Goal: Task Accomplishment & Management: Complete application form

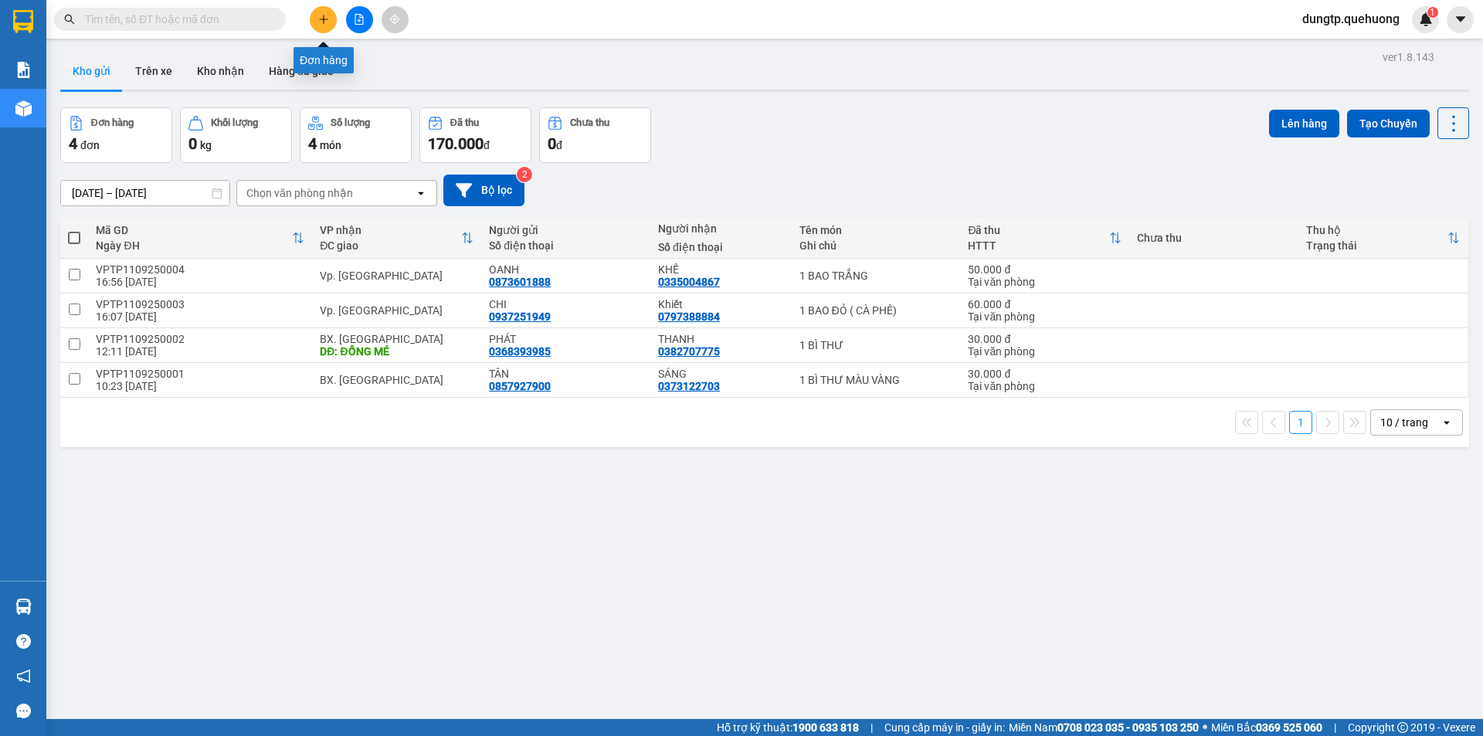
click at [326, 12] on button at bounding box center [323, 19] width 27 height 27
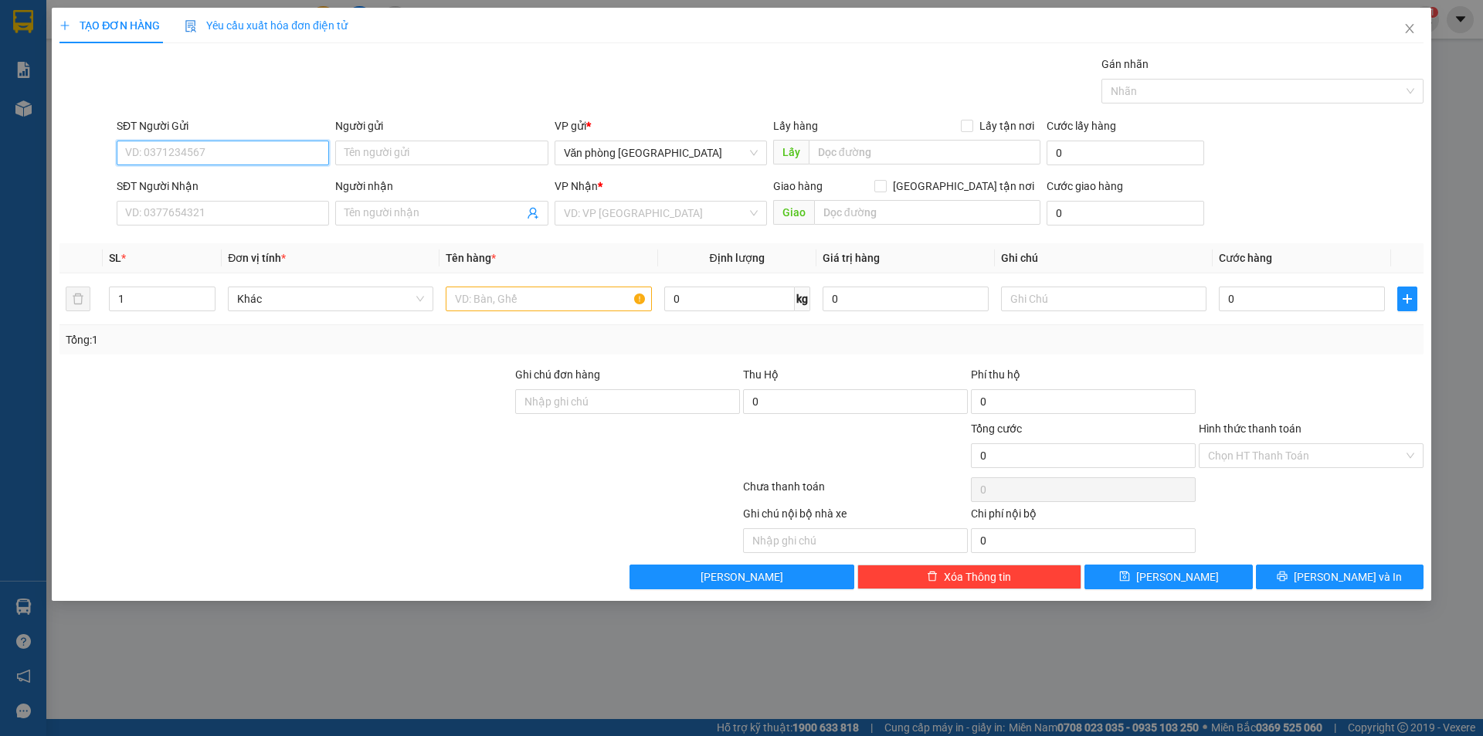
click at [208, 154] on input "SĐT Người Gửi" at bounding box center [223, 153] width 212 height 25
type input "0911356123"
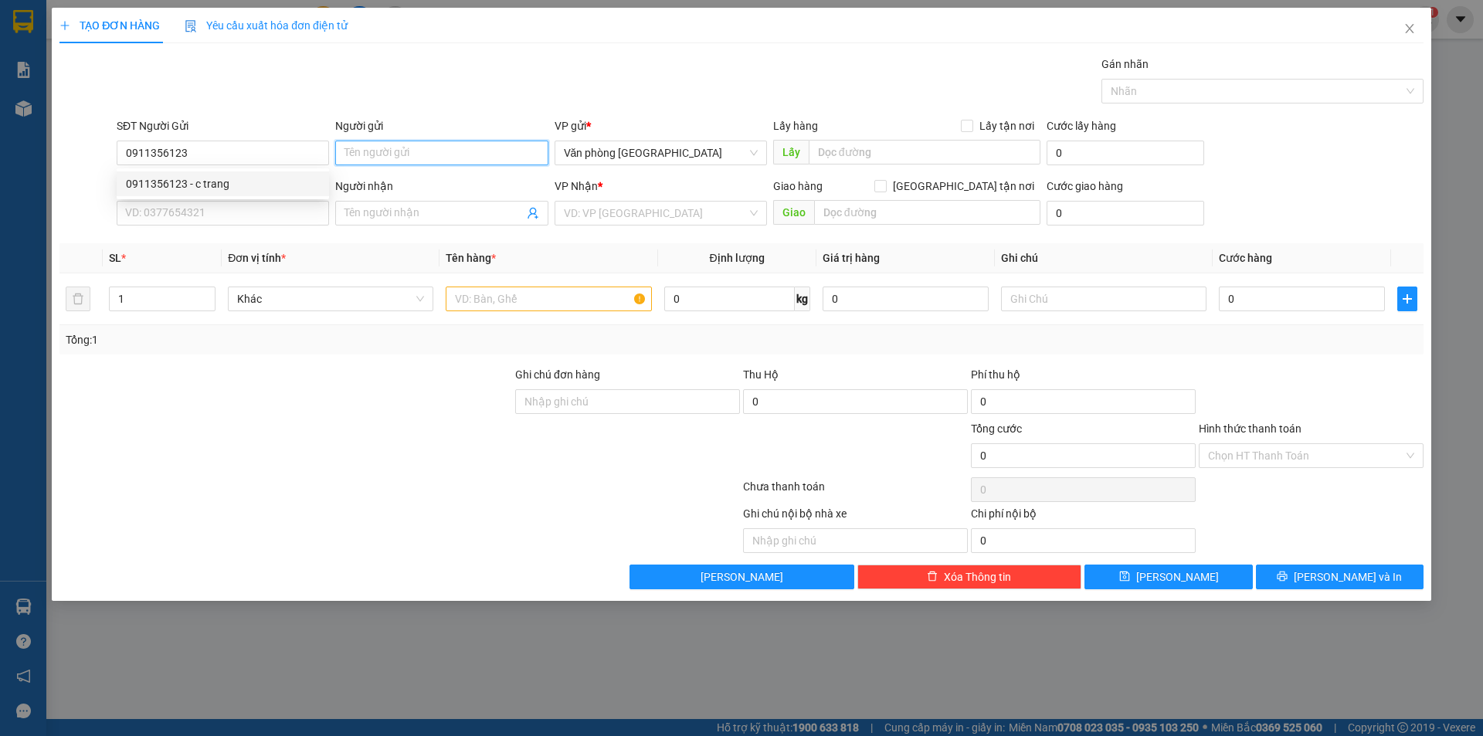
click at [466, 156] on input "Người gửi" at bounding box center [441, 153] width 212 height 25
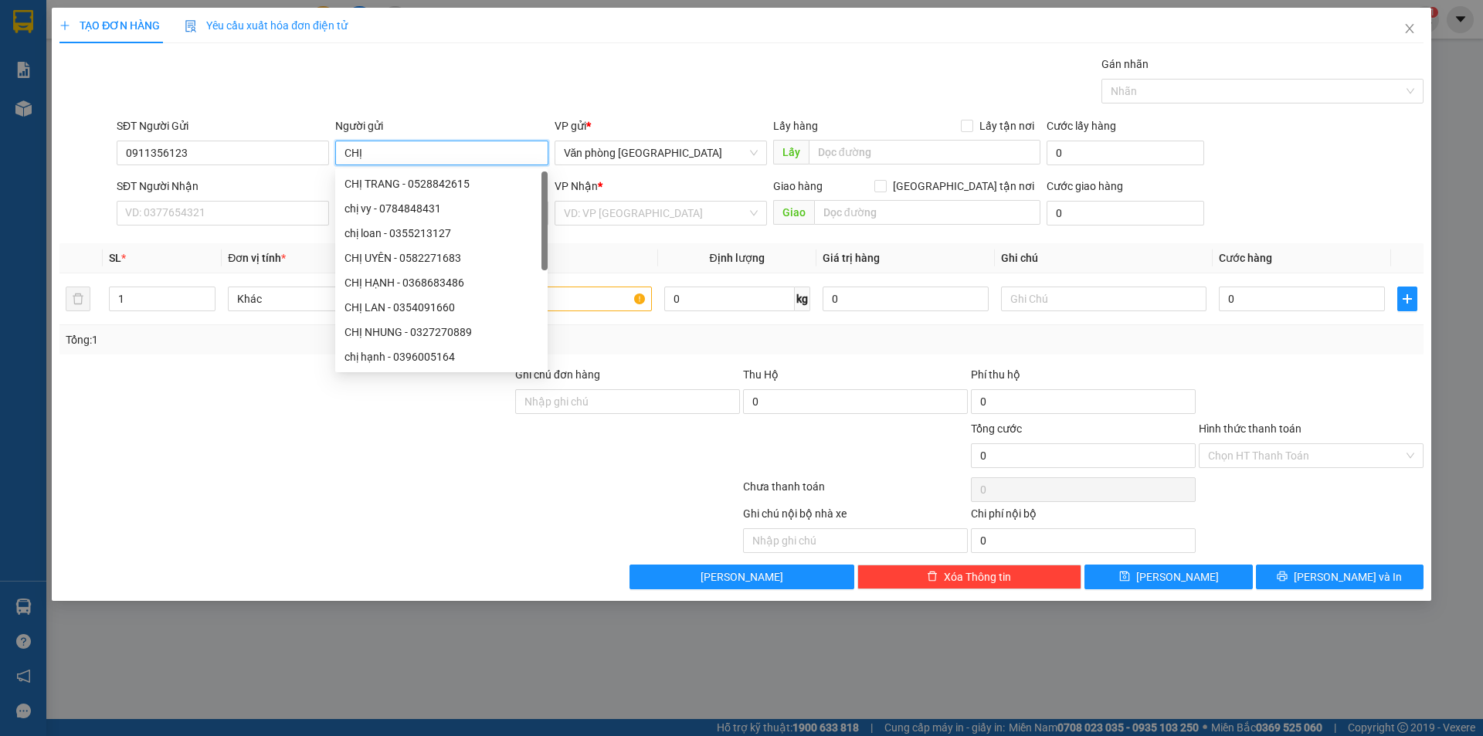
type input "CHỊ"
click at [429, 193] on div "CHỊ TRANG - 0528842615" at bounding box center [441, 183] width 212 height 25
type input "0528842615"
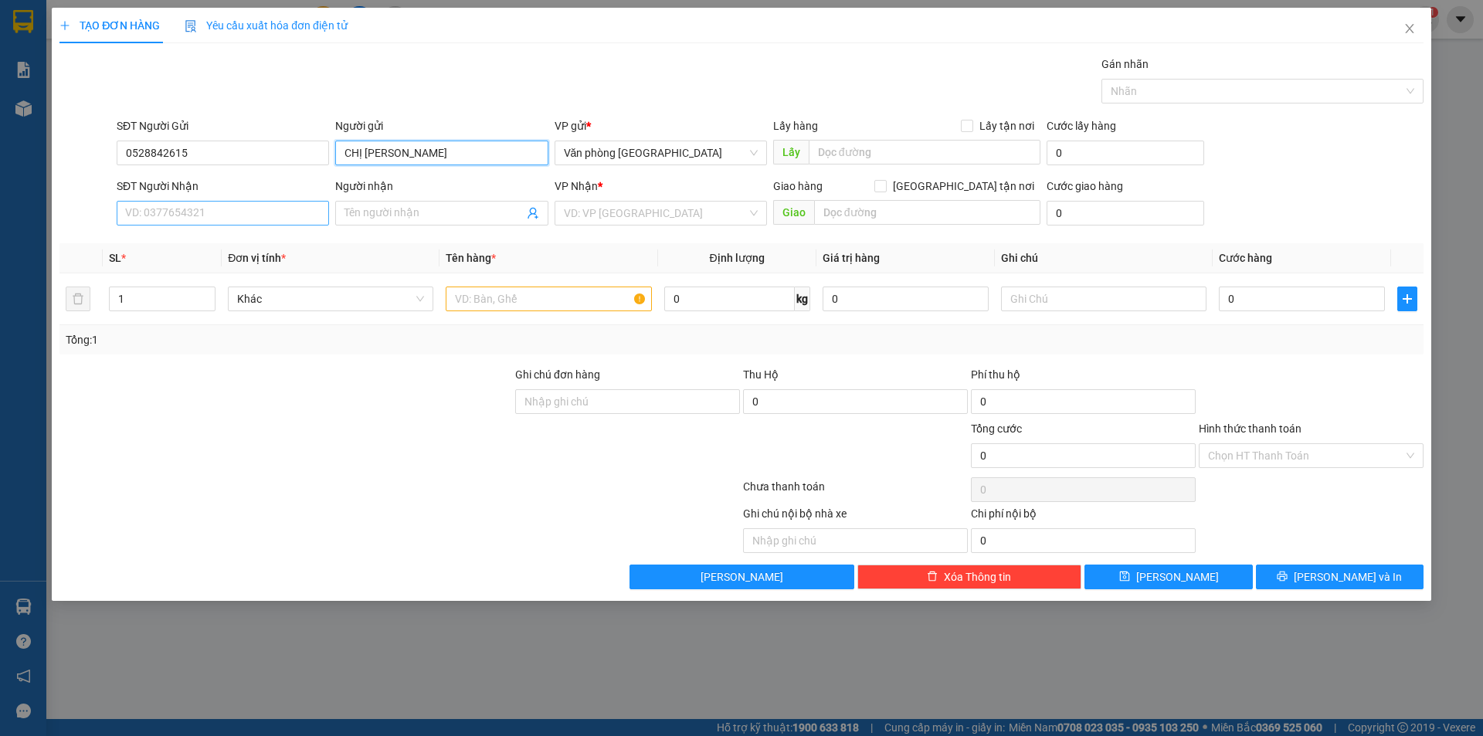
type input "CHỊ [PERSON_NAME]"
click at [225, 219] on input "SĐT Người Nhận" at bounding box center [223, 213] width 212 height 25
click at [256, 240] on div "0365777606 - HOA LUẬT" at bounding box center [223, 244] width 194 height 17
type input "0365777606"
type input "HOA LUẬT"
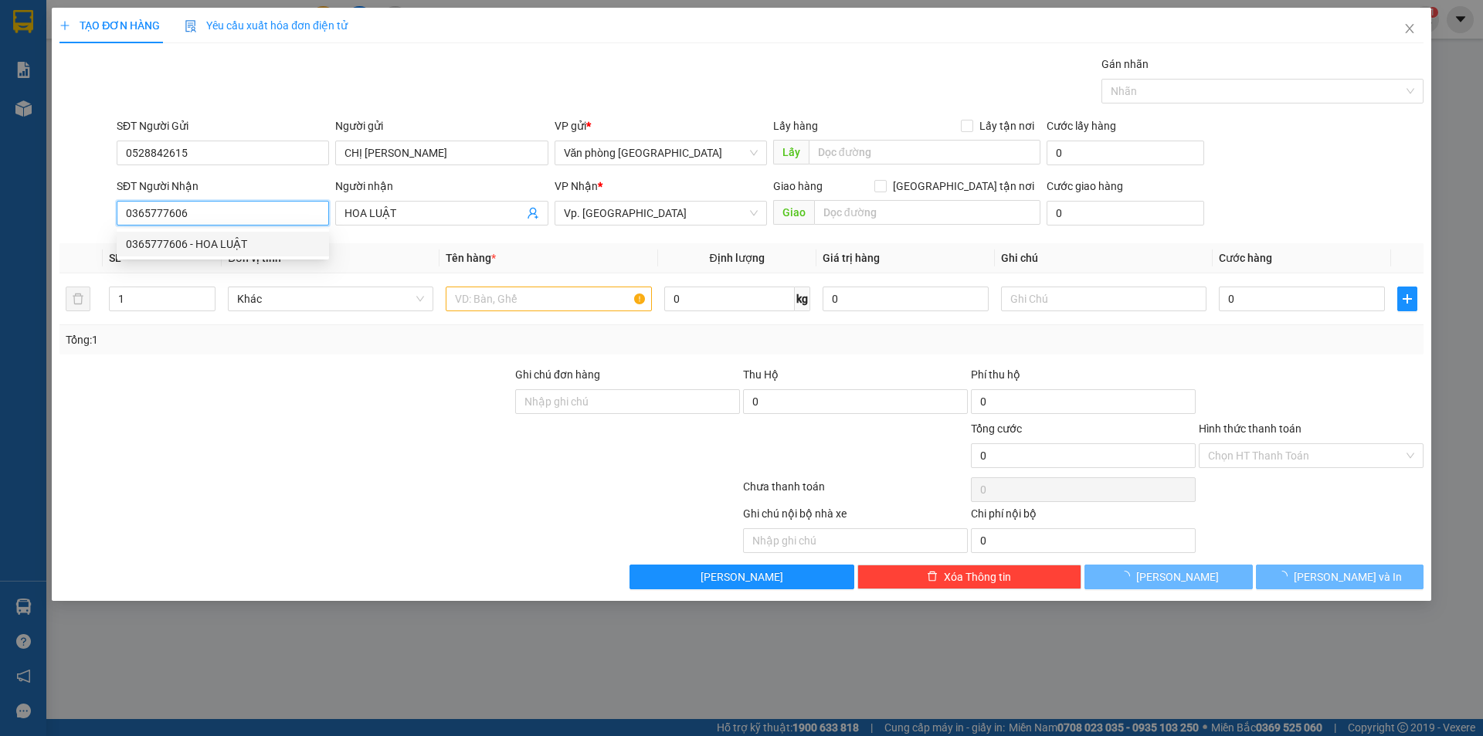
type input "50.000"
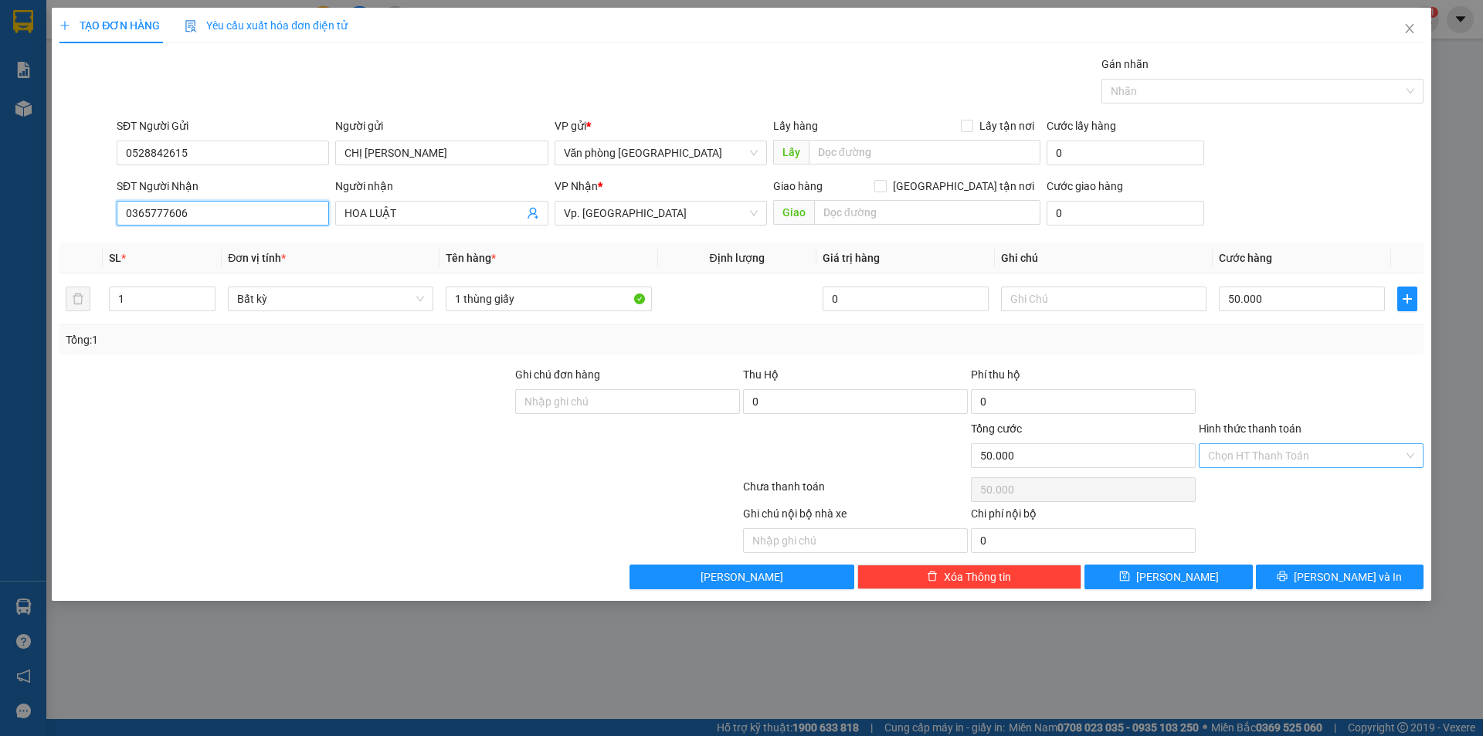
type input "0365777606"
click at [1373, 456] on input "Hình thức thanh toán" at bounding box center [1305, 455] width 195 height 23
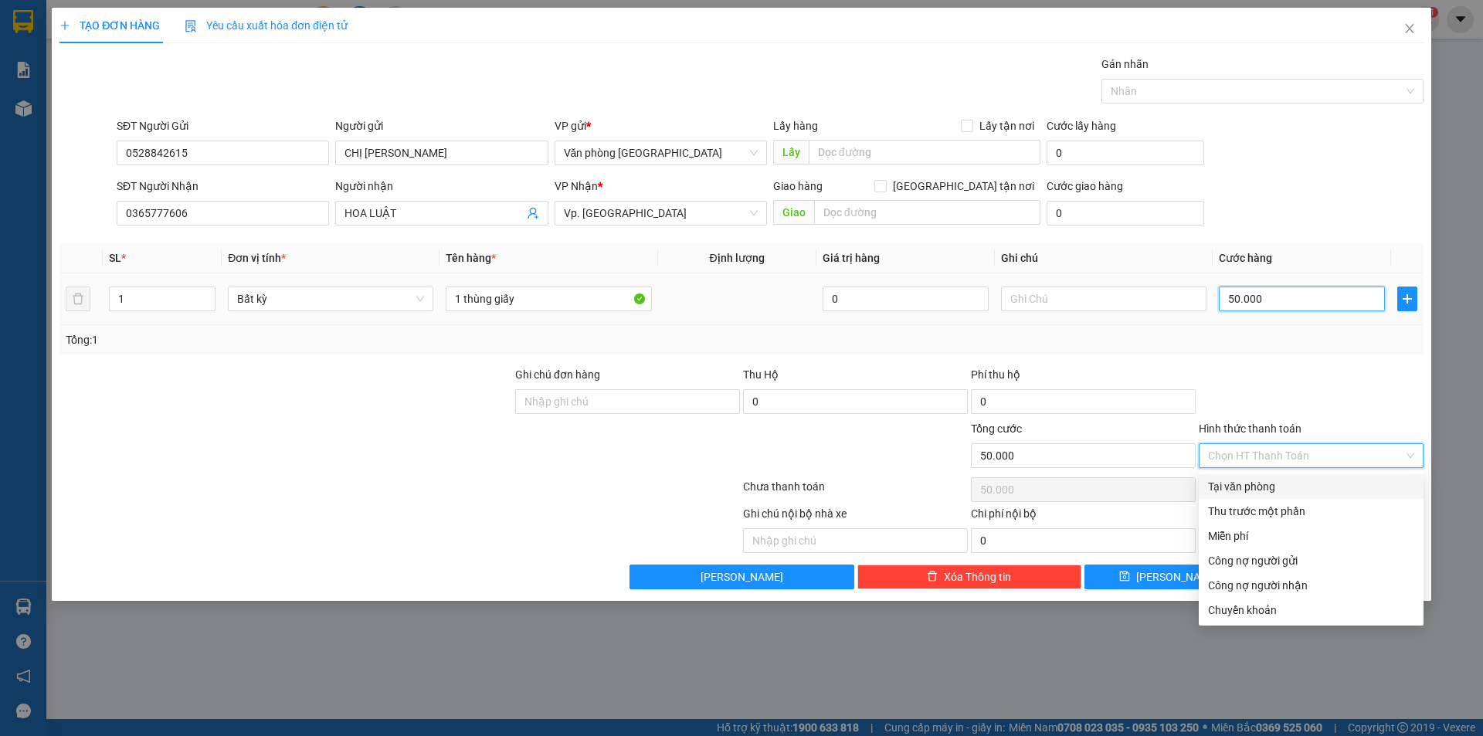
click at [1284, 307] on input "50.000" at bounding box center [1302, 299] width 166 height 25
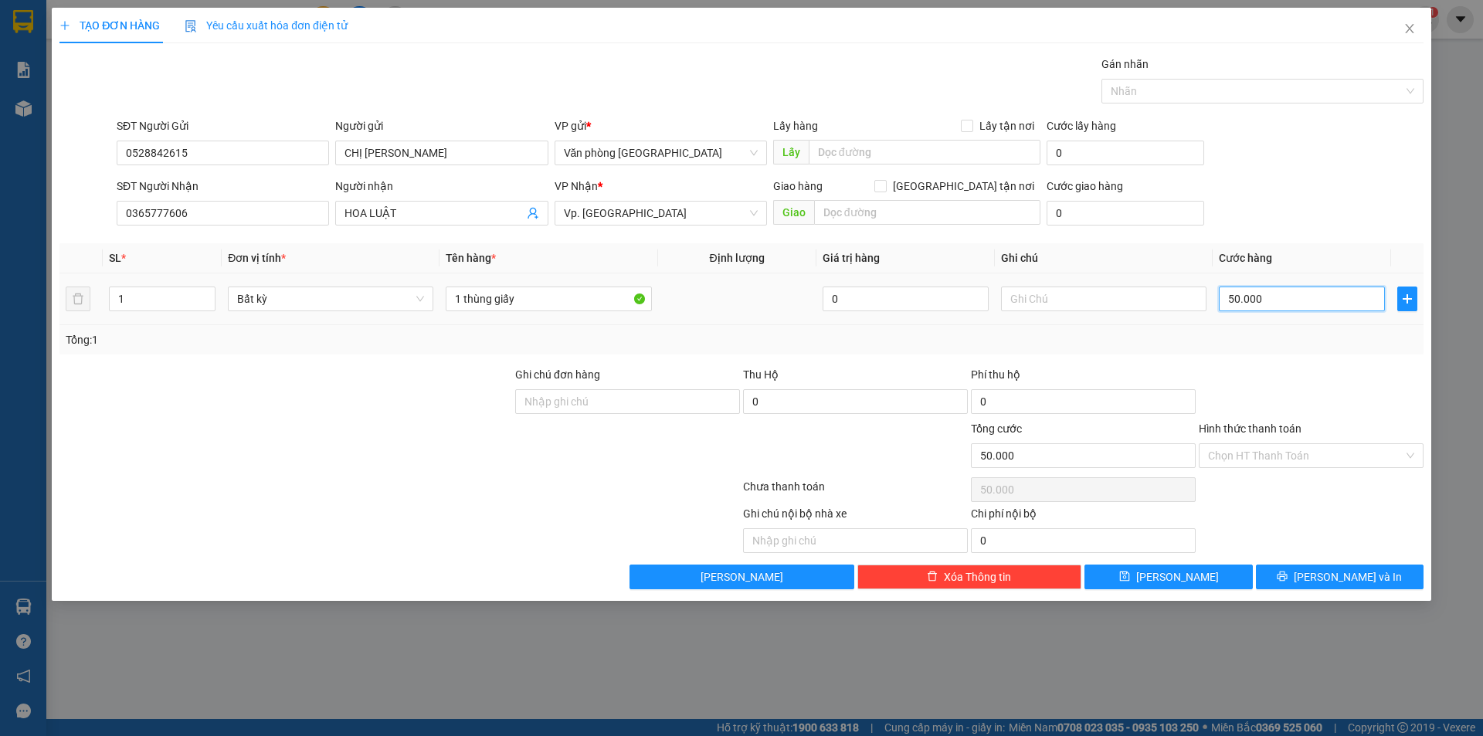
type input "4"
type input "40"
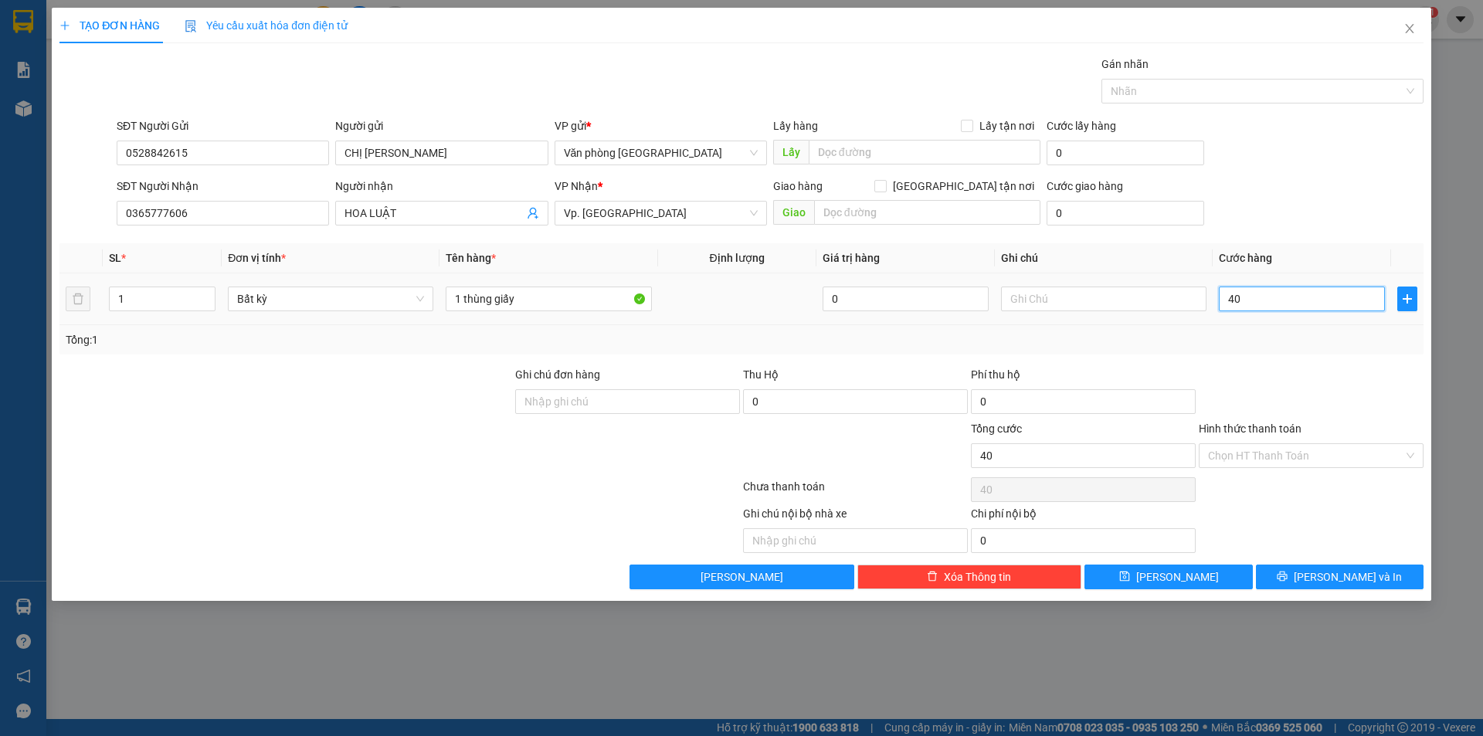
type input "40"
type input "40.000"
click at [1274, 351] on div "Tổng: 1" at bounding box center [741, 339] width 1364 height 29
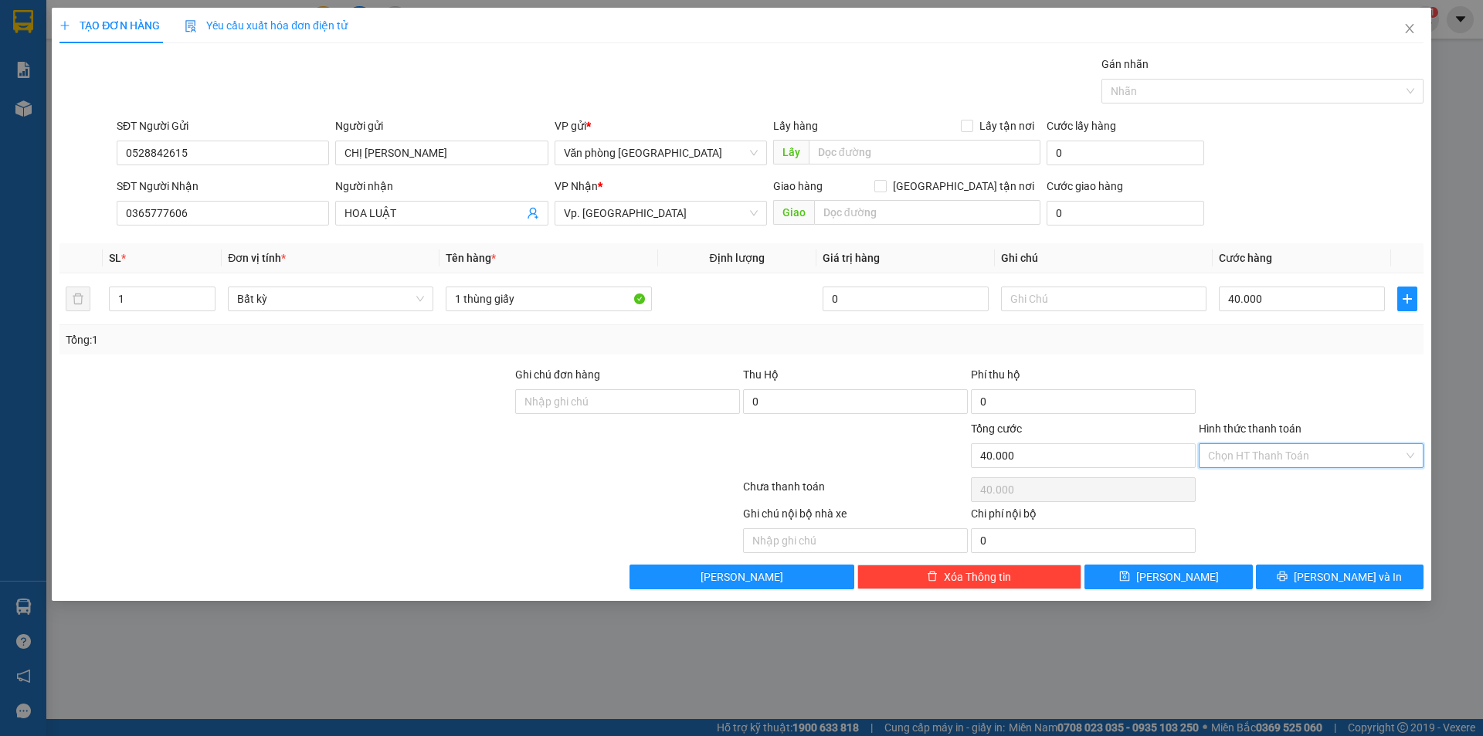
click at [1337, 444] on input "Hình thức thanh toán" at bounding box center [1305, 455] width 195 height 23
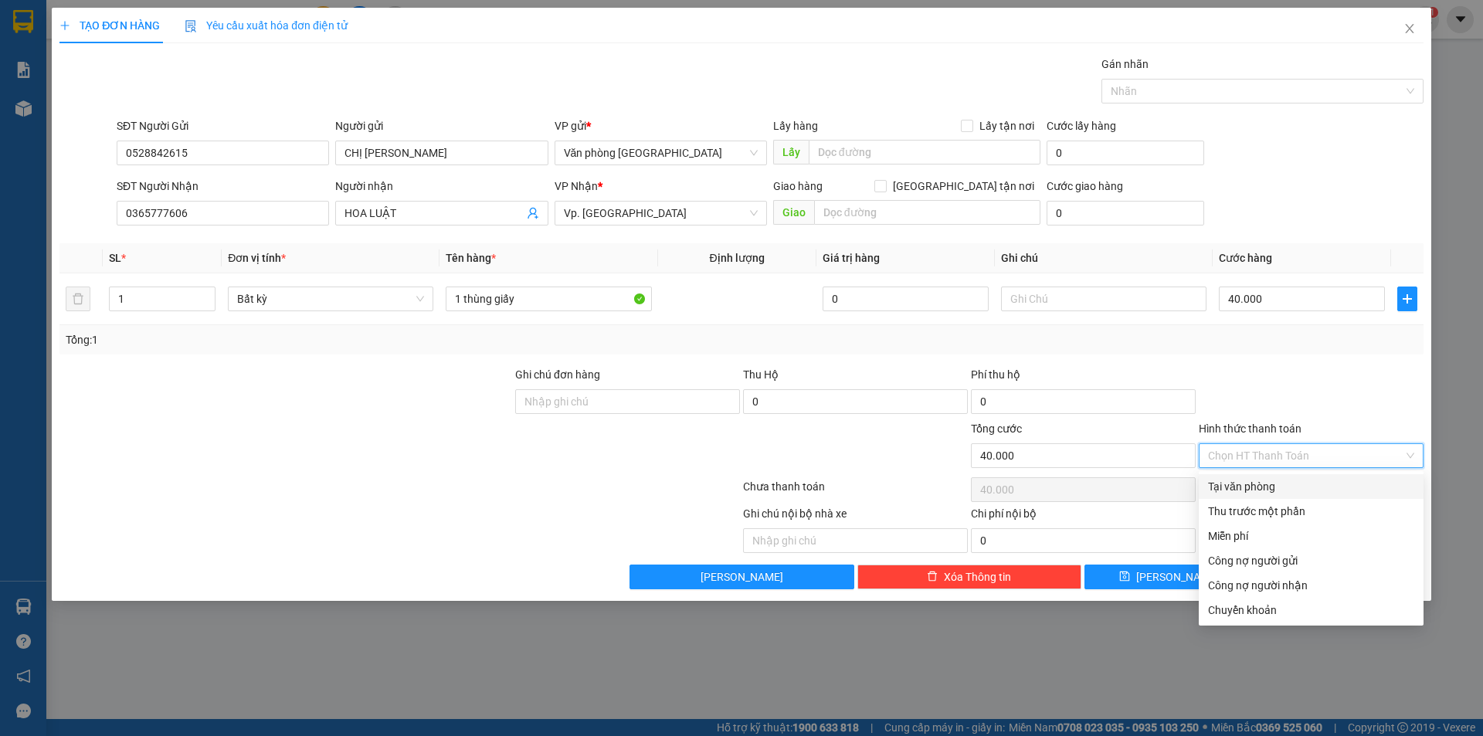
click at [1250, 490] on div "Tại văn phòng" at bounding box center [1311, 486] width 206 height 17
type input "0"
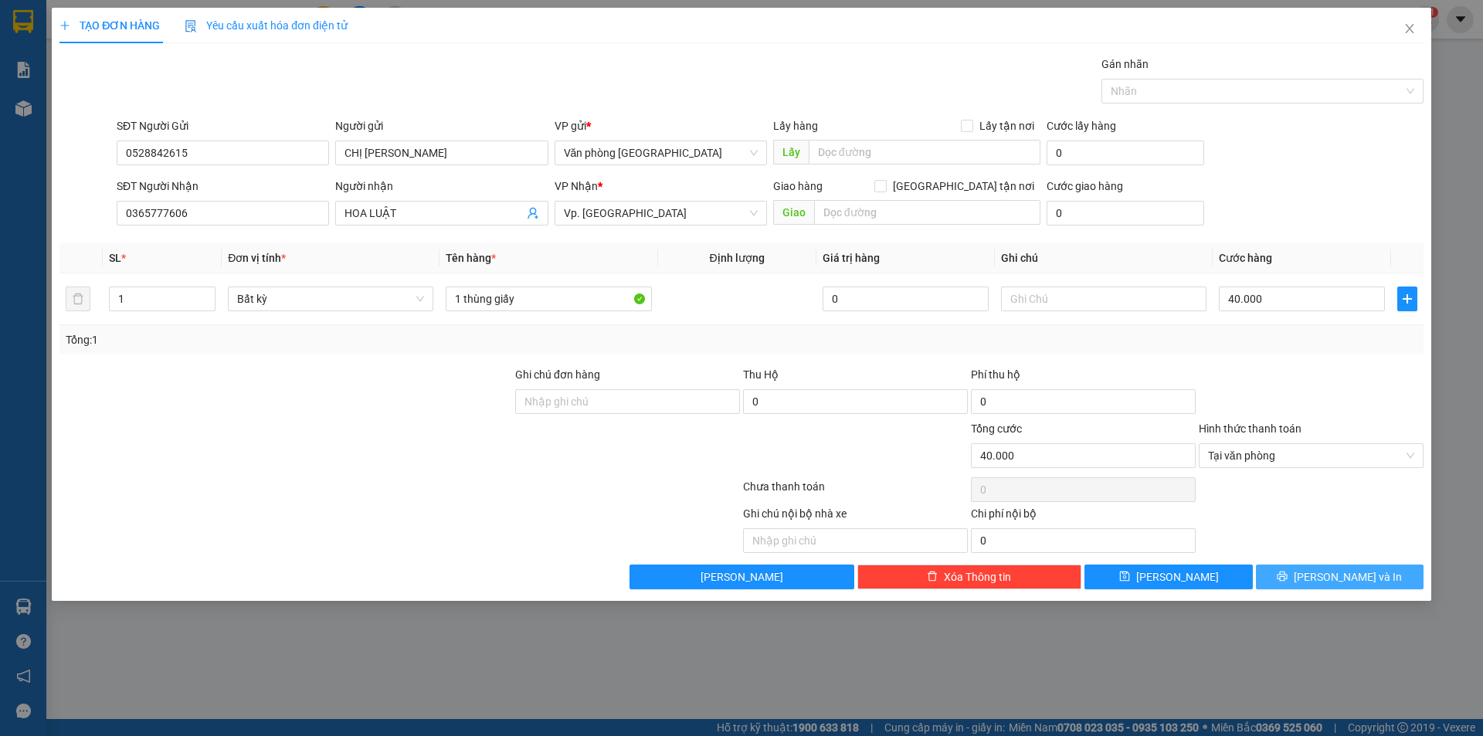
click at [1287, 582] on span "printer" at bounding box center [1282, 577] width 11 height 12
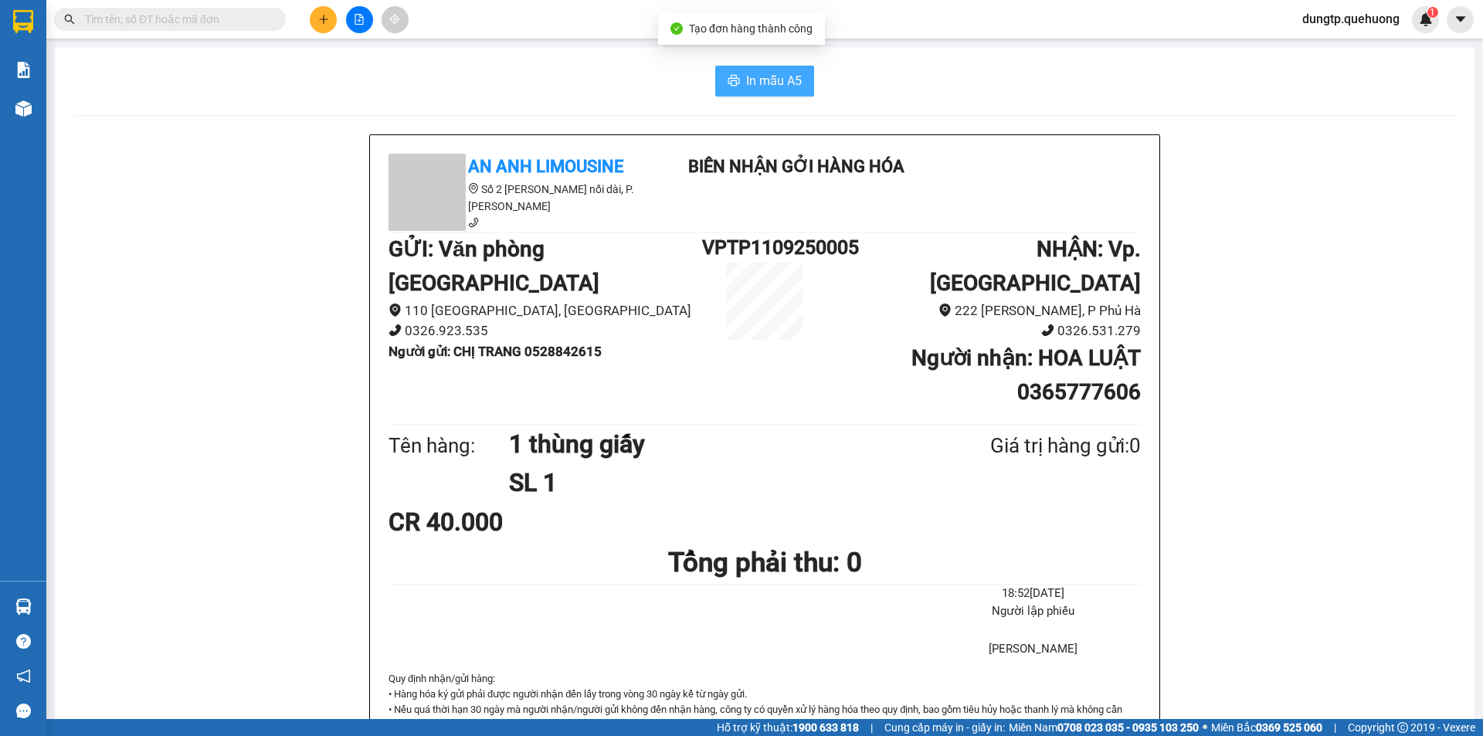
click at [746, 74] on span "In mẫu A5" at bounding box center [774, 80] width 56 height 19
click at [328, 24] on icon "plus" at bounding box center [323, 19] width 11 height 11
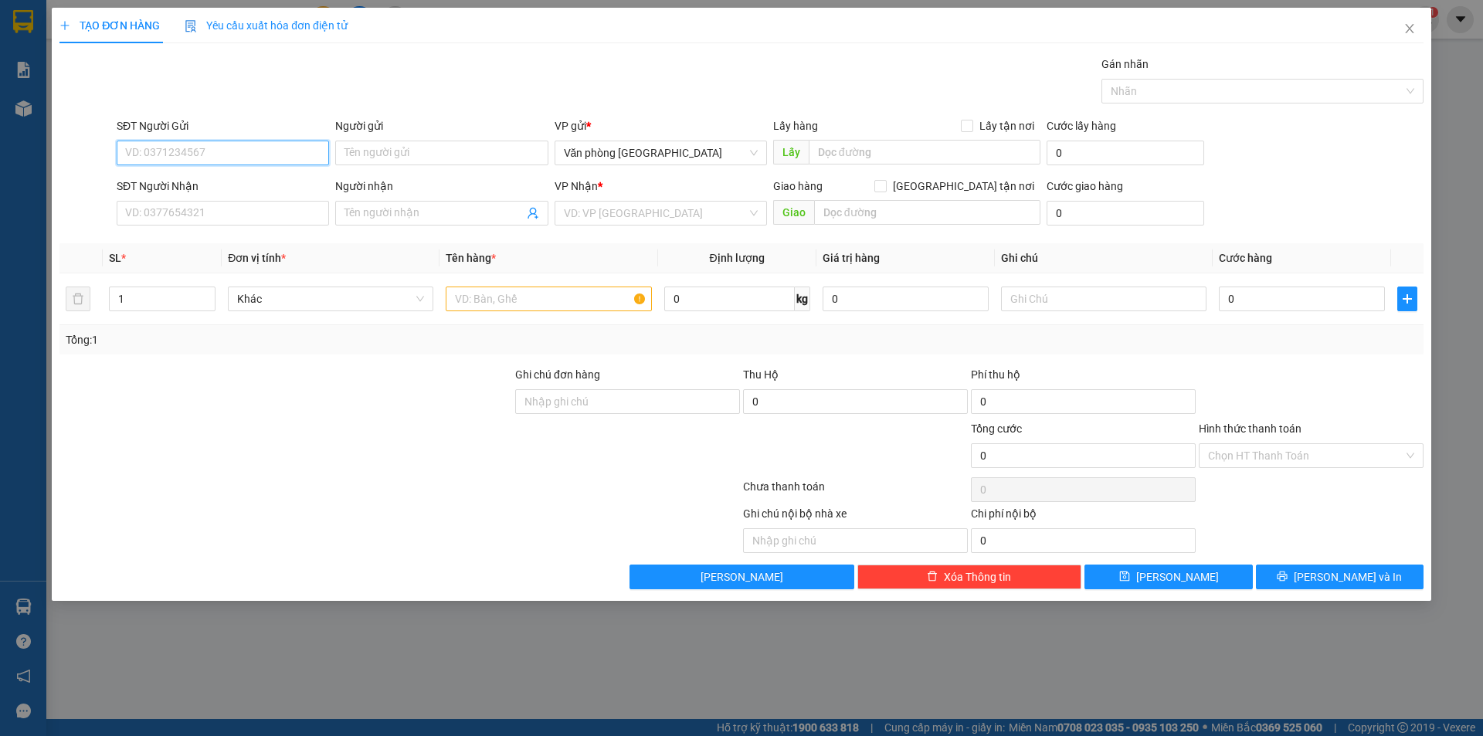
click at [176, 154] on input "SĐT Người Gửi" at bounding box center [223, 153] width 212 height 25
click at [158, 173] on div "0914010086 - [GEOGRAPHIC_DATA]" at bounding box center [223, 183] width 212 height 25
type input "0914010086"
type input "HÀ"
type input "0982502978"
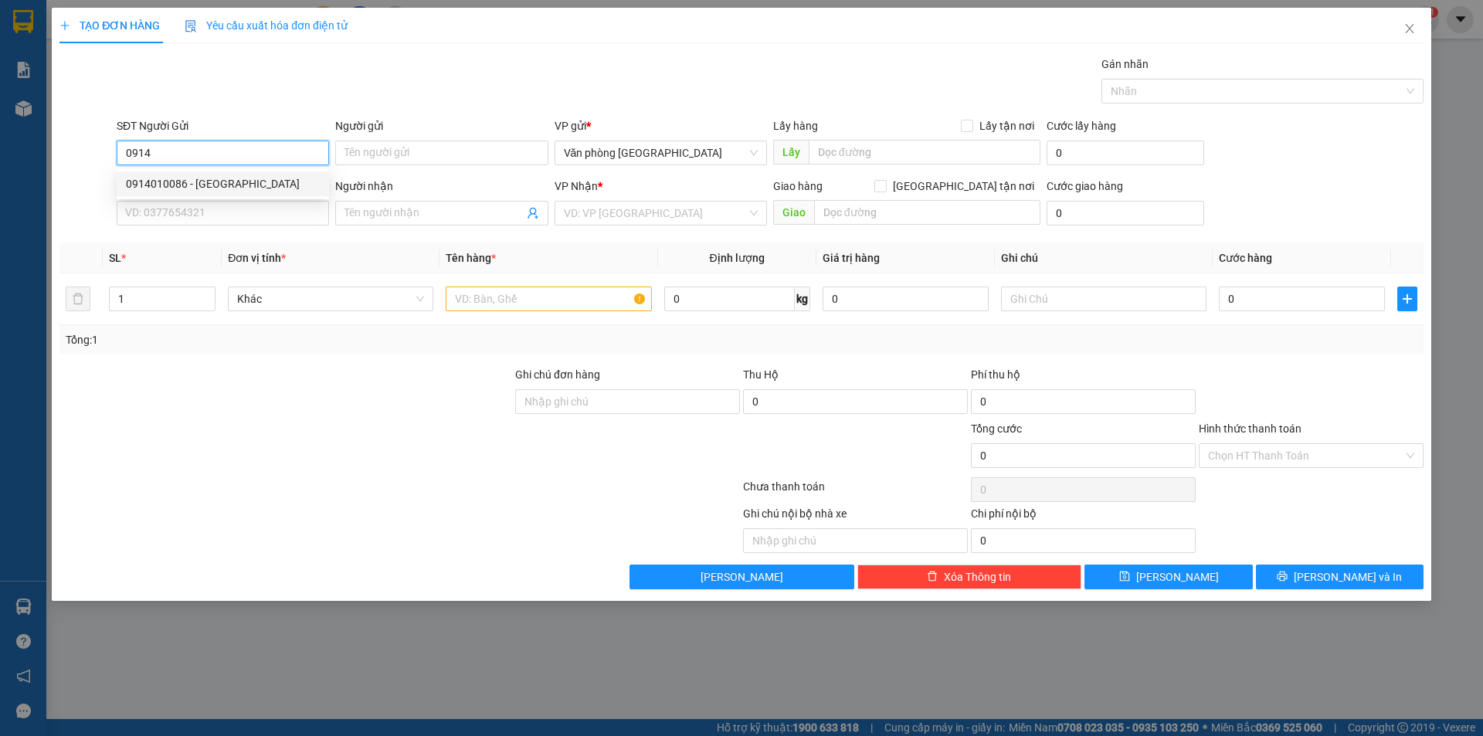
type input "Mai"
type input "30.000"
type input "0914010086"
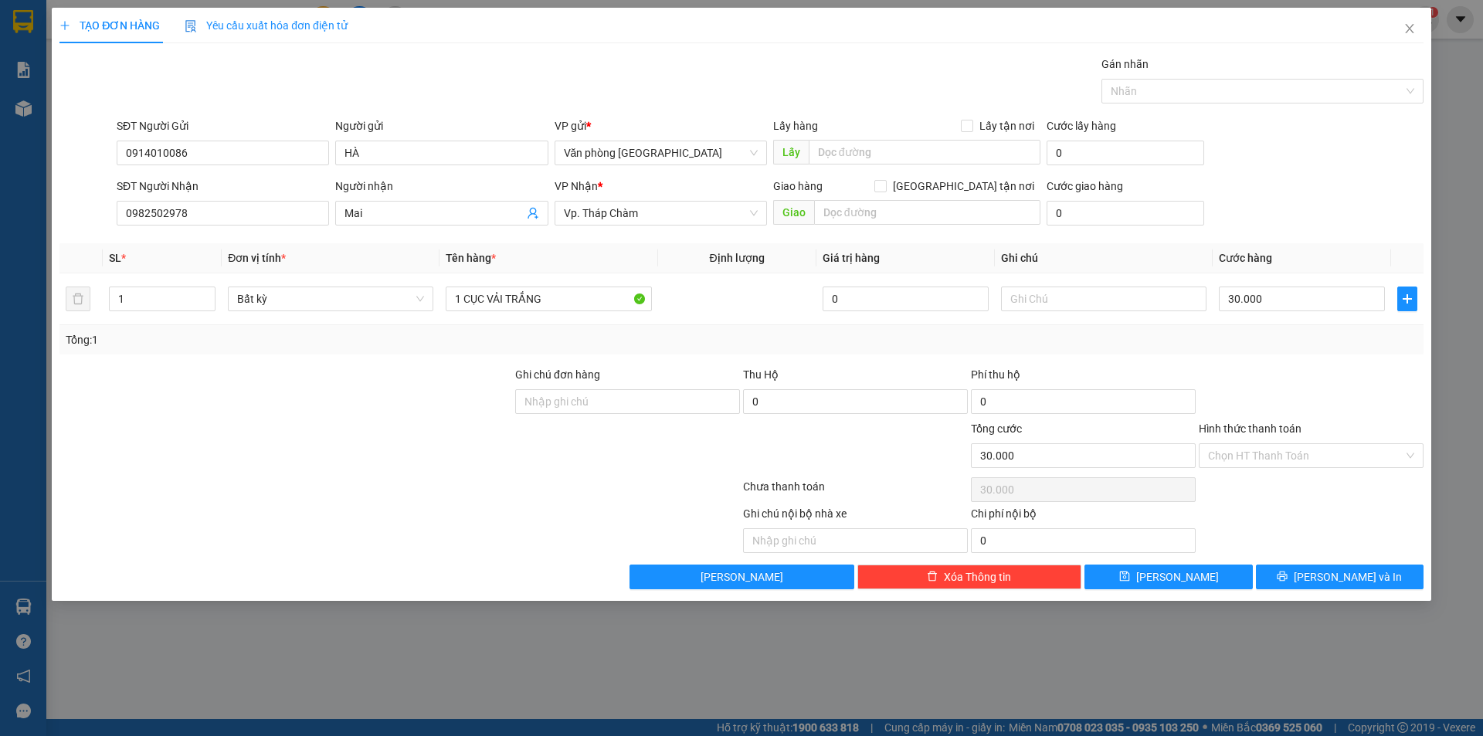
click at [366, 413] on div at bounding box center [286, 393] width 456 height 54
click at [1283, 297] on input "30.000" at bounding box center [1302, 299] width 166 height 25
type input "0"
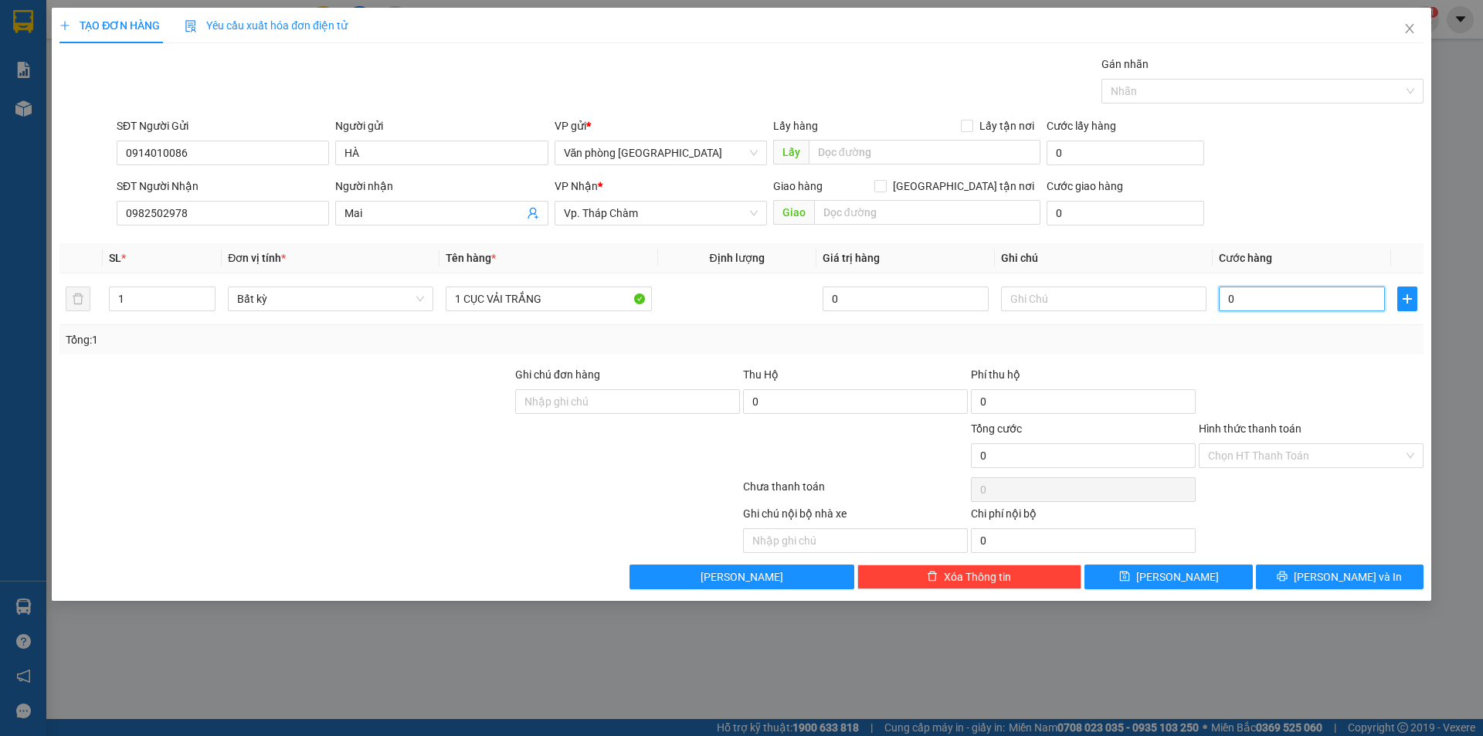
type input "1"
type input "01"
type input "10"
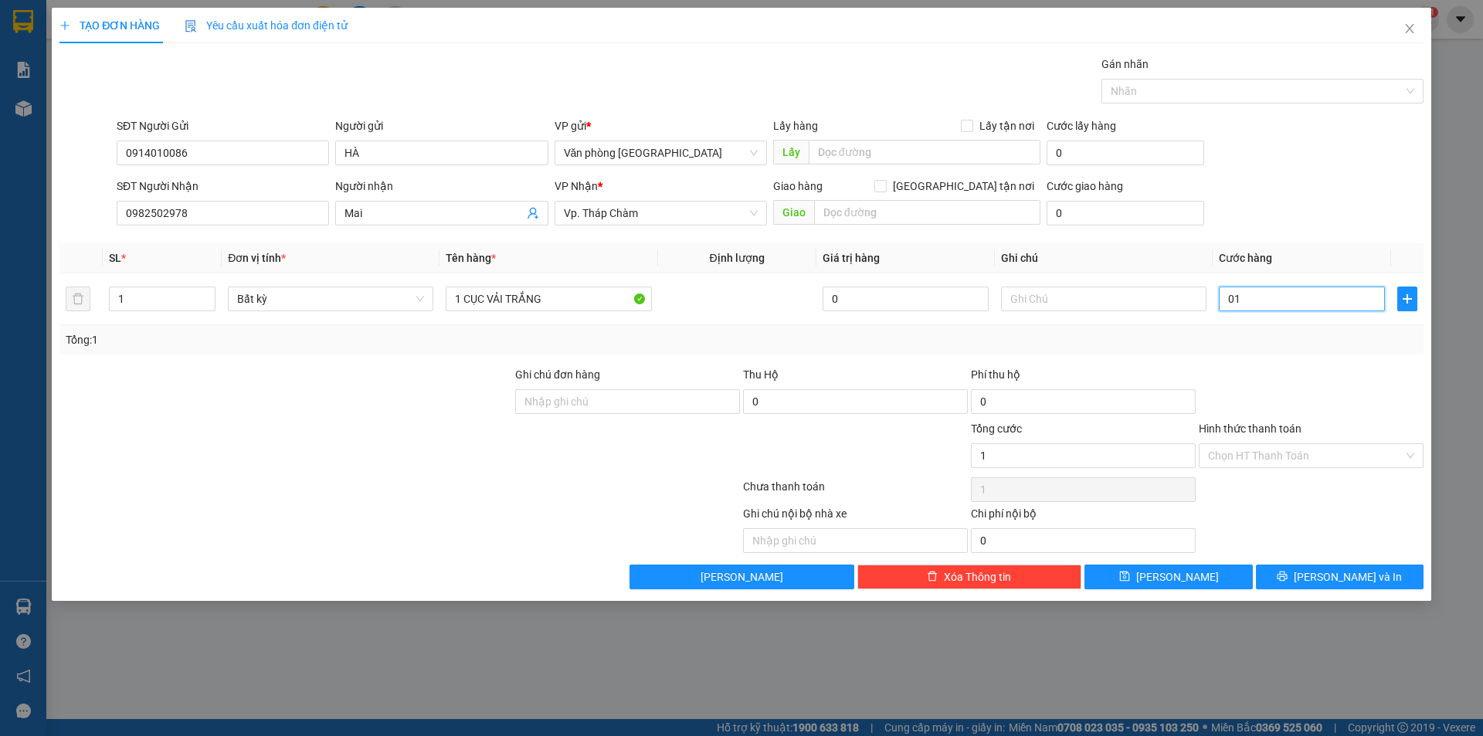
type input "010"
type input "100"
type input "0.100"
type input "100.000"
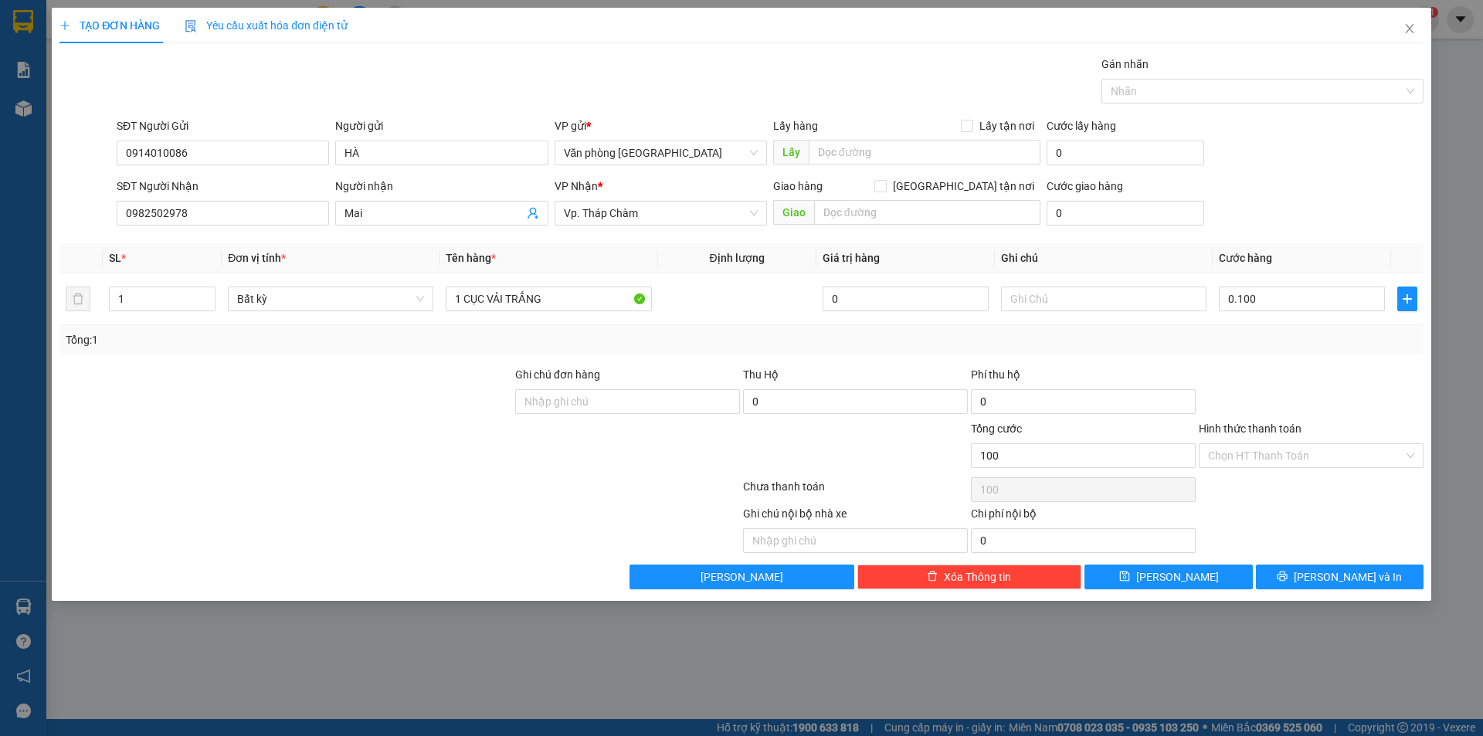
type input "100.000"
click at [1301, 366] on div at bounding box center [1311, 393] width 228 height 54
click at [1275, 460] on input "Hình thức thanh toán" at bounding box center [1305, 455] width 195 height 23
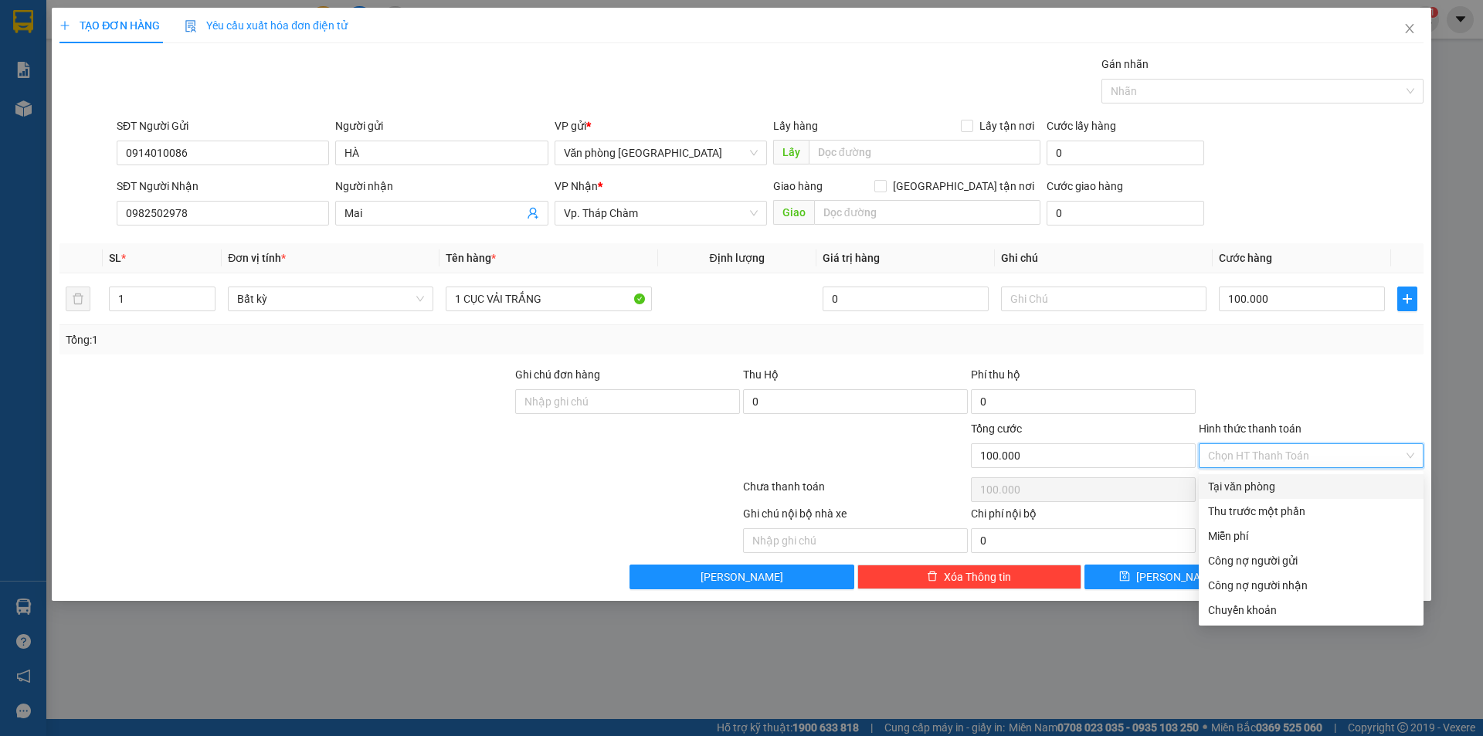
click at [1255, 483] on div "Tại văn phòng" at bounding box center [1311, 486] width 206 height 17
type input "0"
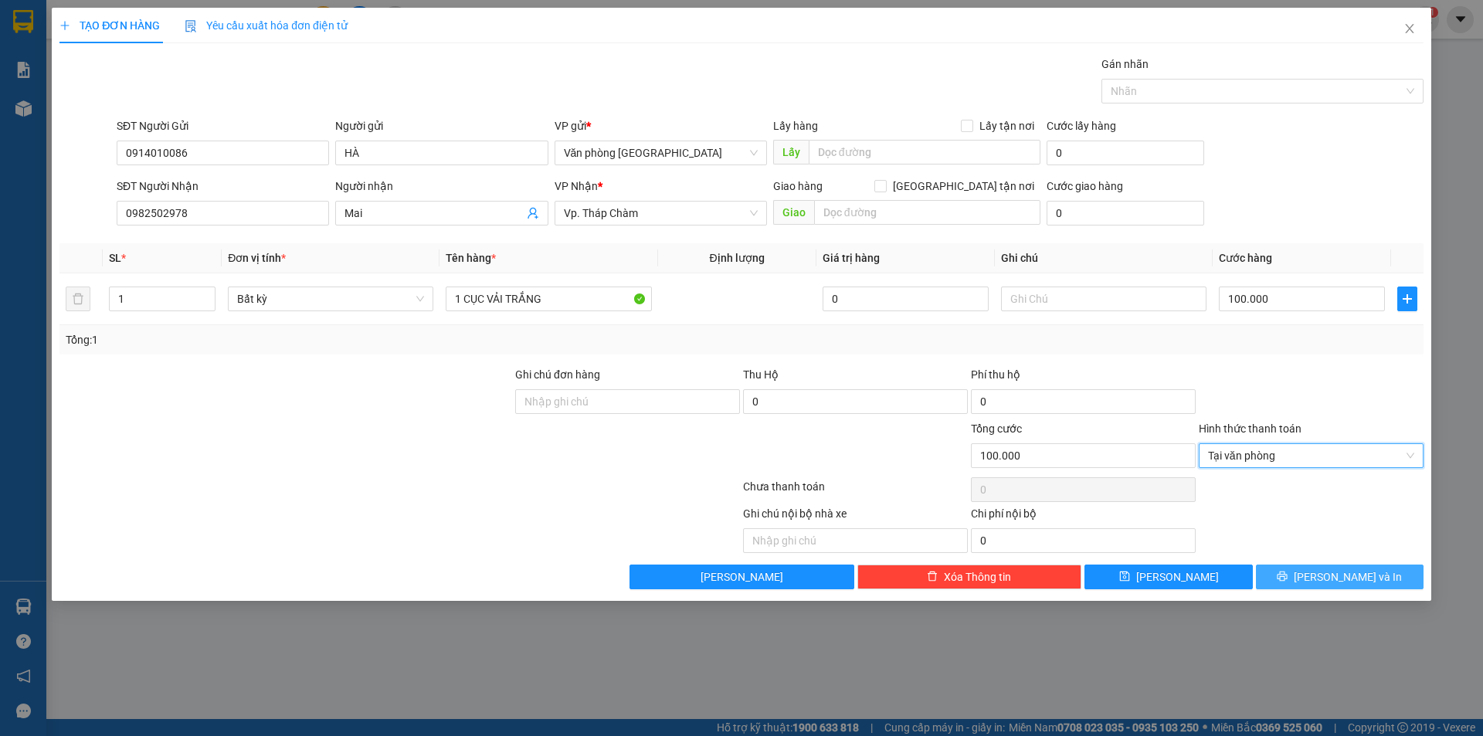
click at [1325, 568] on button "[PERSON_NAME] và In" at bounding box center [1340, 577] width 168 height 25
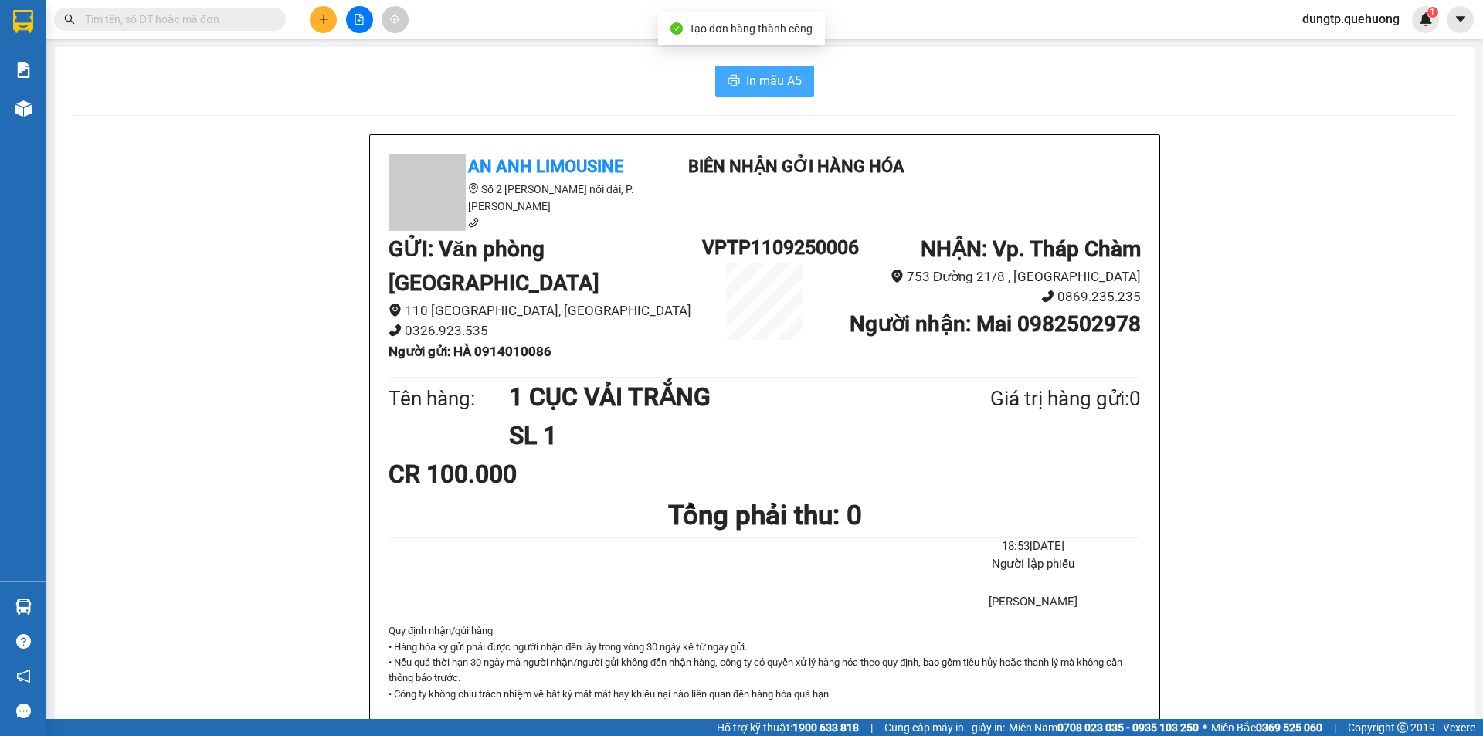
click at [770, 82] on span "In mẫu A5" at bounding box center [774, 80] width 56 height 19
click at [334, 24] on button at bounding box center [323, 19] width 27 height 27
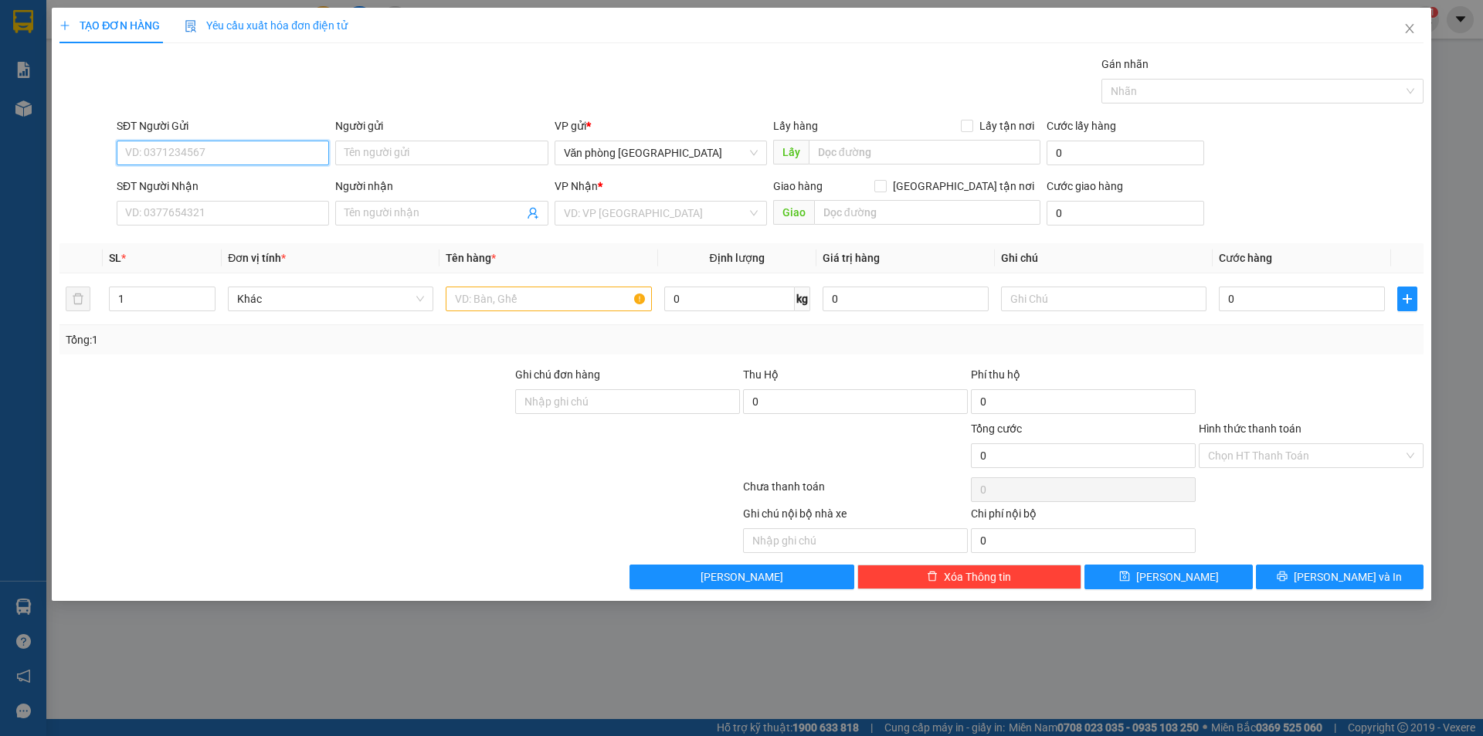
click at [225, 152] on input "SĐT Người Gửi" at bounding box center [223, 153] width 212 height 25
click at [196, 186] on div "0776497777 - A Hiếu" at bounding box center [223, 183] width 194 height 17
type input "0776497777"
type input "A Hiếu"
type input "02593623888"
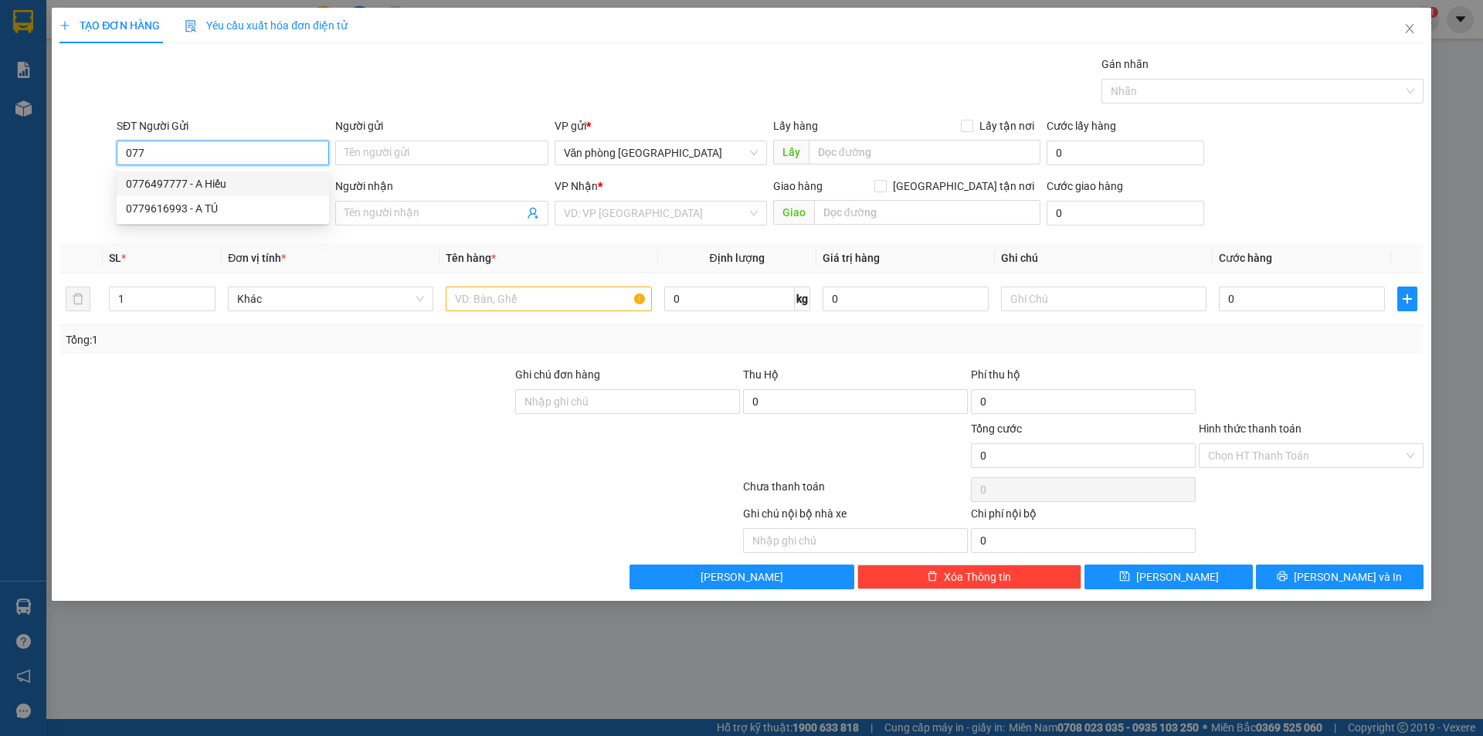
type input "A Thành"
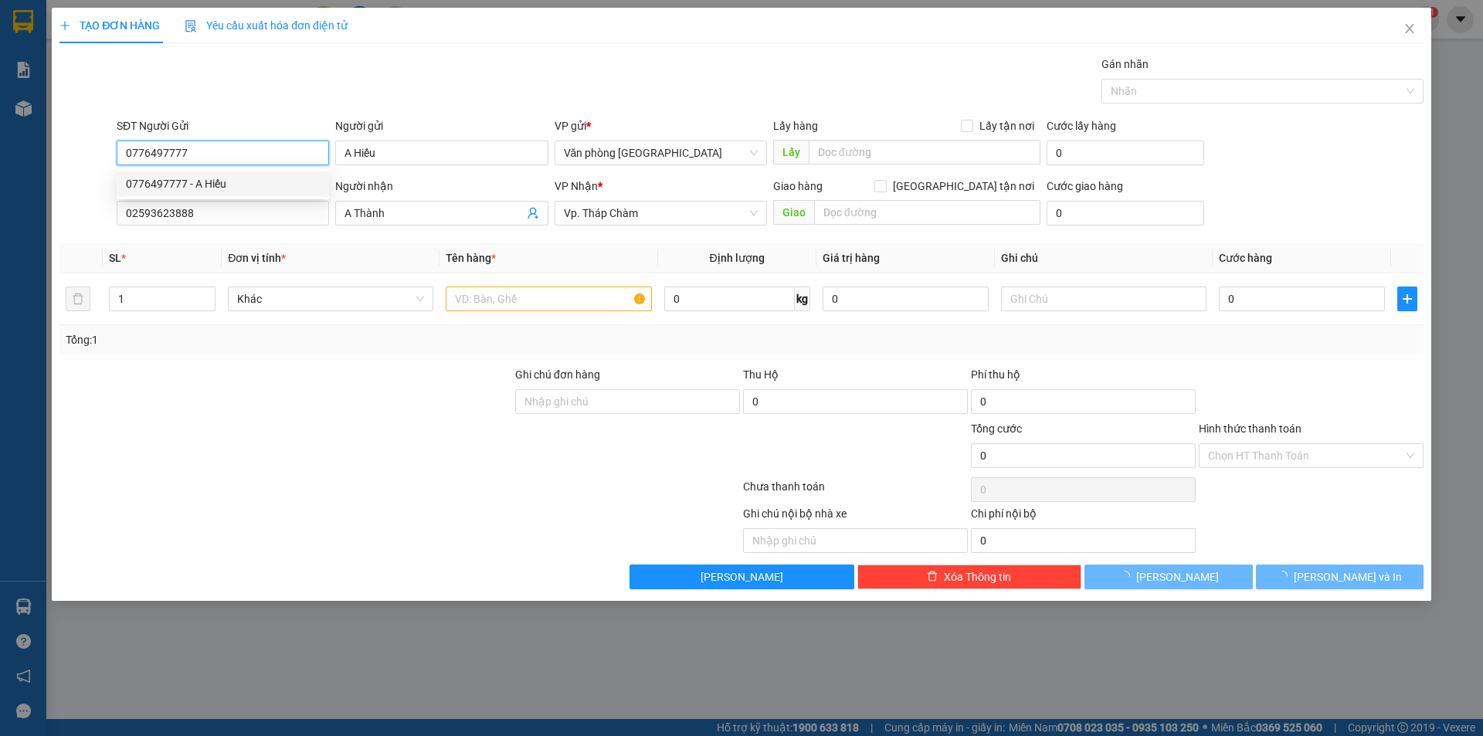
type input "30.000"
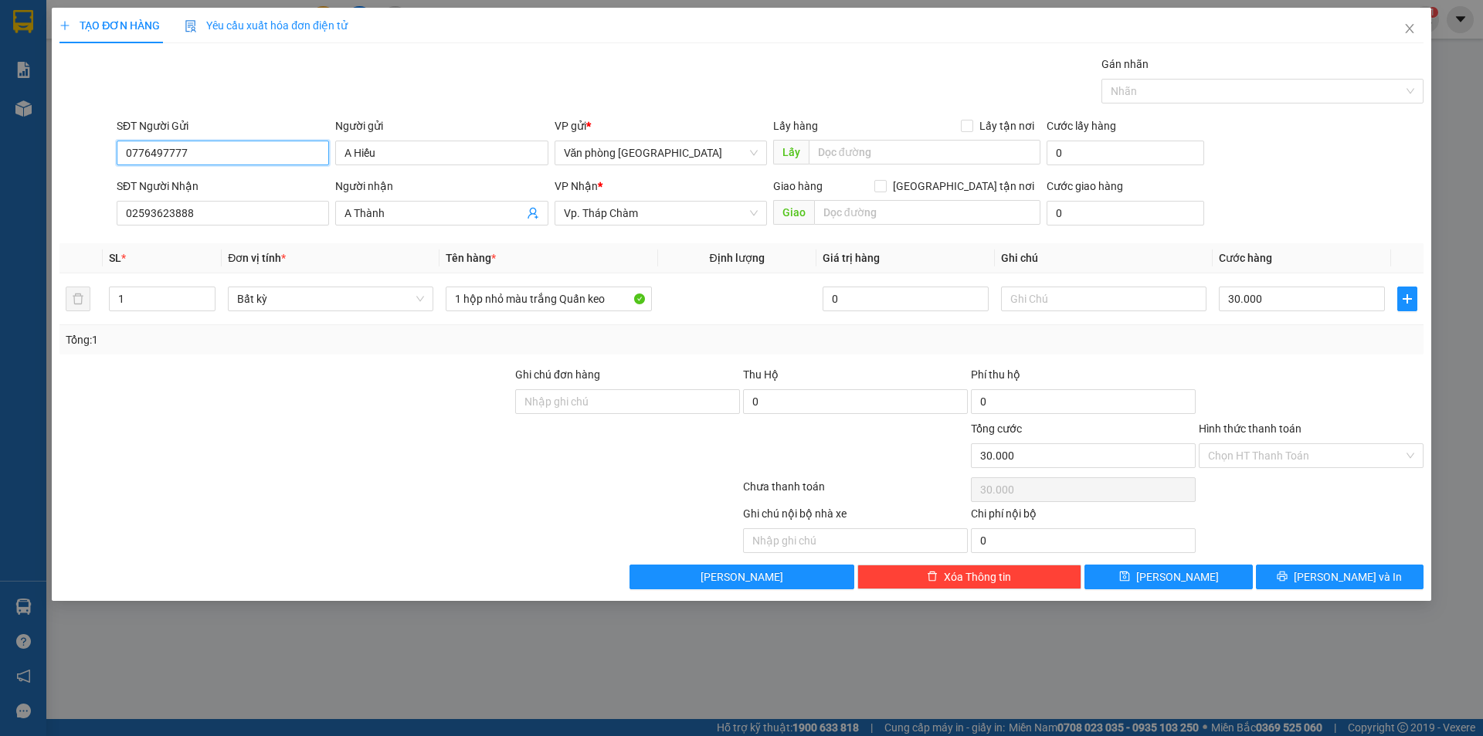
type input "0776497777"
click at [1276, 403] on div at bounding box center [1311, 393] width 228 height 54
click at [1332, 452] on input "Hình thức thanh toán" at bounding box center [1305, 455] width 195 height 23
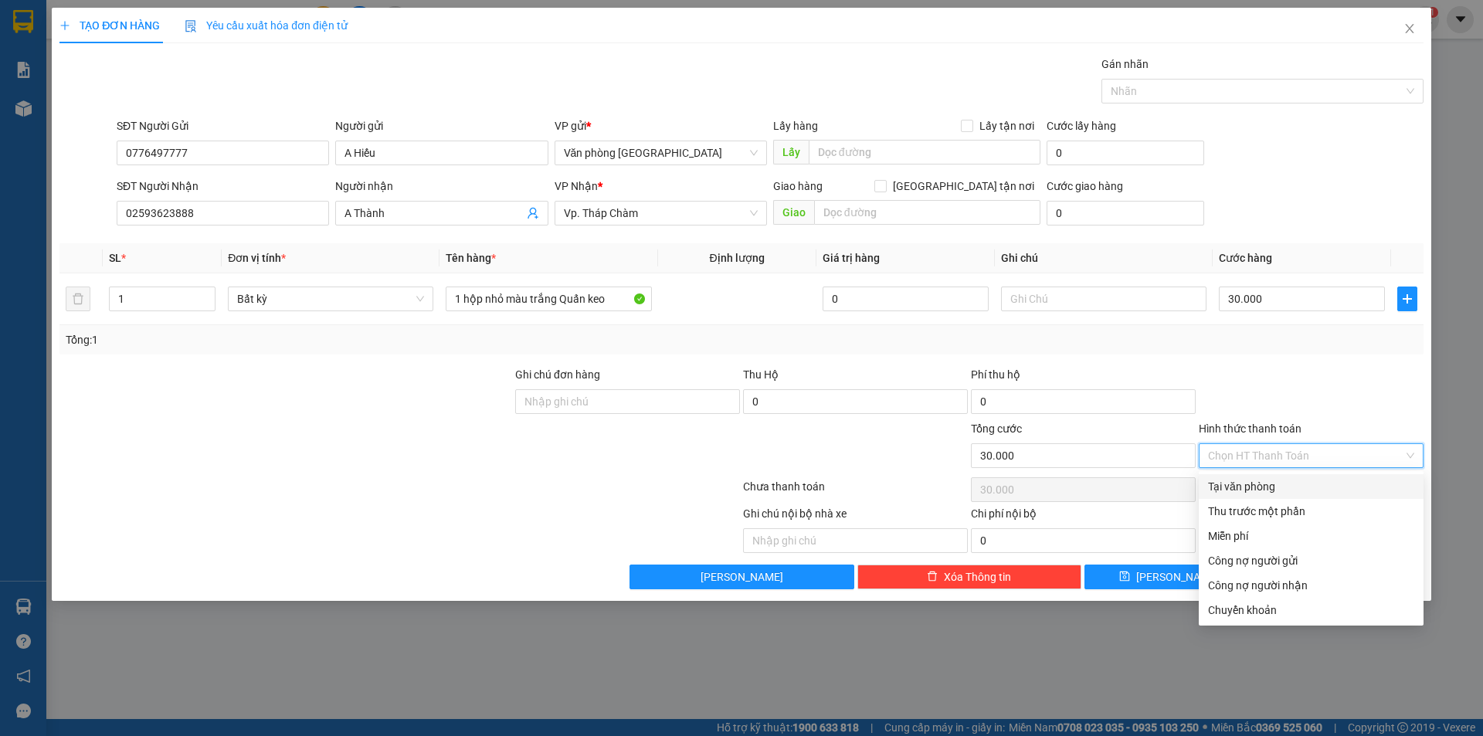
click at [1277, 493] on div "Tại văn phòng" at bounding box center [1311, 486] width 206 height 17
type input "0"
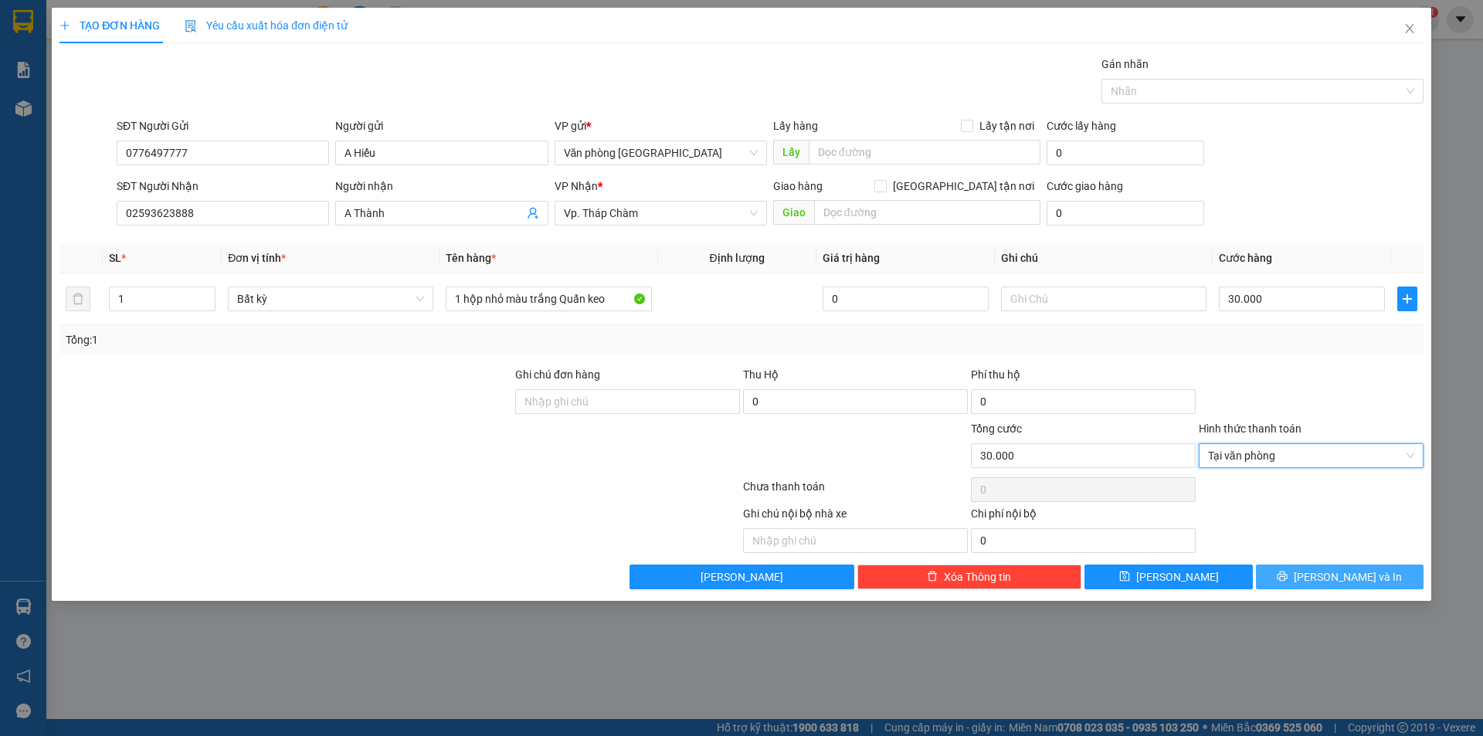
click at [1329, 576] on span "[PERSON_NAME] và In" at bounding box center [1348, 576] width 108 height 17
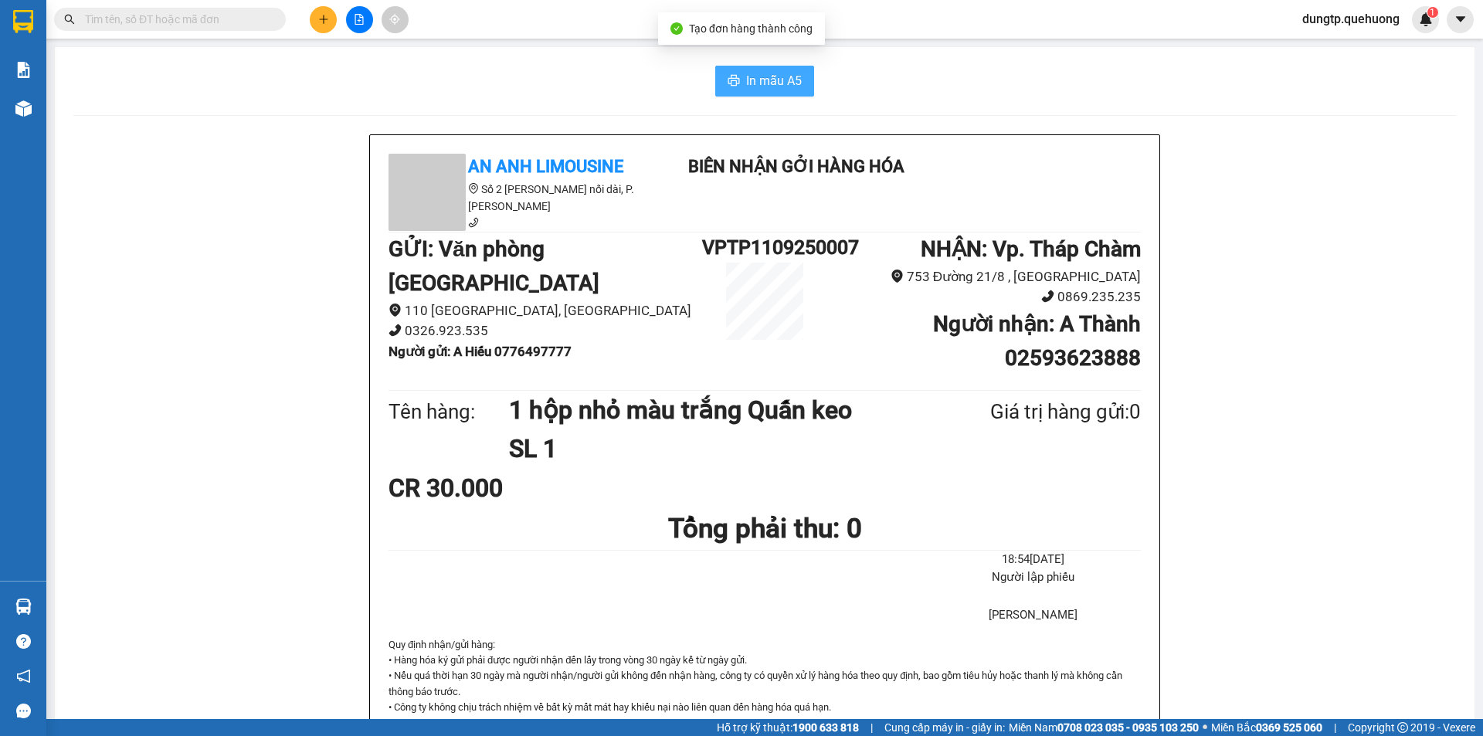
click at [762, 76] on span "In mẫu A5" at bounding box center [774, 80] width 56 height 19
click at [325, 24] on icon "plus" at bounding box center [323, 19] width 11 height 11
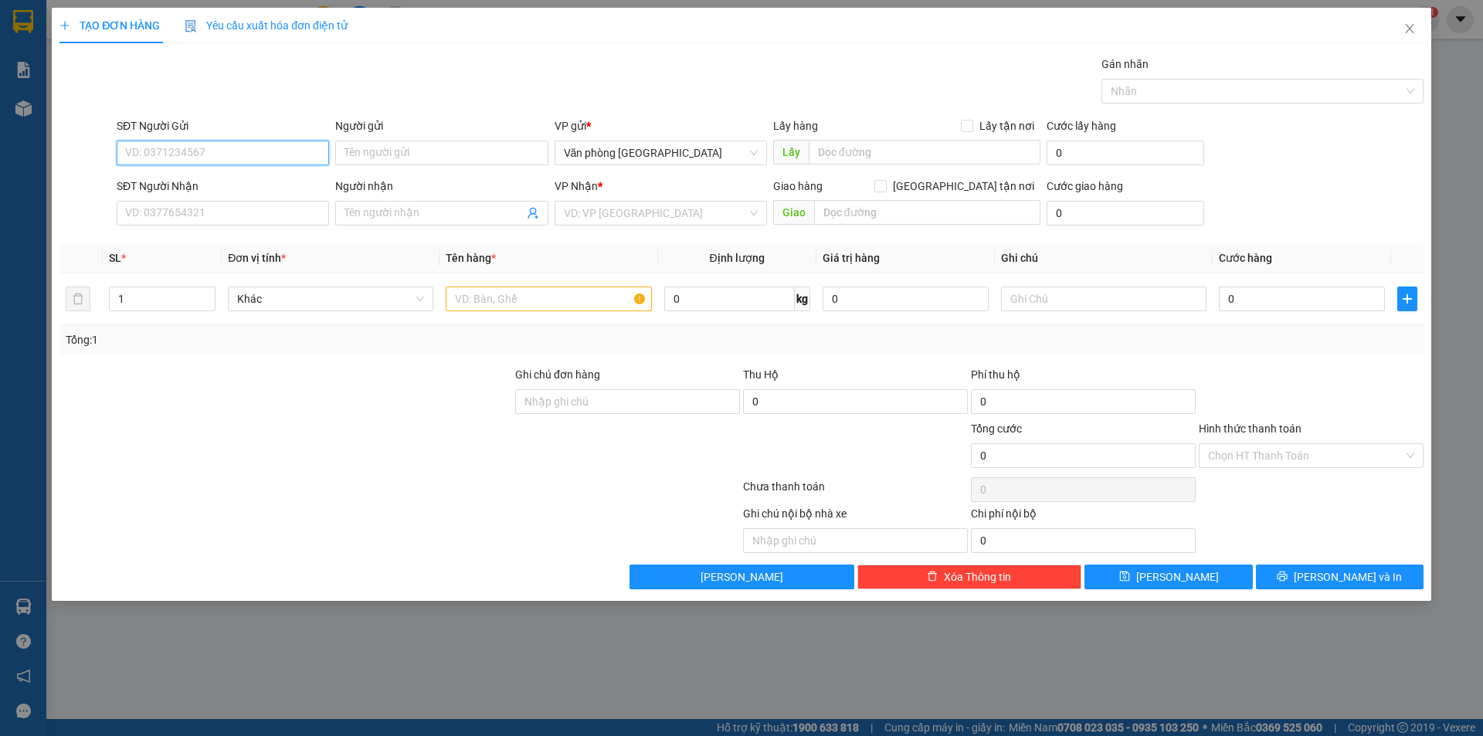
click at [221, 144] on input "SĐT Người Gửi" at bounding box center [223, 153] width 212 height 25
type input "0902581802"
click at [370, 163] on input "Người gửi" at bounding box center [441, 153] width 212 height 25
type input "CHỊ [PERSON_NAME]"
click at [199, 218] on input "SĐT Người Nhận" at bounding box center [223, 213] width 212 height 25
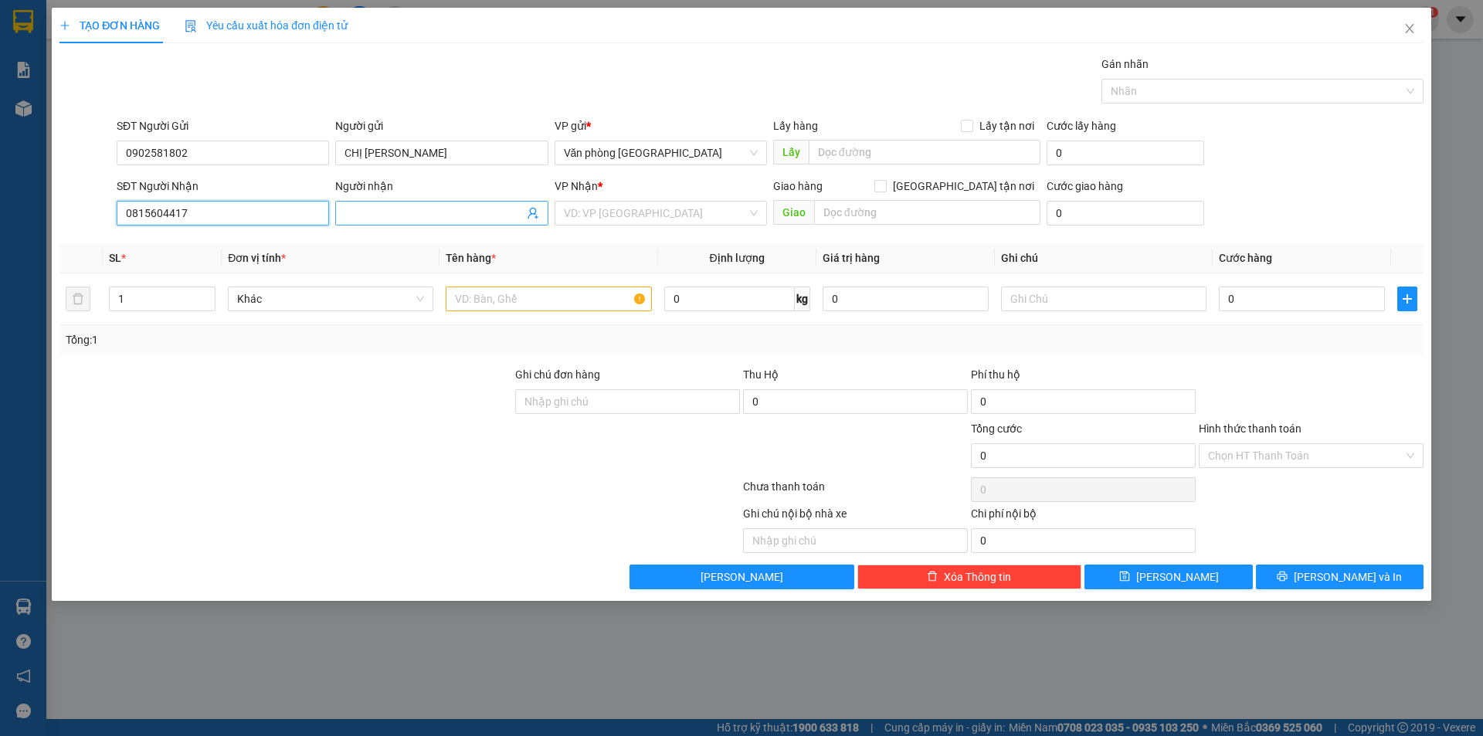
type input "0815604417"
click at [385, 207] on input "Người nhận" at bounding box center [433, 213] width 178 height 17
type input "CHỊ THẠNH"
click at [379, 231] on div "Người nhận CHỊ THẠNH" at bounding box center [441, 205] width 212 height 54
click at [650, 215] on input "search" at bounding box center [655, 213] width 183 height 23
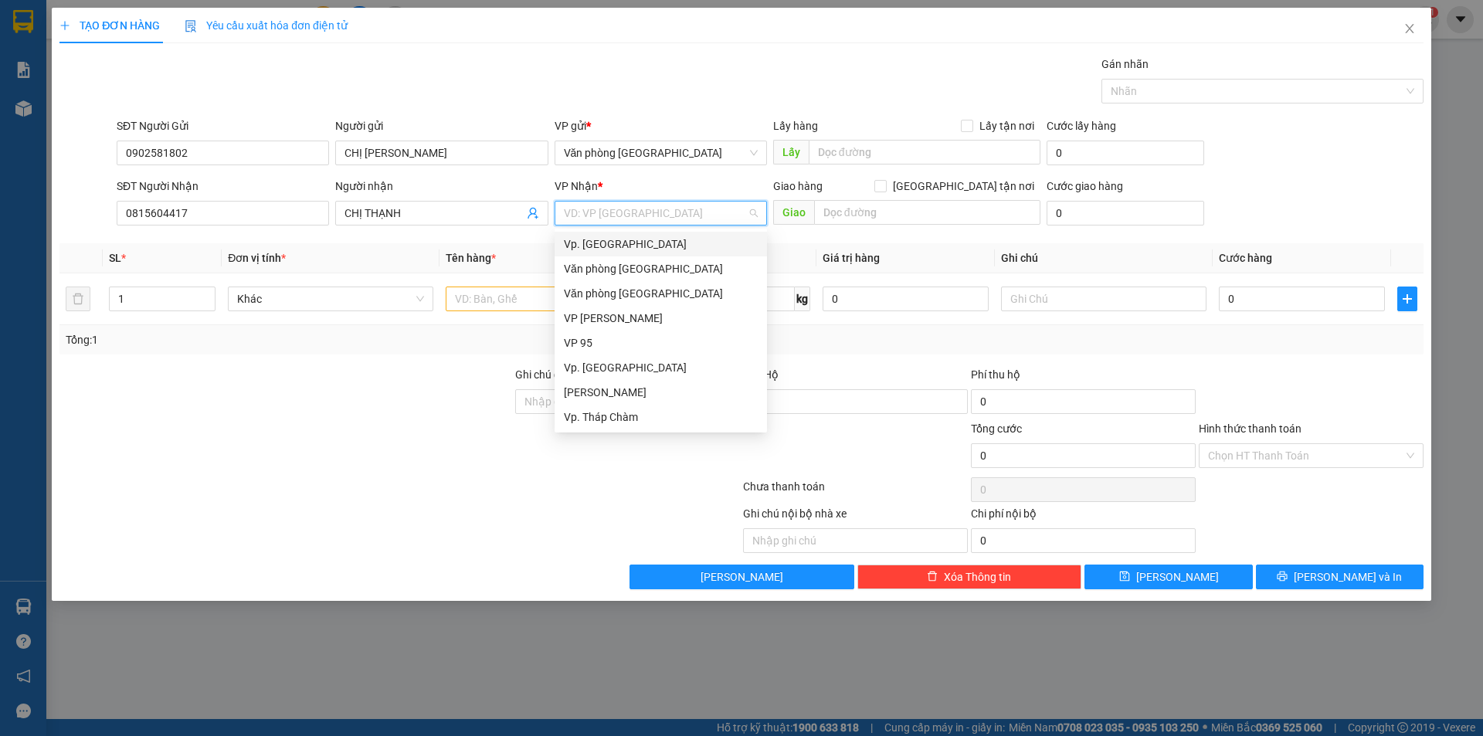
click at [602, 239] on div "Vp. [GEOGRAPHIC_DATA]" at bounding box center [661, 244] width 194 height 17
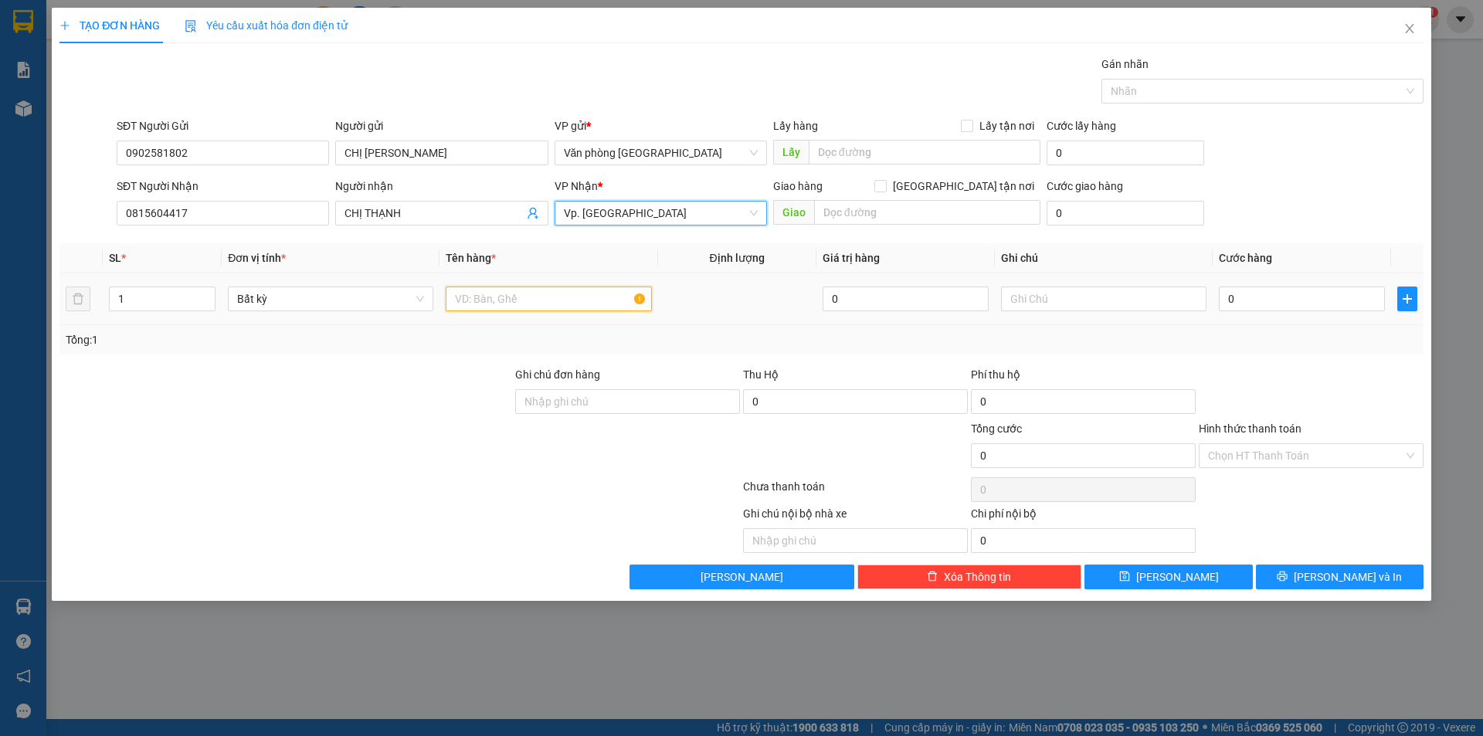
click at [500, 303] on input "text" at bounding box center [548, 299] width 205 height 25
type input "1 THÙNG GIẤY"
click at [751, 314] on td at bounding box center [737, 299] width 158 height 52
drag, startPoint x: 1304, startPoint y: 305, endPoint x: 1287, endPoint y: 305, distance: 17.0
click at [1303, 306] on input "0" at bounding box center [1302, 299] width 166 height 25
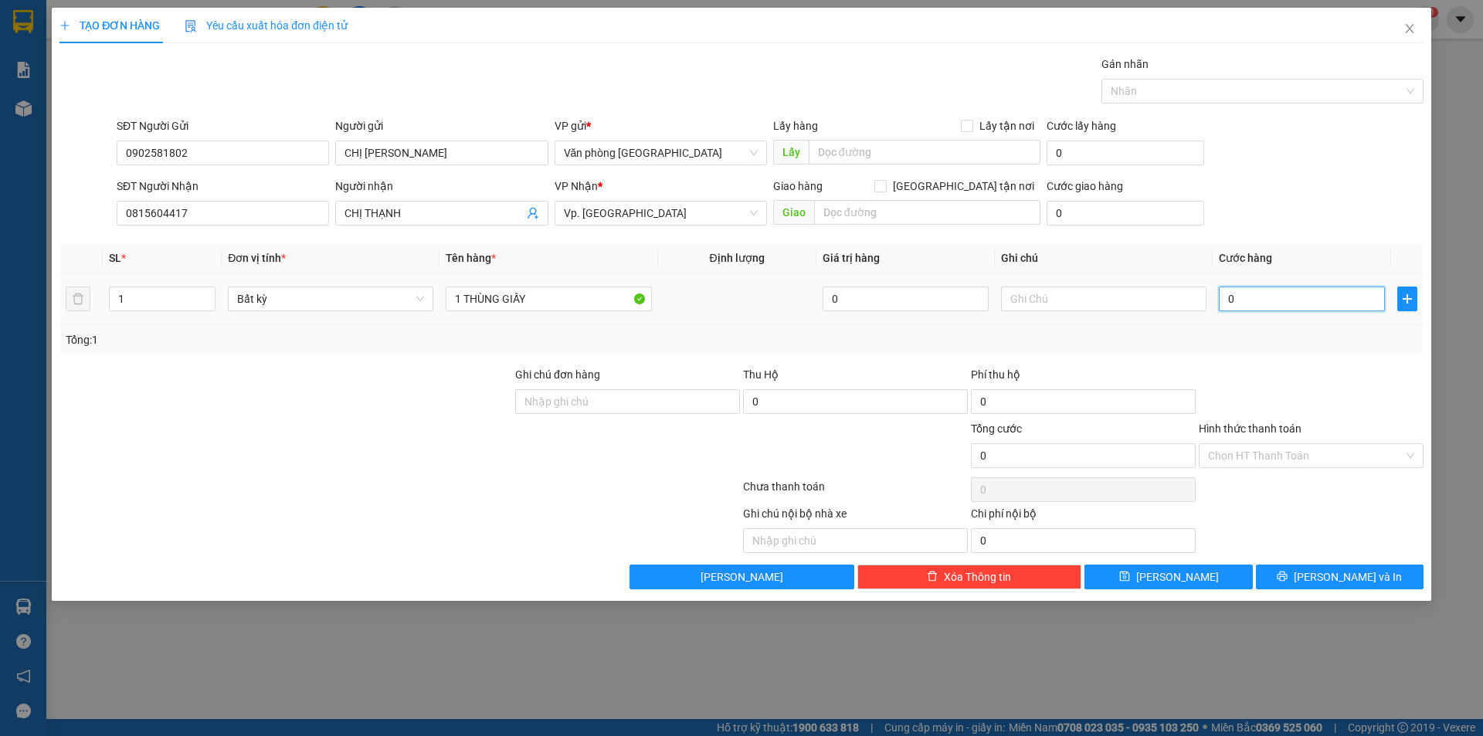
type input "4"
type input "40"
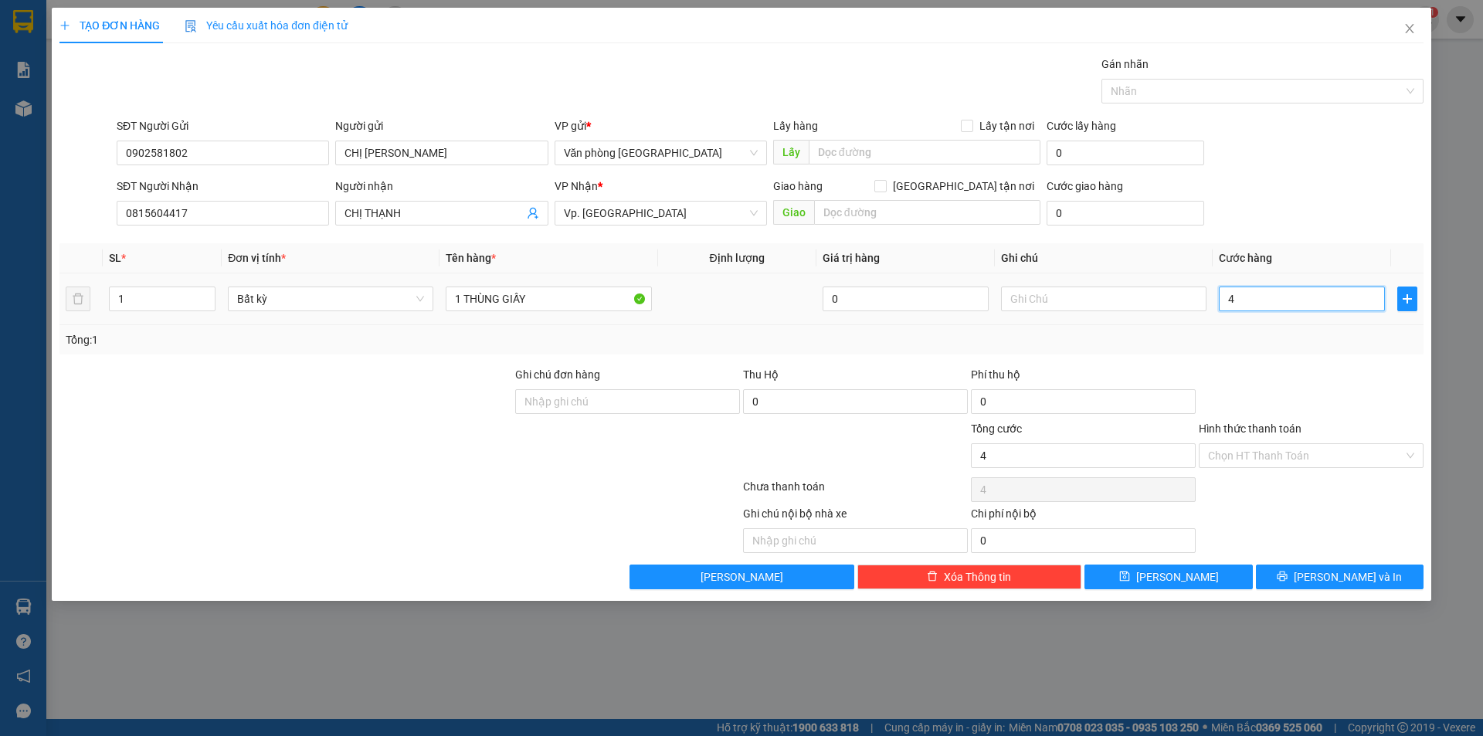
type input "40"
type input "40.000"
drag, startPoint x: 1307, startPoint y: 339, endPoint x: 1291, endPoint y: 395, distance: 58.5
click at [1306, 341] on div "Tổng: 1" at bounding box center [742, 339] width 1352 height 17
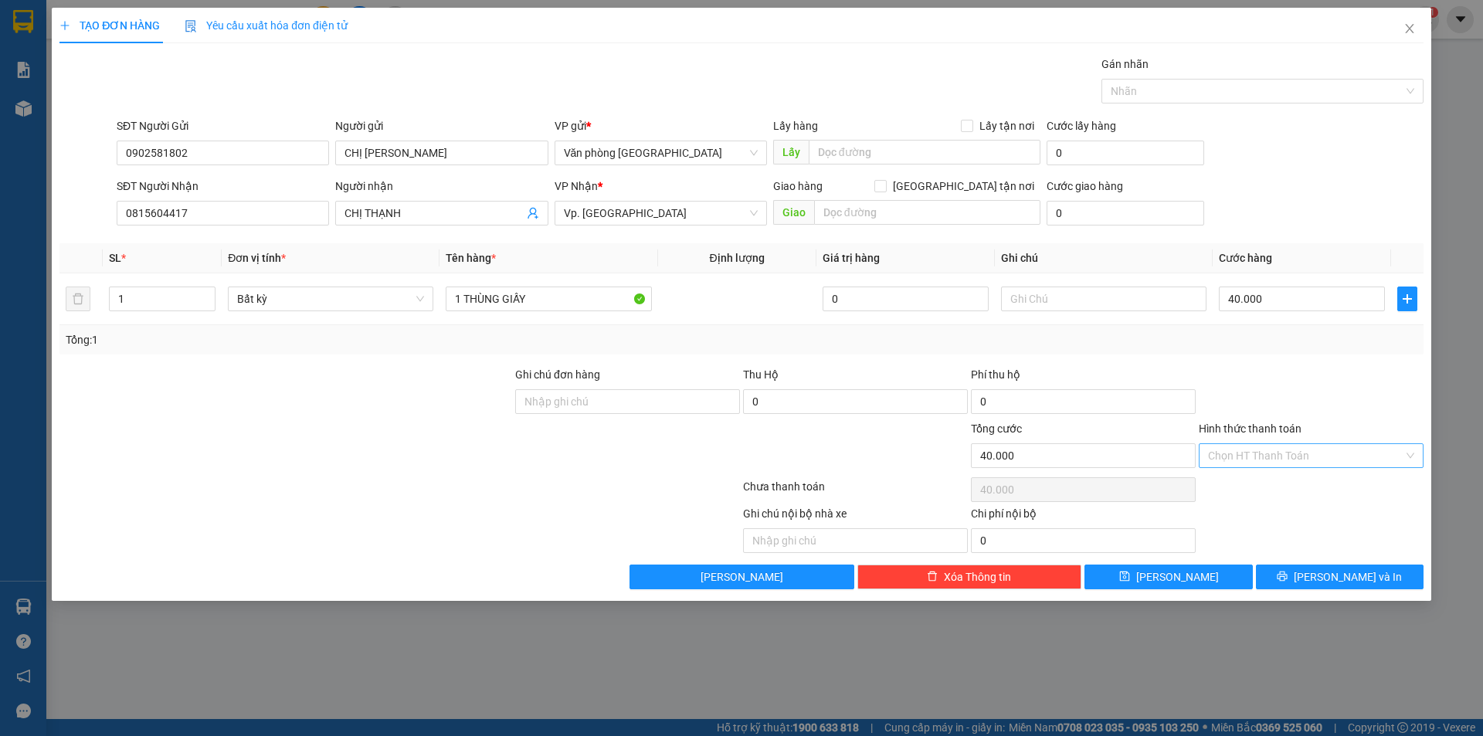
click at [1281, 454] on input "Hình thức thanh toán" at bounding box center [1305, 455] width 195 height 23
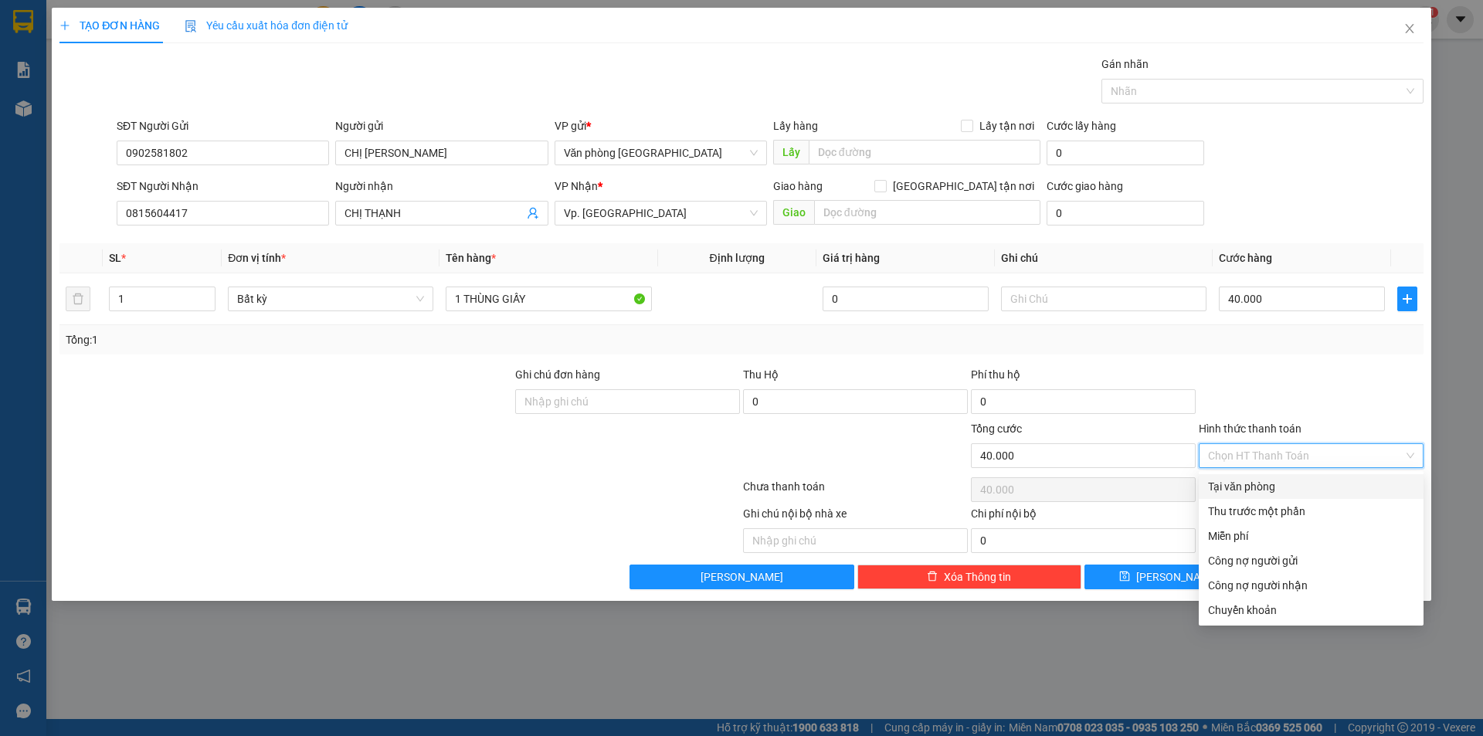
drag, startPoint x: 1234, startPoint y: 474, endPoint x: 1232, endPoint y: 485, distance: 11.1
click at [1234, 477] on div "Tại văn phòng" at bounding box center [1311, 486] width 225 height 25
type input "0"
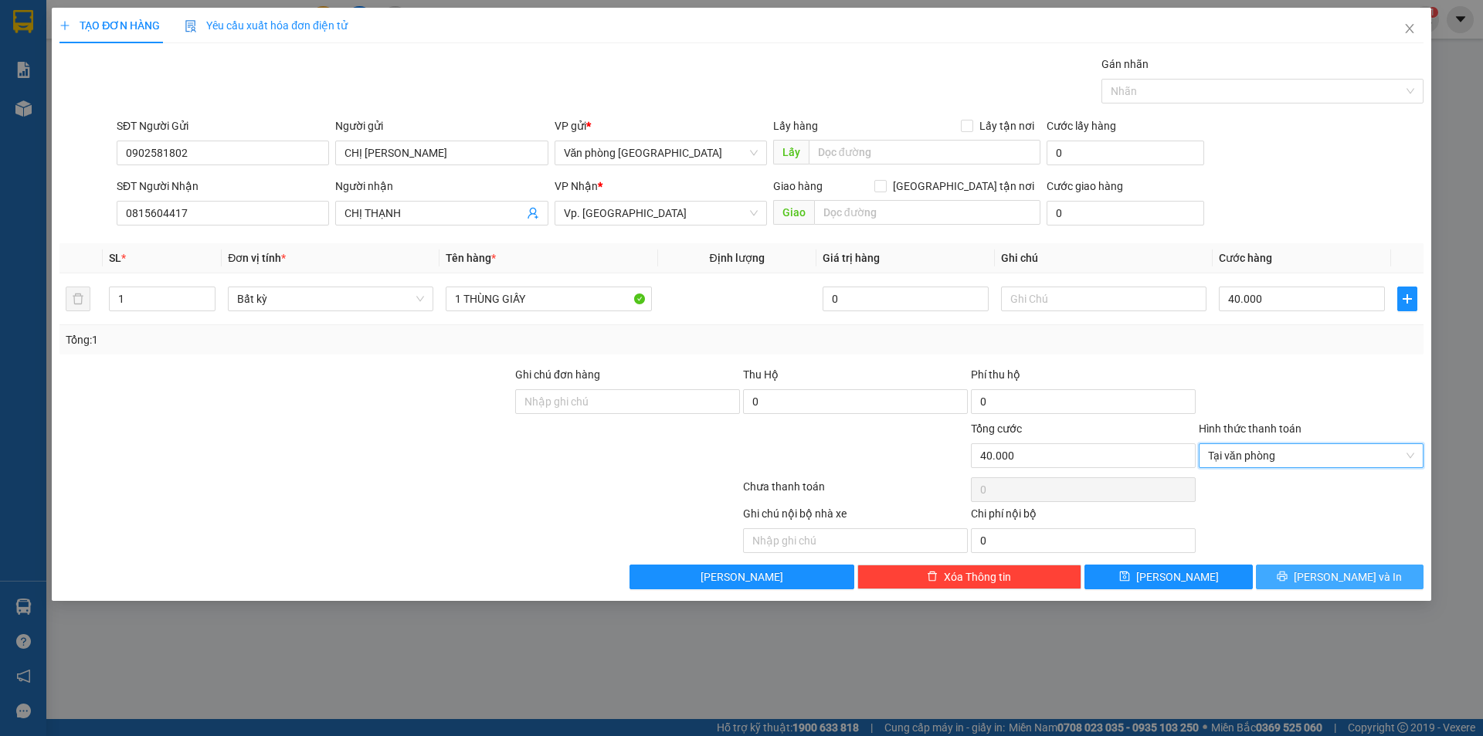
click at [1291, 577] on button "[PERSON_NAME] và In" at bounding box center [1340, 577] width 168 height 25
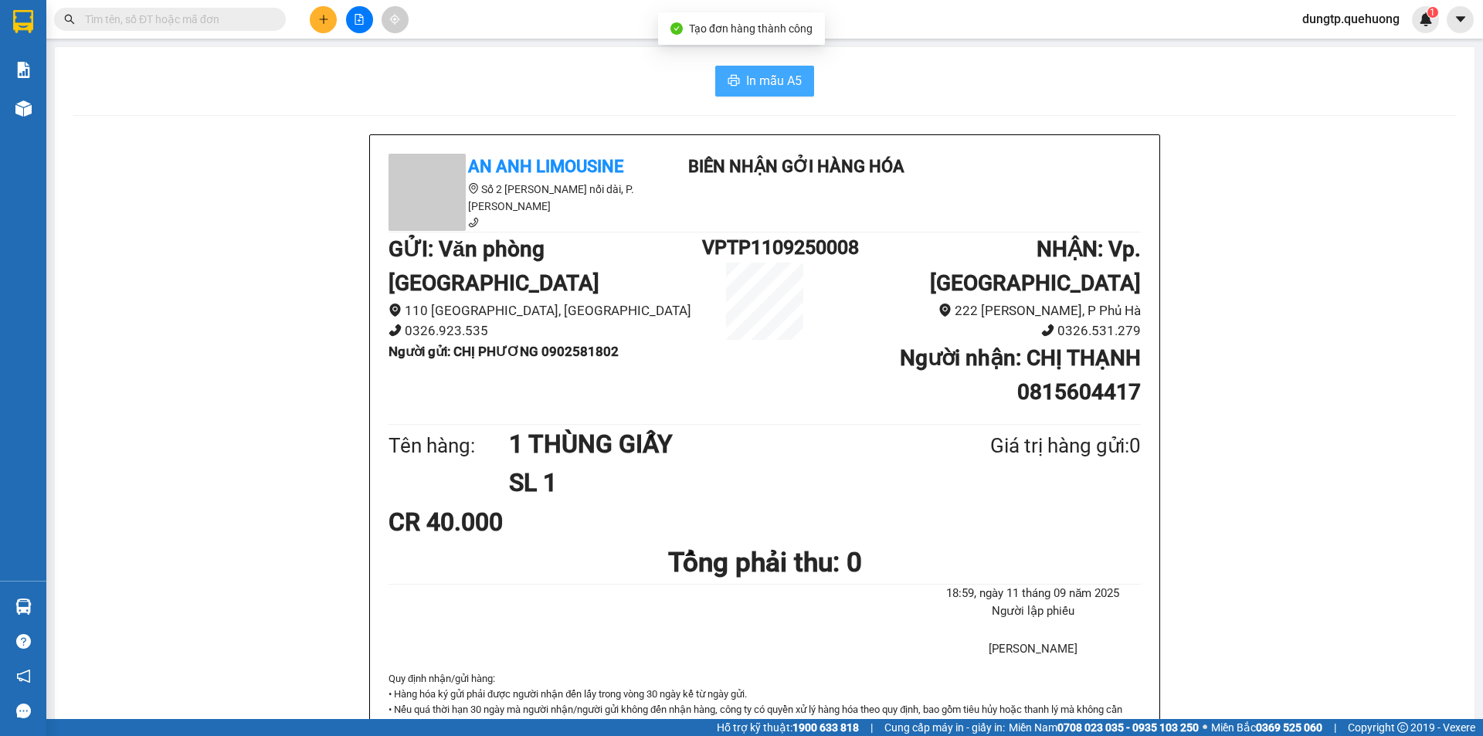
click at [766, 76] on span "In mẫu A5" at bounding box center [774, 80] width 56 height 19
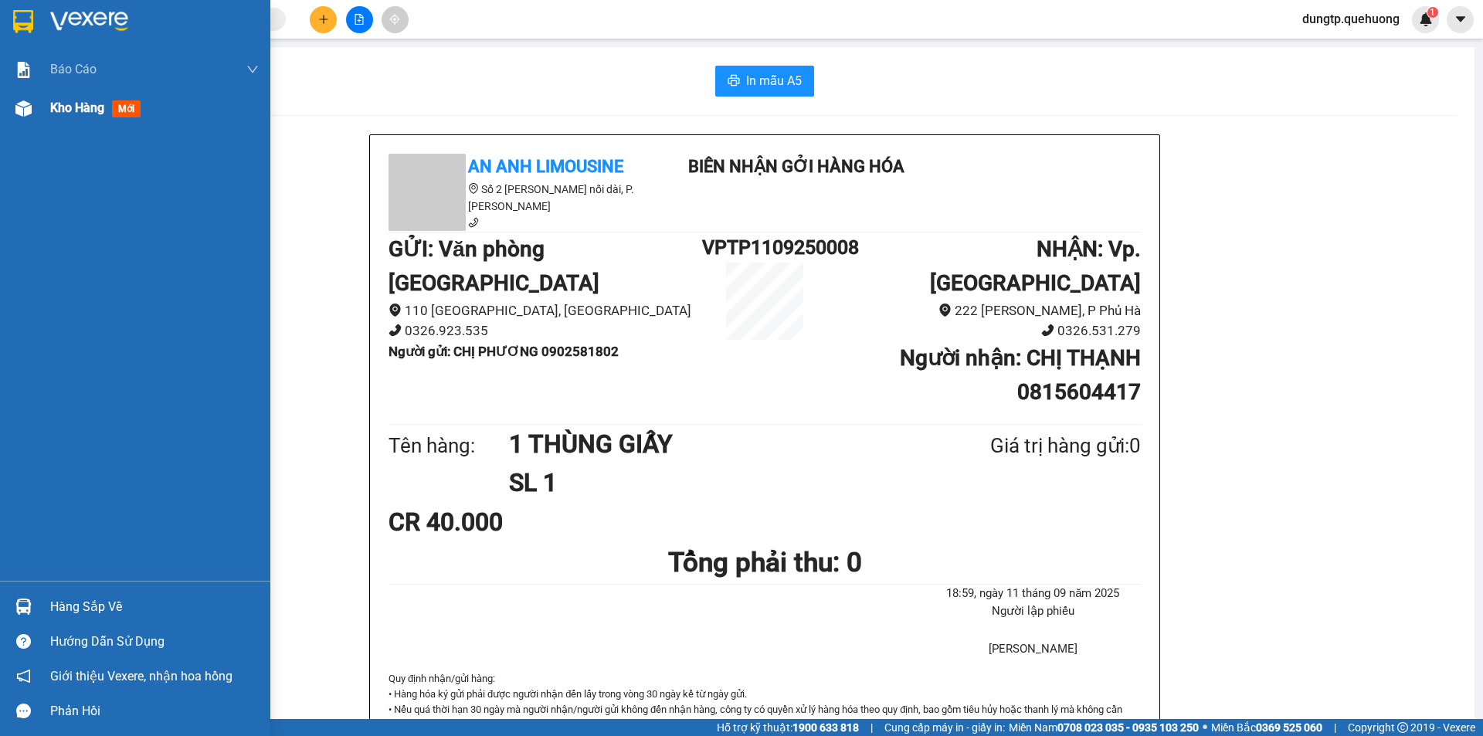
click at [128, 106] on span "mới" at bounding box center [126, 108] width 29 height 17
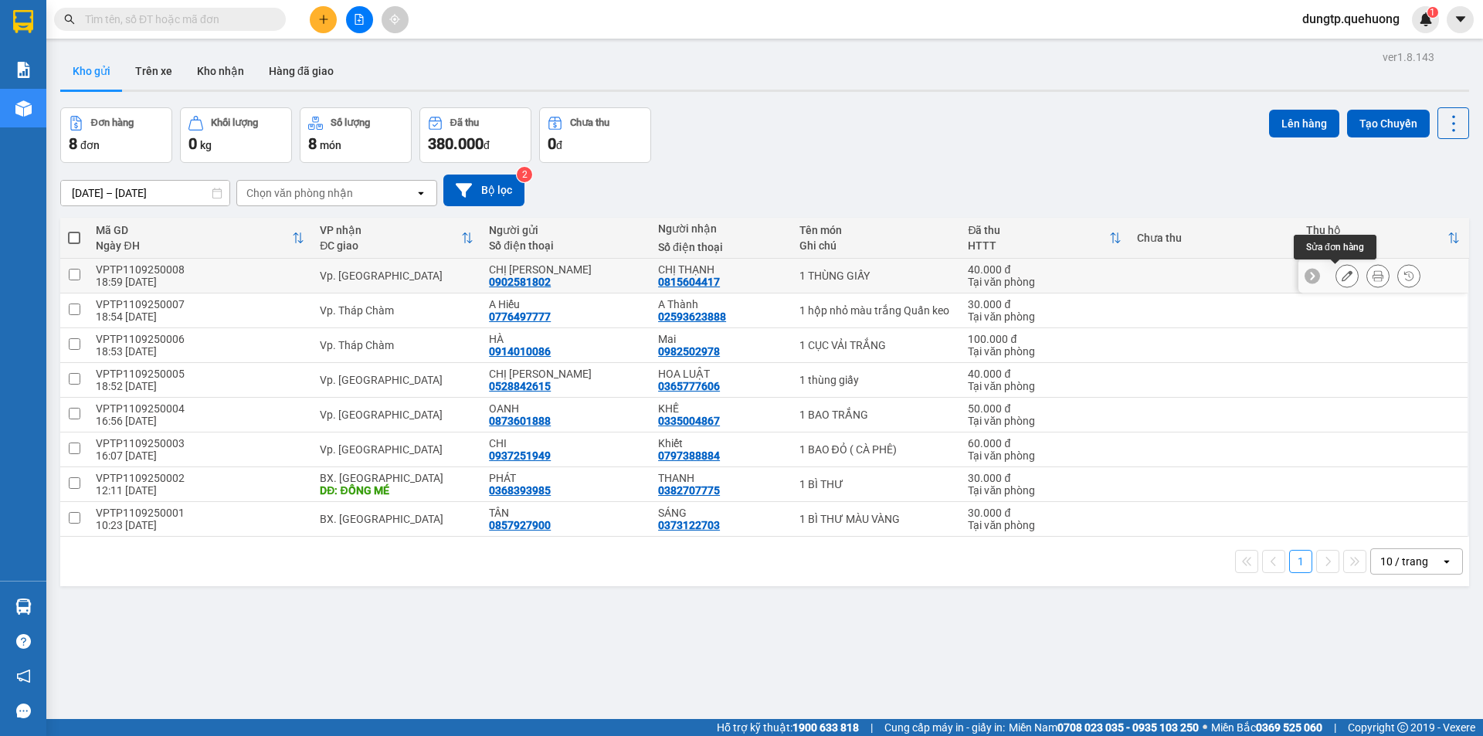
click at [1341, 280] on icon at bounding box center [1346, 275] width 11 height 11
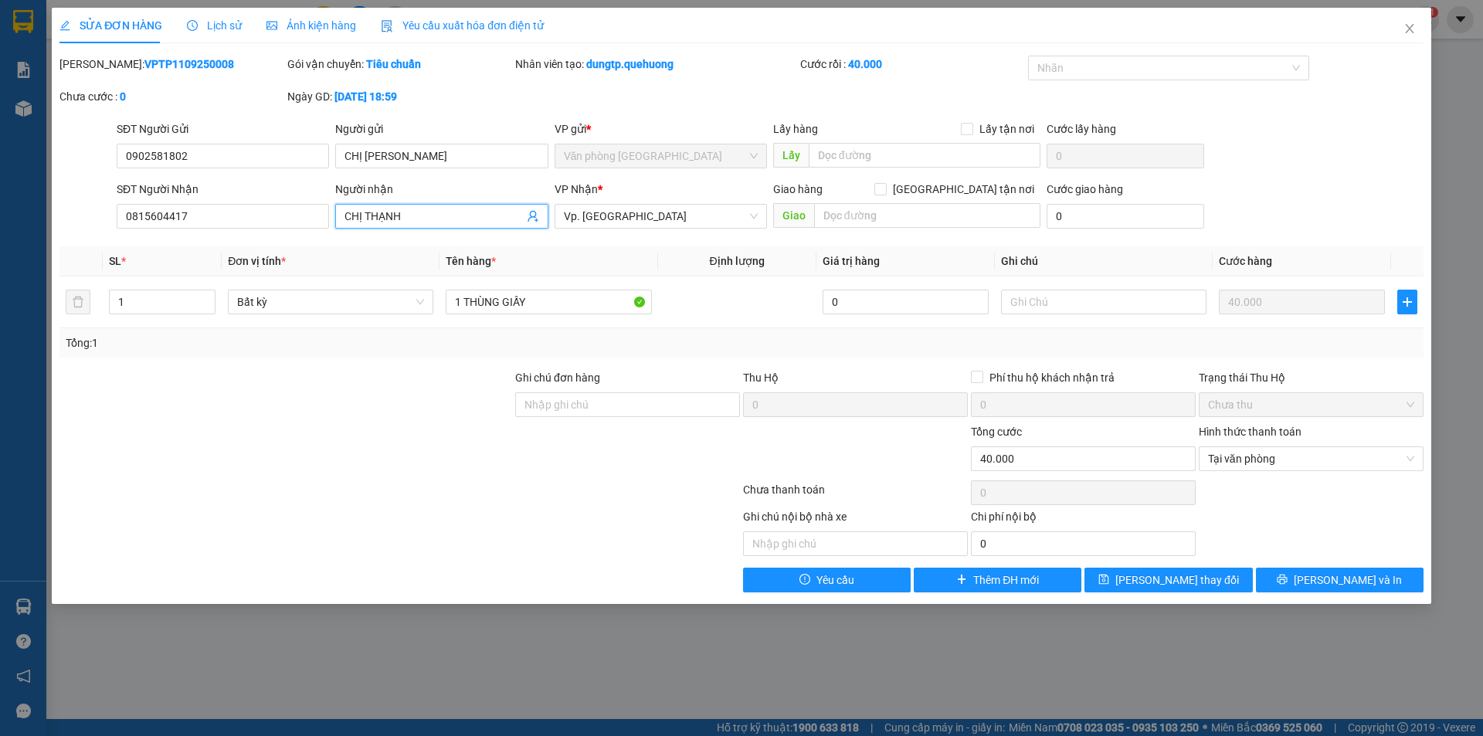
click at [405, 215] on input "CHỊ THẠNH" at bounding box center [433, 216] width 178 height 17
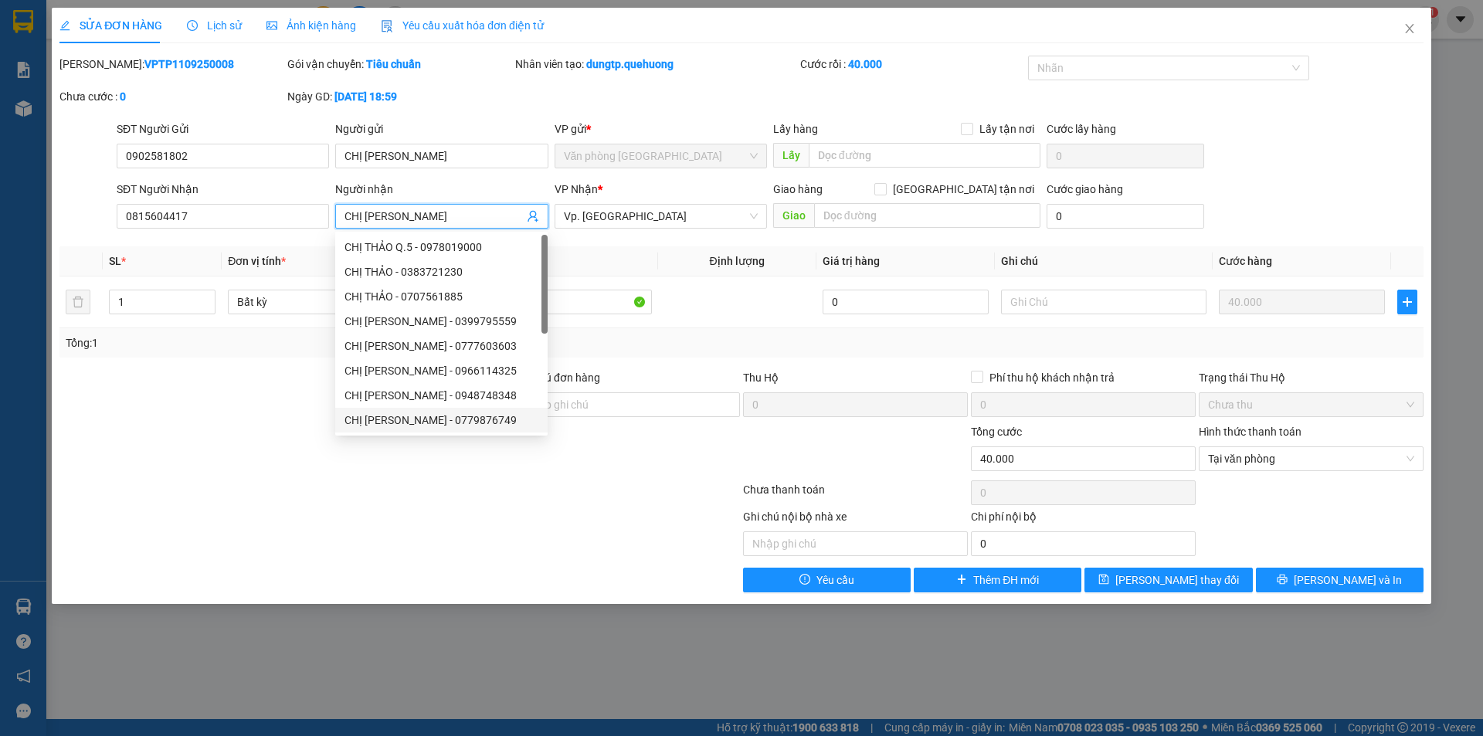
type input "CHỊ [PERSON_NAME]"
click at [211, 482] on div at bounding box center [399, 492] width 683 height 31
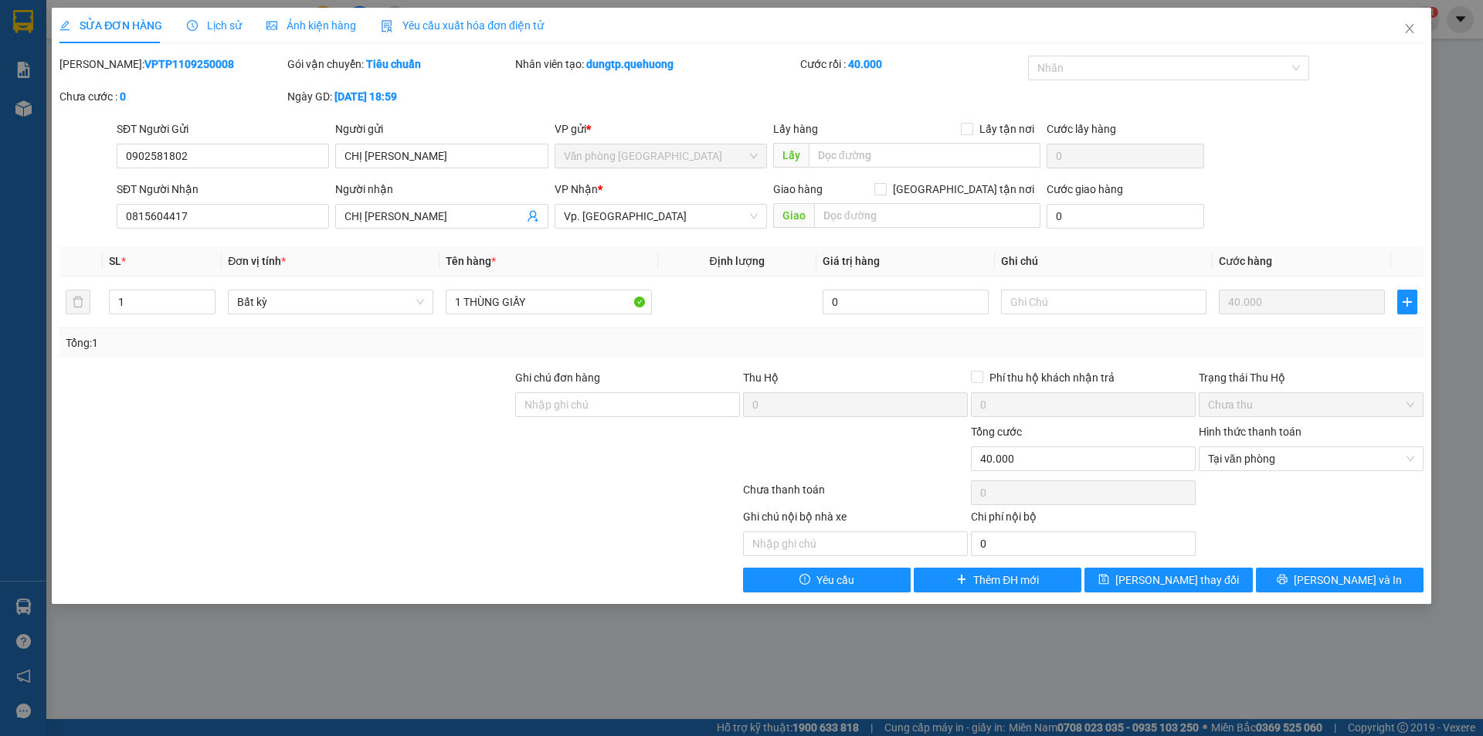
click at [153, 454] on div at bounding box center [286, 450] width 456 height 54
click at [1287, 578] on icon "printer" at bounding box center [1282, 580] width 10 height 10
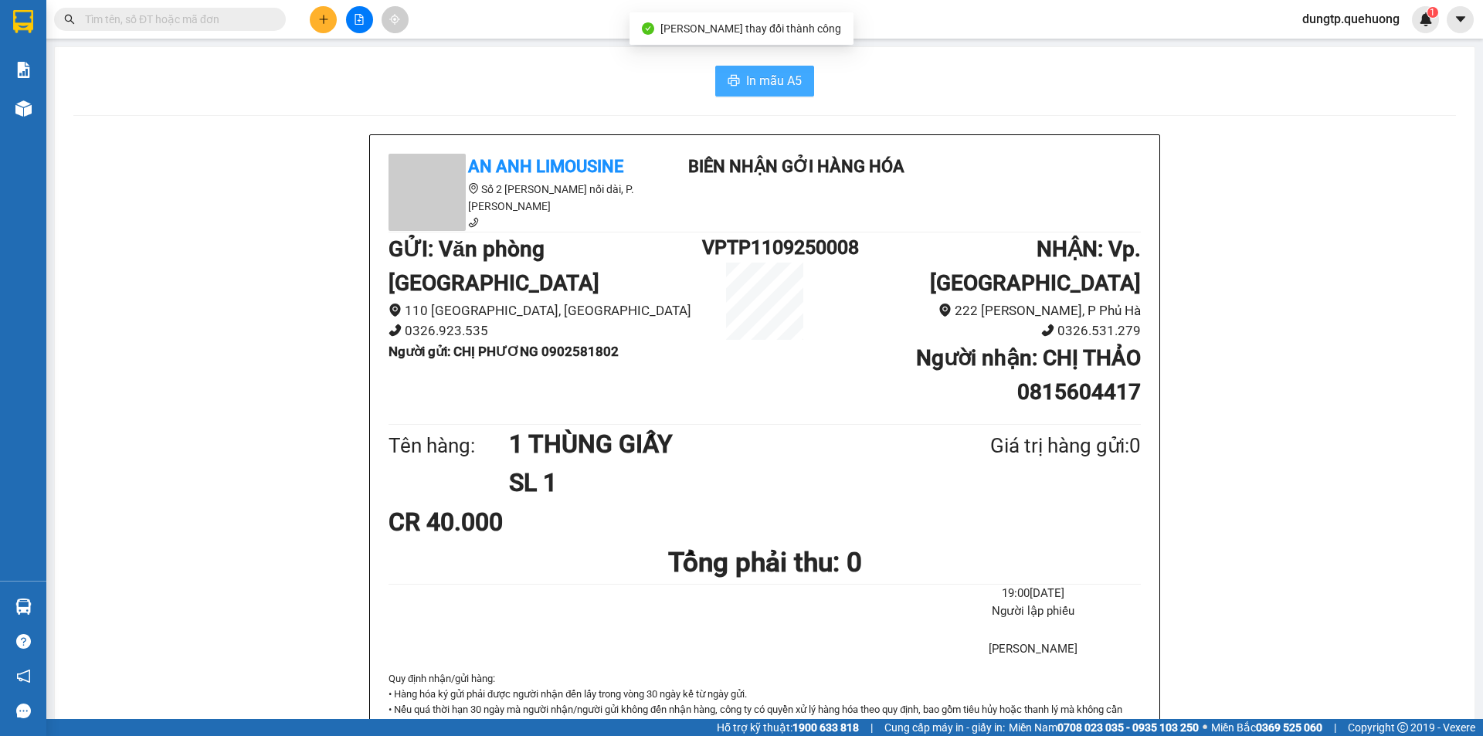
click at [763, 66] on button "In mẫu A5" at bounding box center [764, 81] width 99 height 31
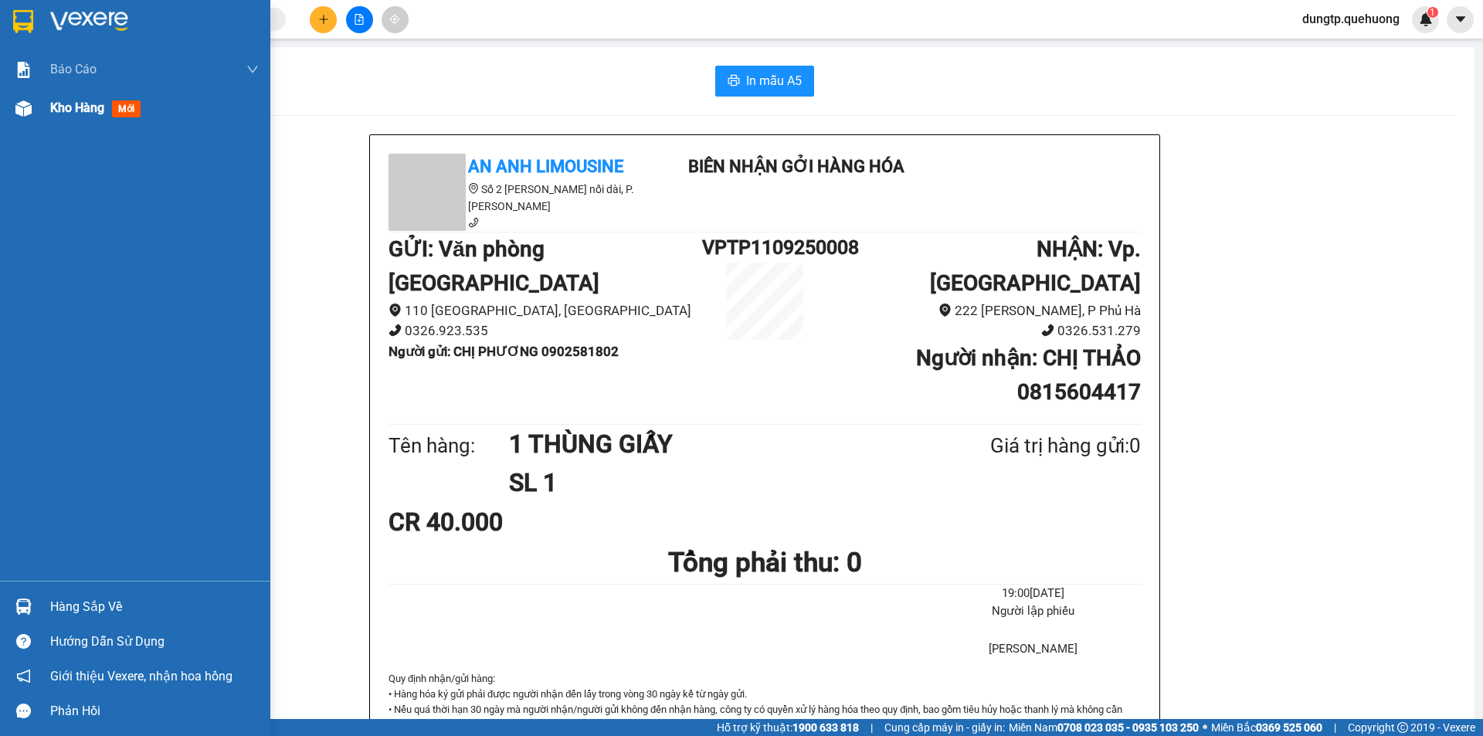
click at [76, 103] on span "Kho hàng" at bounding box center [77, 107] width 54 height 15
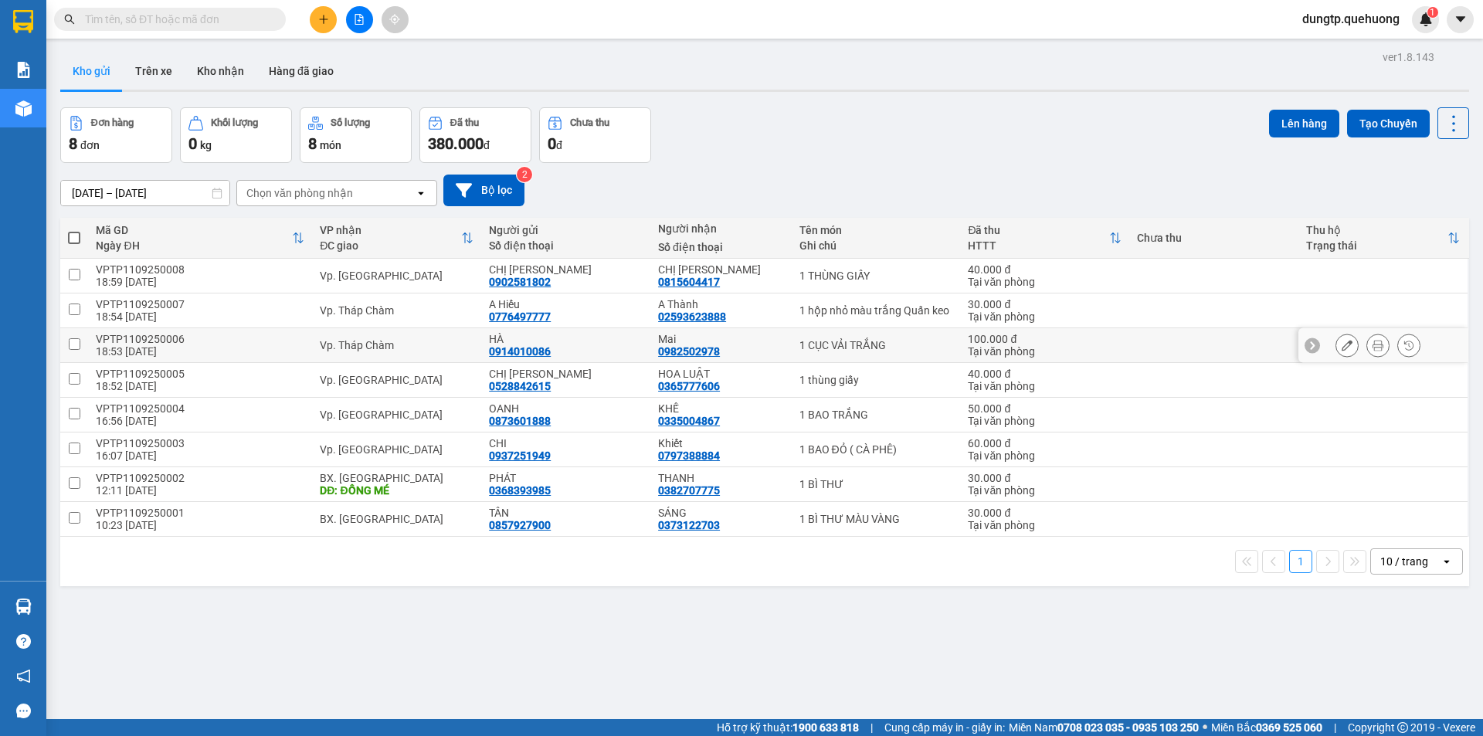
click at [1341, 351] on icon at bounding box center [1346, 345] width 11 height 11
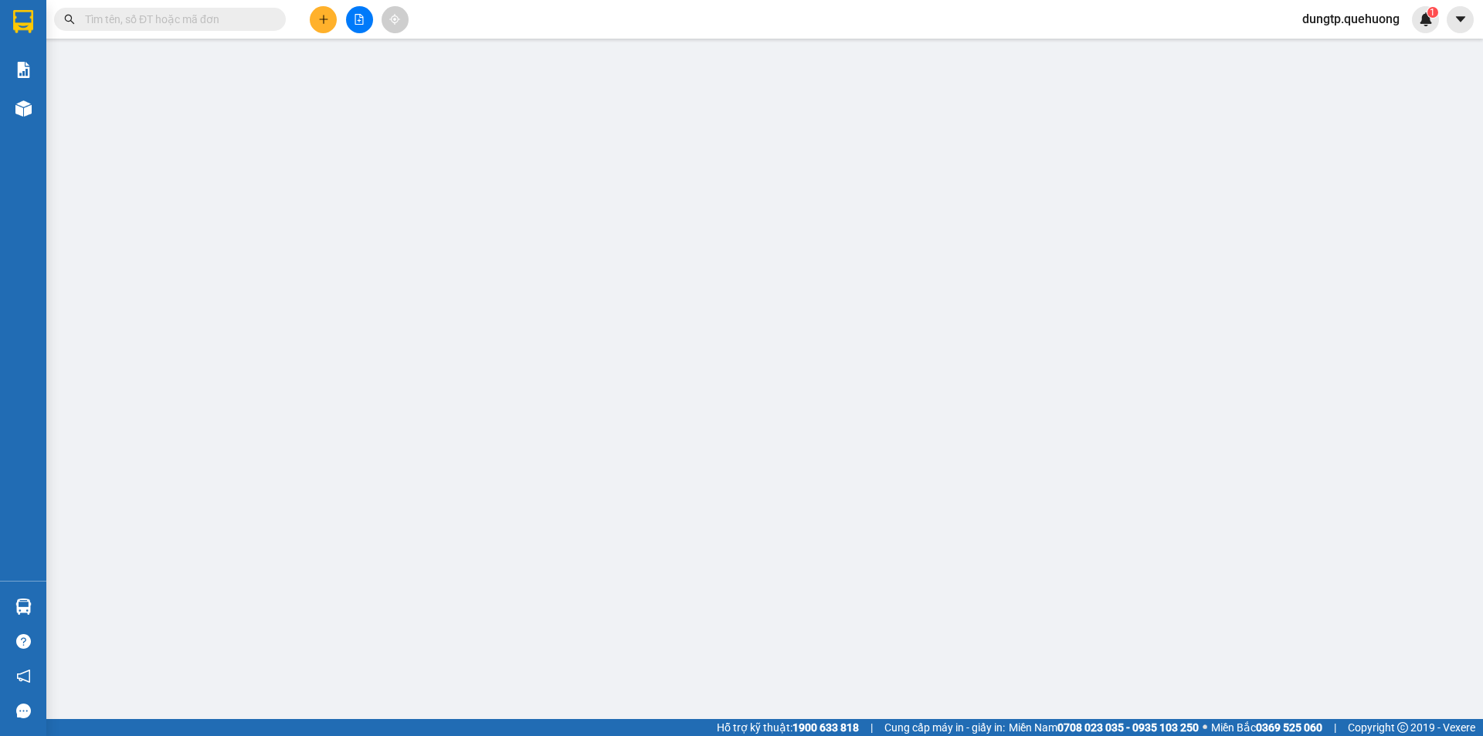
type input "0914010086"
type input "HÀ"
type input "0982502978"
type input "Mai"
type input "100.000"
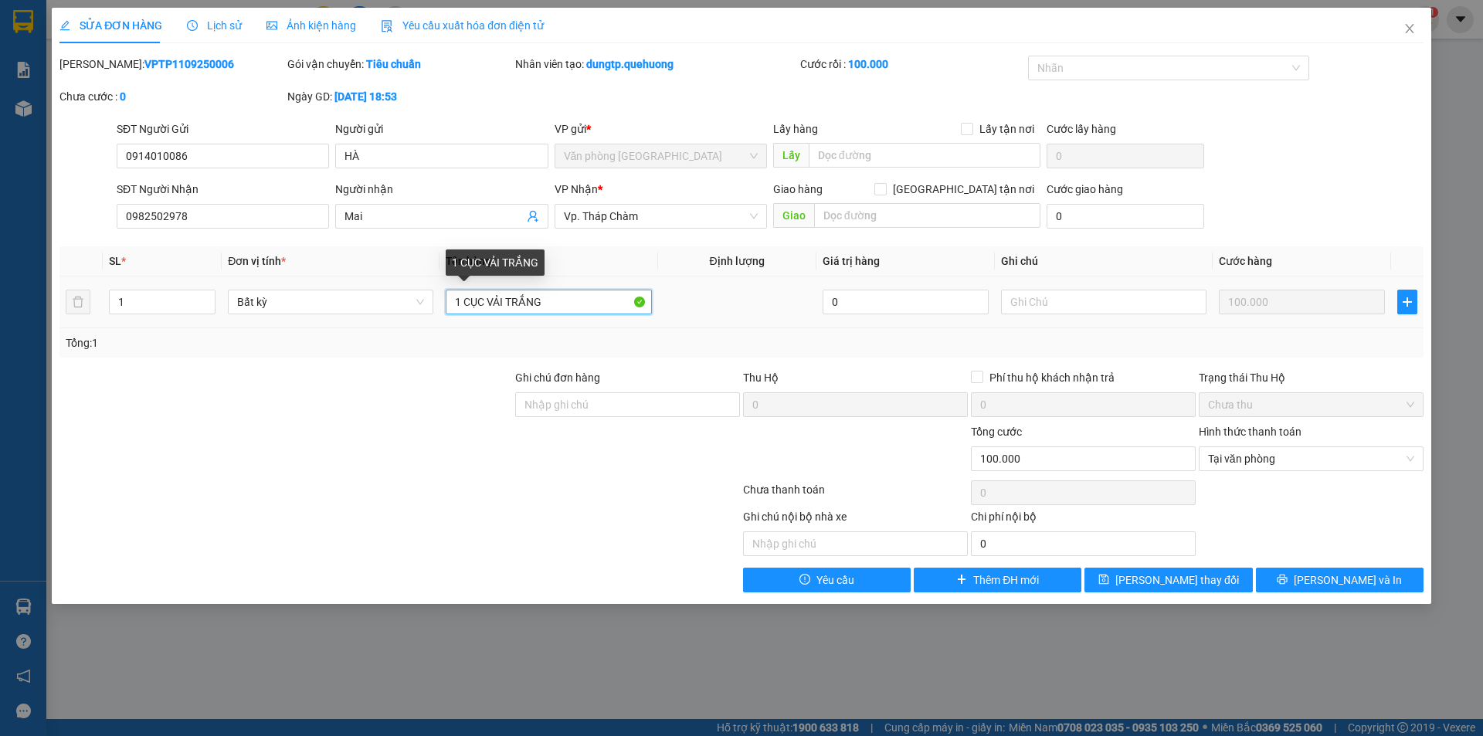
click at [552, 304] on input "1 CỤC VẢI TRẮNG" at bounding box center [548, 302] width 205 height 25
click at [473, 295] on input "1 BBAO XANH" at bounding box center [548, 302] width 205 height 25
type input "1 BAO XANH"
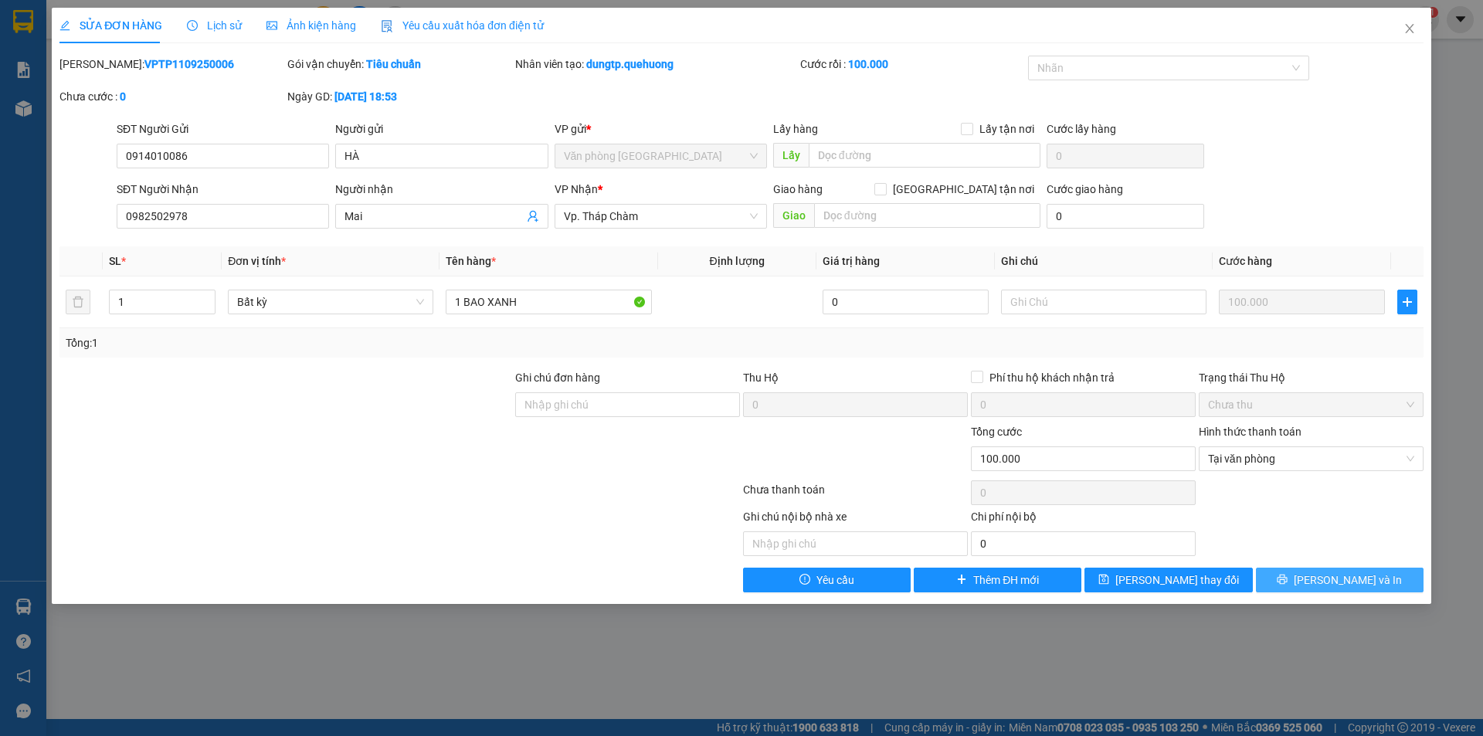
click at [1336, 579] on span "[PERSON_NAME] và In" at bounding box center [1348, 580] width 108 height 17
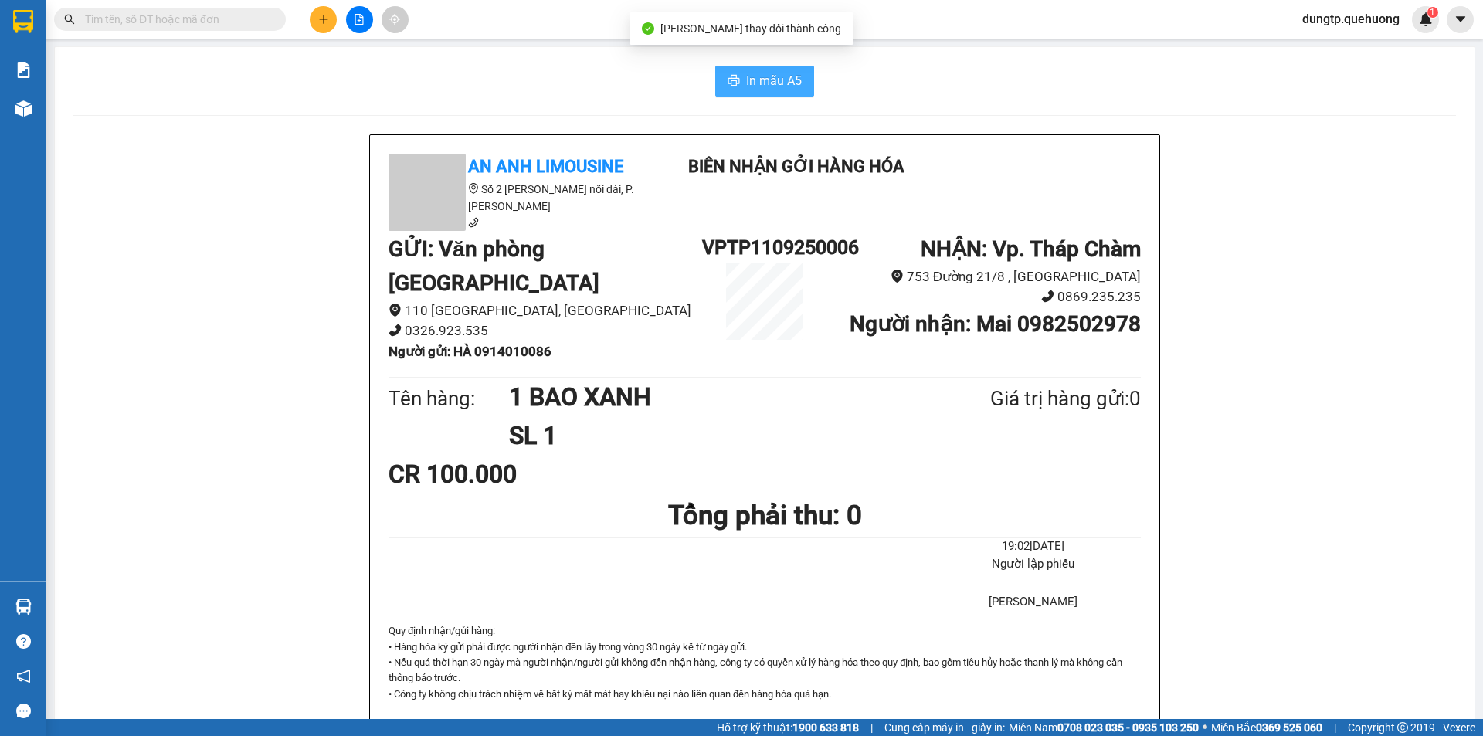
click at [744, 66] on button "In mẫu A5" at bounding box center [764, 81] width 99 height 31
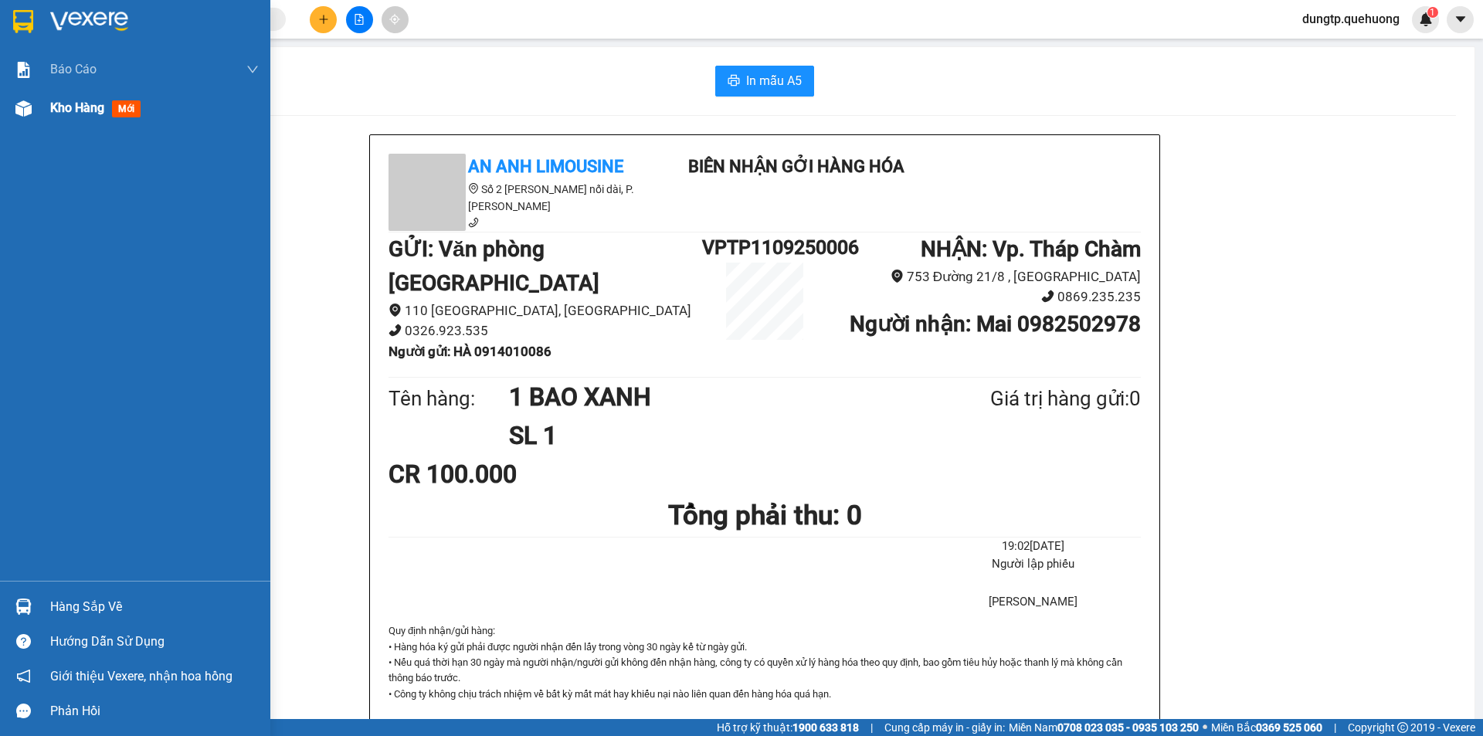
click at [73, 114] on div "Kho hàng mới" at bounding box center [98, 107] width 97 height 19
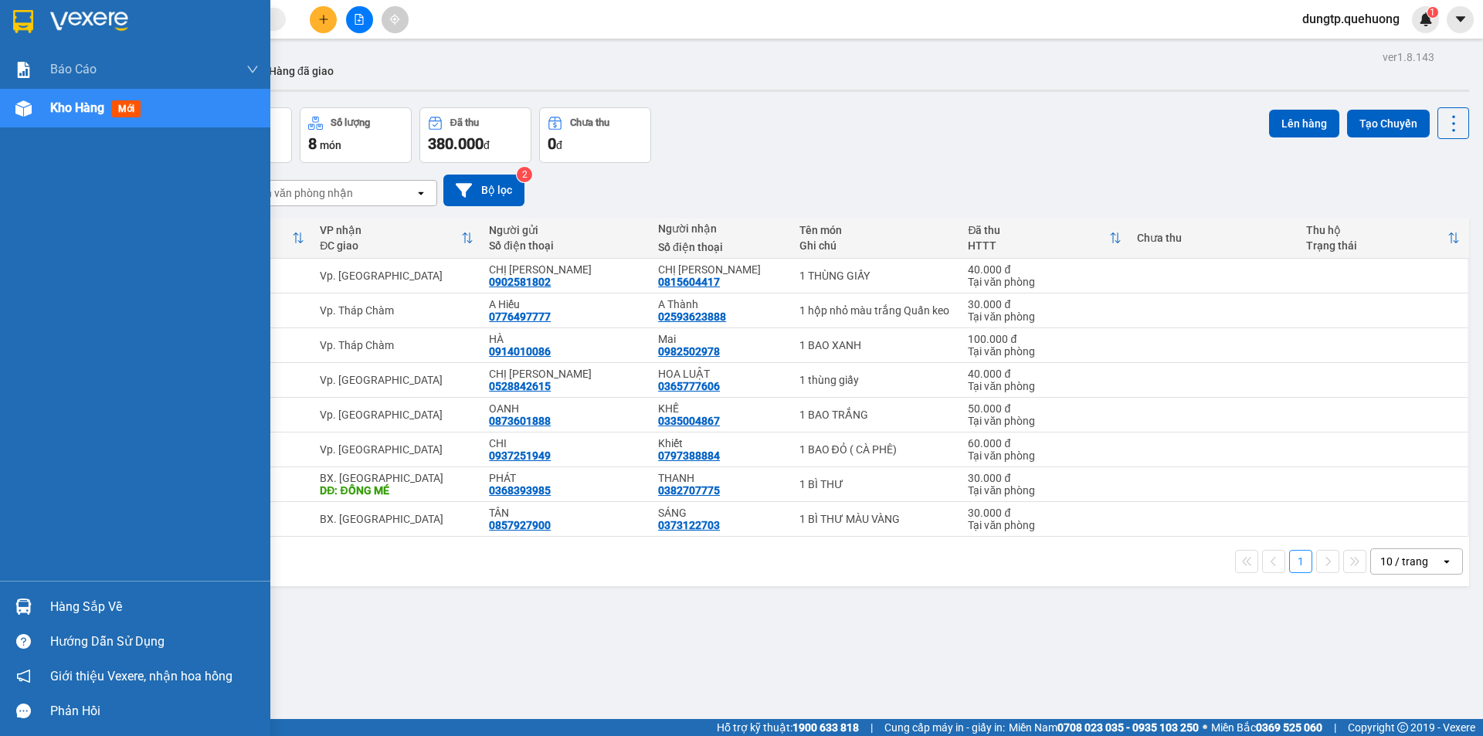
drag, startPoint x: 18, startPoint y: 124, endPoint x: 37, endPoint y: 115, distance: 21.1
click at [19, 124] on div "Kho hàng mới" at bounding box center [135, 108] width 270 height 39
click at [40, 114] on div "Kho hàng mới" at bounding box center [135, 108] width 270 height 39
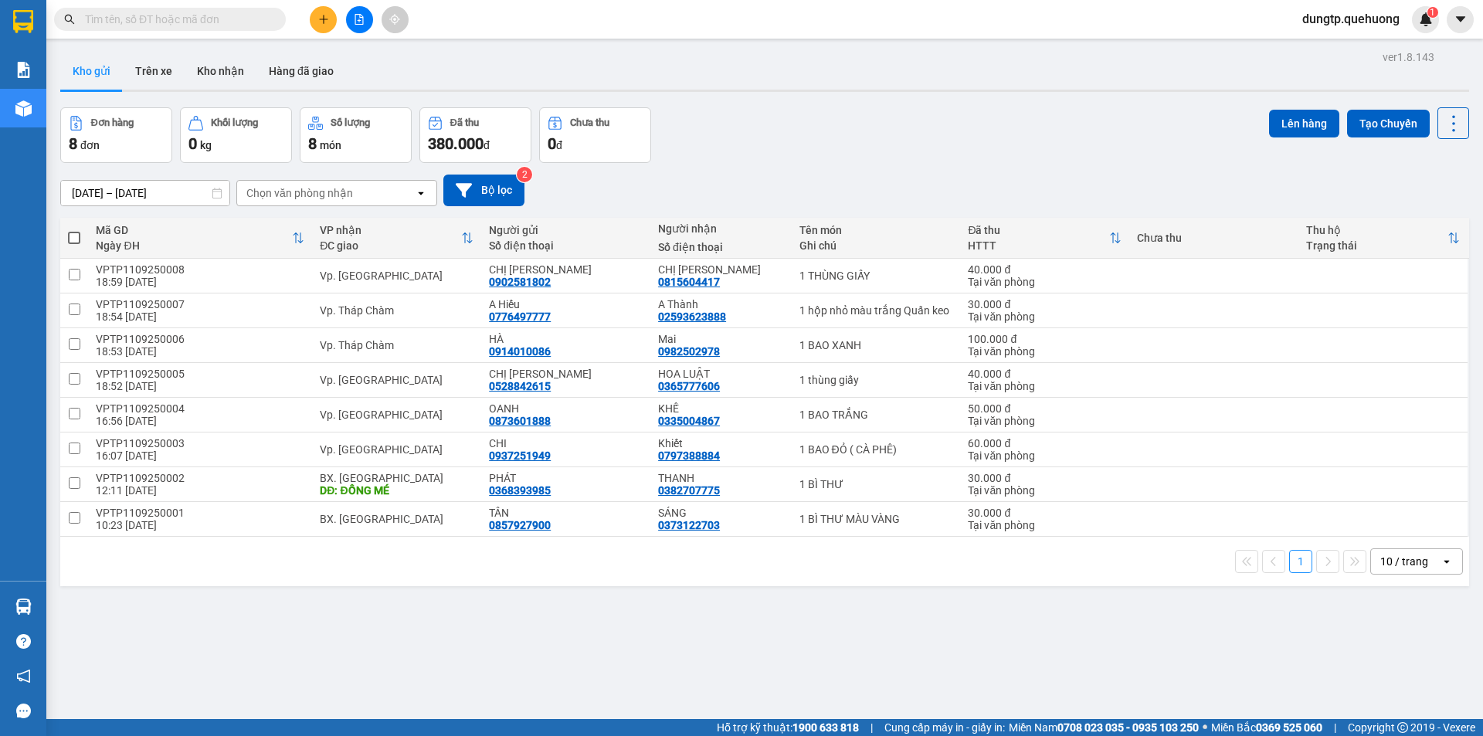
click at [317, 25] on button at bounding box center [323, 19] width 27 height 27
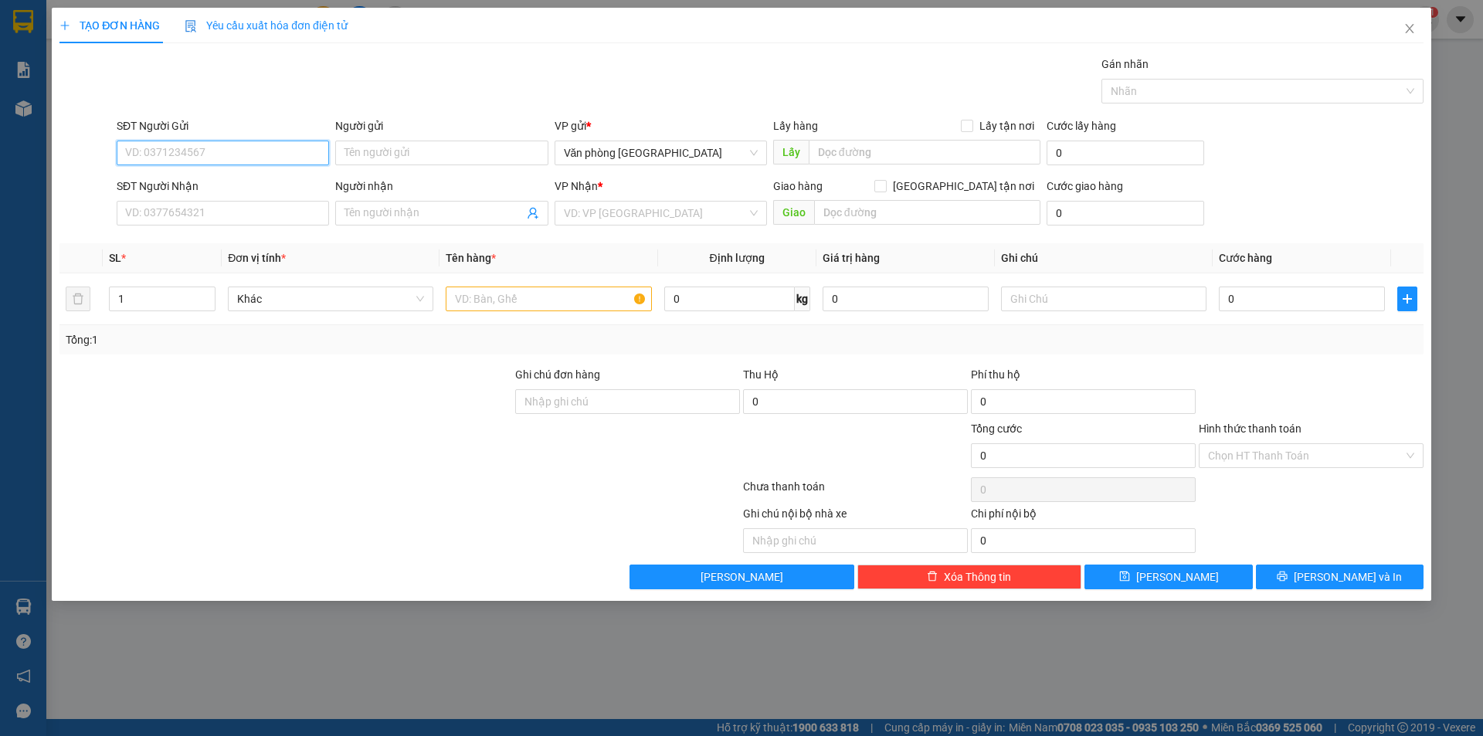
click at [188, 149] on input "SĐT Người Gửi" at bounding box center [223, 153] width 212 height 25
click at [195, 185] on div "0899156832 - C Thảo" at bounding box center [223, 183] width 194 height 17
type input "0899156832"
type input "C Thảo"
type input "0909595259"
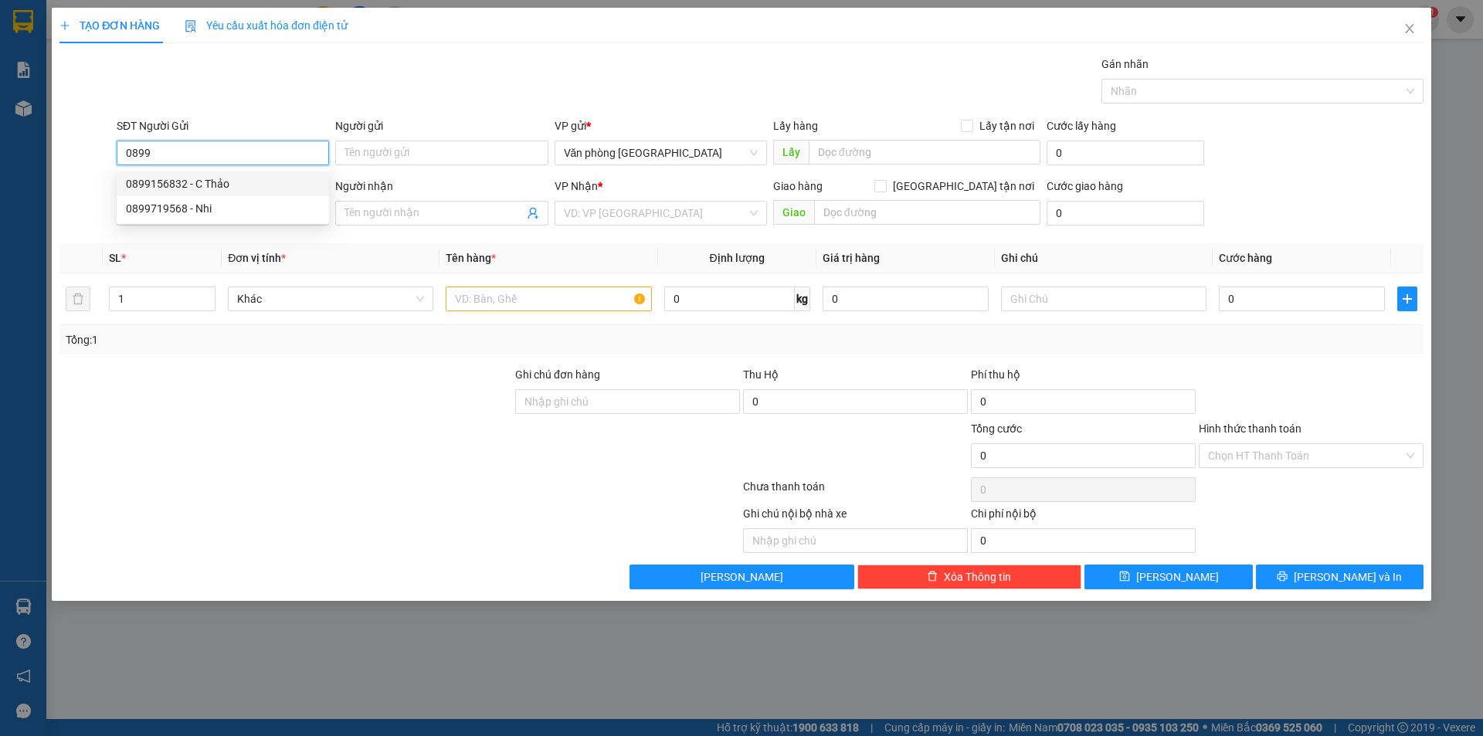
type input "A LONG"
type input "30.000"
type input "0899156832"
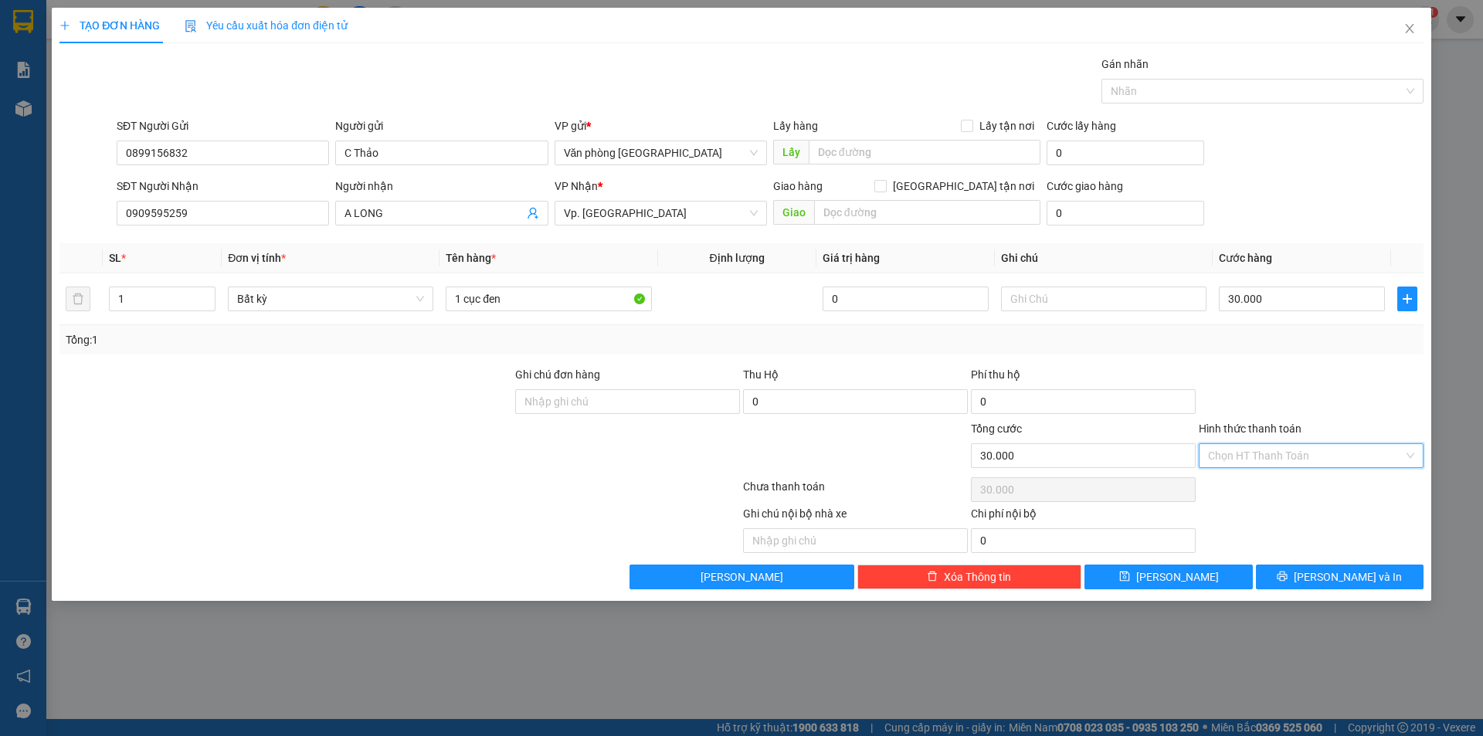
click at [1302, 446] on input "Hình thức thanh toán" at bounding box center [1305, 455] width 195 height 23
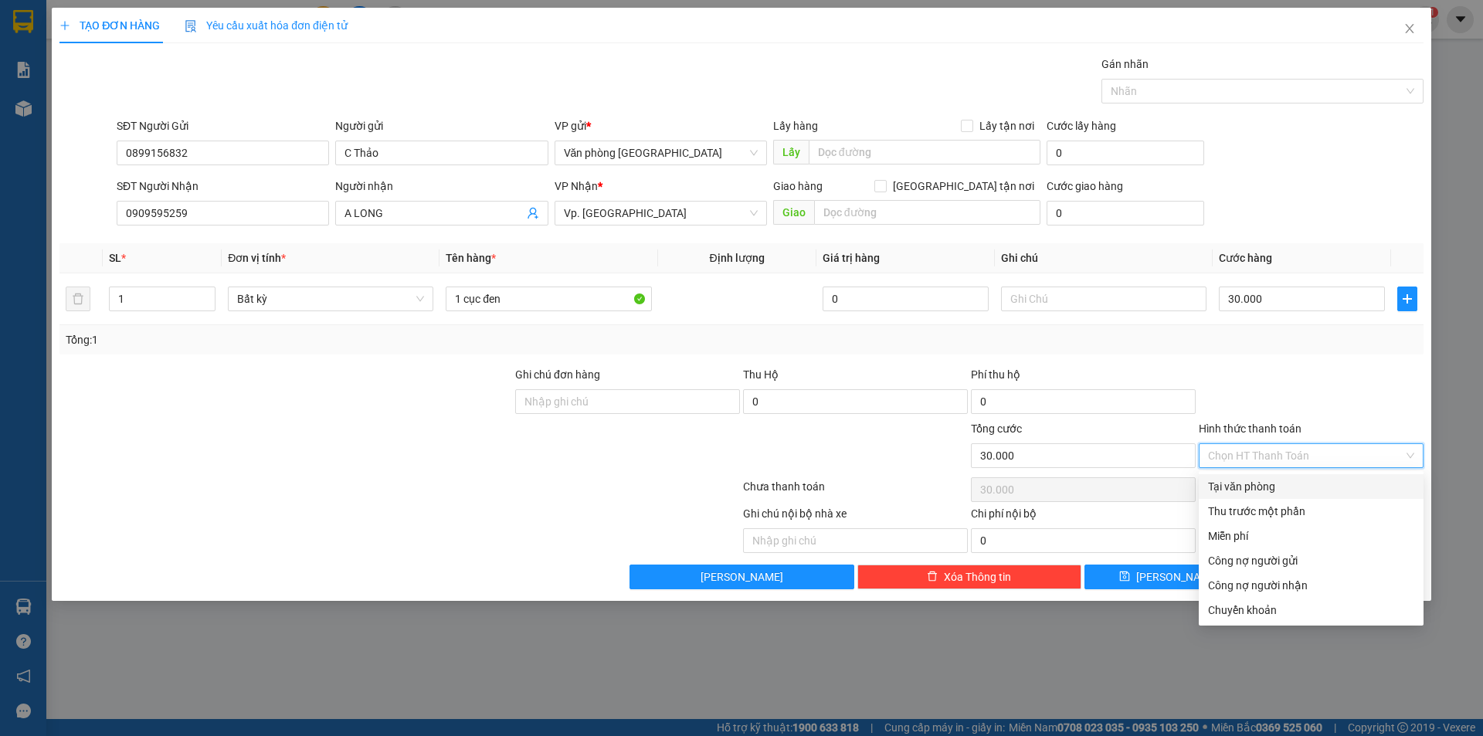
click at [1267, 484] on div "Tại văn phòng" at bounding box center [1311, 486] width 206 height 17
type input "0"
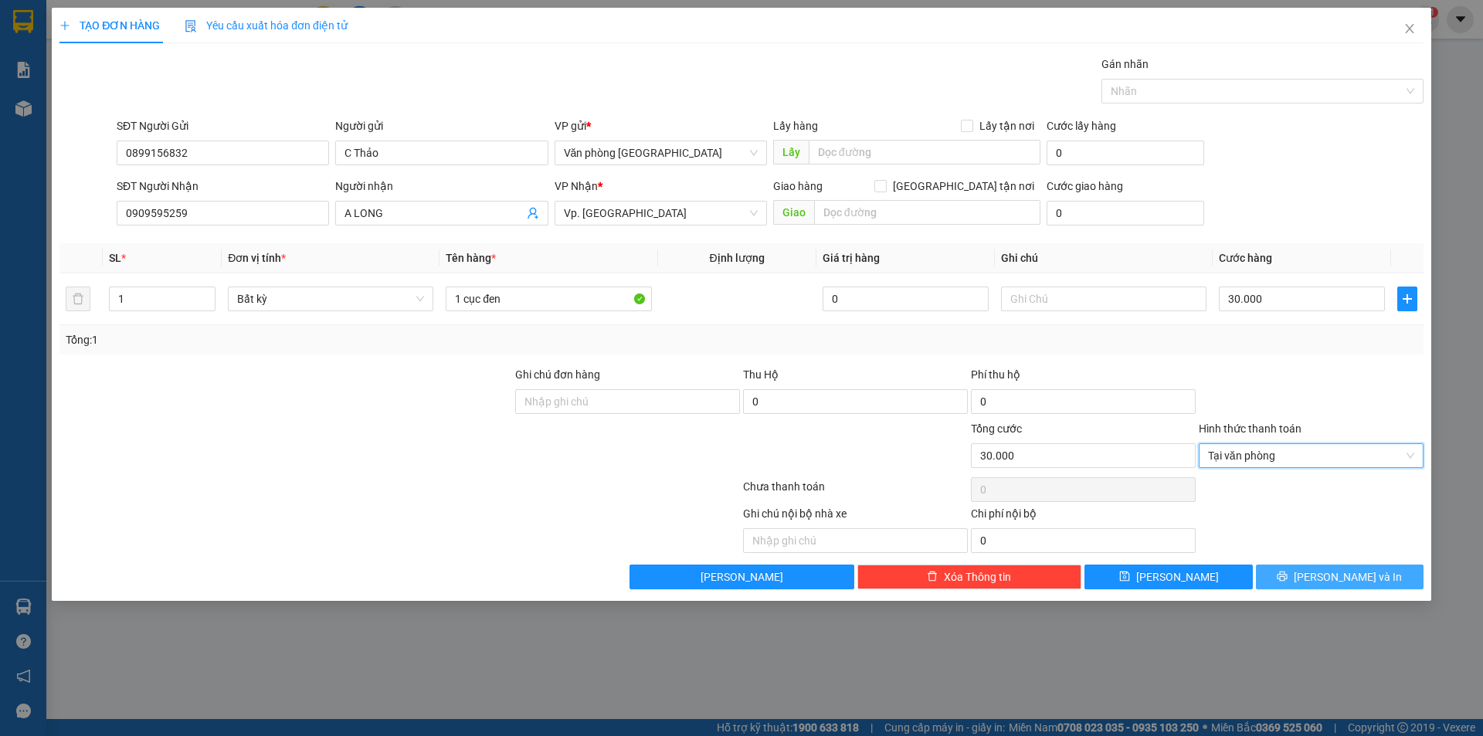
click at [1323, 569] on button "[PERSON_NAME] và In" at bounding box center [1340, 577] width 168 height 25
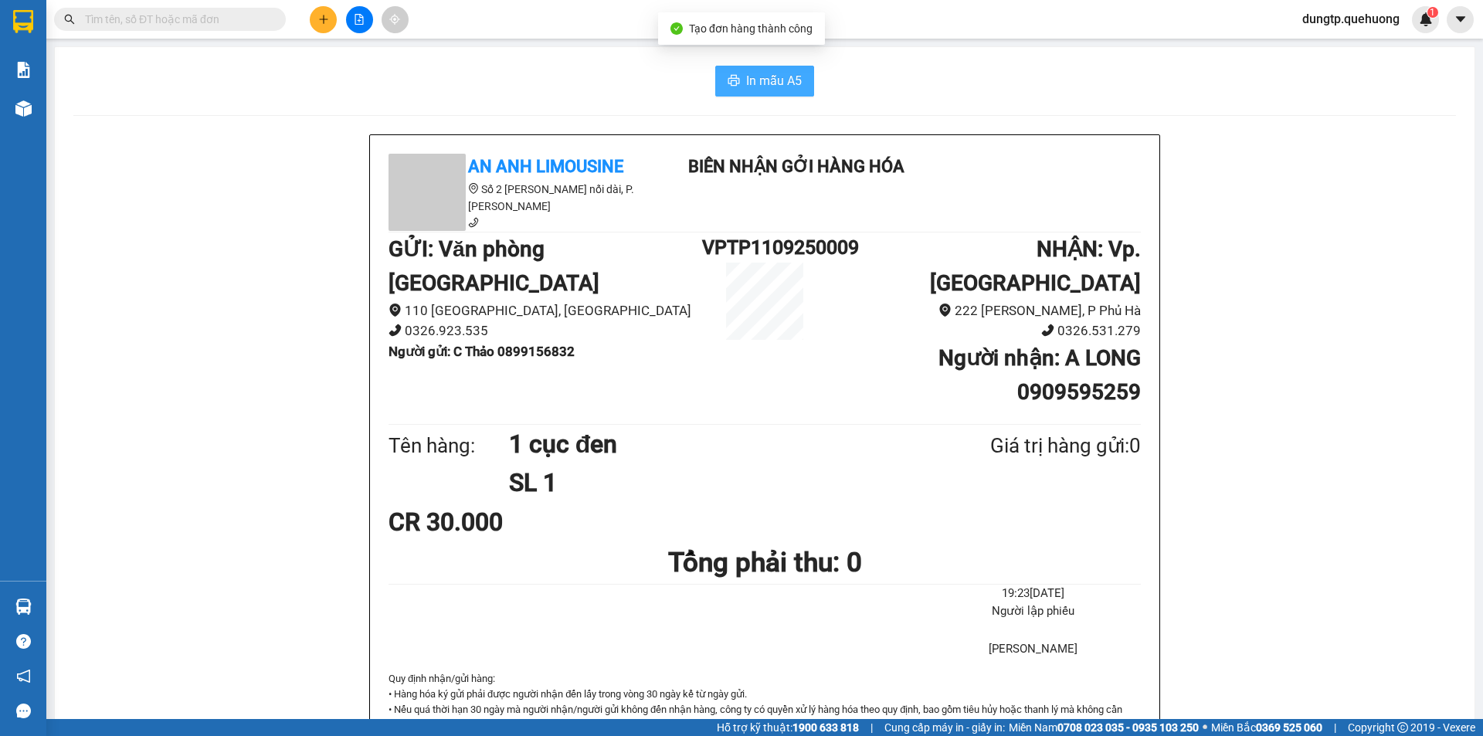
click at [757, 81] on span "In mẫu A5" at bounding box center [774, 80] width 56 height 19
drag, startPoint x: 734, startPoint y: 72, endPoint x: 735, endPoint y: 83, distance: 11.7
click at [734, 82] on button "In mẫu A5" at bounding box center [764, 81] width 99 height 31
click at [319, 15] on icon "plus" at bounding box center [323, 19] width 11 height 11
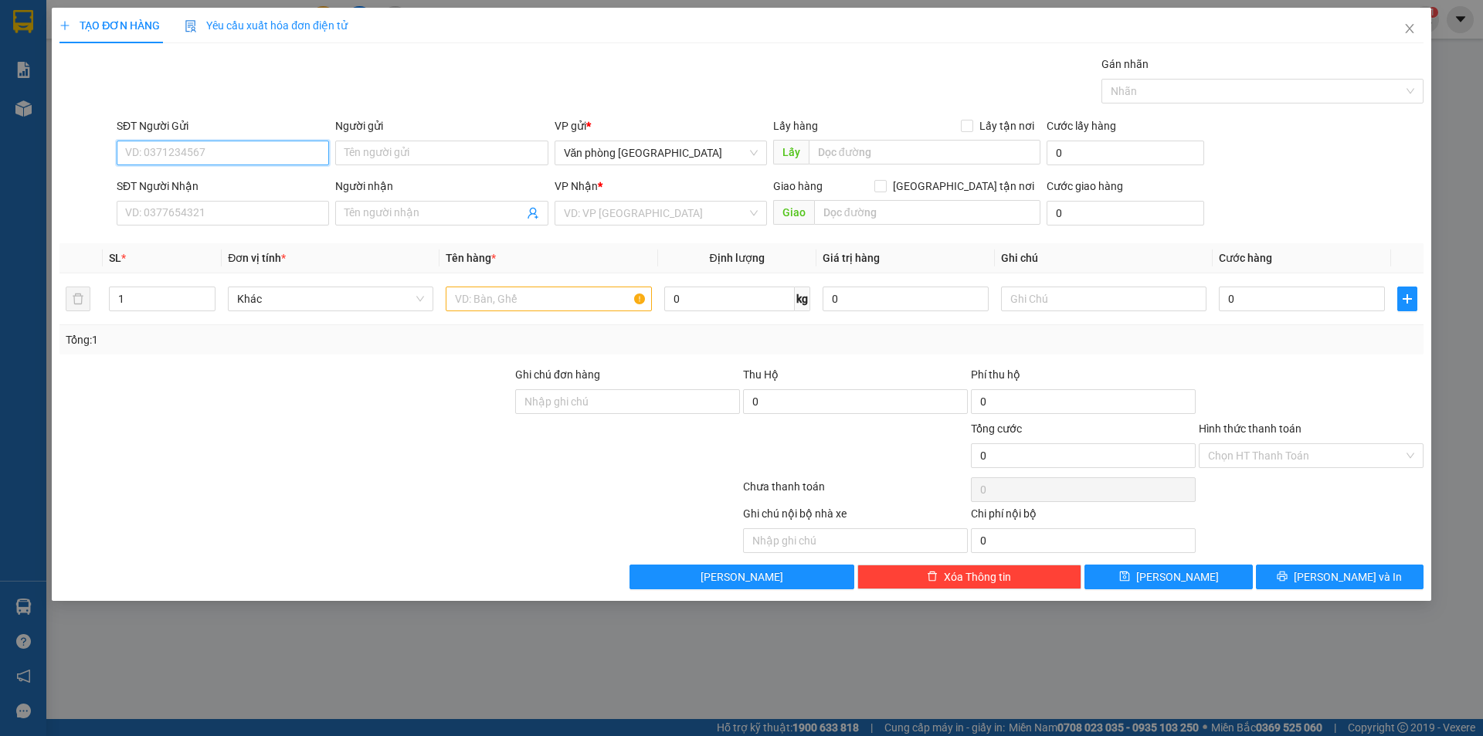
click at [190, 141] on input "SĐT Người Gửi" at bounding box center [223, 153] width 212 height 25
click at [219, 181] on div "0972420044 - a thạch" at bounding box center [223, 183] width 194 height 17
type input "0972420044"
type input "a thạch"
type input "0779077923"
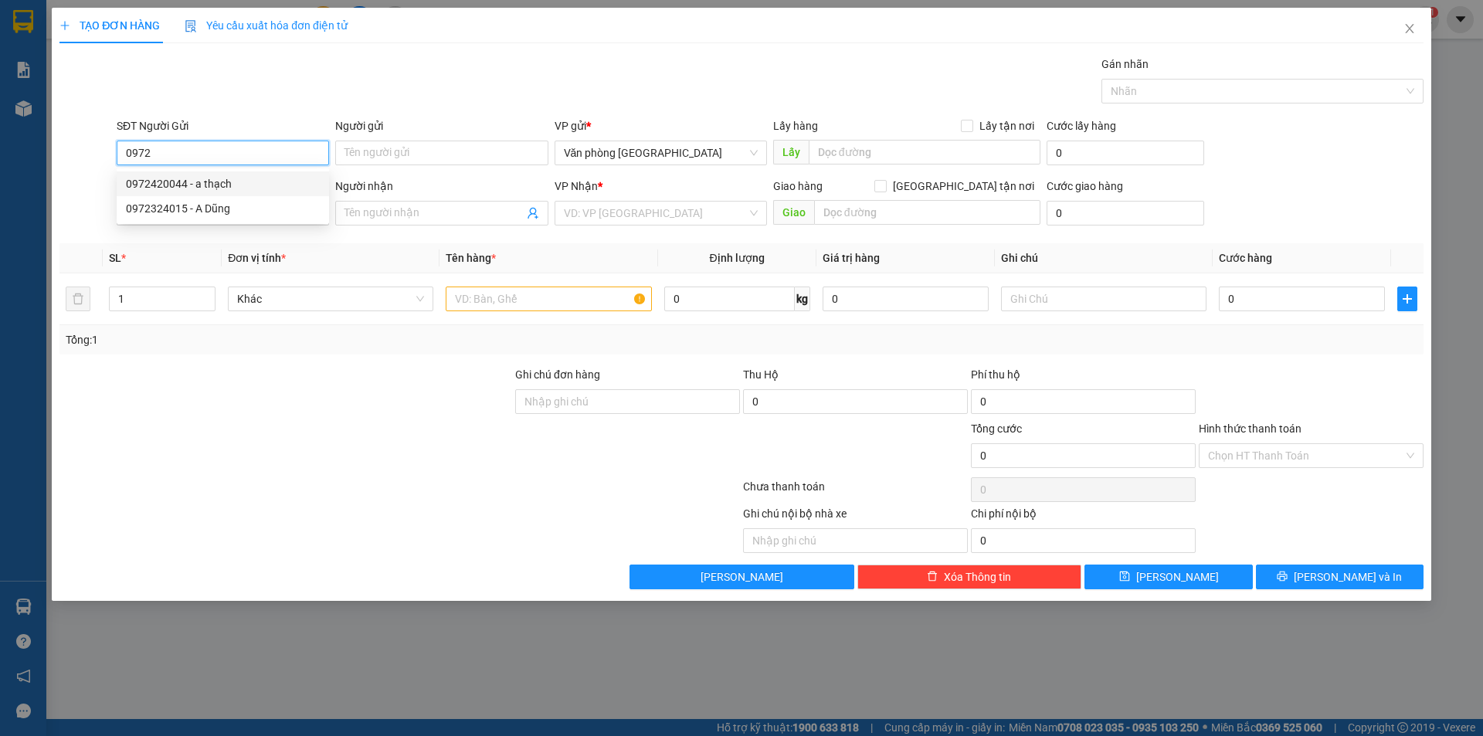
type input "a thắng"
type input "30.000"
type input "0972420044"
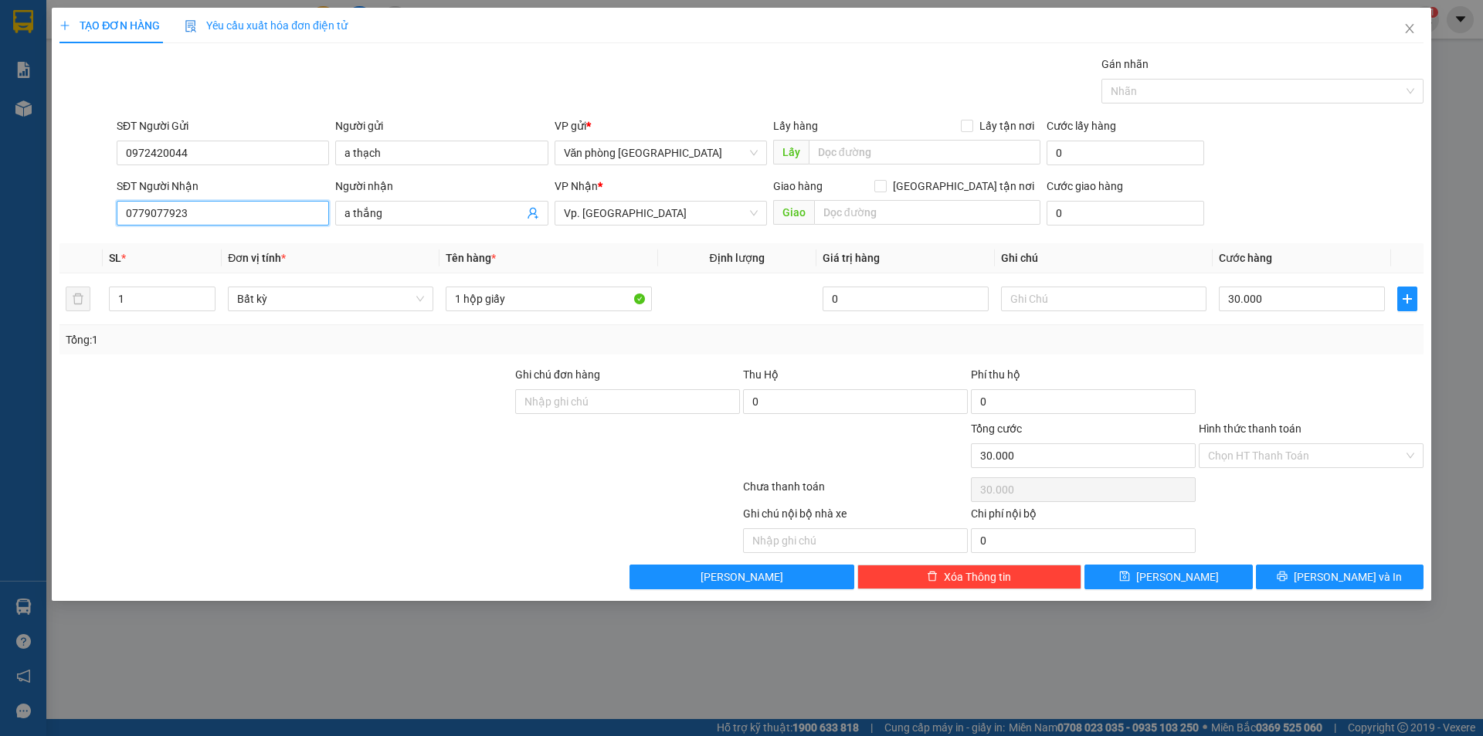
click at [234, 205] on input "0779077923" at bounding box center [223, 213] width 212 height 25
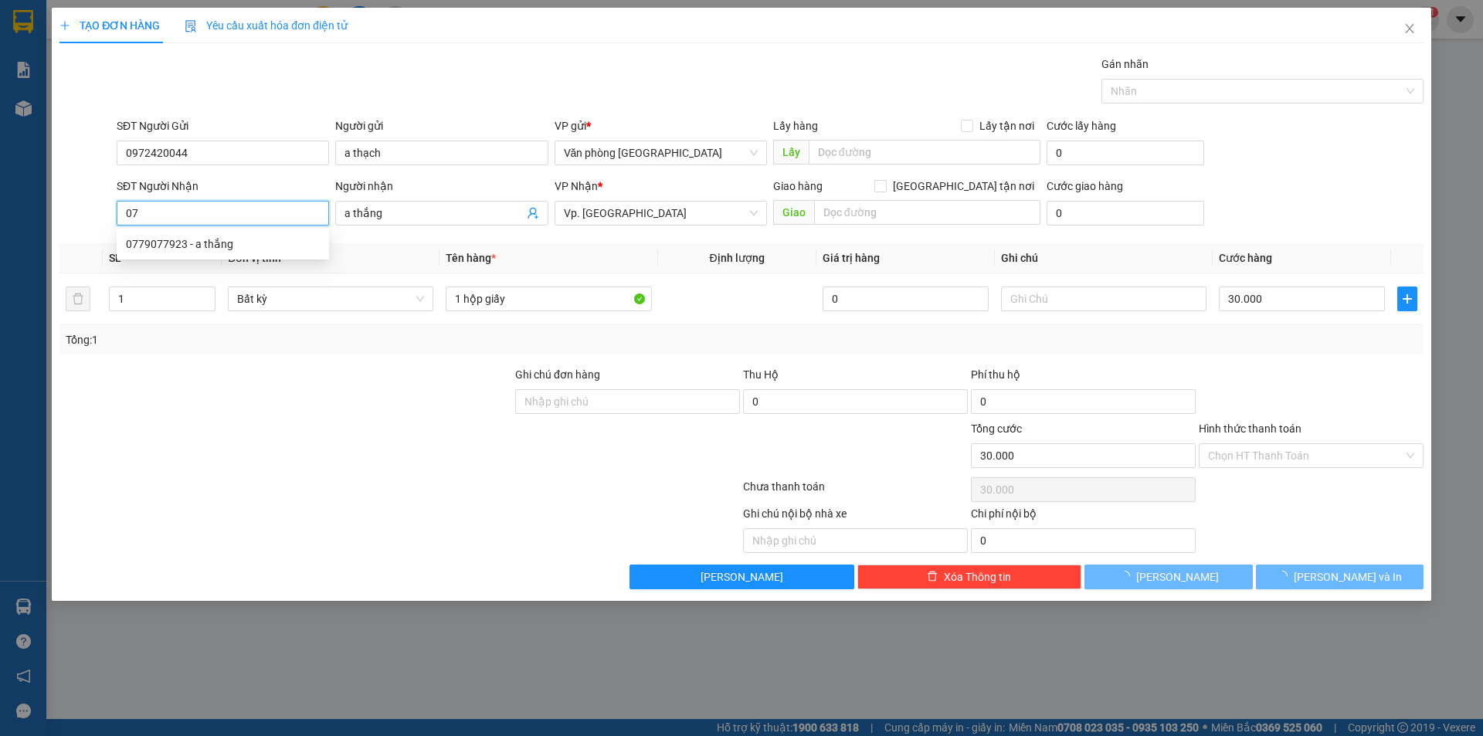
type input "0"
click at [234, 205] on input "SĐT Người Nhận" at bounding box center [223, 213] width 212 height 25
click at [229, 212] on input "SĐT Người Nhận" at bounding box center [223, 213] width 212 height 25
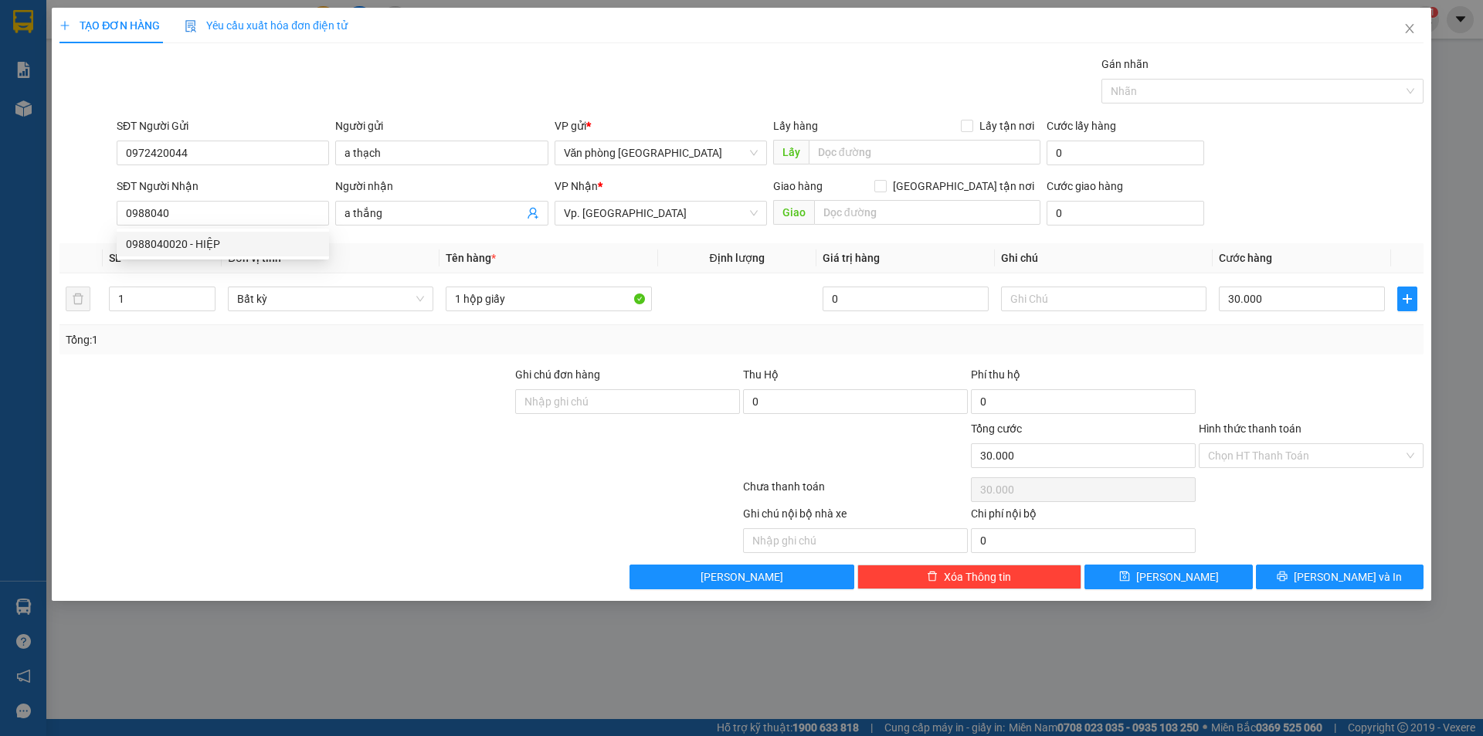
click at [215, 258] on body "Kết quả tìm kiếm ( 0 ) Bộ lọc No Data dungtp.quehuong 1 Báo cáo 1. Doanh số tạo…" at bounding box center [741, 368] width 1483 height 736
click at [194, 210] on input "0988040" at bounding box center [223, 213] width 212 height 25
click at [185, 251] on div "0988040020 - HIỆP" at bounding box center [223, 244] width 194 height 17
type input "0988040020"
type input "HIỆP"
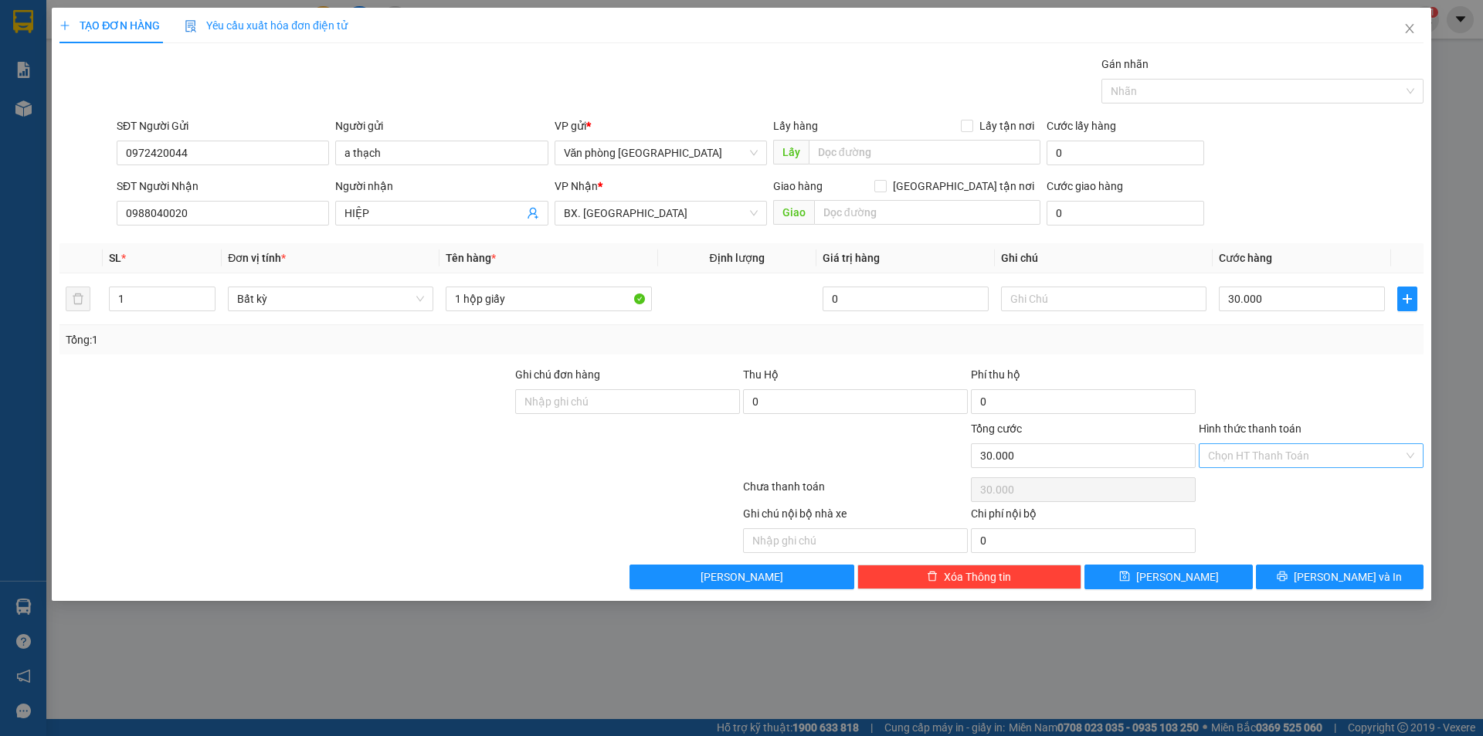
click at [1284, 457] on input "Hình thức thanh toán" at bounding box center [1305, 455] width 195 height 23
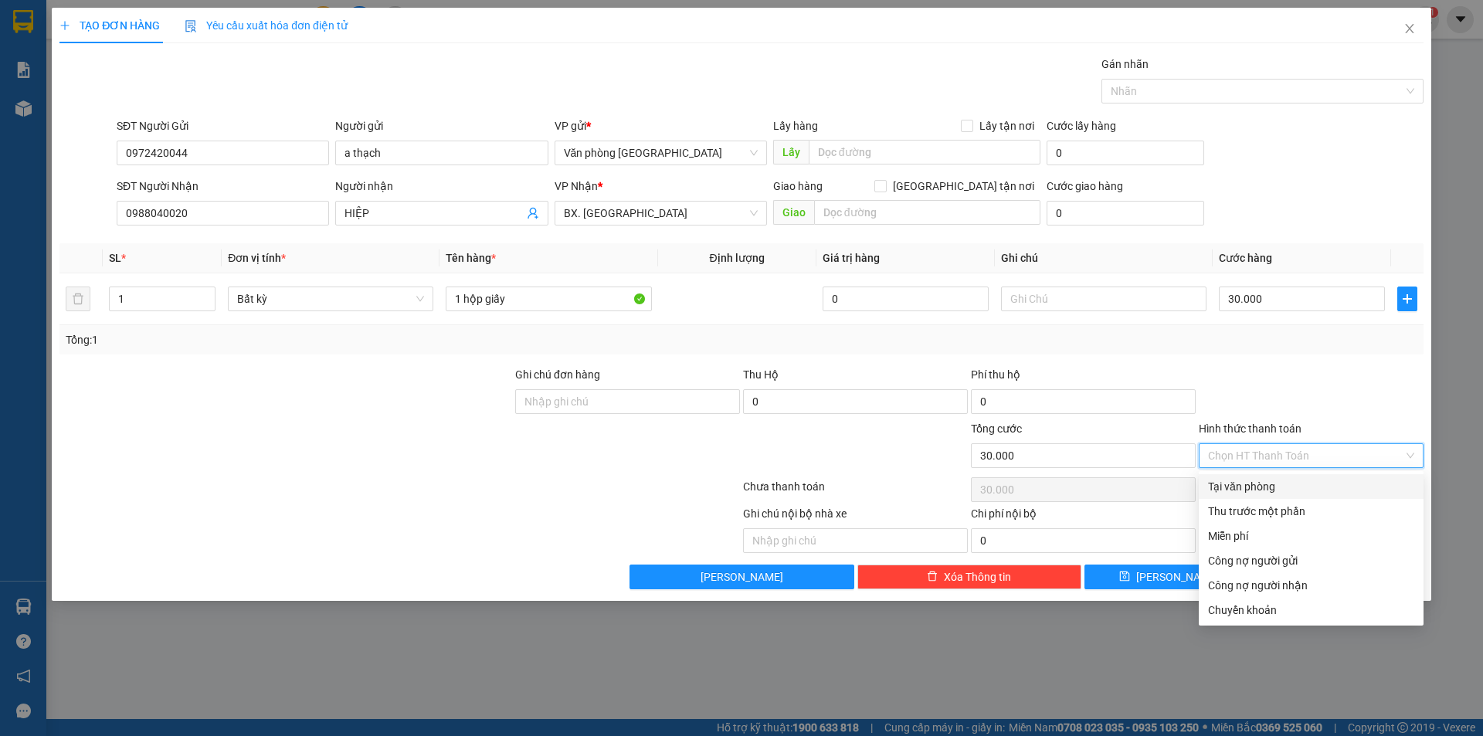
click at [1246, 483] on div "Tại văn phòng" at bounding box center [1311, 486] width 206 height 17
type input "0"
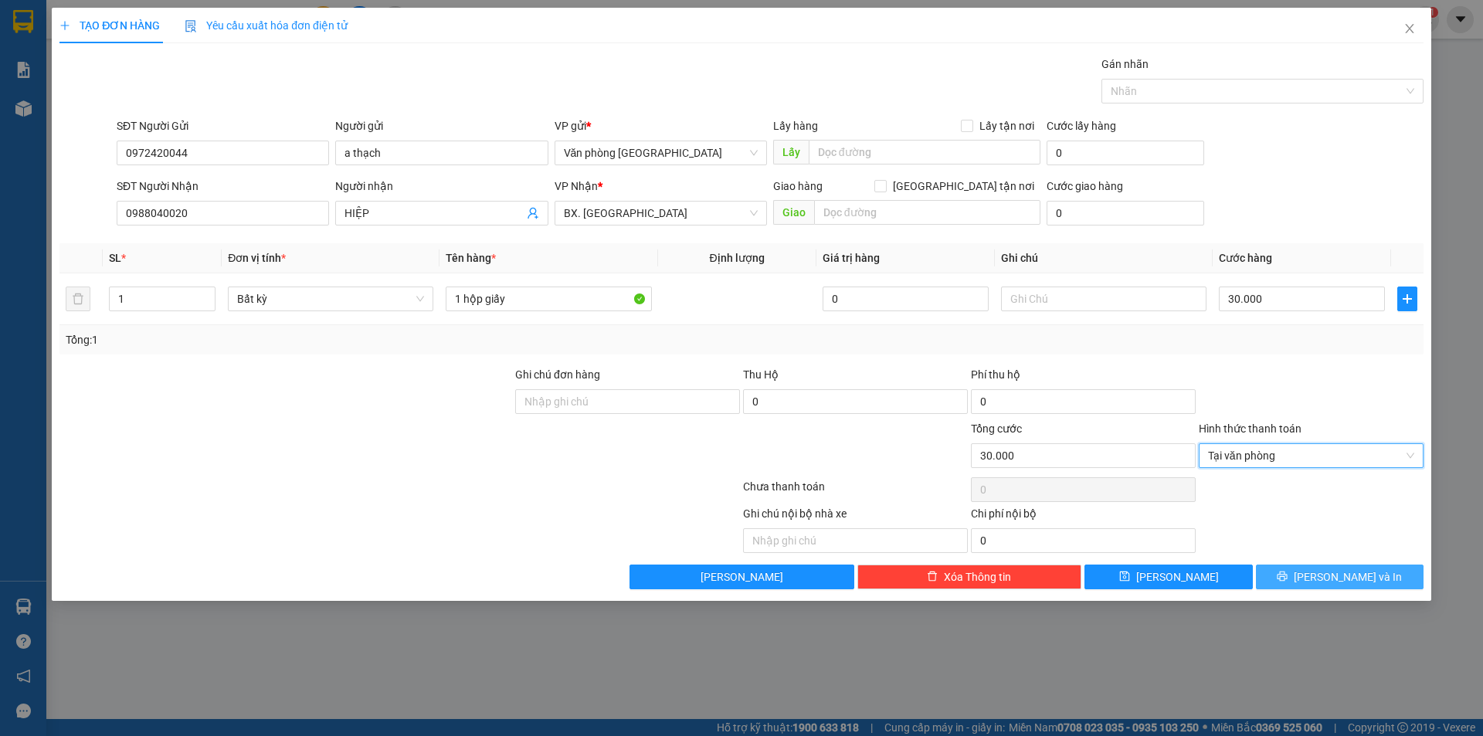
click at [1304, 582] on button "[PERSON_NAME] và In" at bounding box center [1340, 577] width 168 height 25
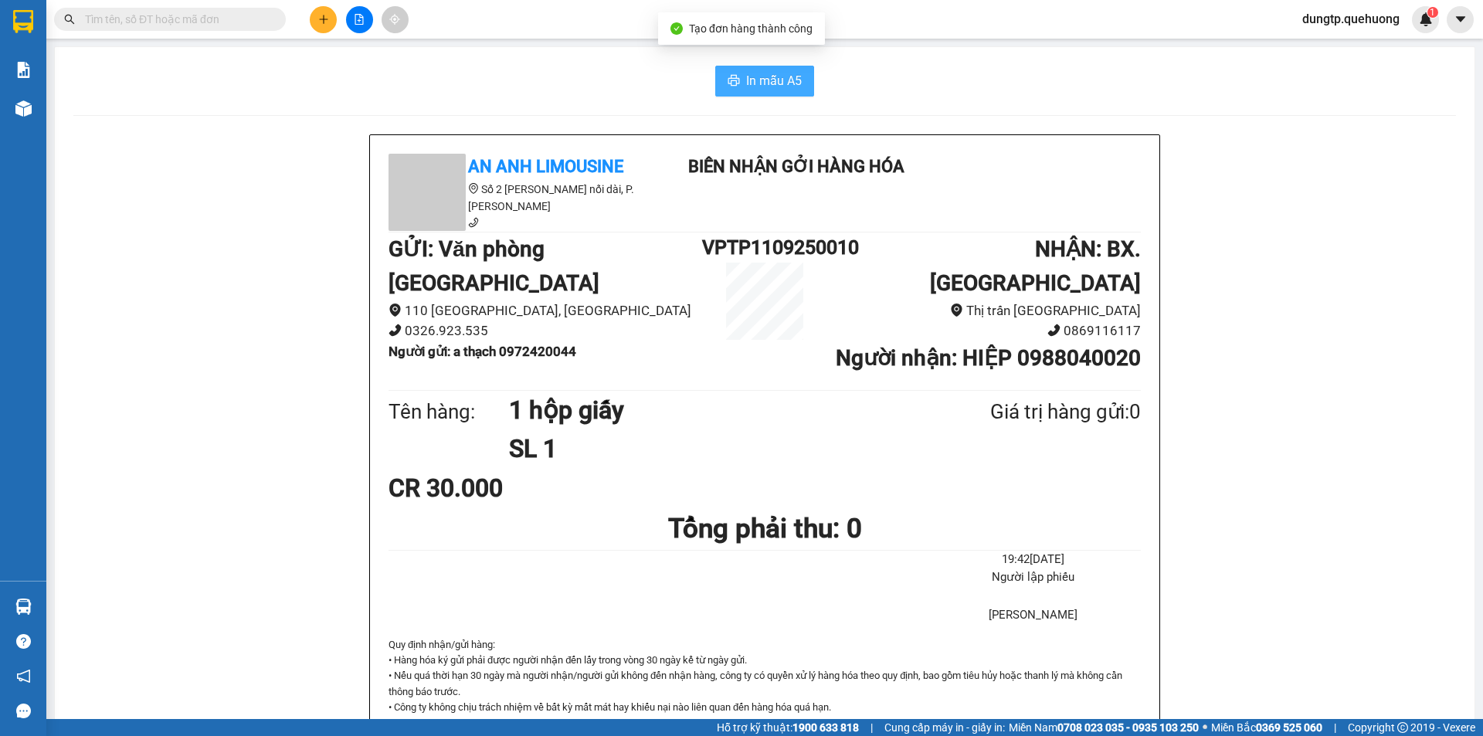
click at [765, 86] on span "In mẫu A5" at bounding box center [774, 80] width 56 height 19
click at [358, 24] on icon "file-add" at bounding box center [359, 19] width 8 height 11
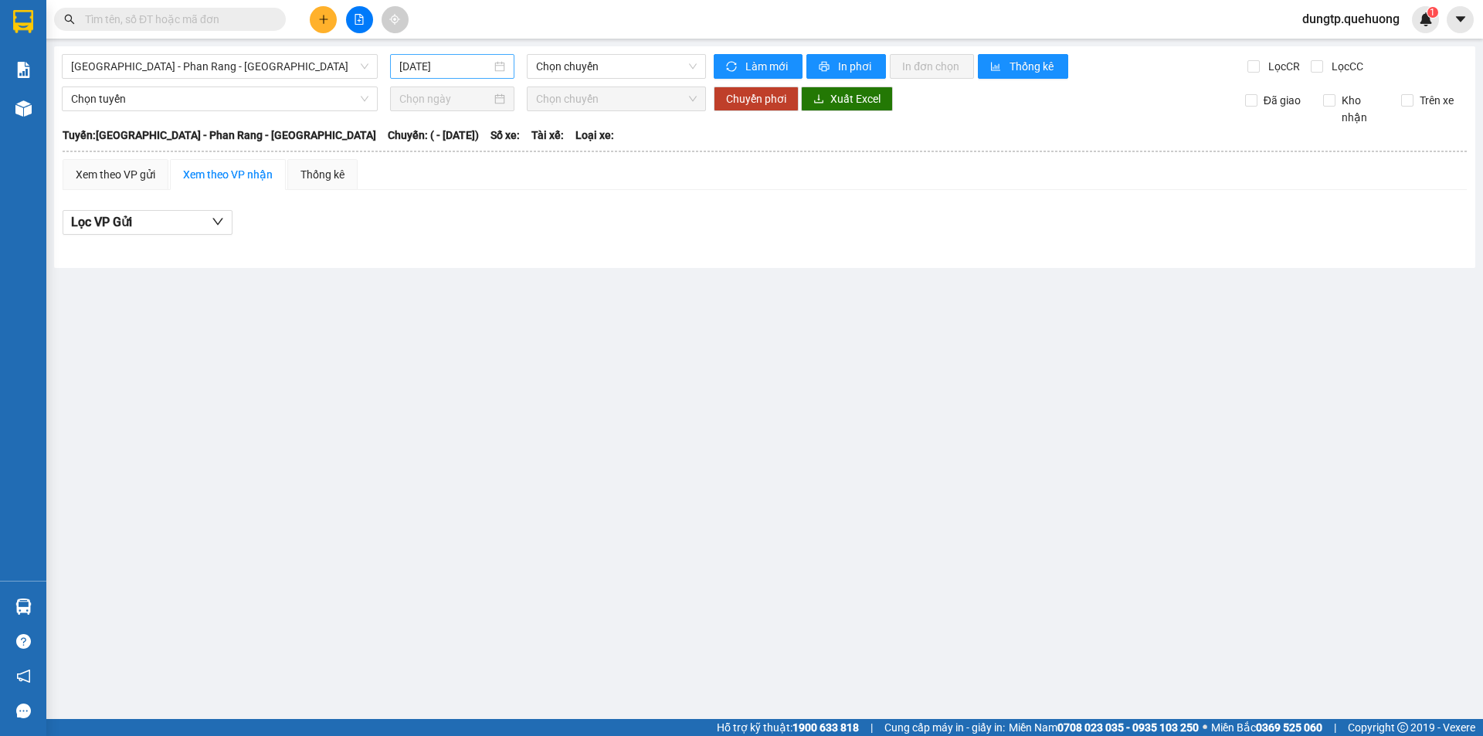
click at [468, 62] on input "[DATE]" at bounding box center [445, 66] width 92 height 17
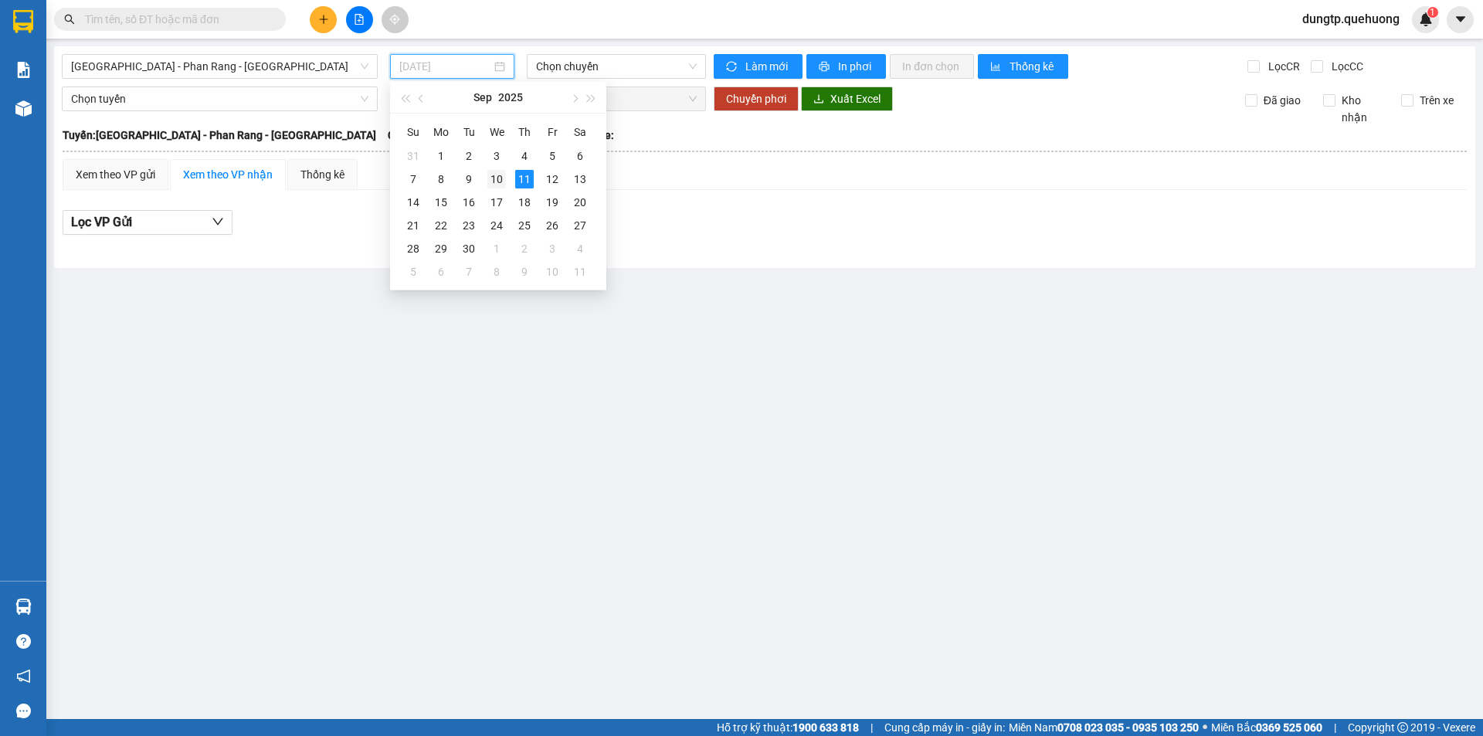
click at [493, 184] on div "10" at bounding box center [496, 179] width 19 height 19
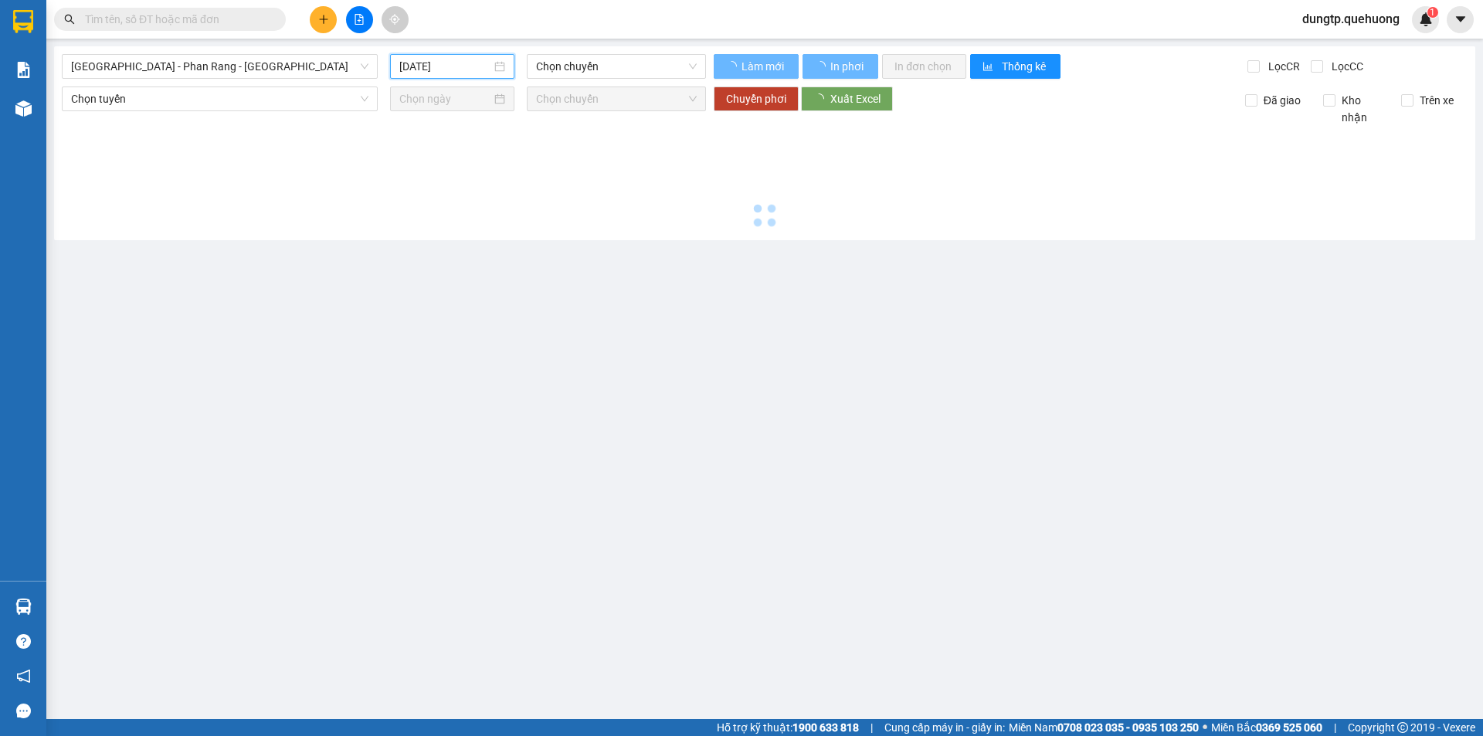
type input "[DATE]"
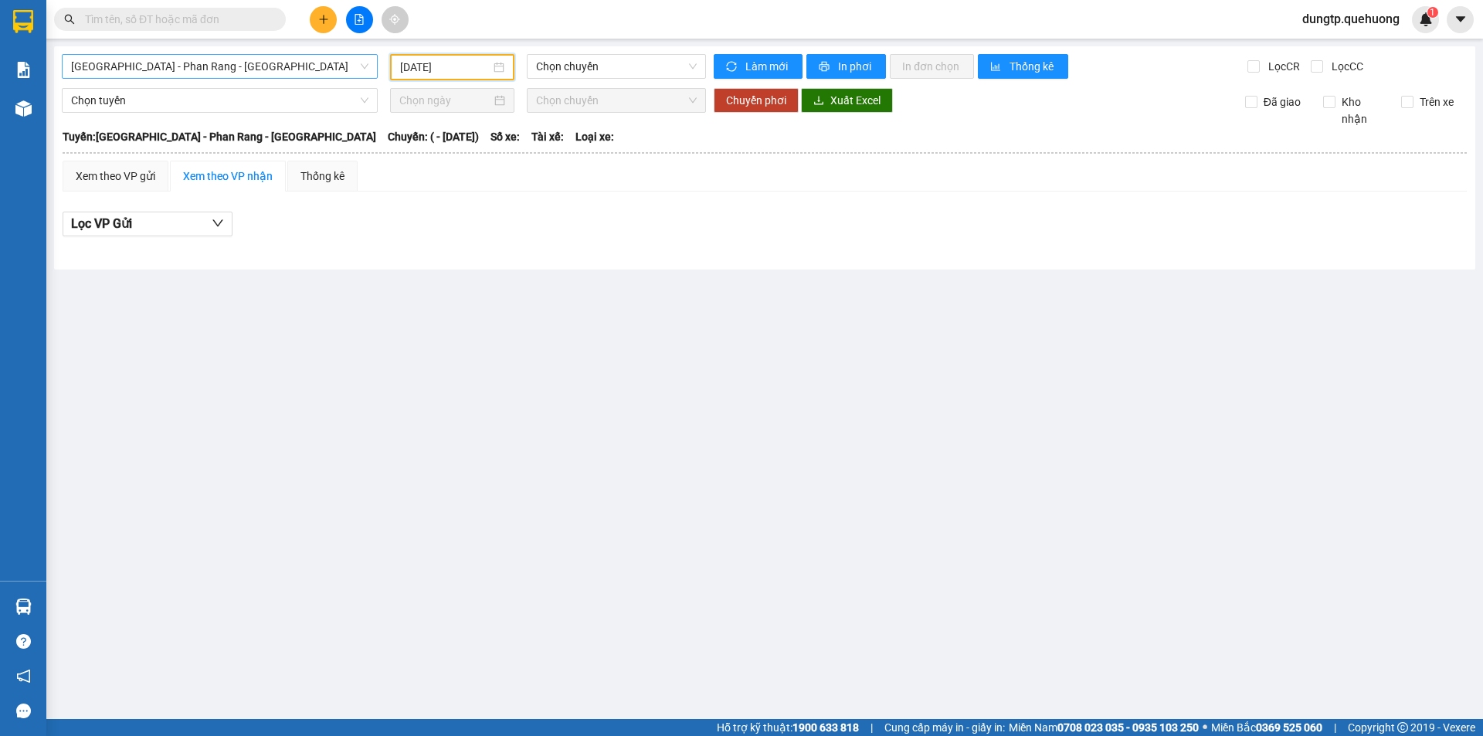
click at [304, 63] on span "[GEOGRAPHIC_DATA] - Phan Rang - [GEOGRAPHIC_DATA]" at bounding box center [219, 66] width 297 height 23
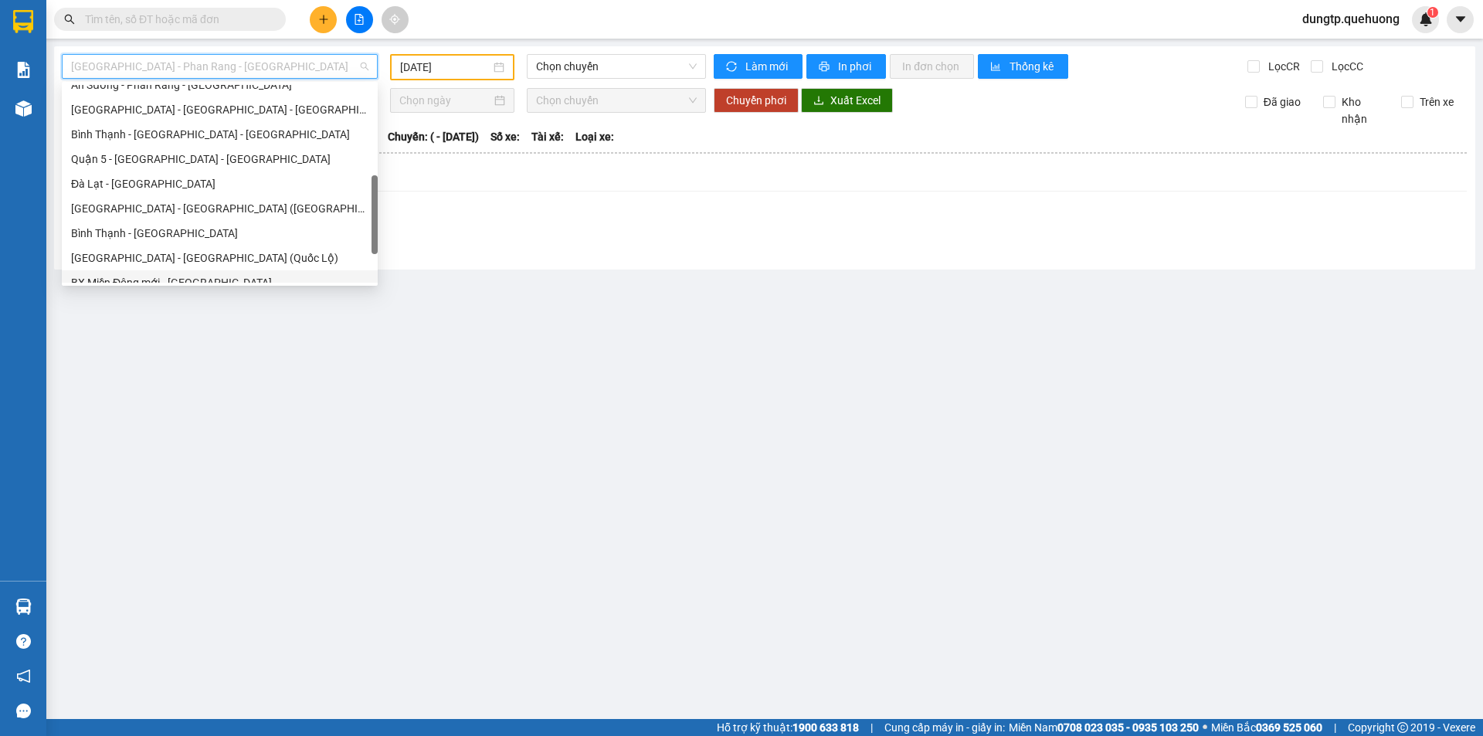
scroll to position [420, 0]
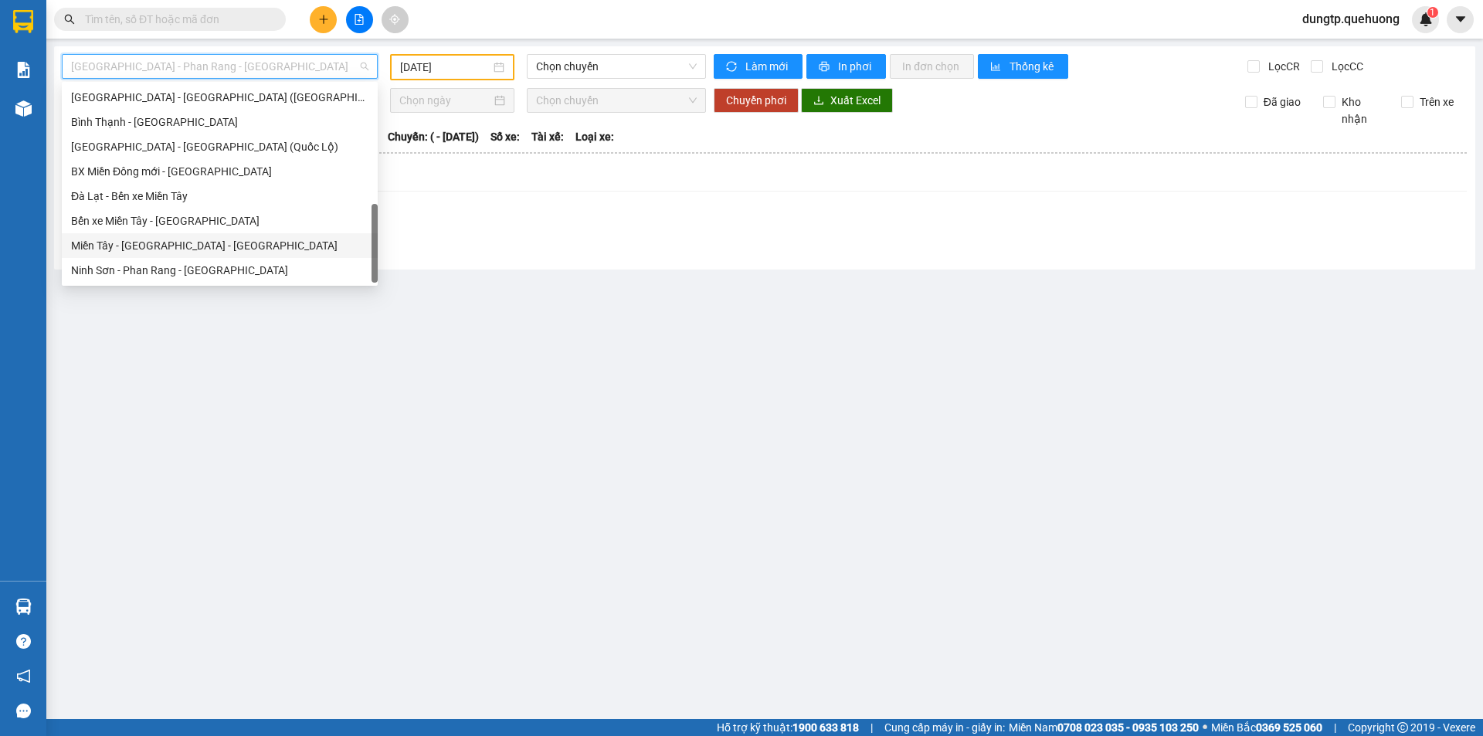
click at [165, 238] on div "Miền Tây - [GEOGRAPHIC_DATA] - [GEOGRAPHIC_DATA]" at bounding box center [219, 245] width 297 height 17
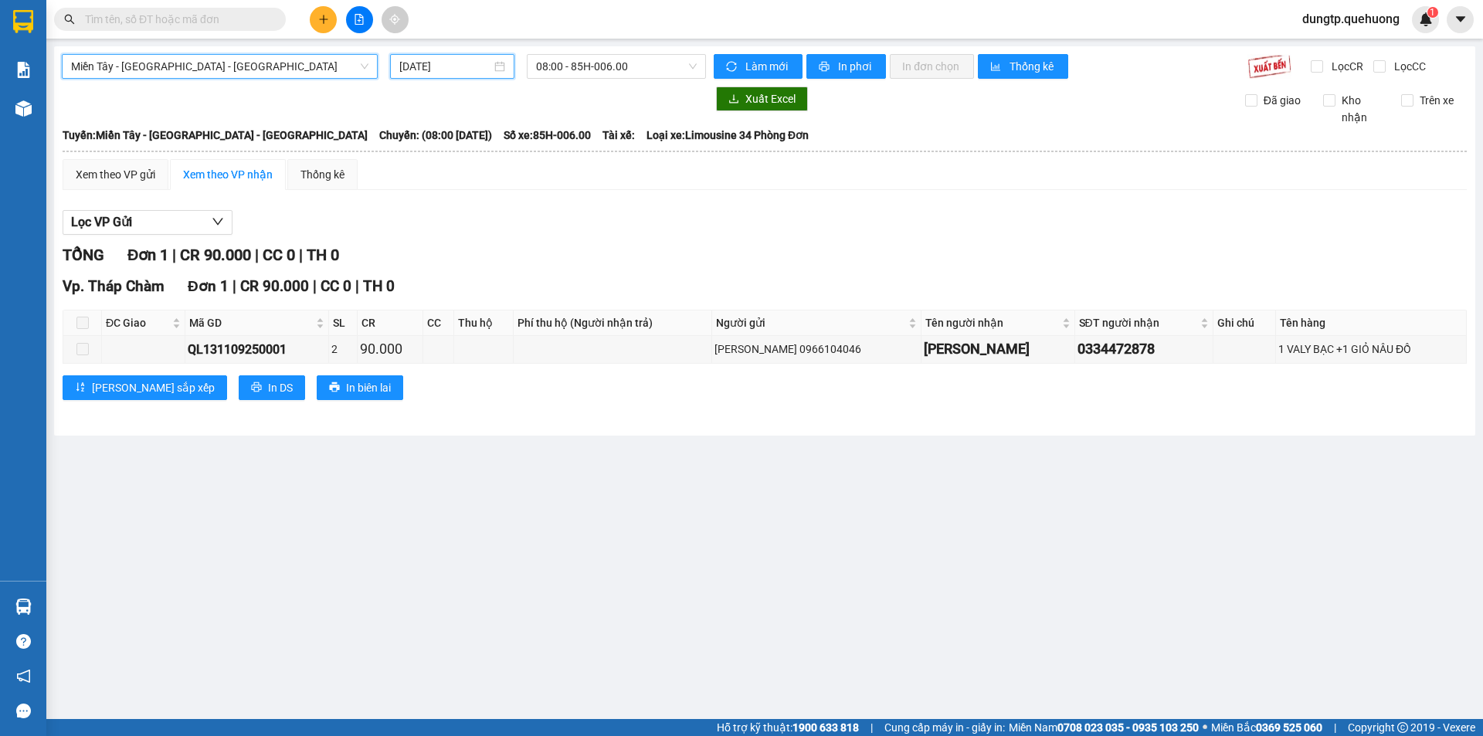
click at [452, 71] on input "[DATE]" at bounding box center [445, 66] width 92 height 17
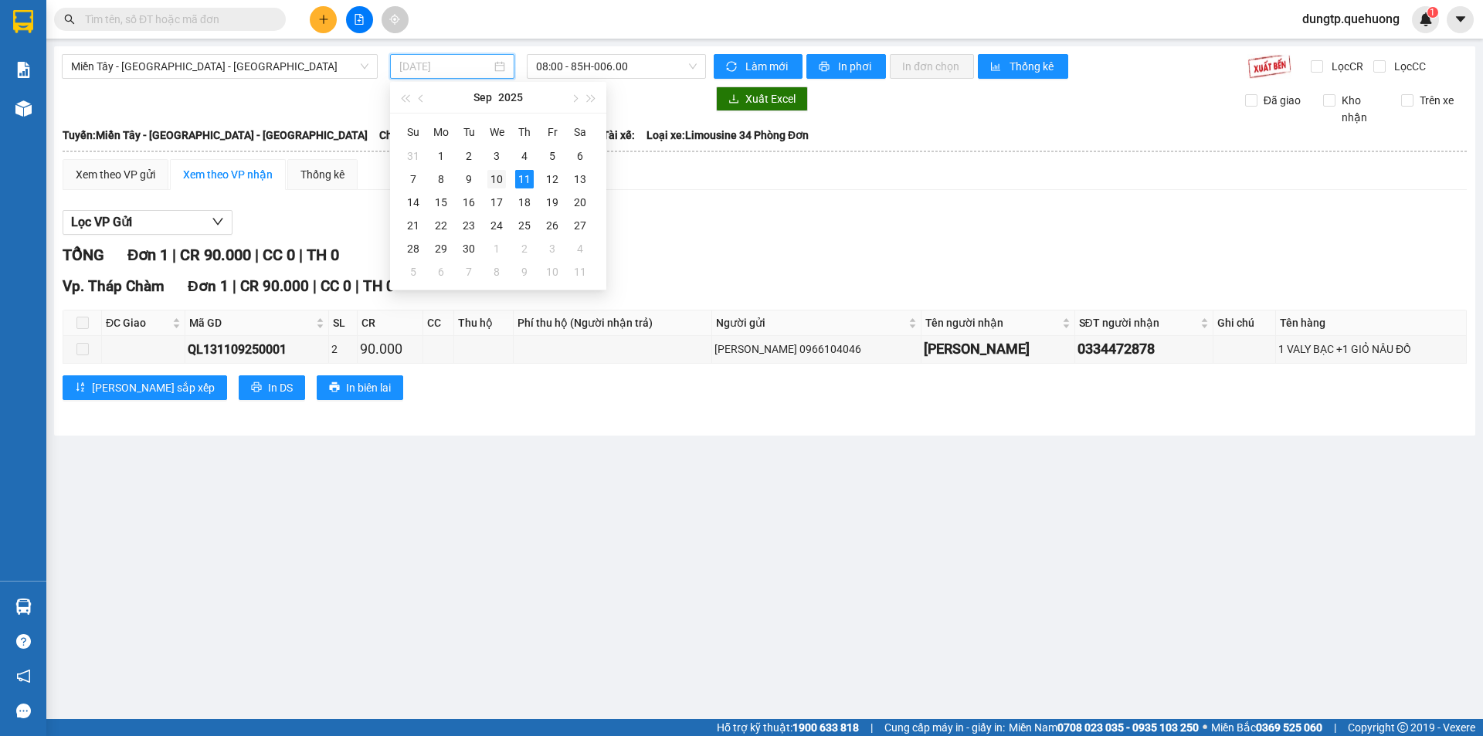
click at [494, 182] on div "10" at bounding box center [496, 179] width 19 height 19
type input "[DATE]"
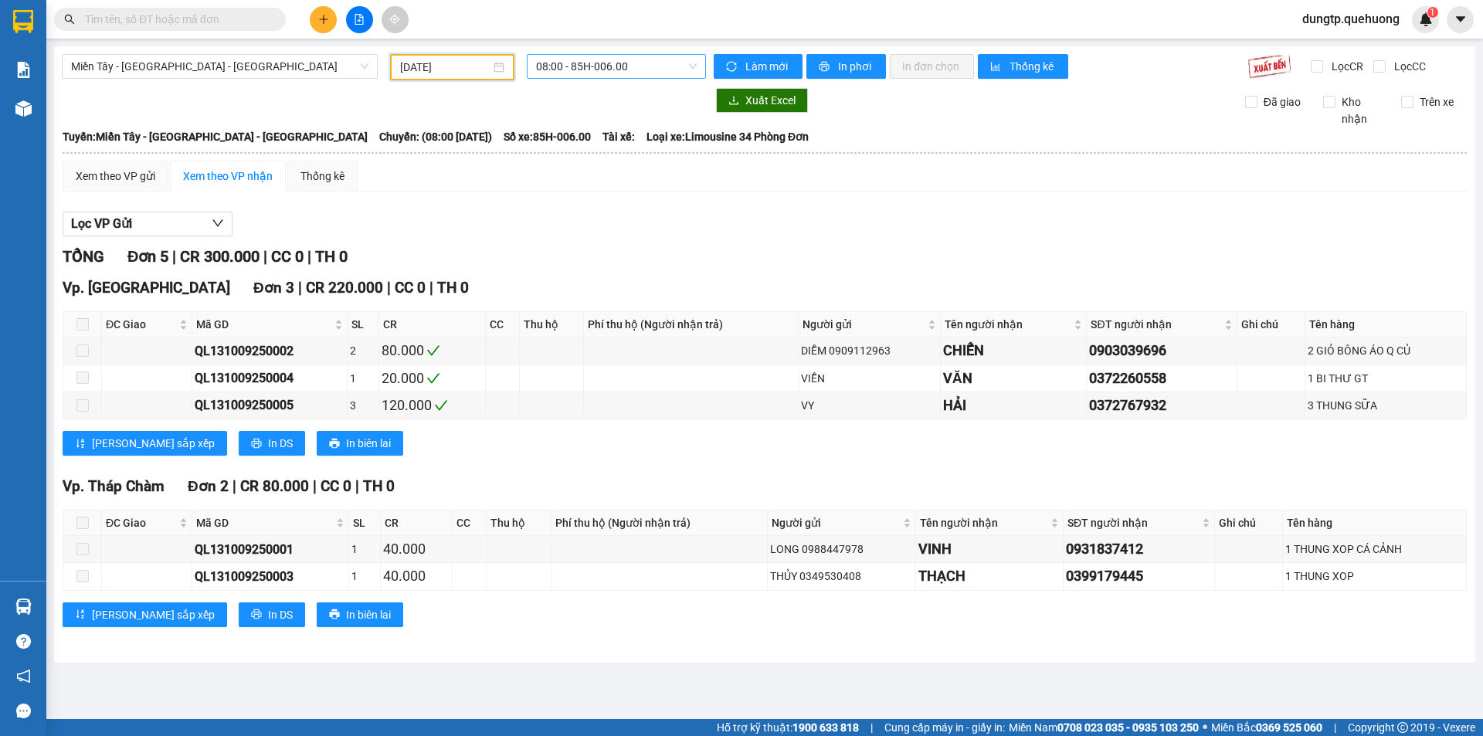
click at [616, 58] on span "08:00 - 85H-006.00" at bounding box center [616, 66] width 161 height 23
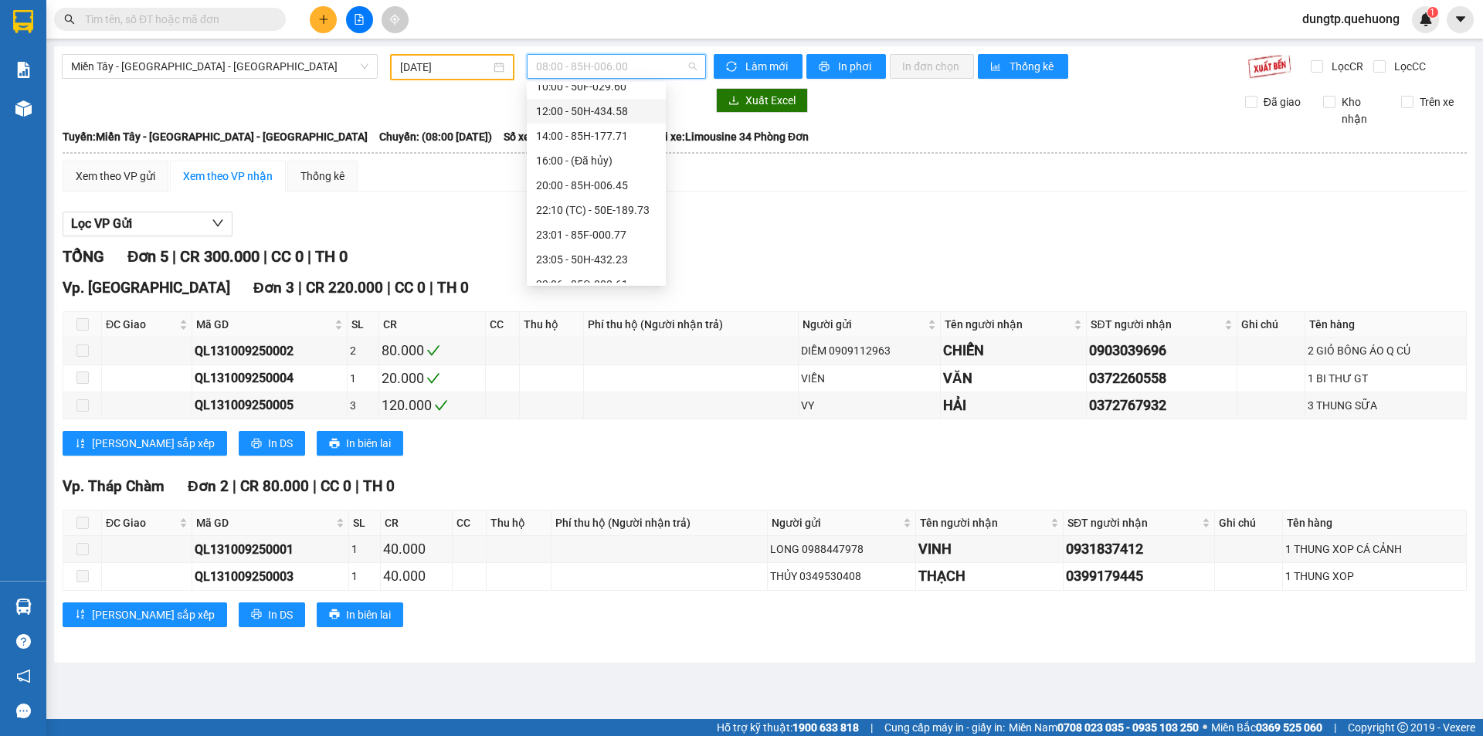
scroll to position [148, 0]
click at [614, 195] on div "23:06 - 85G-000.61" at bounding box center [596, 196] width 120 height 17
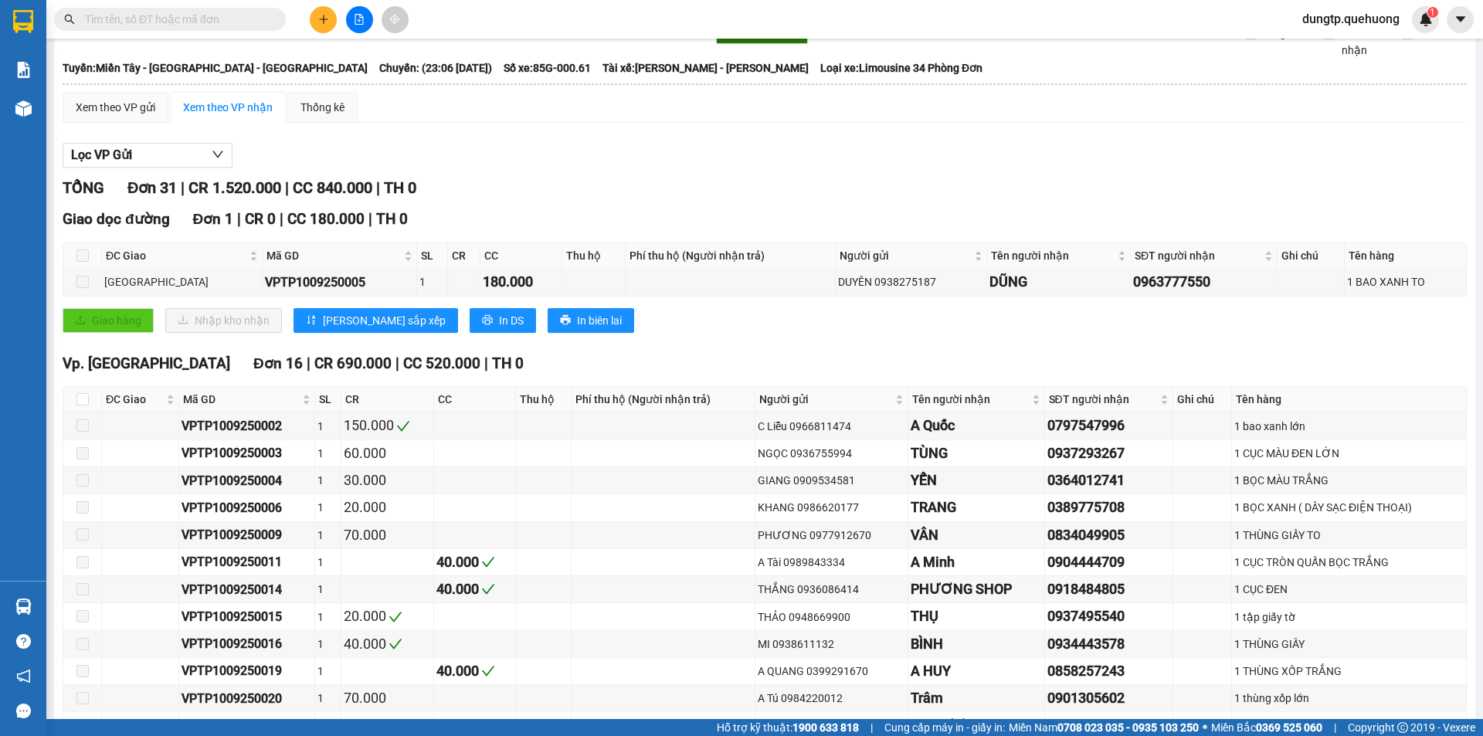
scroll to position [43, 0]
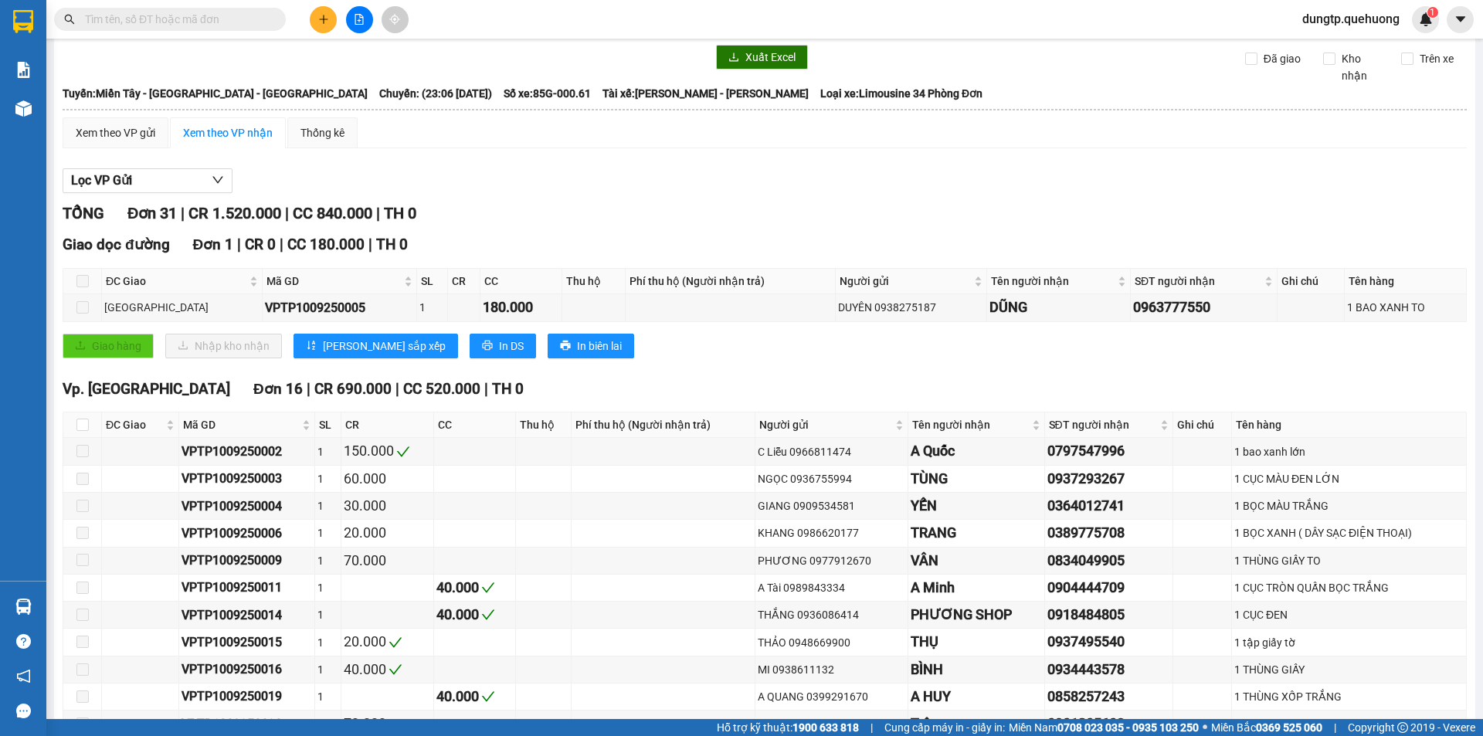
click at [325, 27] on button at bounding box center [323, 19] width 27 height 27
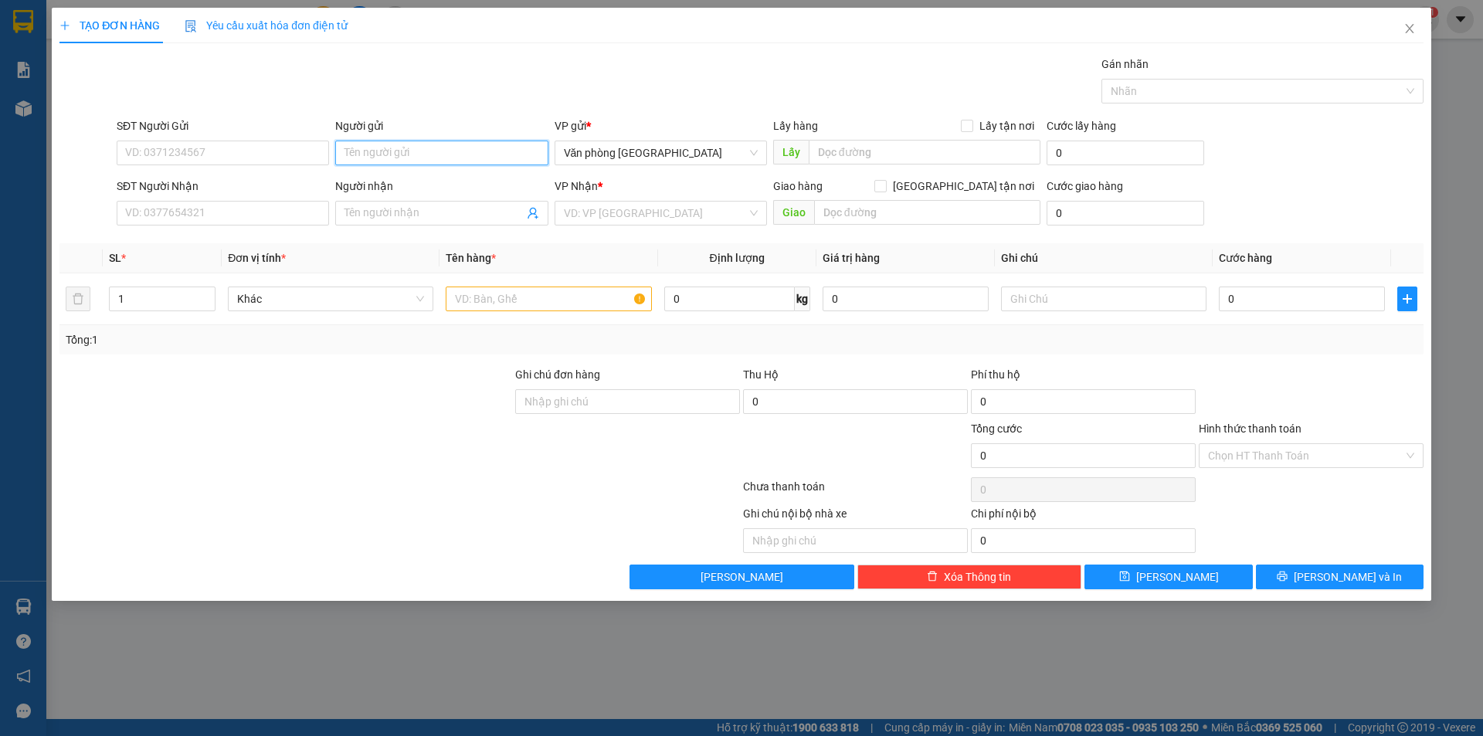
click at [409, 158] on input "Người gửi" at bounding box center [441, 153] width 212 height 25
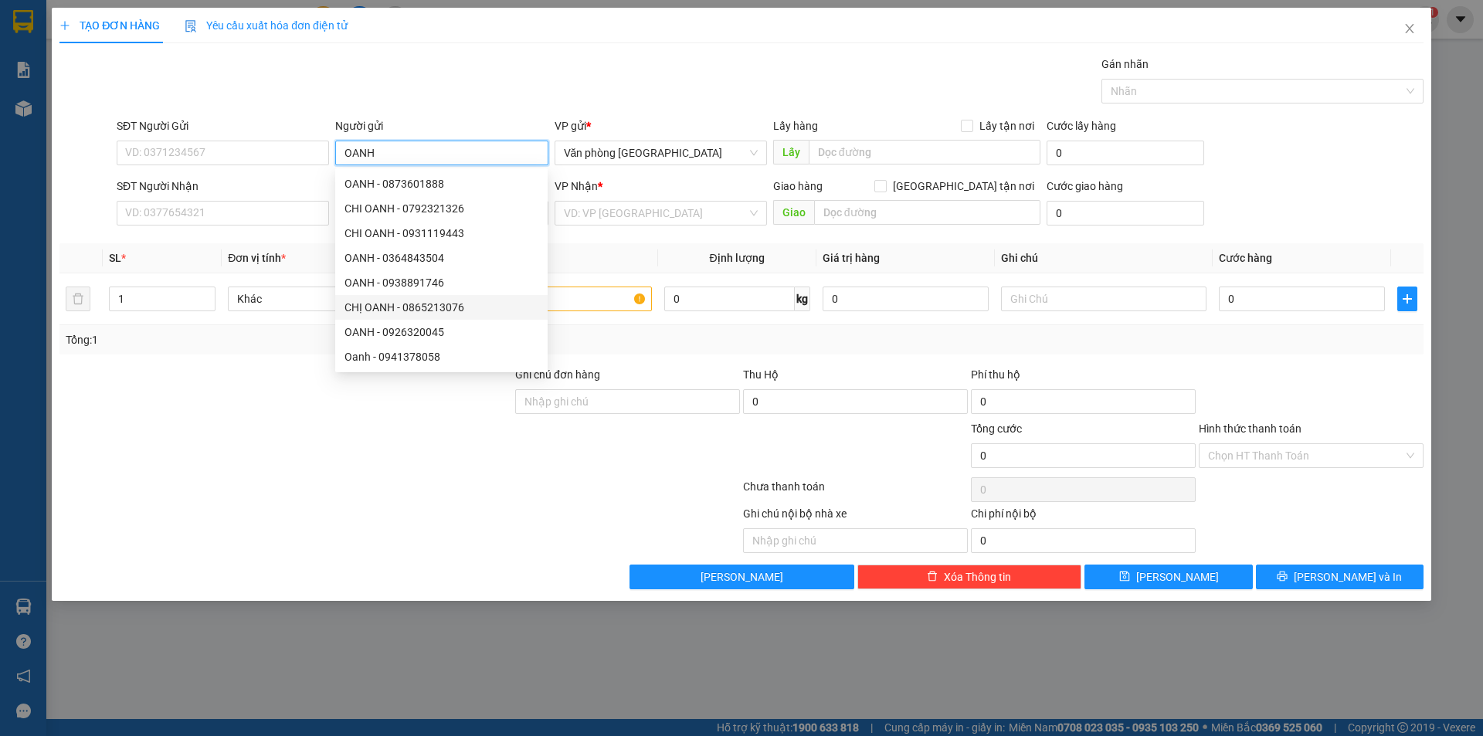
scroll to position [49, 0]
type input "OANH"
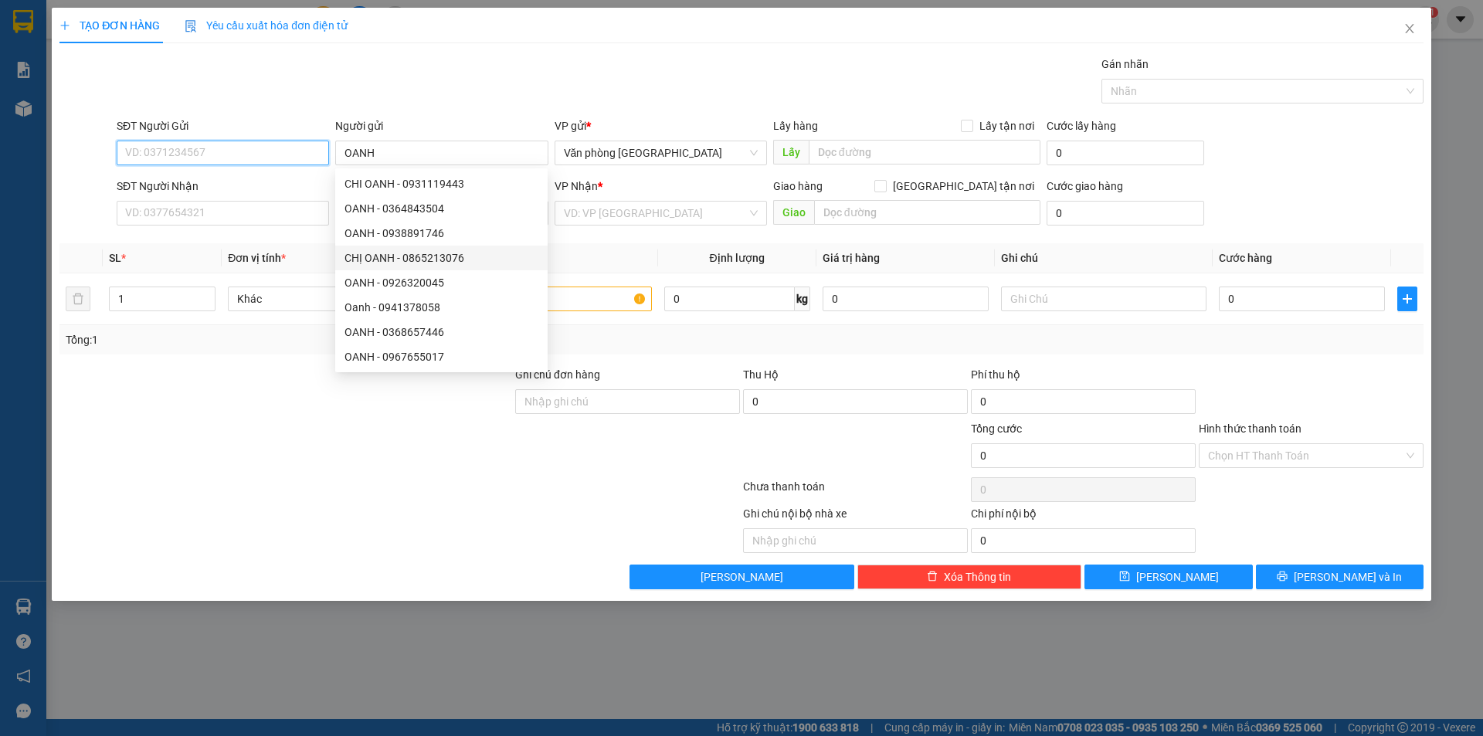
click at [185, 148] on input "SĐT Người Gửi" at bounding box center [223, 153] width 212 height 25
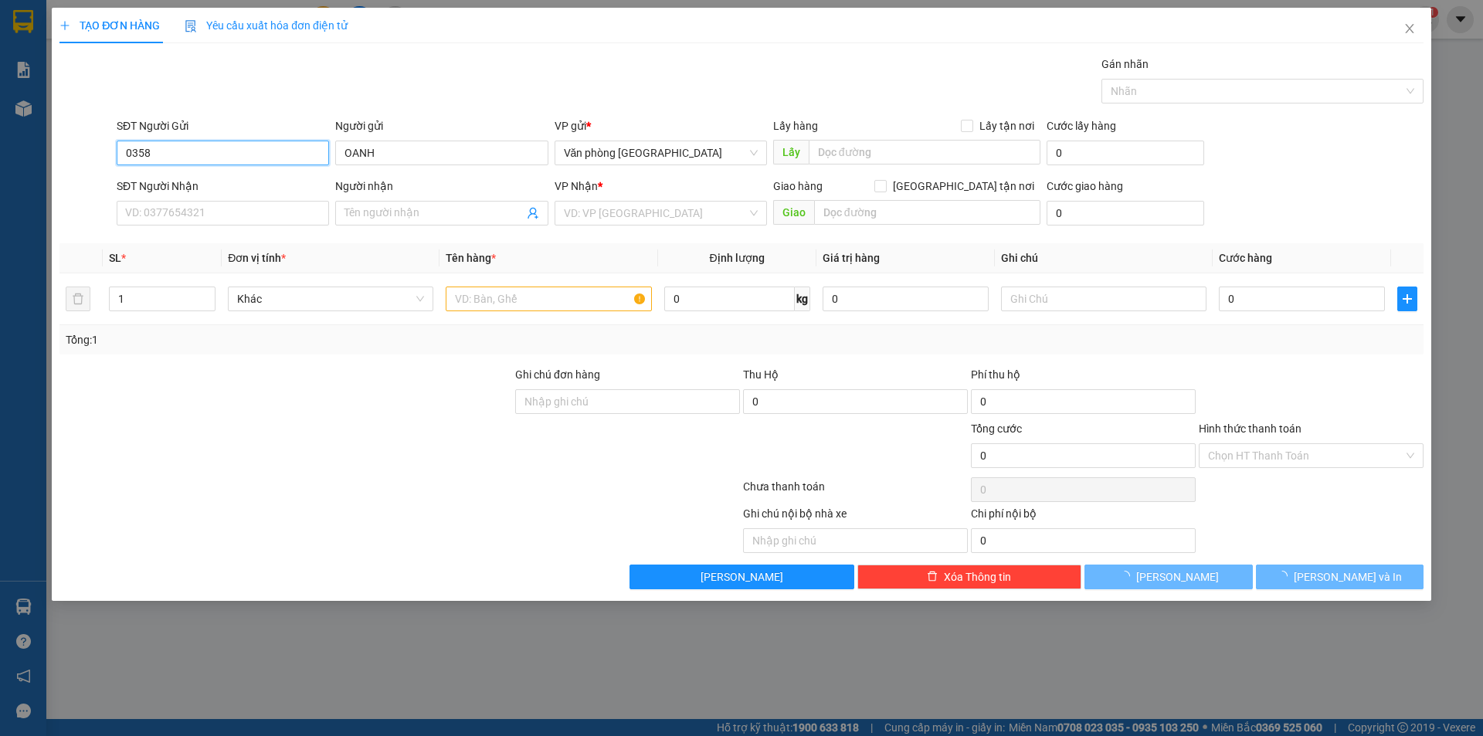
click at [185, 149] on input "0358" at bounding box center [223, 153] width 212 height 25
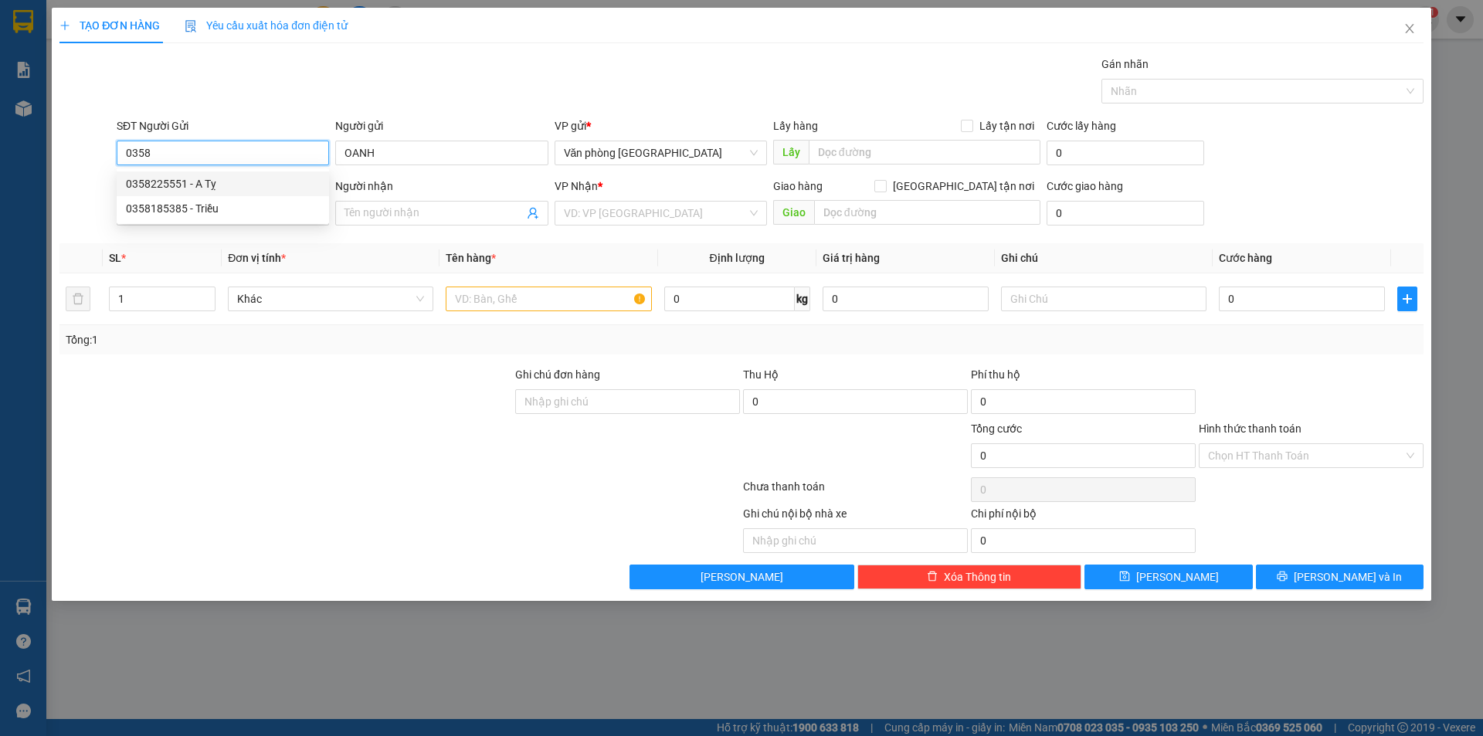
click at [224, 151] on input "0358" at bounding box center [223, 153] width 212 height 25
type input "0358131891"
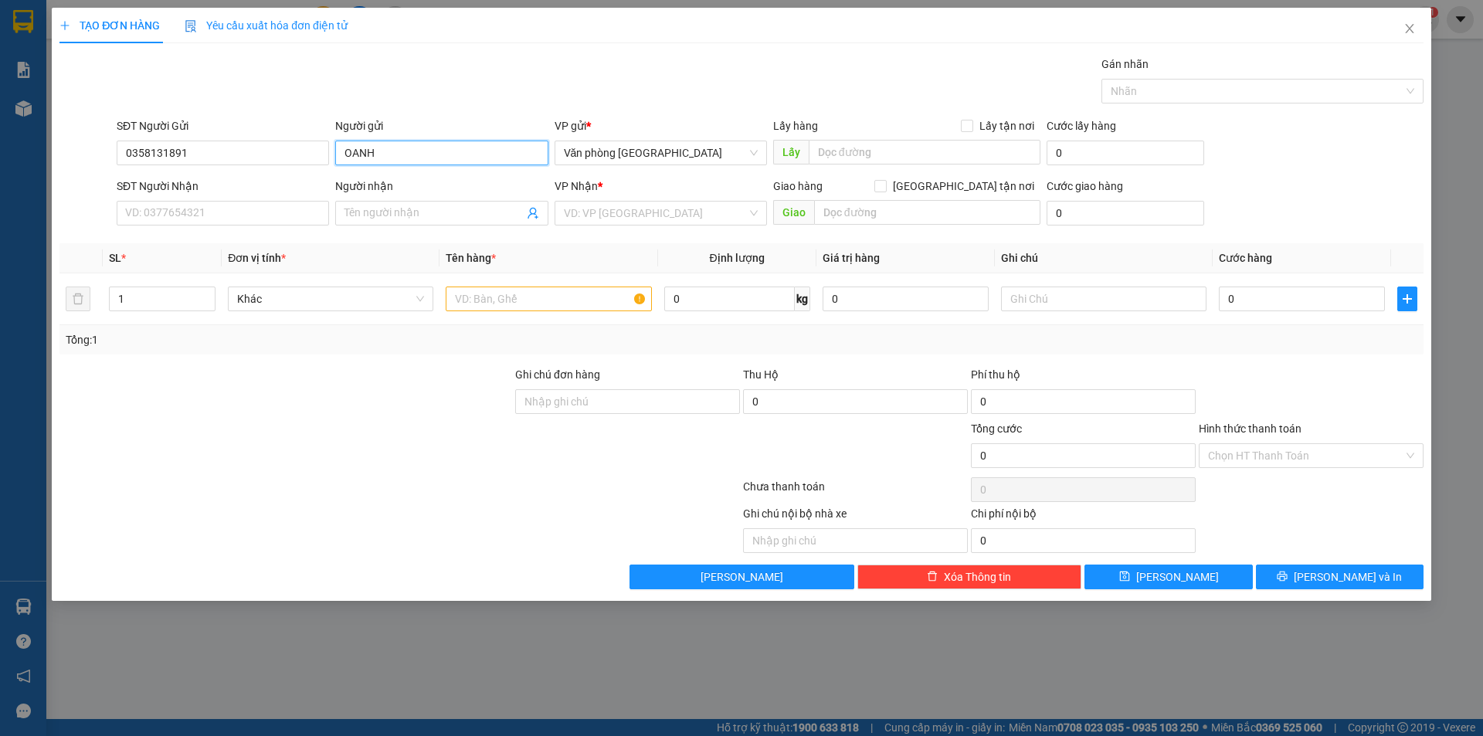
click at [419, 159] on input "OANH" at bounding box center [441, 153] width 212 height 25
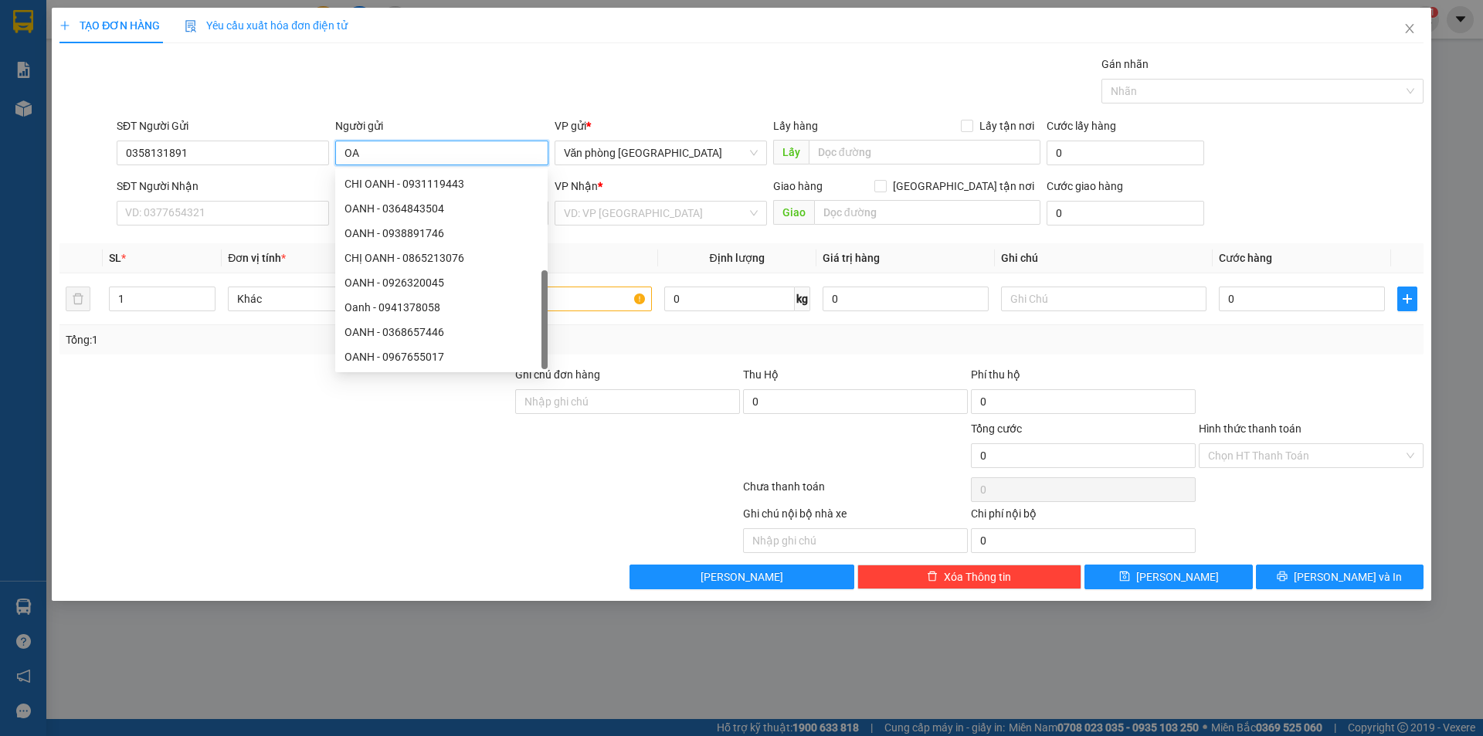
type input "O"
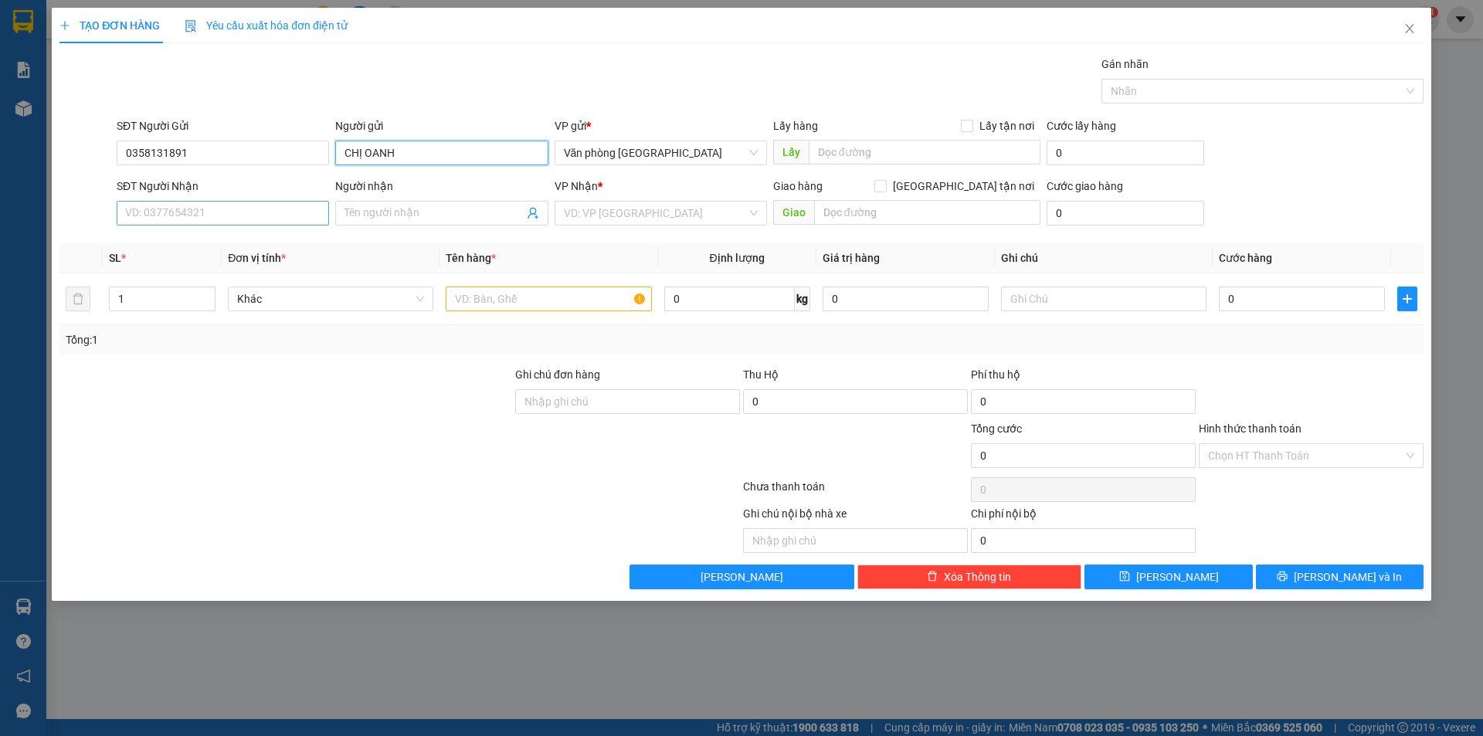
type input "CHỊ OANH"
click at [268, 215] on input "SĐT Người Nhận" at bounding box center [223, 213] width 212 height 25
drag, startPoint x: 201, startPoint y: 159, endPoint x: 103, endPoint y: 156, distance: 98.1
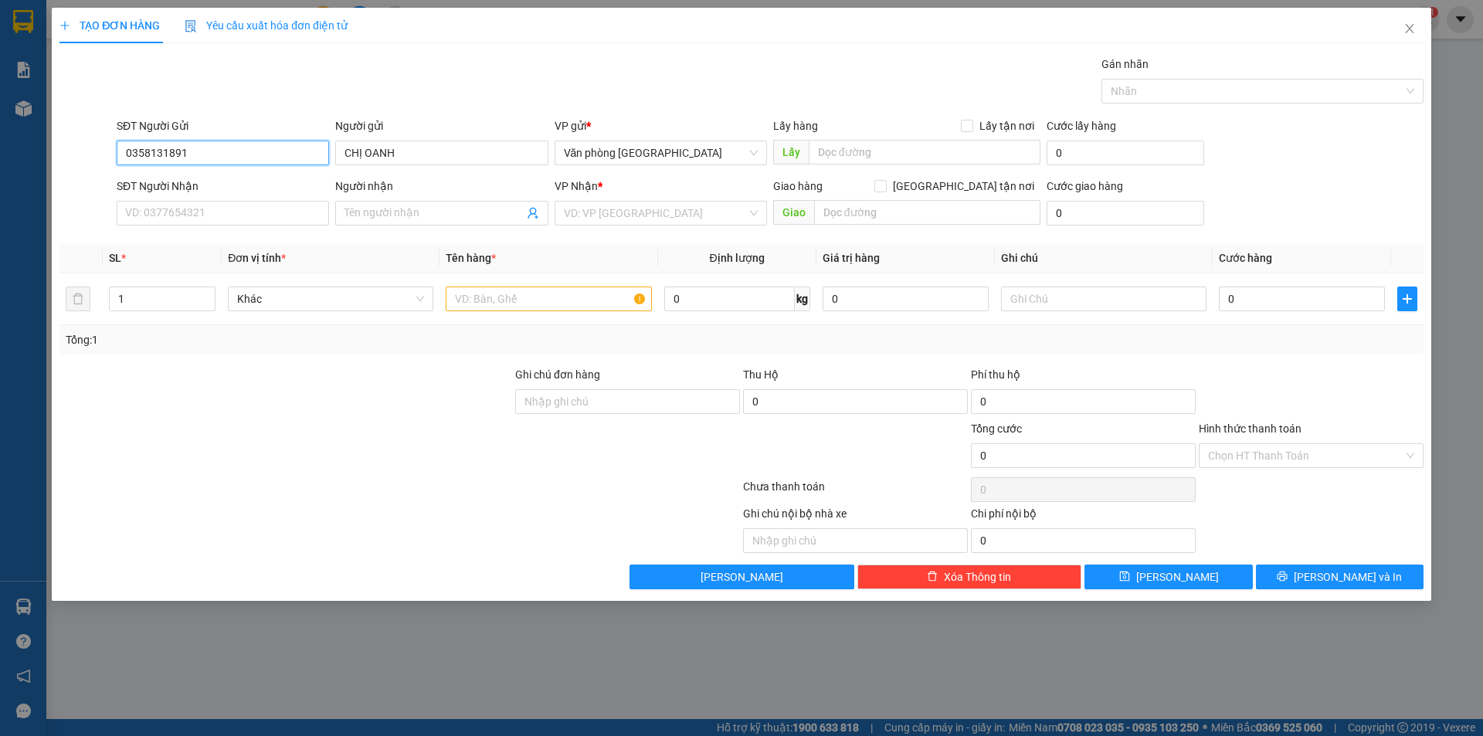
click at [103, 156] on div "SĐT Người Gửi 0358131891 0358131891 Người gửi CHỊ [PERSON_NAME] VP gửi * Văn ph…" at bounding box center [741, 144] width 1367 height 54
click at [155, 214] on input "SĐT Người Nhận" at bounding box center [223, 213] width 212 height 25
paste input "0358131891"
type input "0358131891"
drag, startPoint x: 198, startPoint y: 153, endPoint x: 70, endPoint y: 146, distance: 127.6
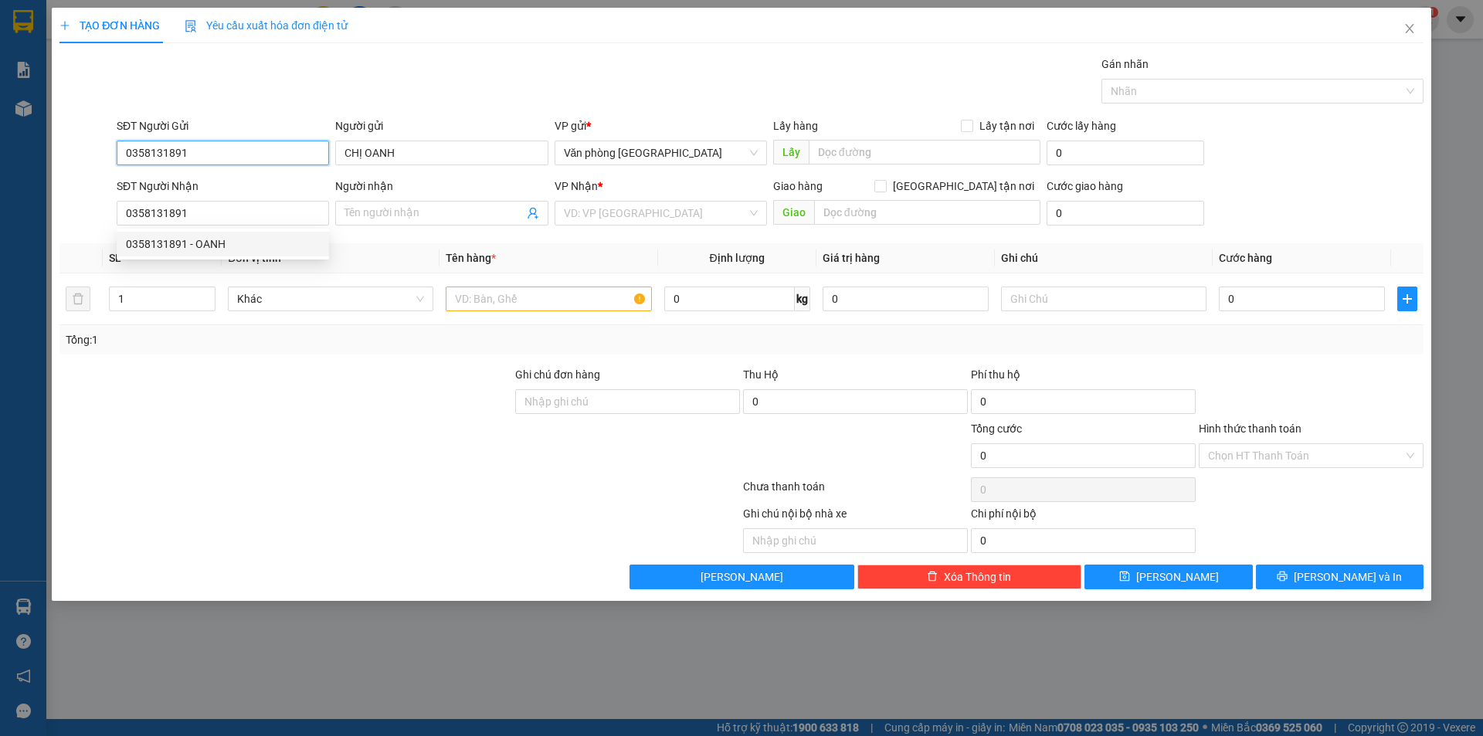
click at [70, 146] on div "SĐT Người Gửi 0358131891 0358131891 Người gửi CHỊ [PERSON_NAME] VP gửi * Văn ph…" at bounding box center [741, 144] width 1367 height 54
click at [200, 208] on input "0358131891" at bounding box center [223, 213] width 212 height 25
click at [198, 249] on div "0358131891 - OANH" at bounding box center [223, 244] width 194 height 17
type input "OANH"
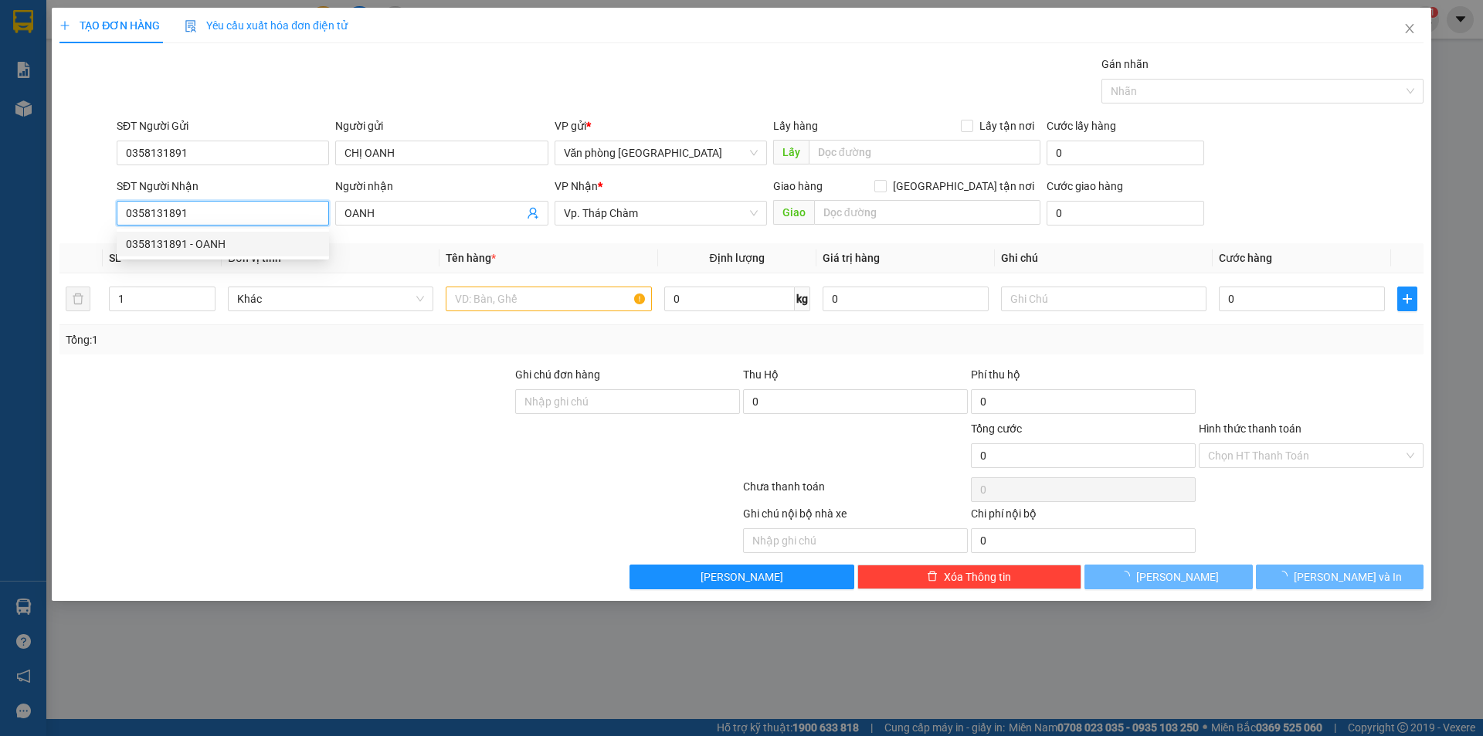
type input "100.000"
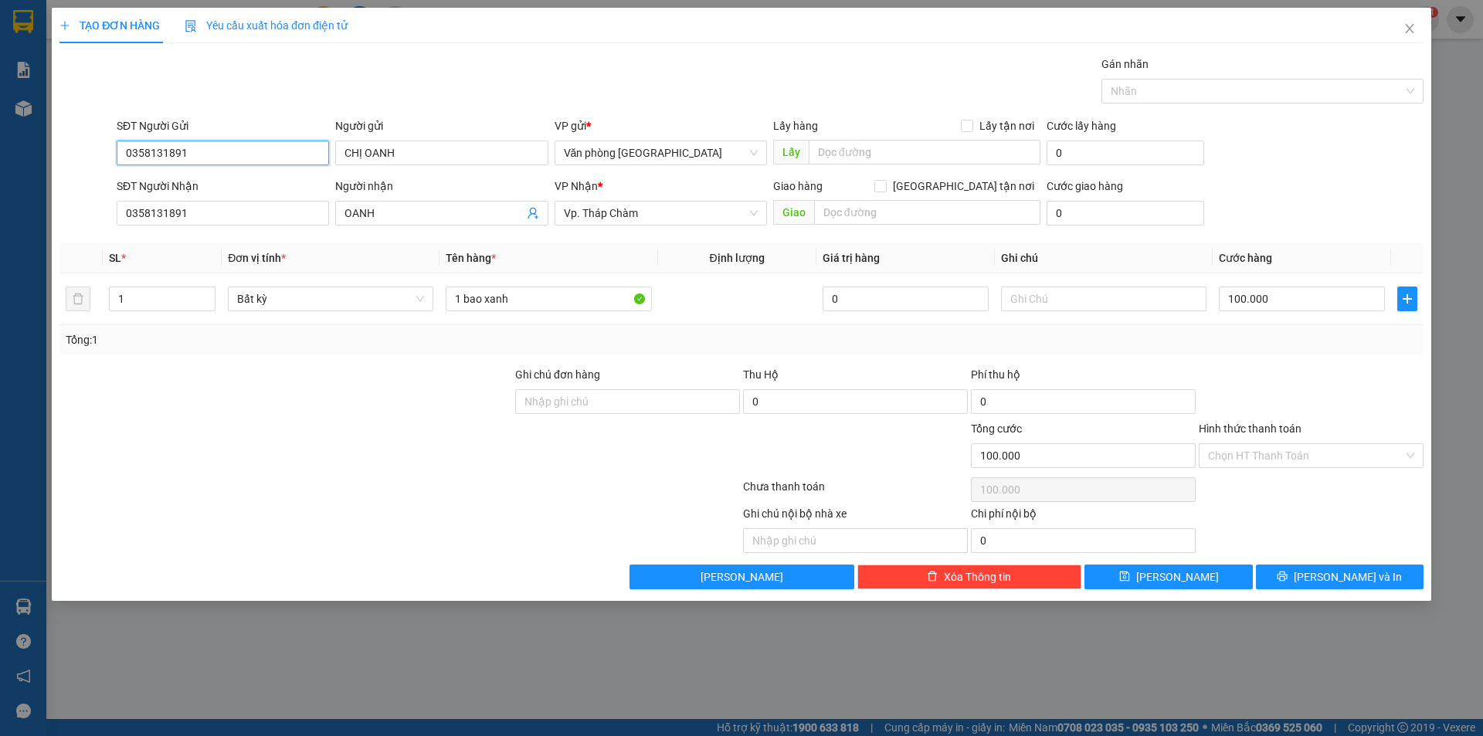
click at [195, 154] on input "0358131891" at bounding box center [223, 153] width 212 height 25
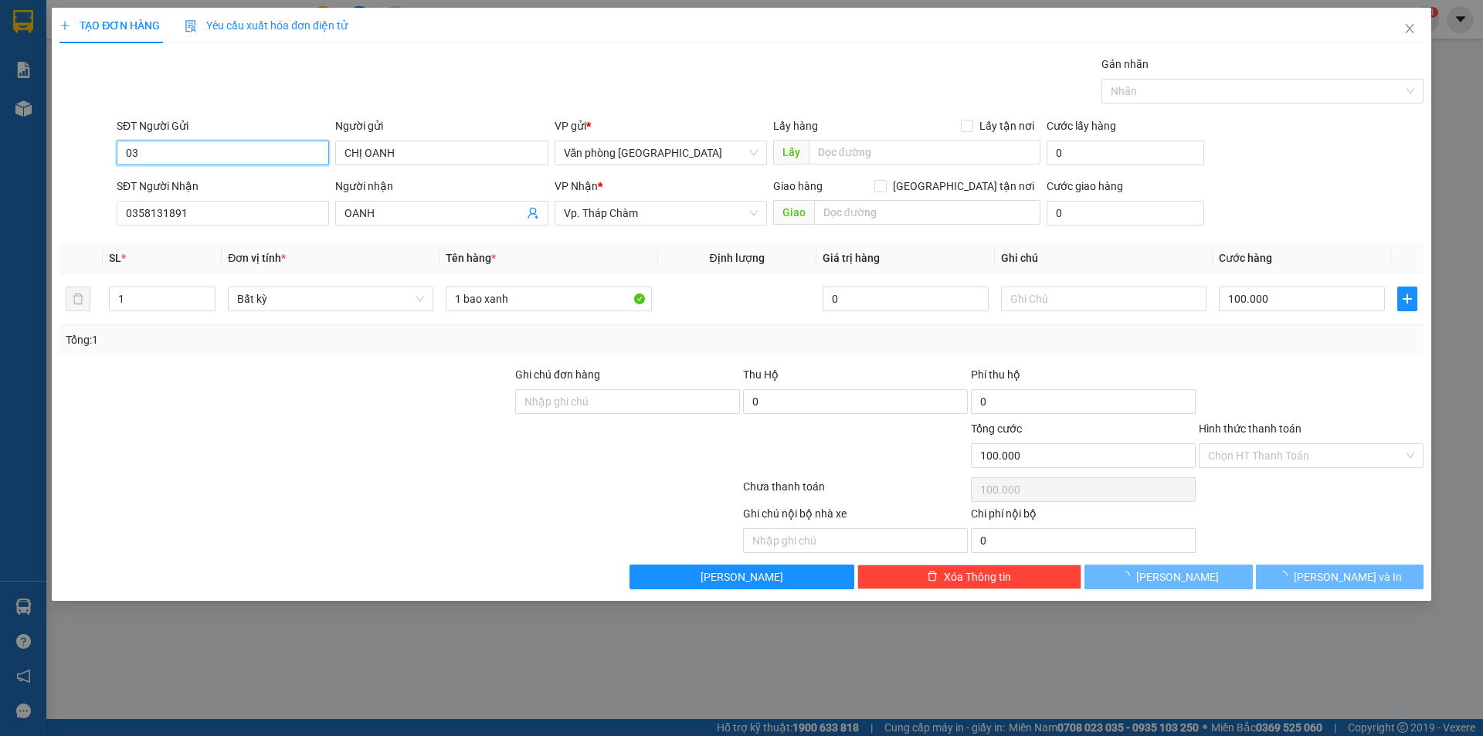
type input "0"
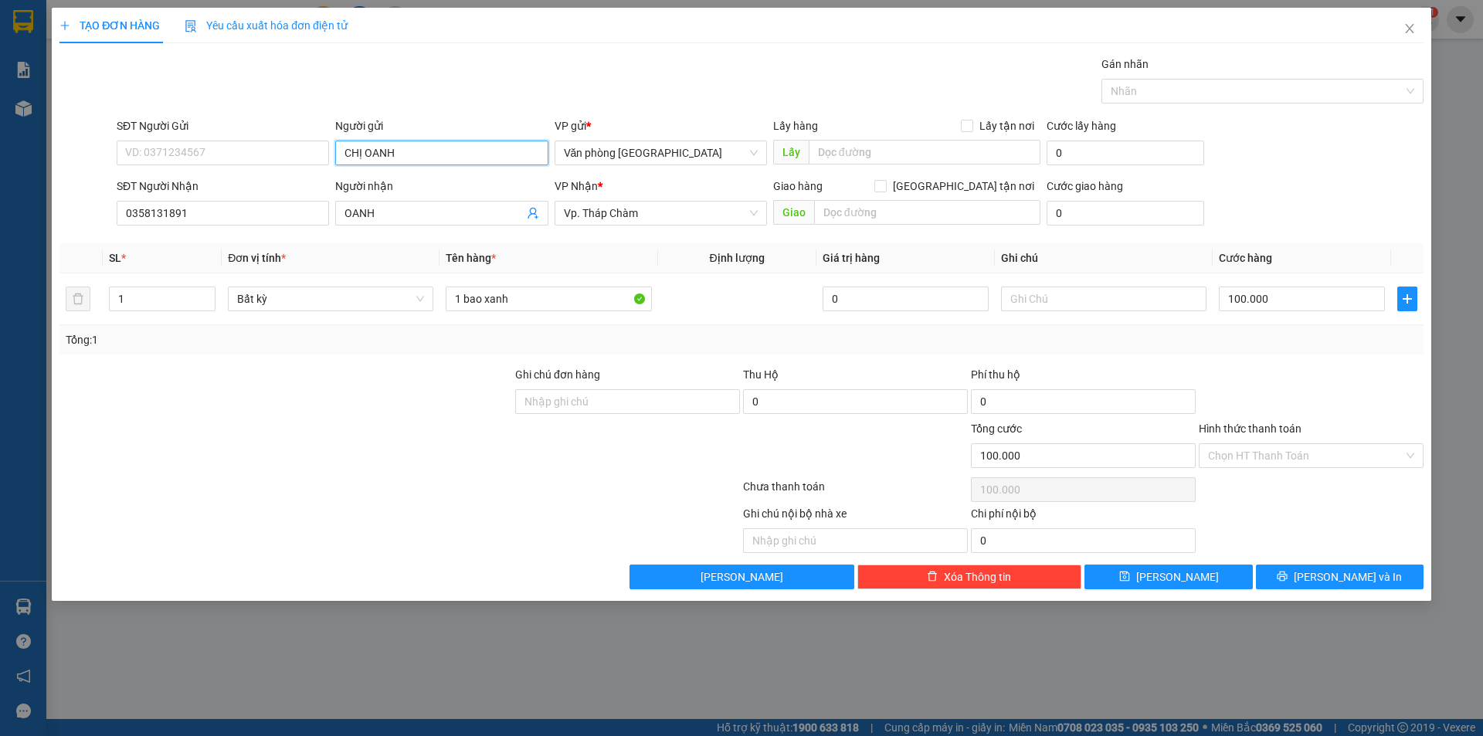
click at [405, 158] on input "CHỊ OANH" at bounding box center [441, 153] width 212 height 25
type input "C"
type input "CHỊ PHƯỢNG"
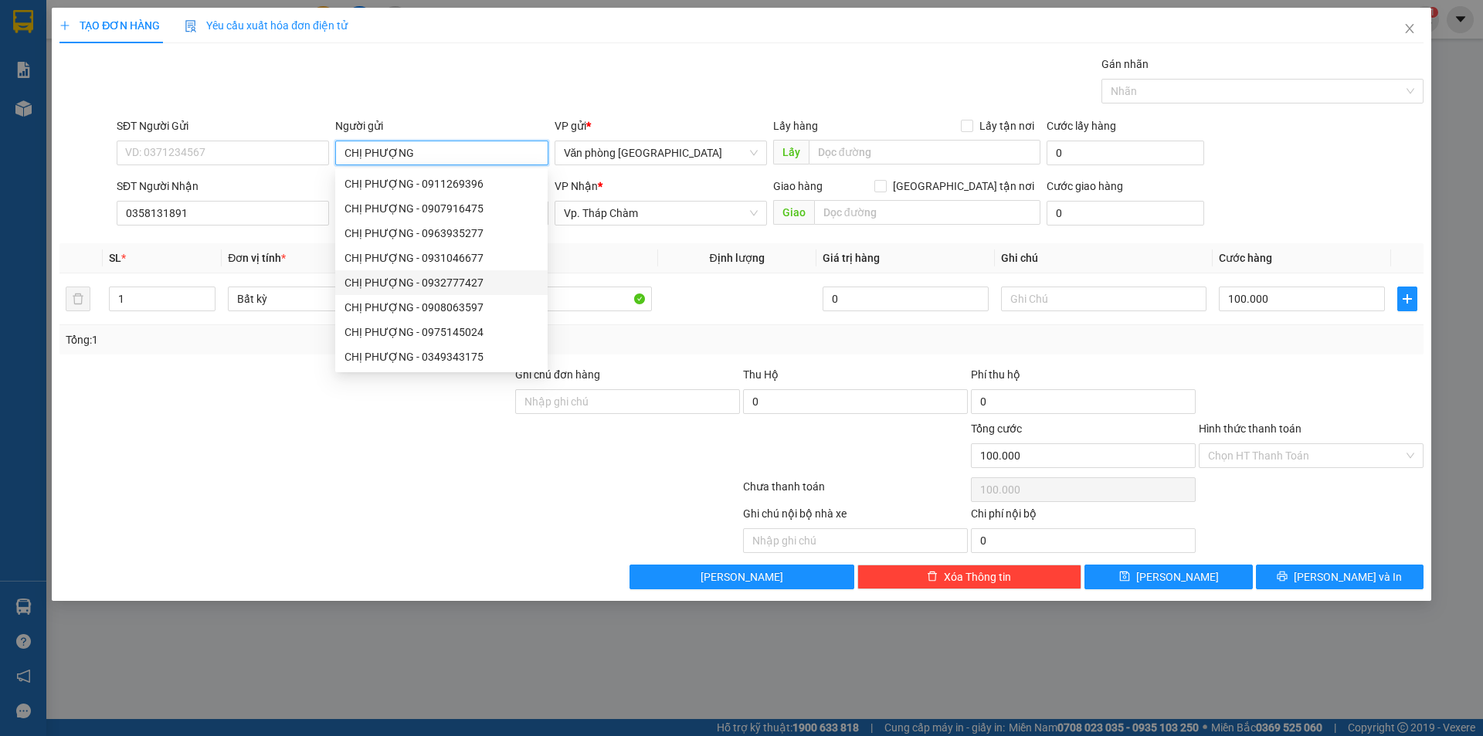
click at [425, 278] on div "CHỊ PHƯỢNG - 0932777427" at bounding box center [441, 282] width 194 height 17
type input "0932777427"
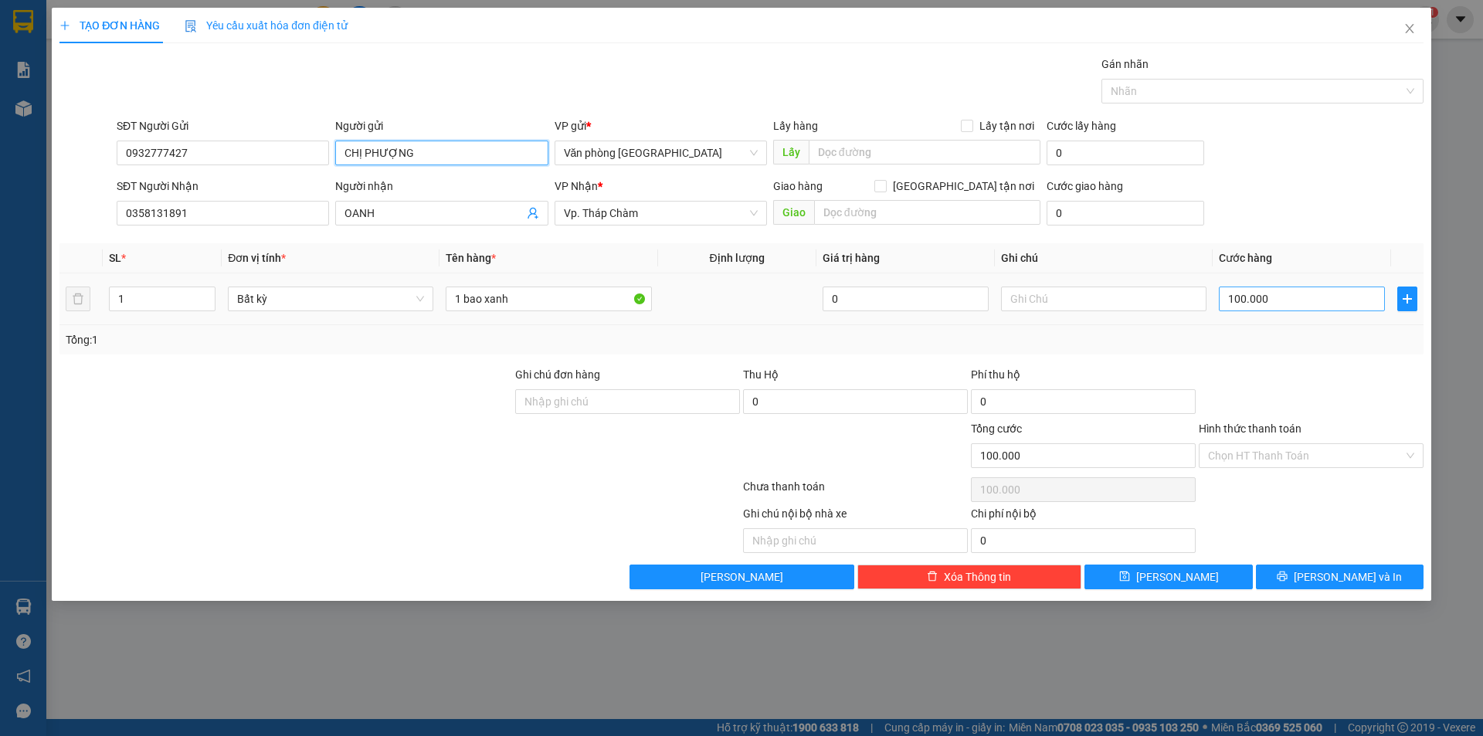
type input "CHỊ PHƯỢNG"
click at [1288, 296] on input "100.000" at bounding box center [1302, 299] width 166 height 25
type input "0"
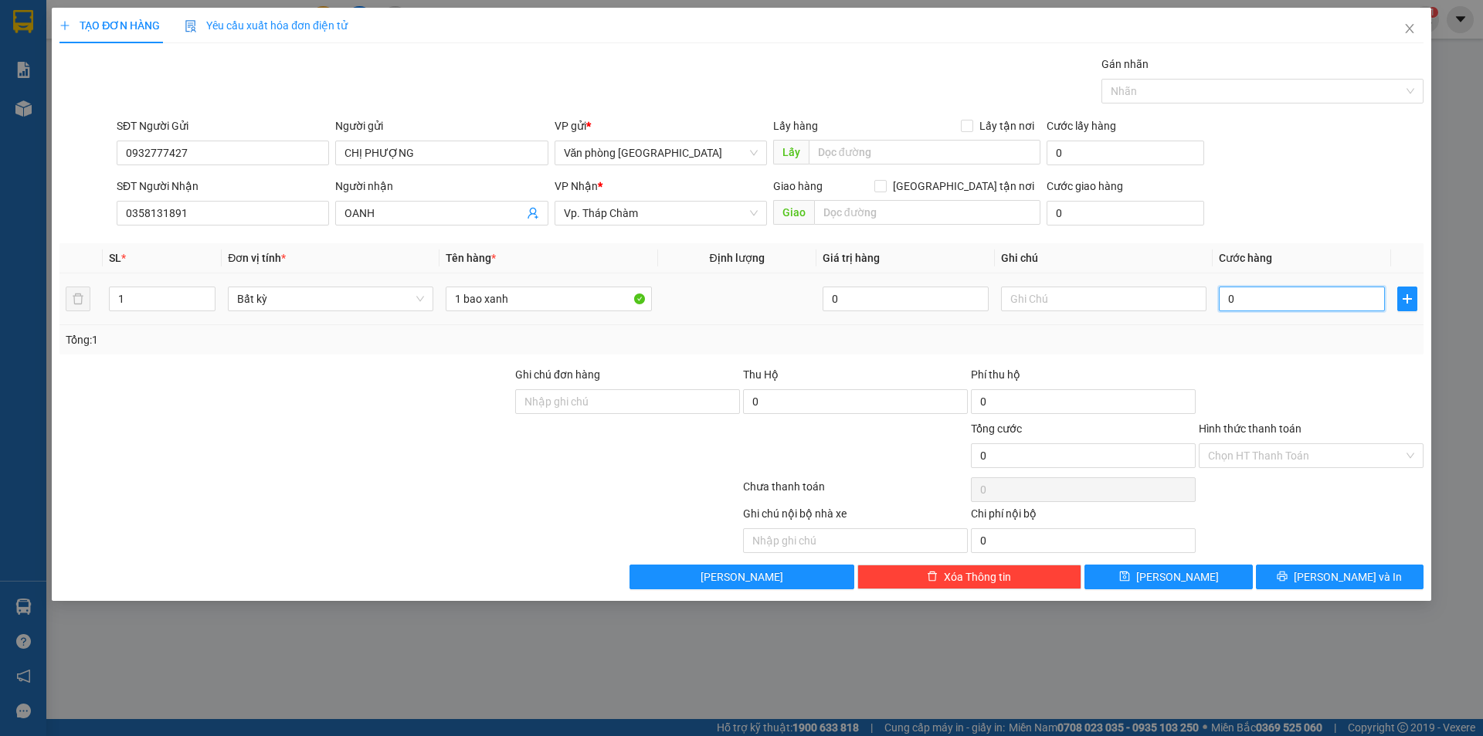
type input "1"
type input "01"
type input "15"
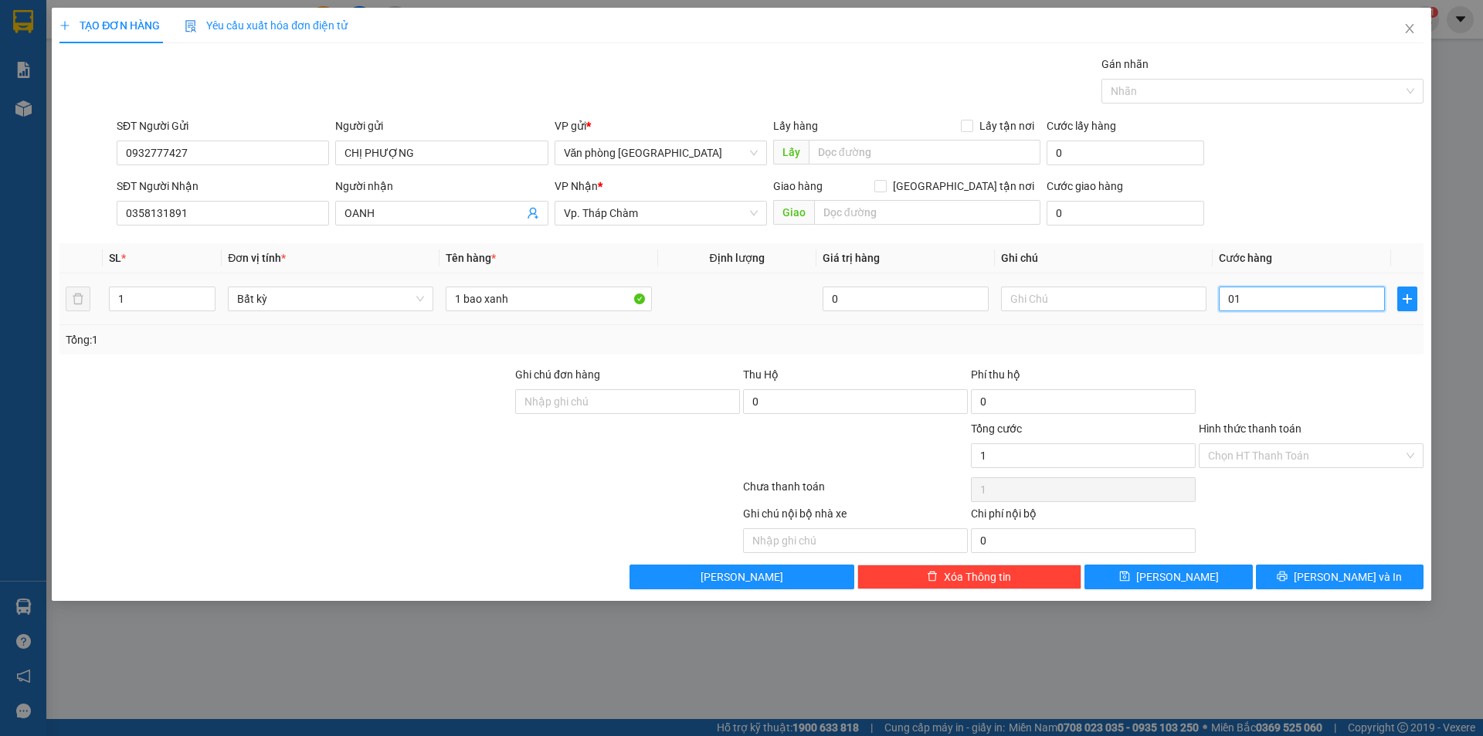
type input "015"
type input "150"
type input "0.150"
type input "150.000"
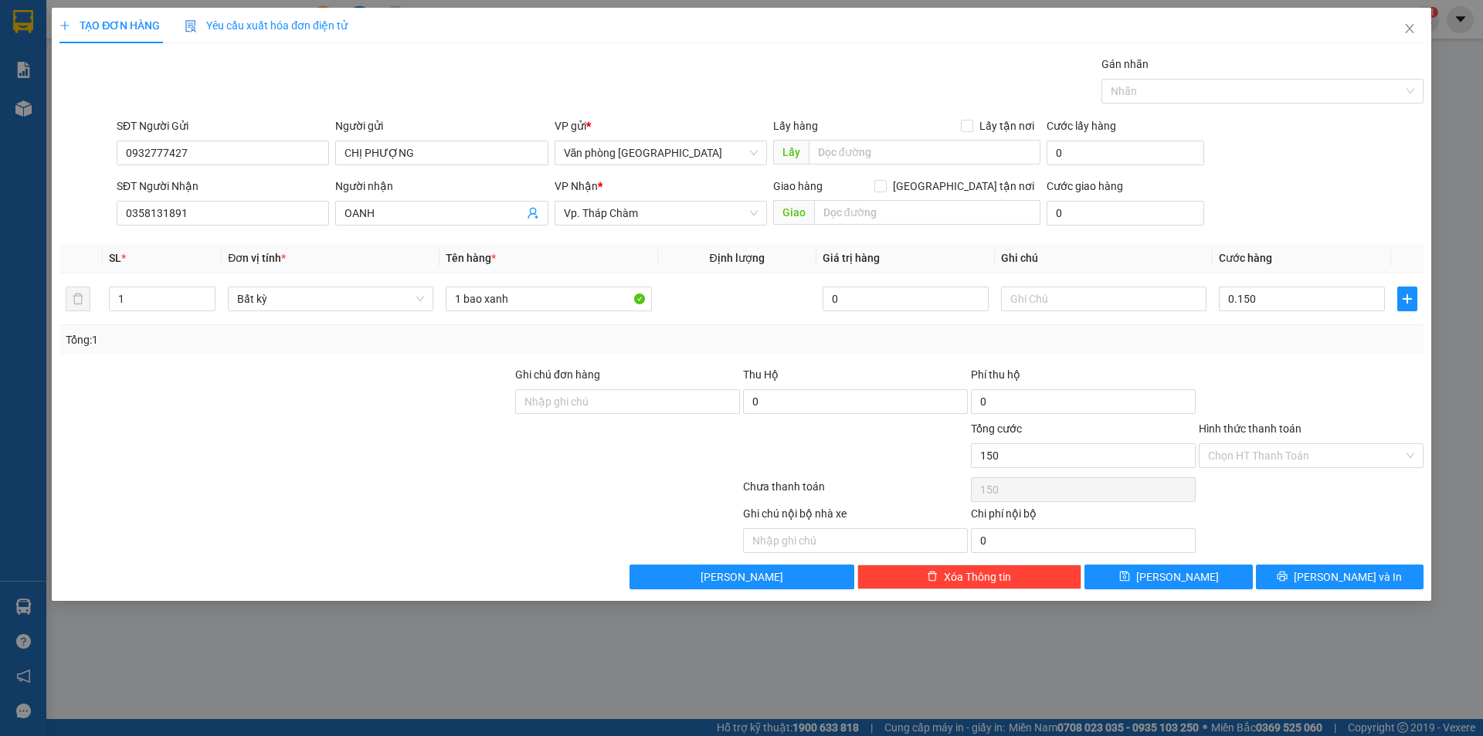
type input "150.000"
click at [1317, 356] on div "Transit Pickup Surcharge Ids Transit Deliver Surcharge Ids Transit Deliver Surc…" at bounding box center [741, 323] width 1364 height 534
click at [1279, 460] on input "Hình thức thanh toán" at bounding box center [1305, 455] width 195 height 23
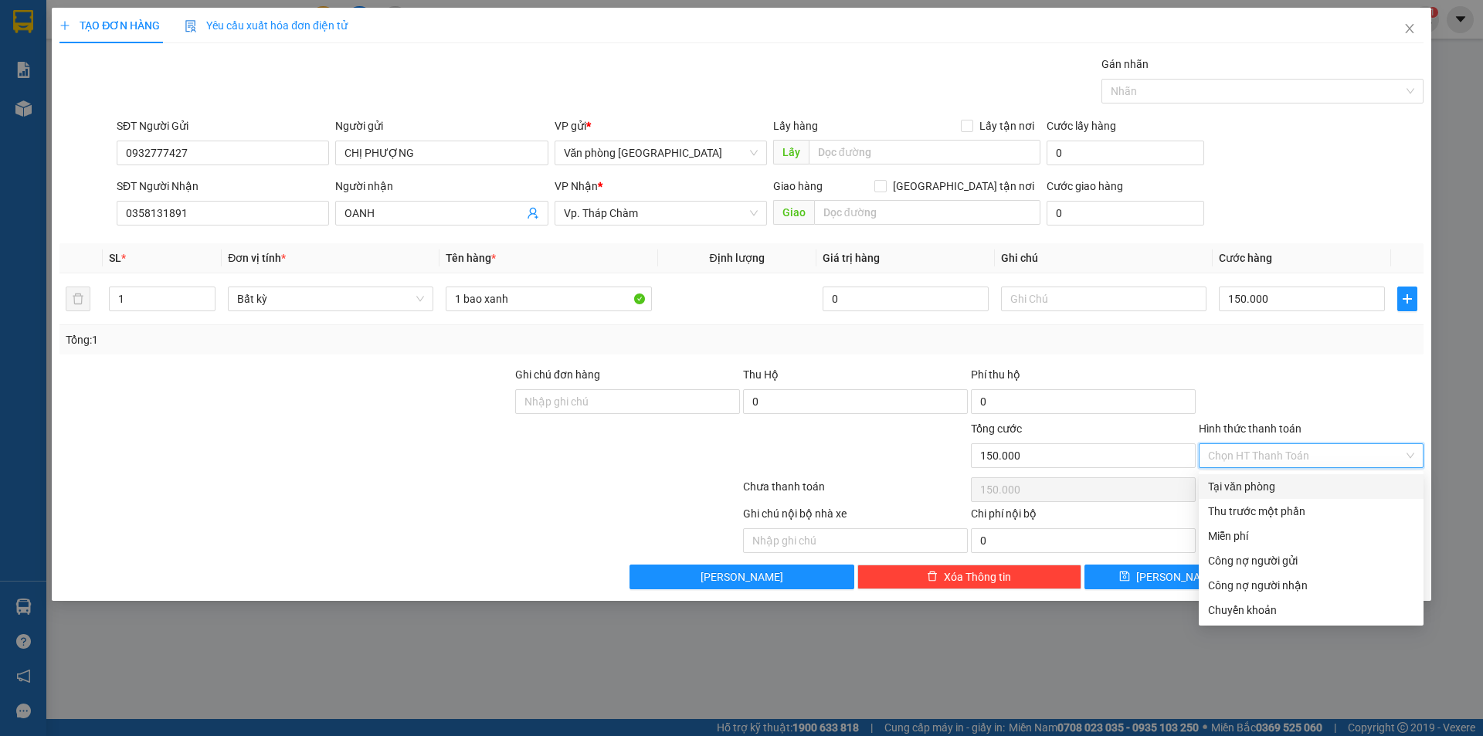
click at [1264, 483] on div "Tại văn phòng" at bounding box center [1311, 486] width 206 height 17
type input "0"
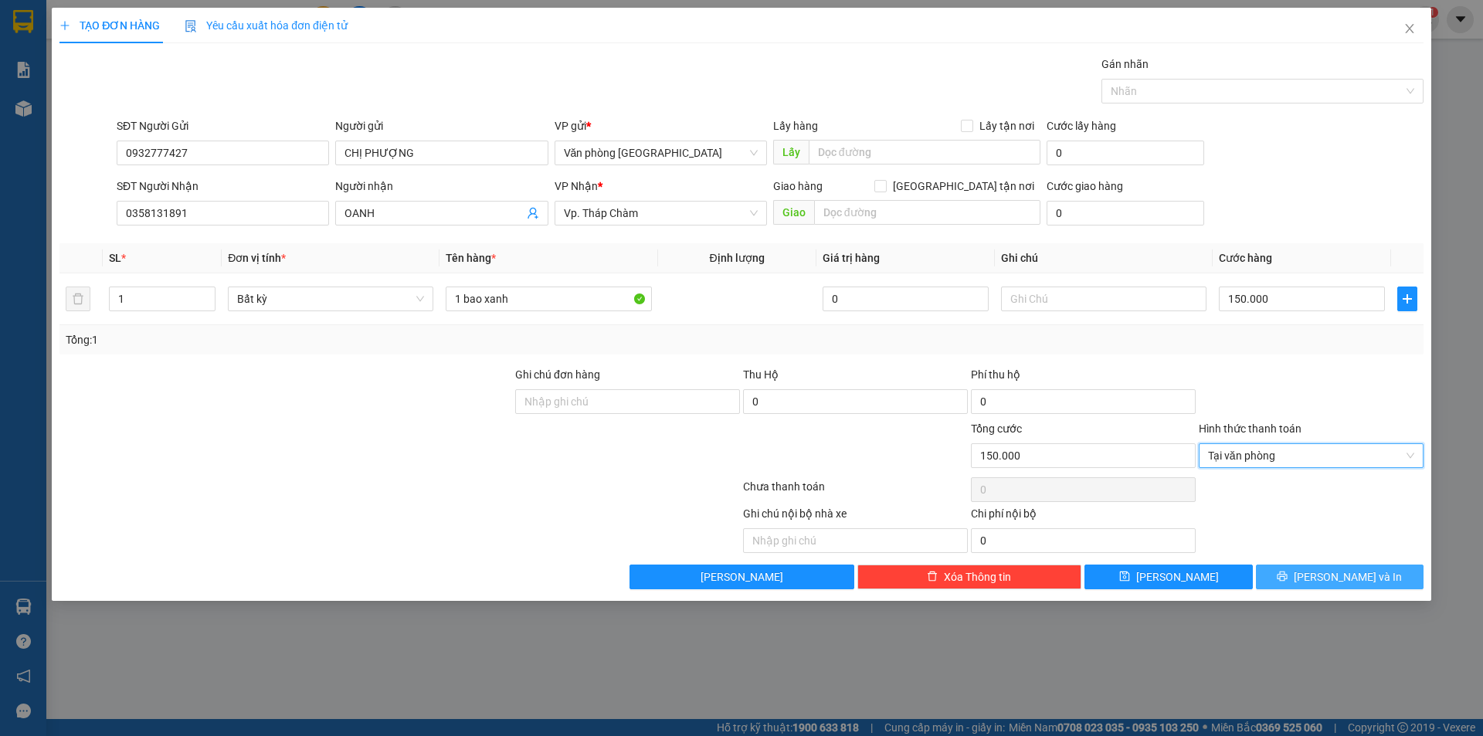
click at [1300, 568] on button "[PERSON_NAME] và In" at bounding box center [1340, 577] width 168 height 25
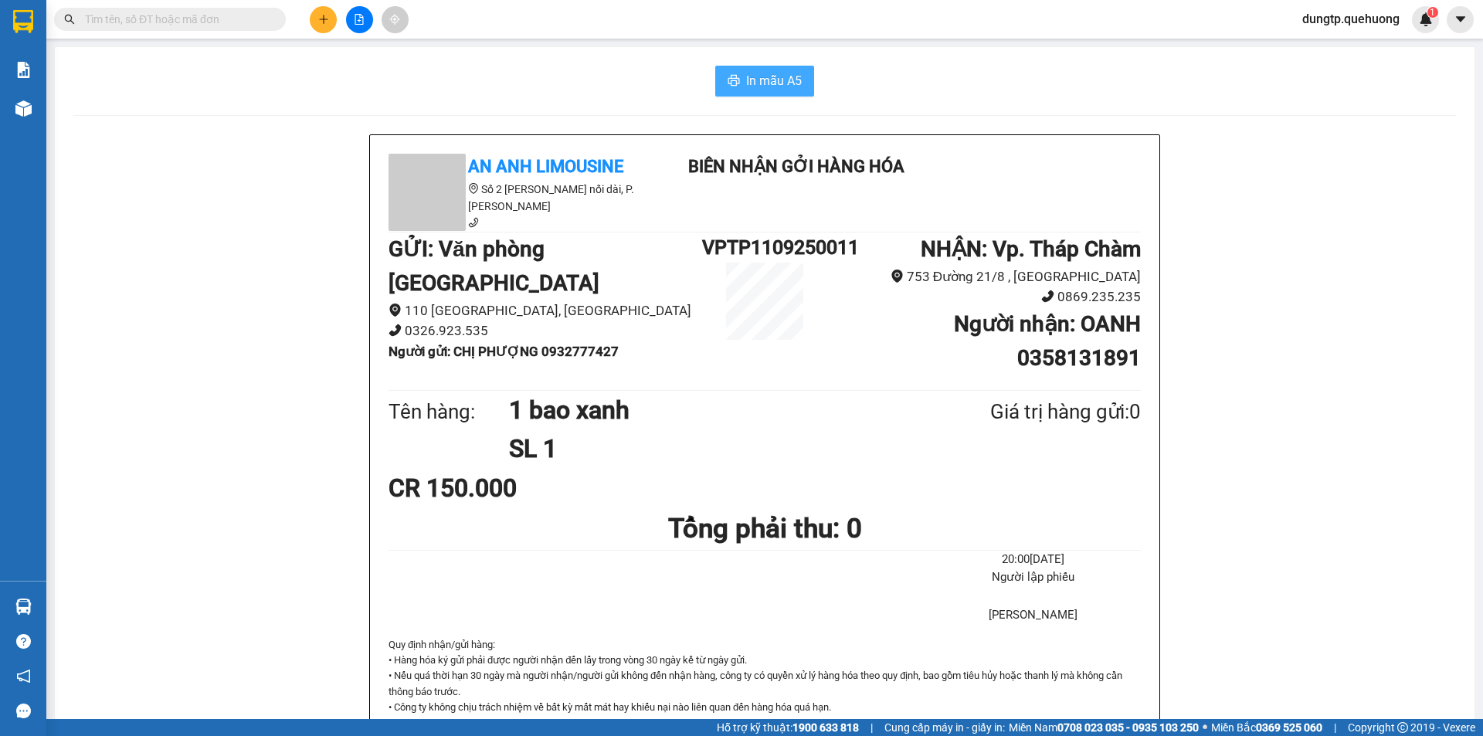
click at [774, 82] on span "In mẫu A5" at bounding box center [774, 80] width 56 height 19
click at [318, 23] on icon "plus" at bounding box center [323, 19] width 11 height 11
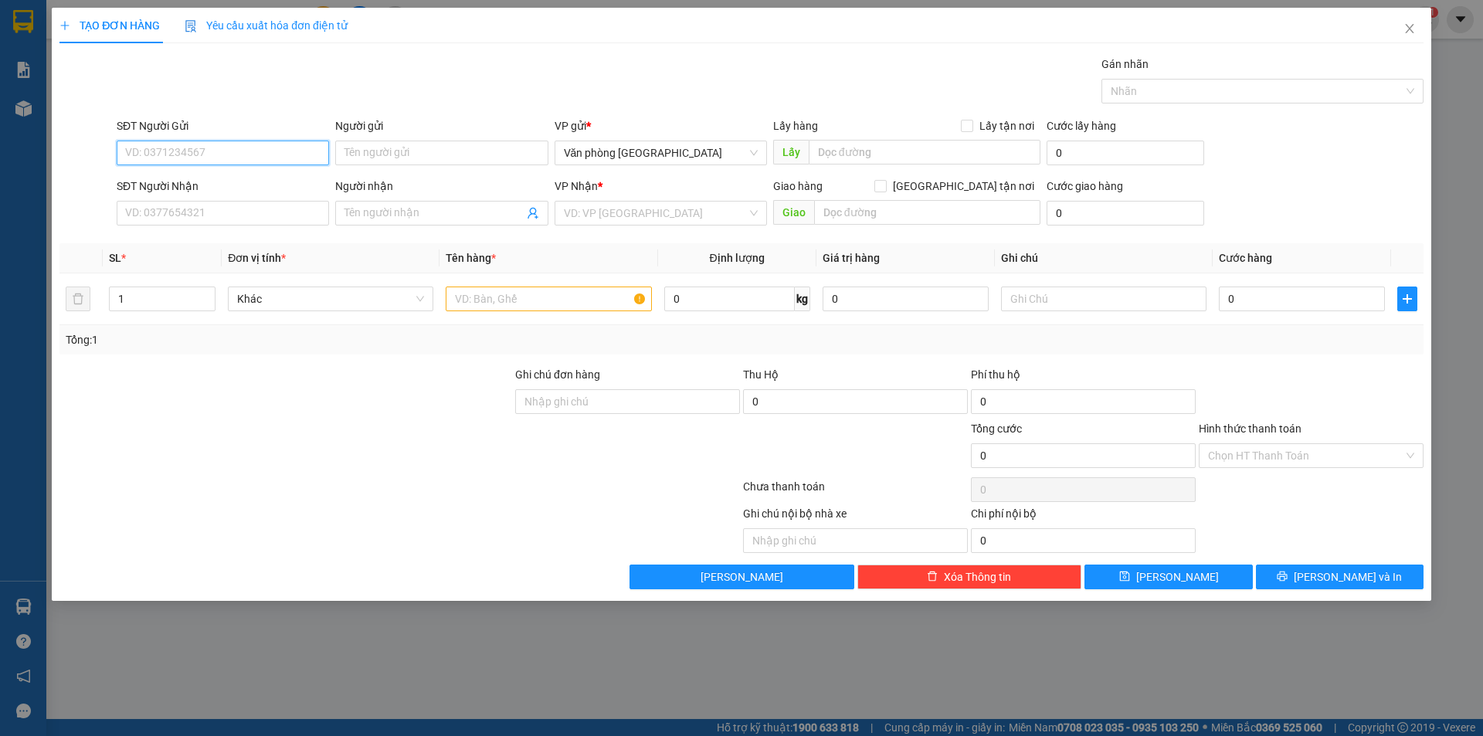
click at [200, 147] on input "SĐT Người Gửi" at bounding box center [223, 153] width 212 height 25
click at [232, 181] on div "0932777427 - CHỊ PHƯỢNG" at bounding box center [223, 183] width 194 height 17
type input "0932777427"
type input "CHỊ PHƯỢNG"
type input "0358131891"
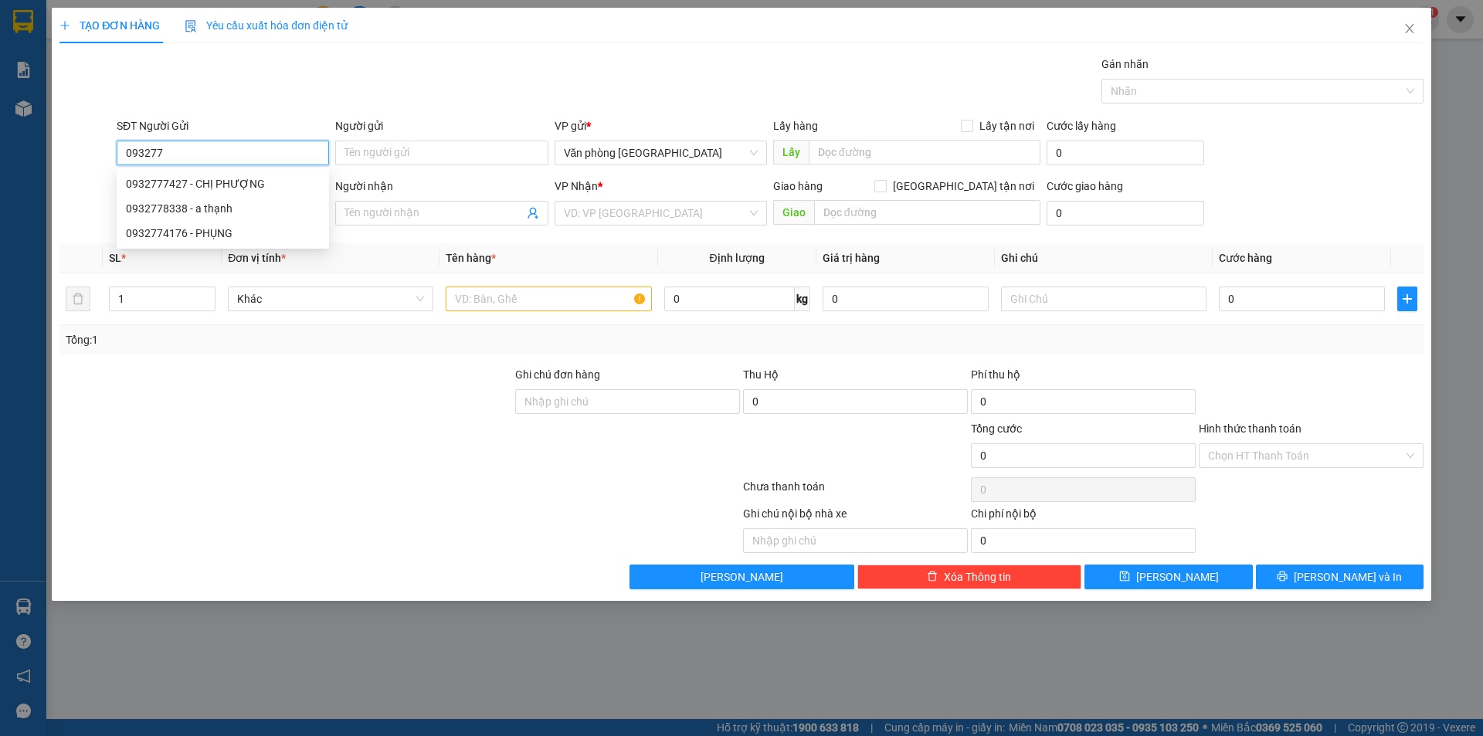
type input "OANH"
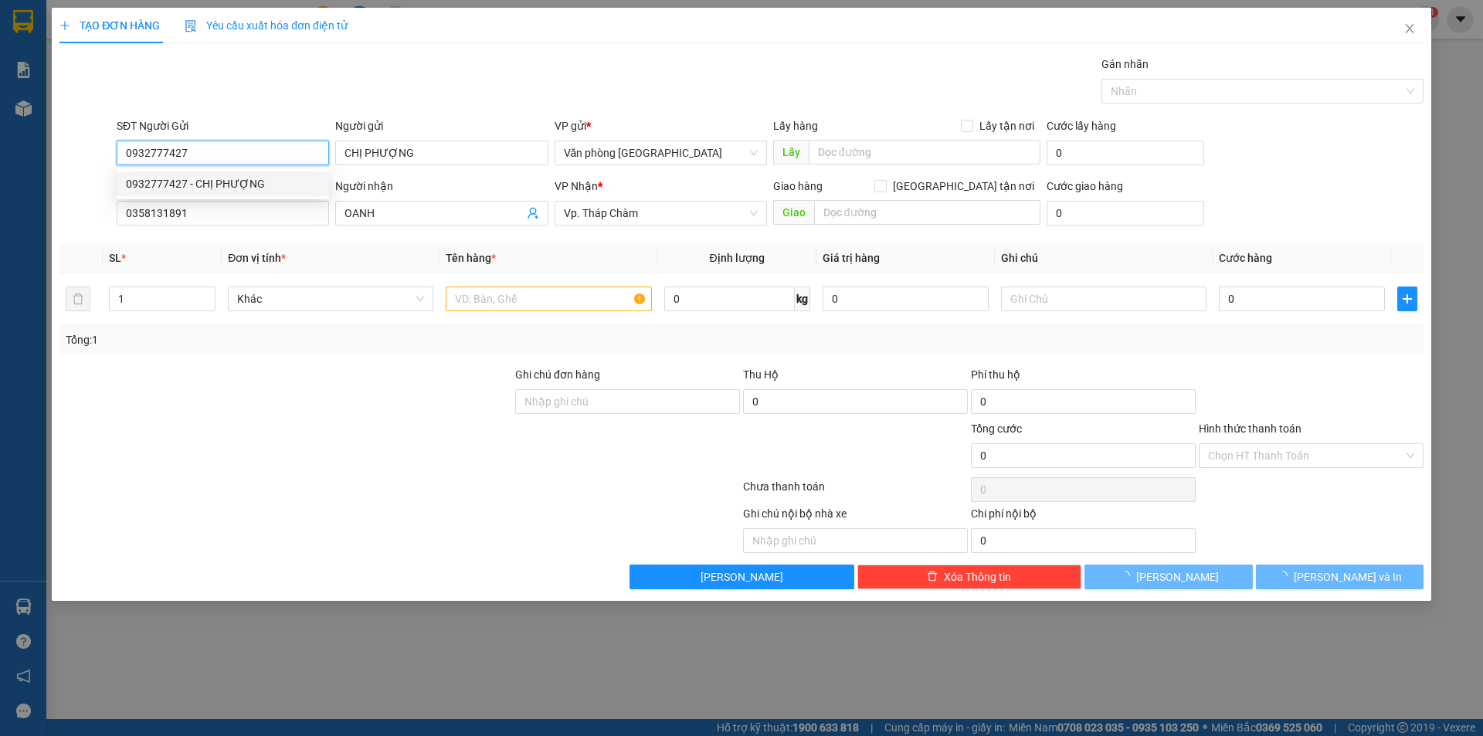
type input "150.000"
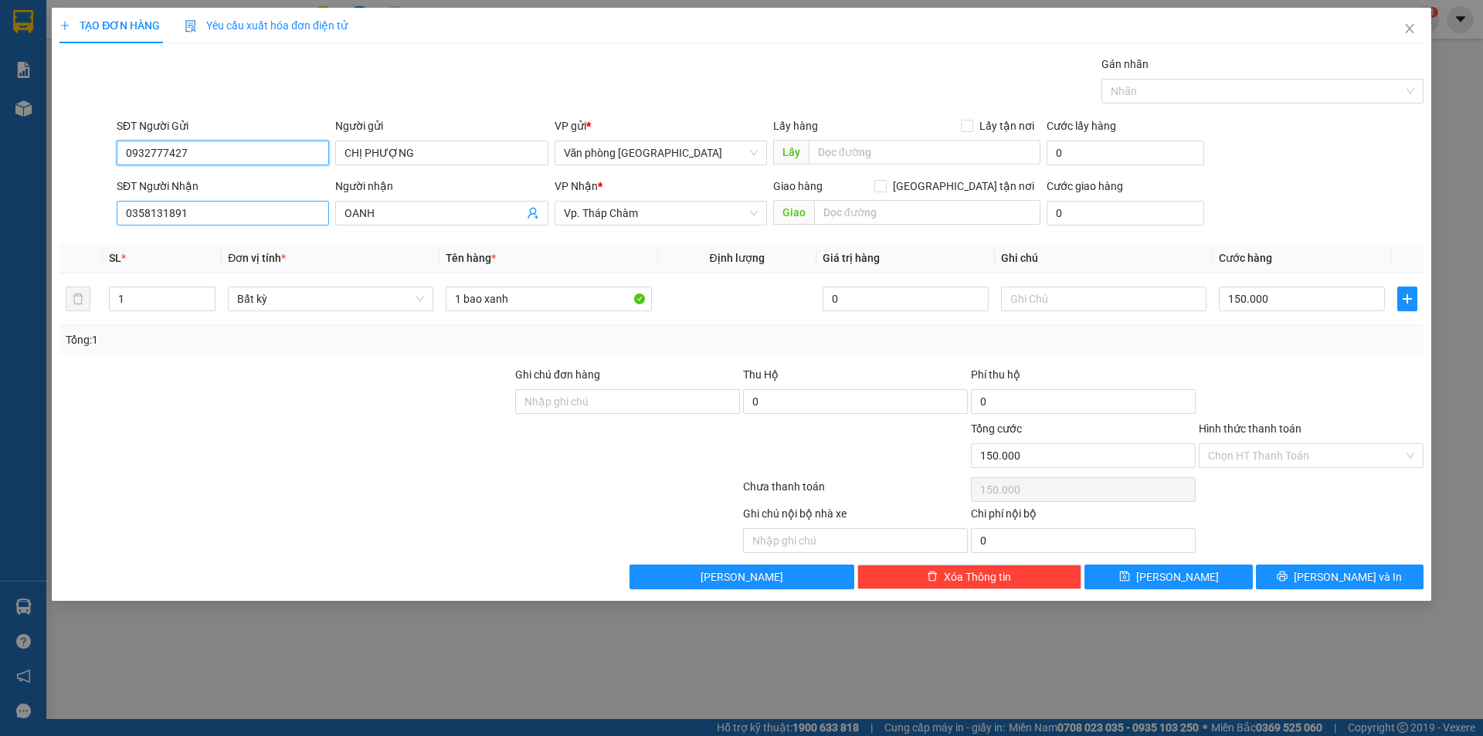
type input "0932777427"
click at [210, 213] on input "0358131891" at bounding box center [223, 213] width 212 height 25
type input "0"
click at [206, 207] on input "SĐT Người Nhận" at bounding box center [223, 213] width 212 height 25
click at [373, 212] on input "OANH" at bounding box center [433, 213] width 178 height 17
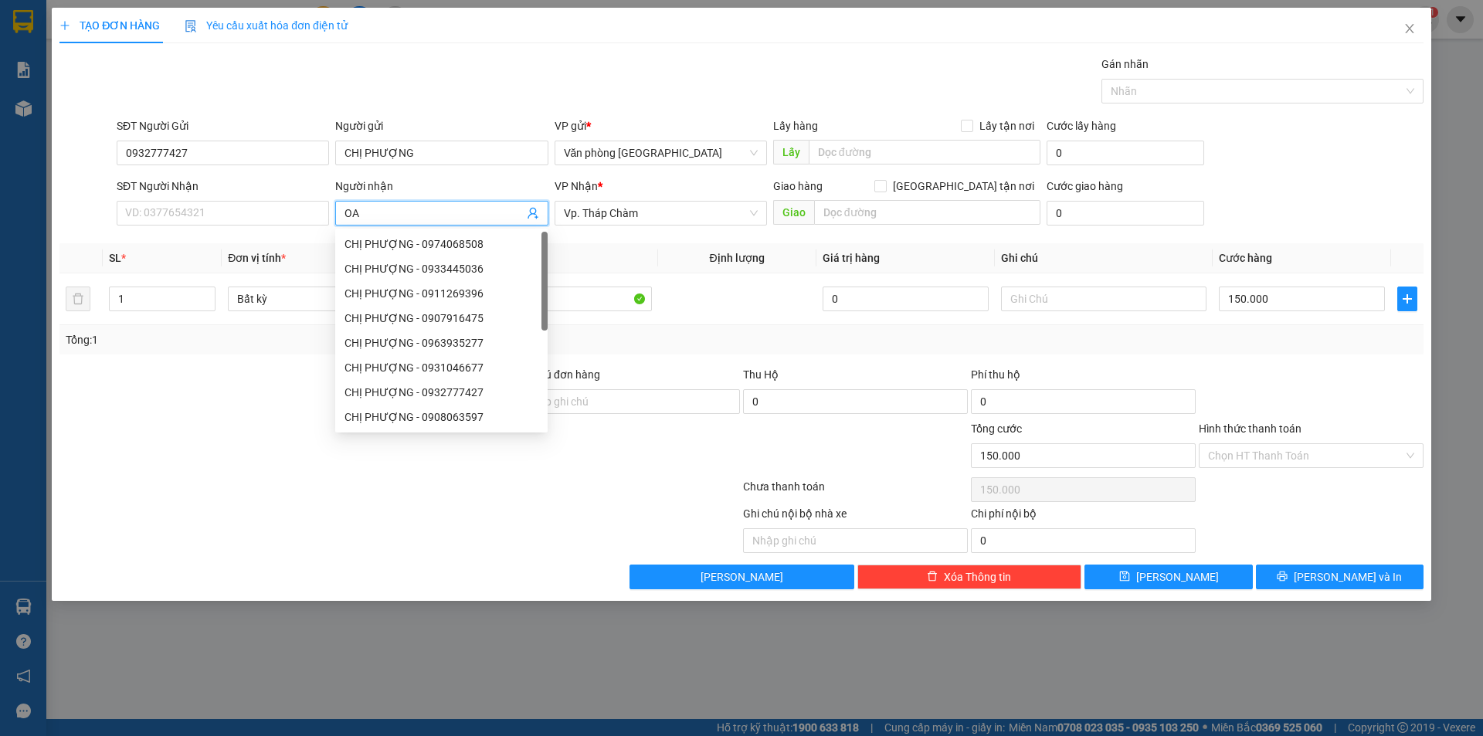
type input "O"
type input "THẢO"
click at [172, 212] on input "SĐT Người Nhận" at bounding box center [223, 213] width 212 height 25
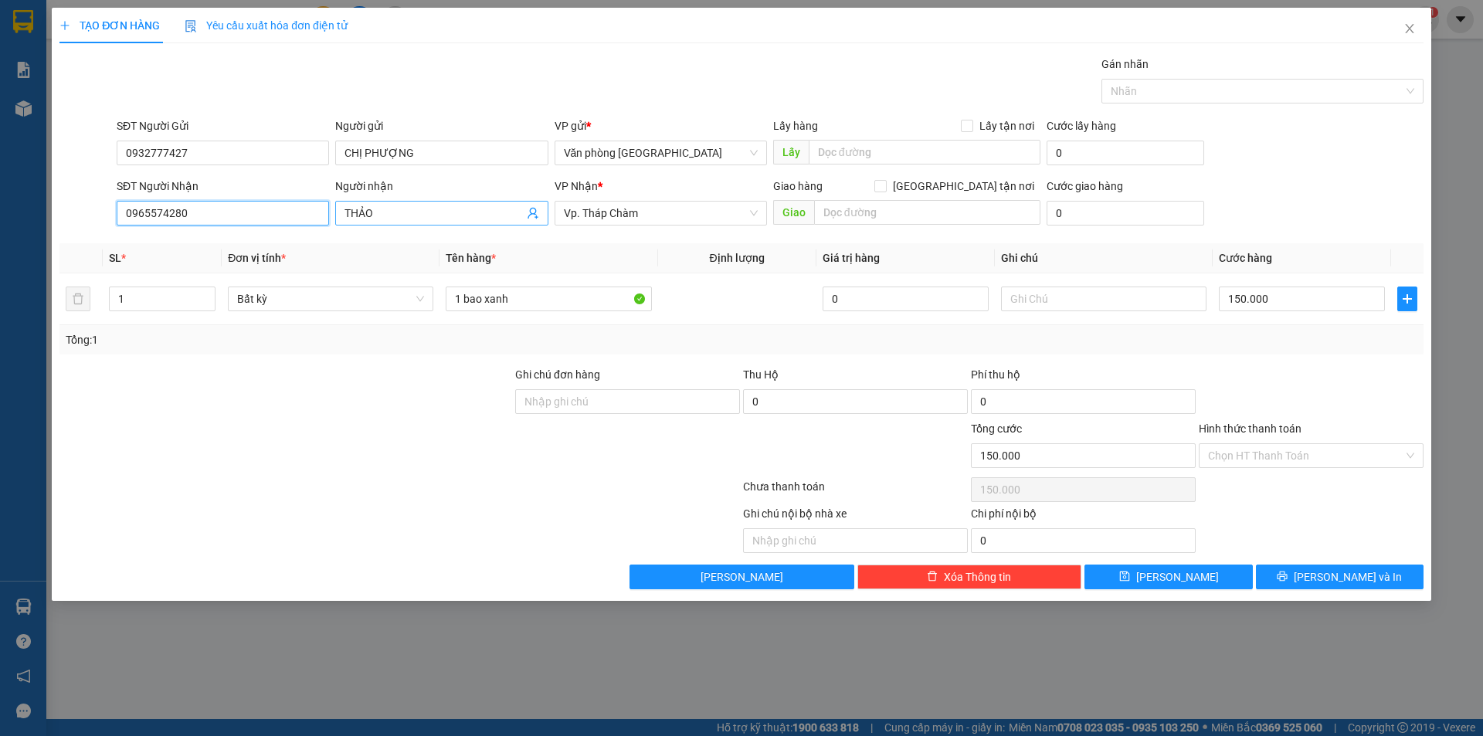
type input "0965574280"
click at [399, 212] on input "THẢO" at bounding box center [433, 213] width 178 height 17
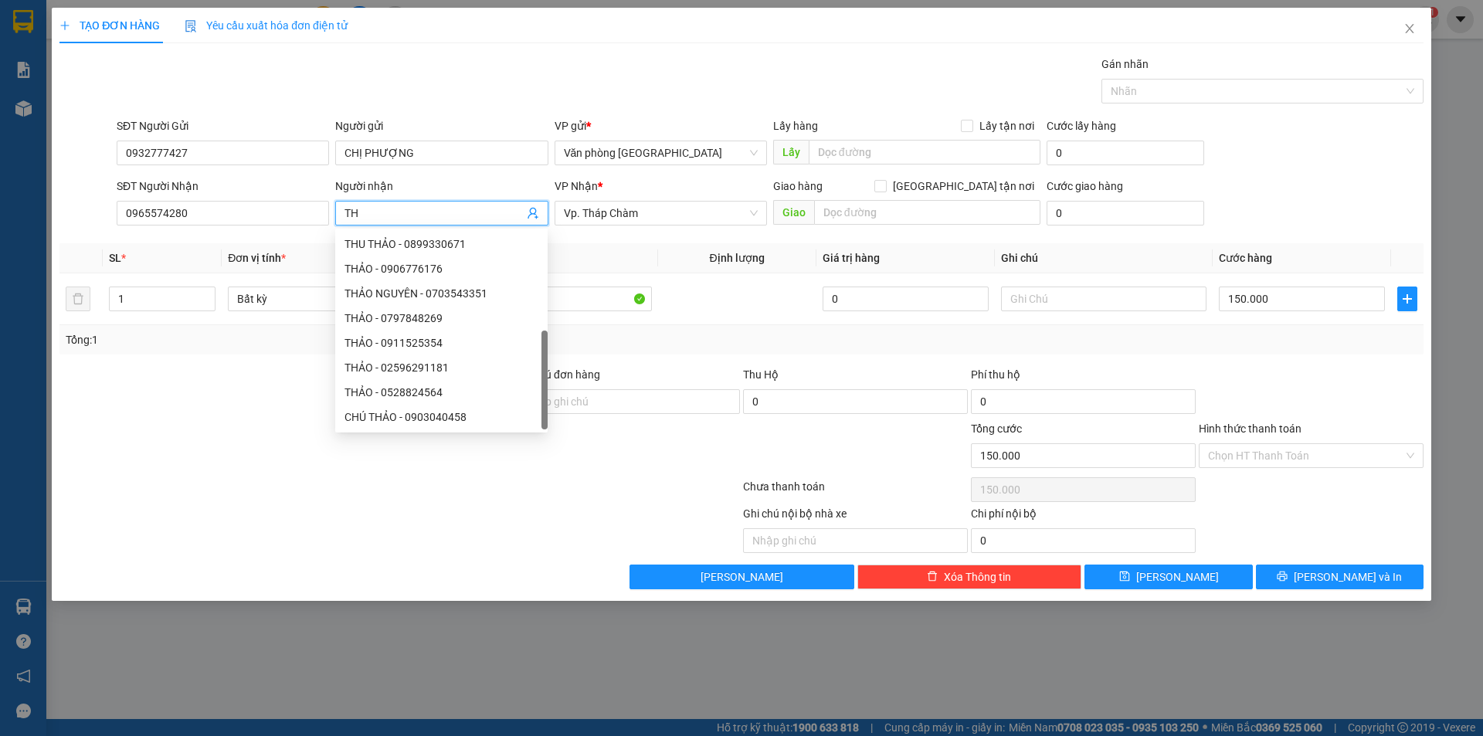
type input "T"
type input "CHỊ [PERSON_NAME]"
drag, startPoint x: 117, startPoint y: 412, endPoint x: 129, endPoint y: 395, distance: 21.0
click at [118, 412] on div at bounding box center [286, 393] width 456 height 54
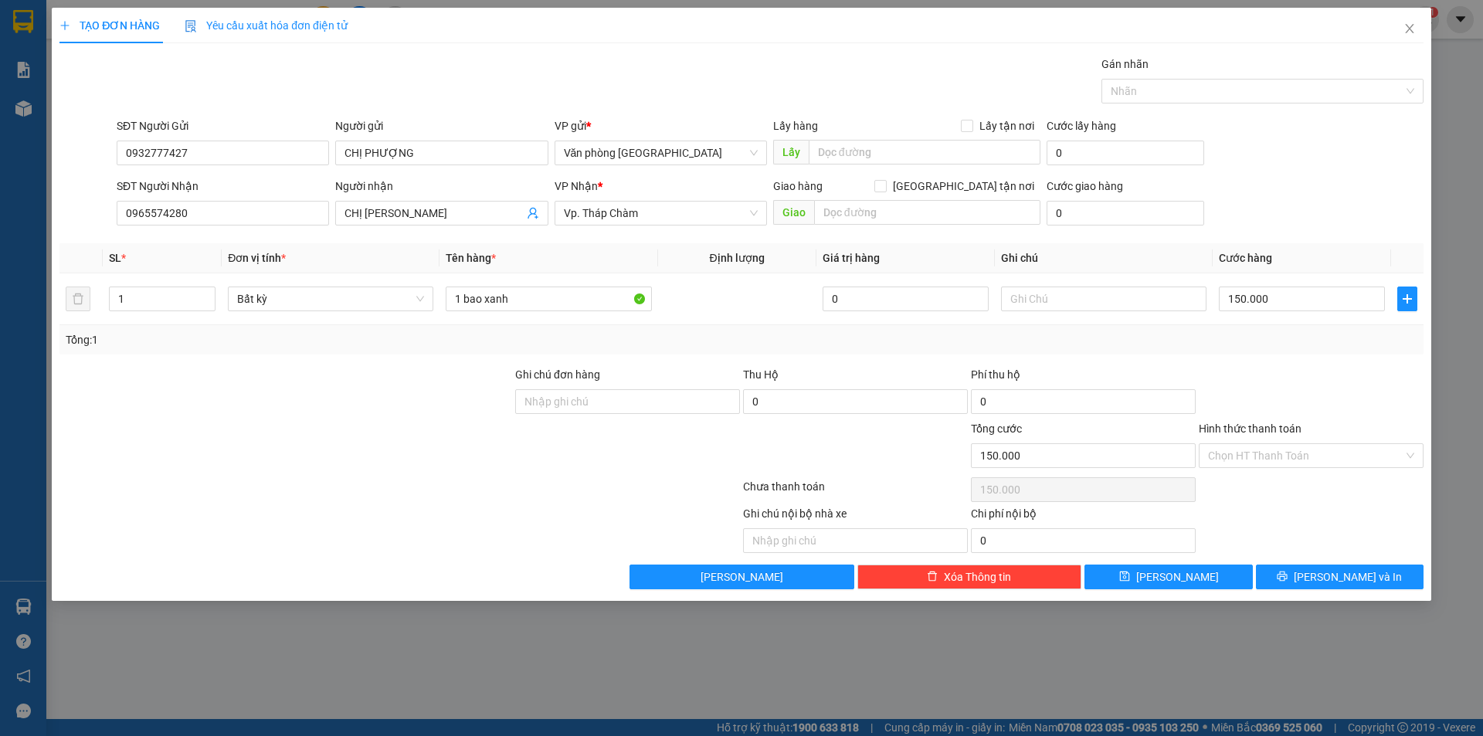
click at [165, 379] on div at bounding box center [286, 393] width 456 height 54
click at [1291, 304] on input "150.000" at bounding box center [1302, 299] width 166 height 25
type input "0"
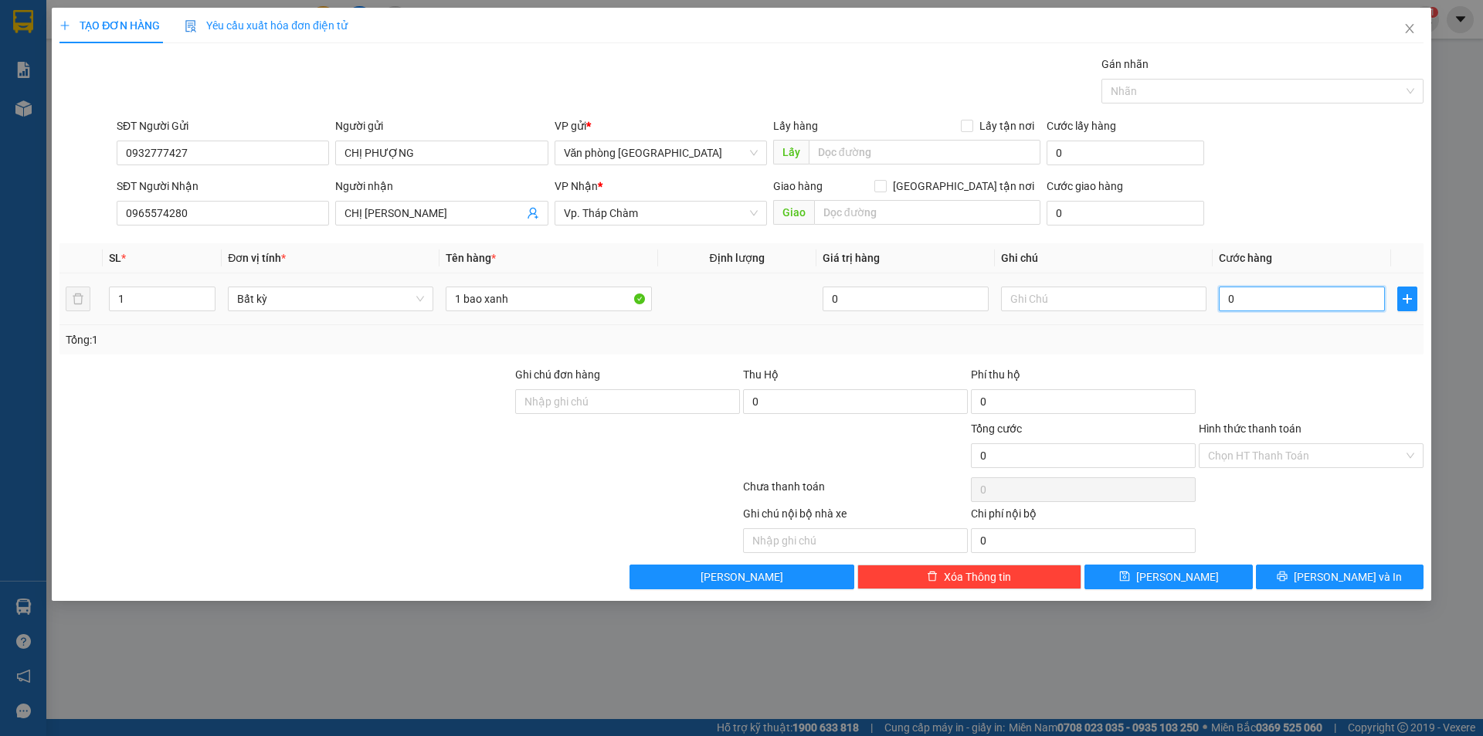
type input "7"
type input "07"
type input "70"
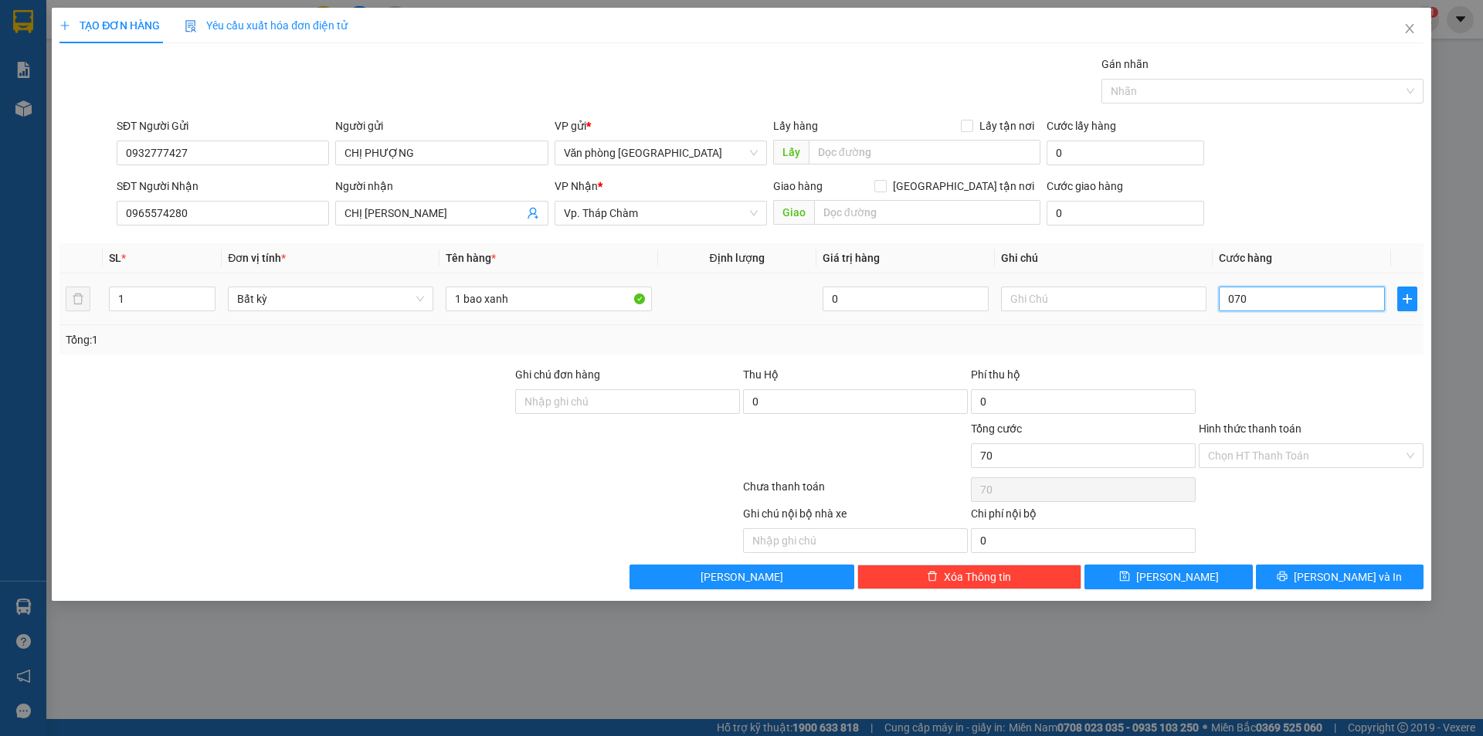
type input "07"
type input "7"
type input "0"
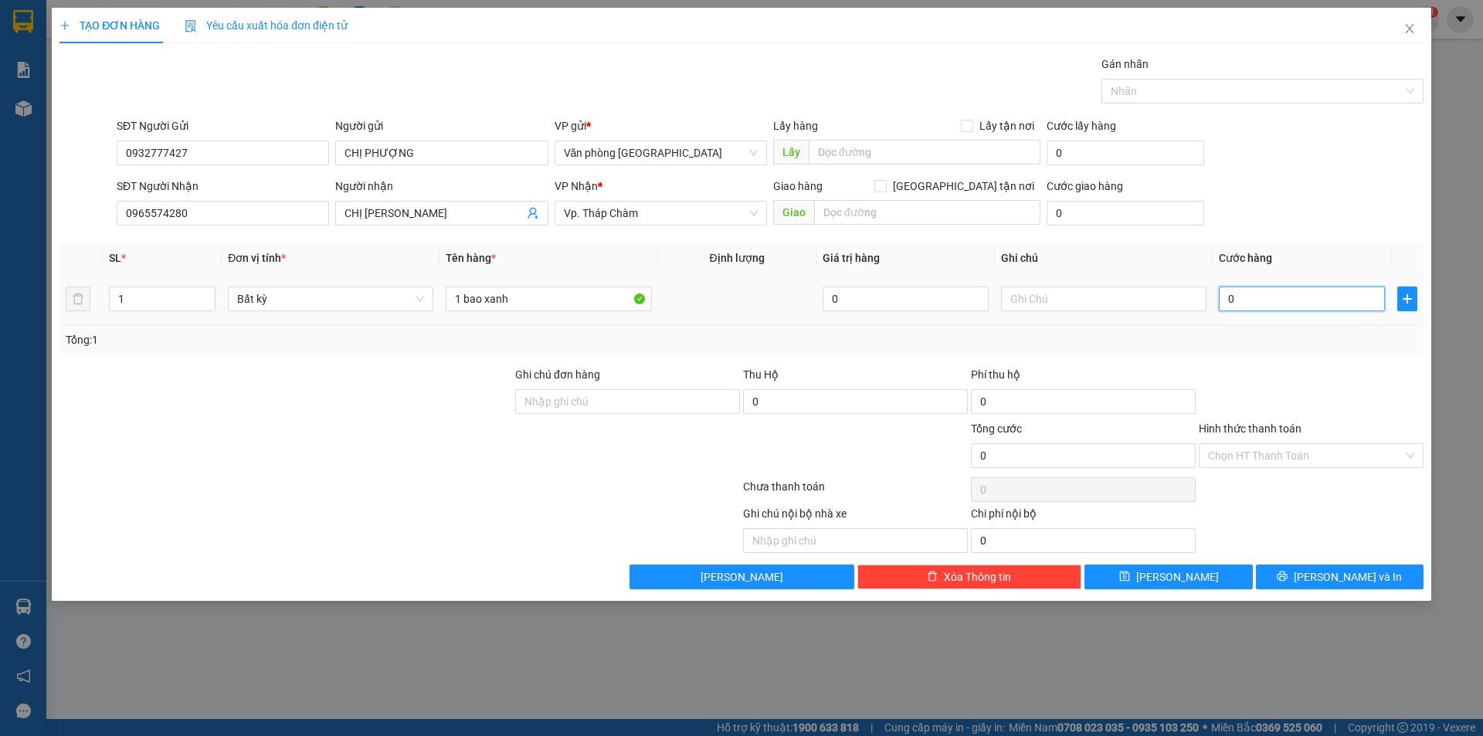
type input "0"
type input "7"
type input "07"
type input "70"
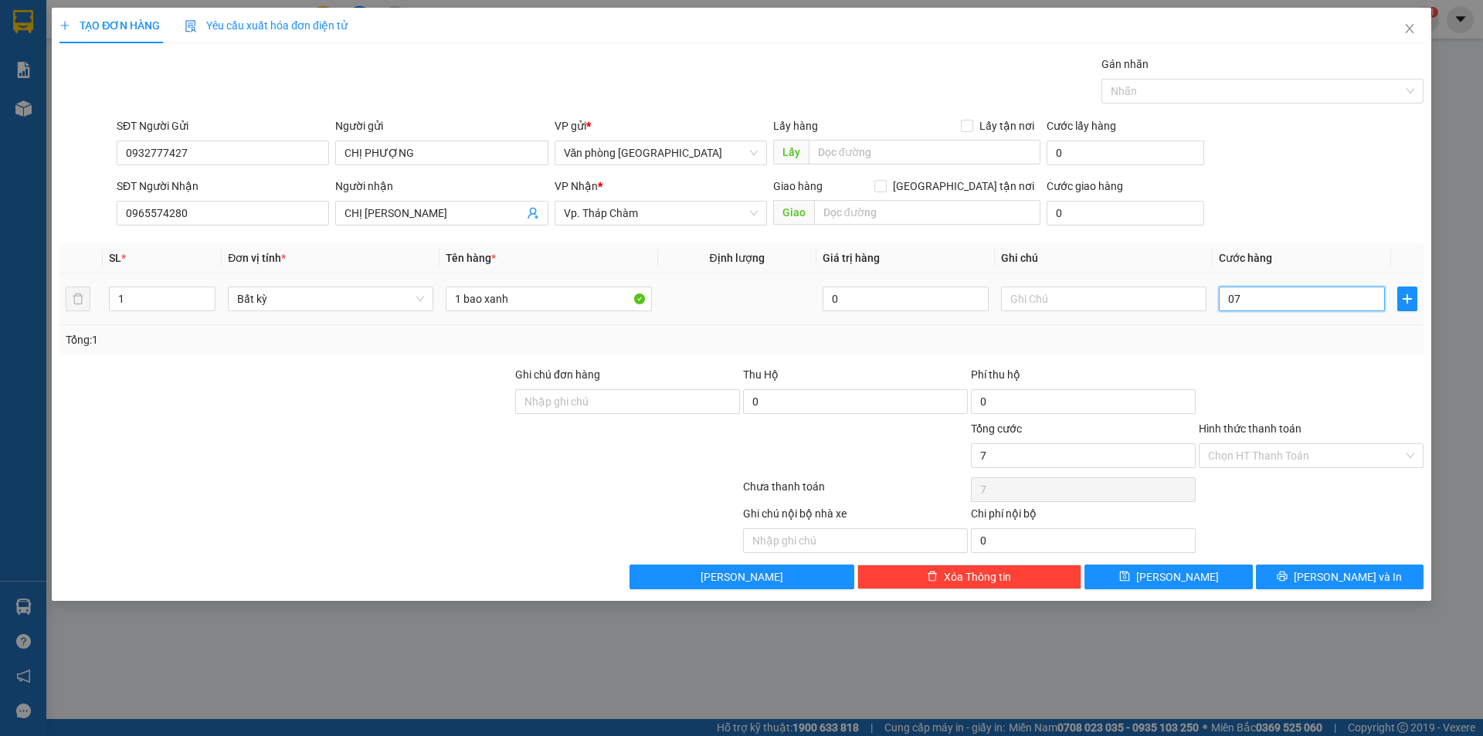
type input "70"
type input "070"
type input "70.000"
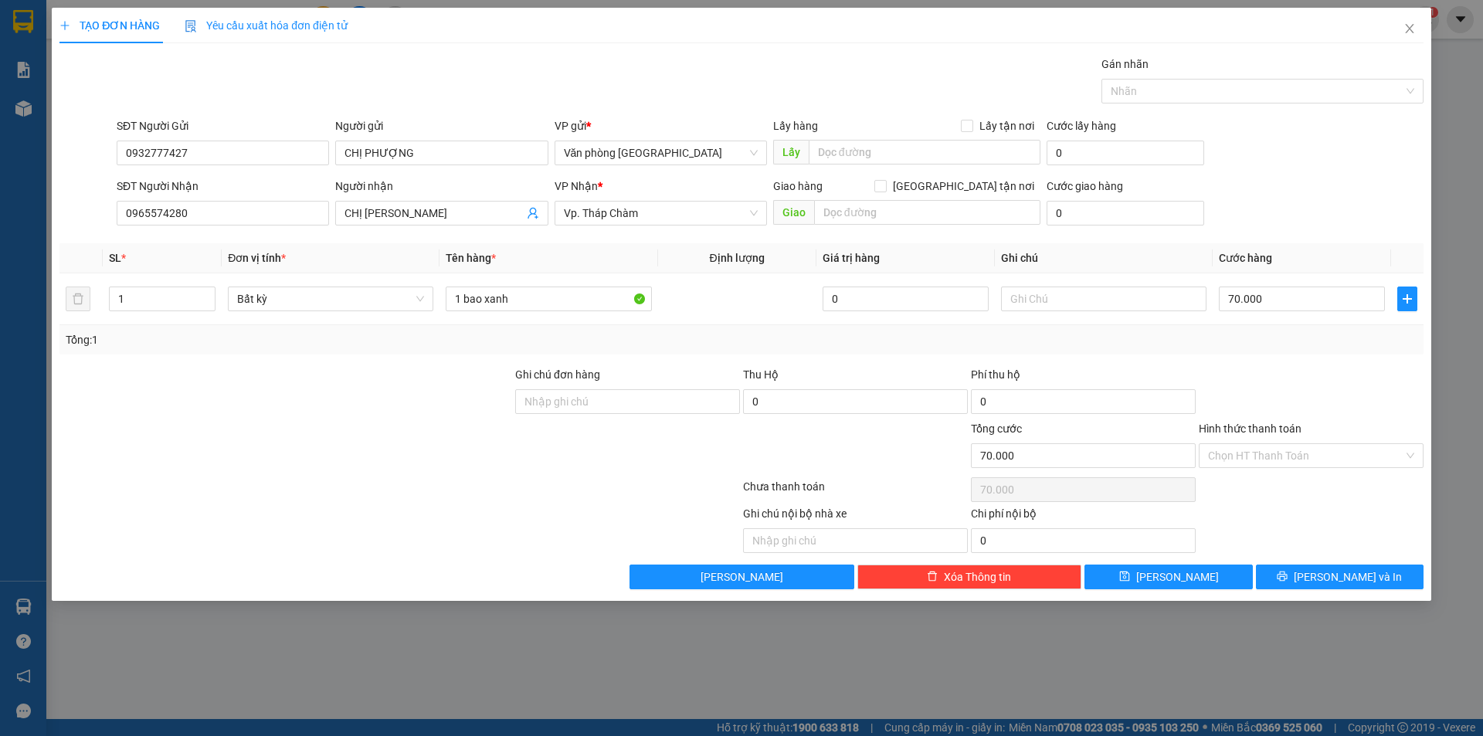
click at [1253, 351] on div "Tổng: 1" at bounding box center [741, 339] width 1364 height 29
click at [1291, 455] on input "Hình thức thanh toán" at bounding box center [1305, 455] width 195 height 23
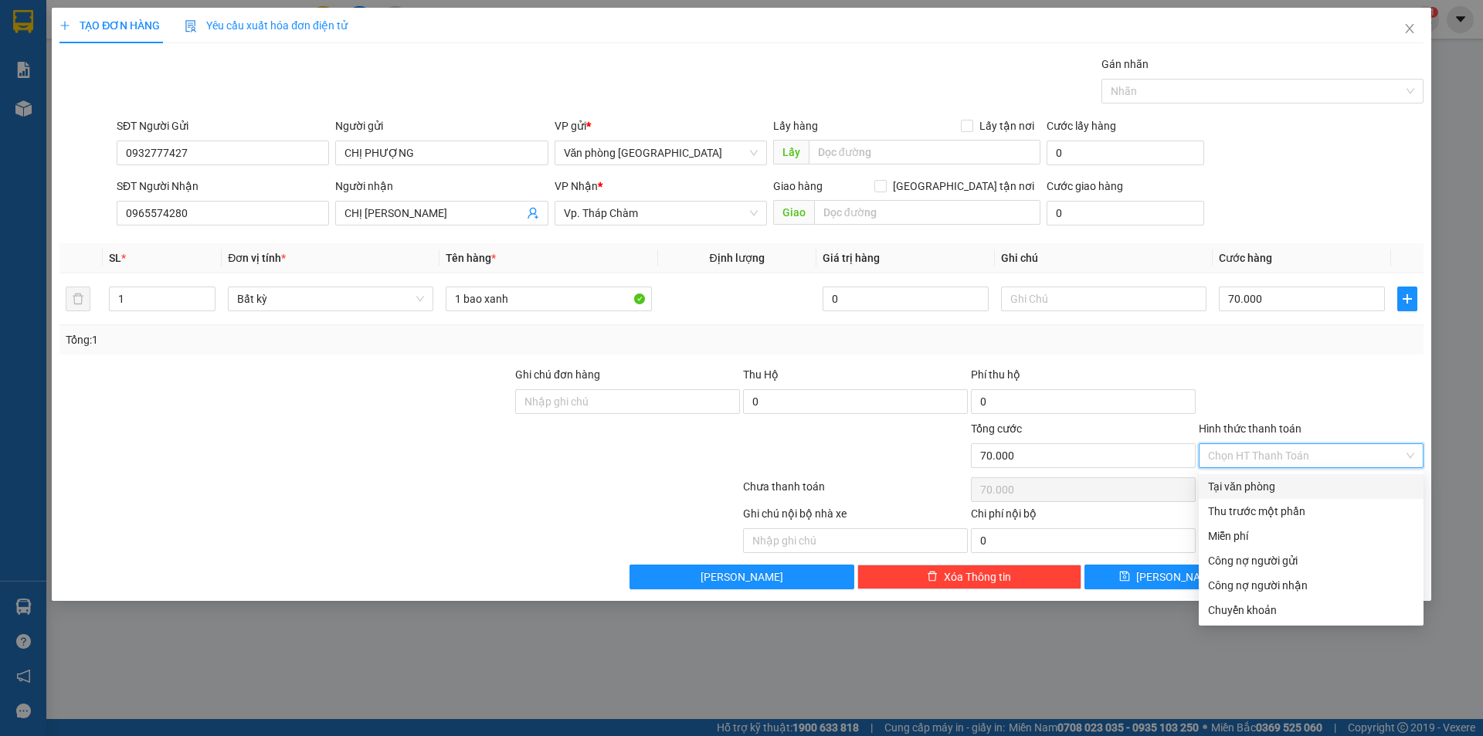
click at [1257, 489] on div "Tại văn phòng" at bounding box center [1311, 486] width 206 height 17
type input "0"
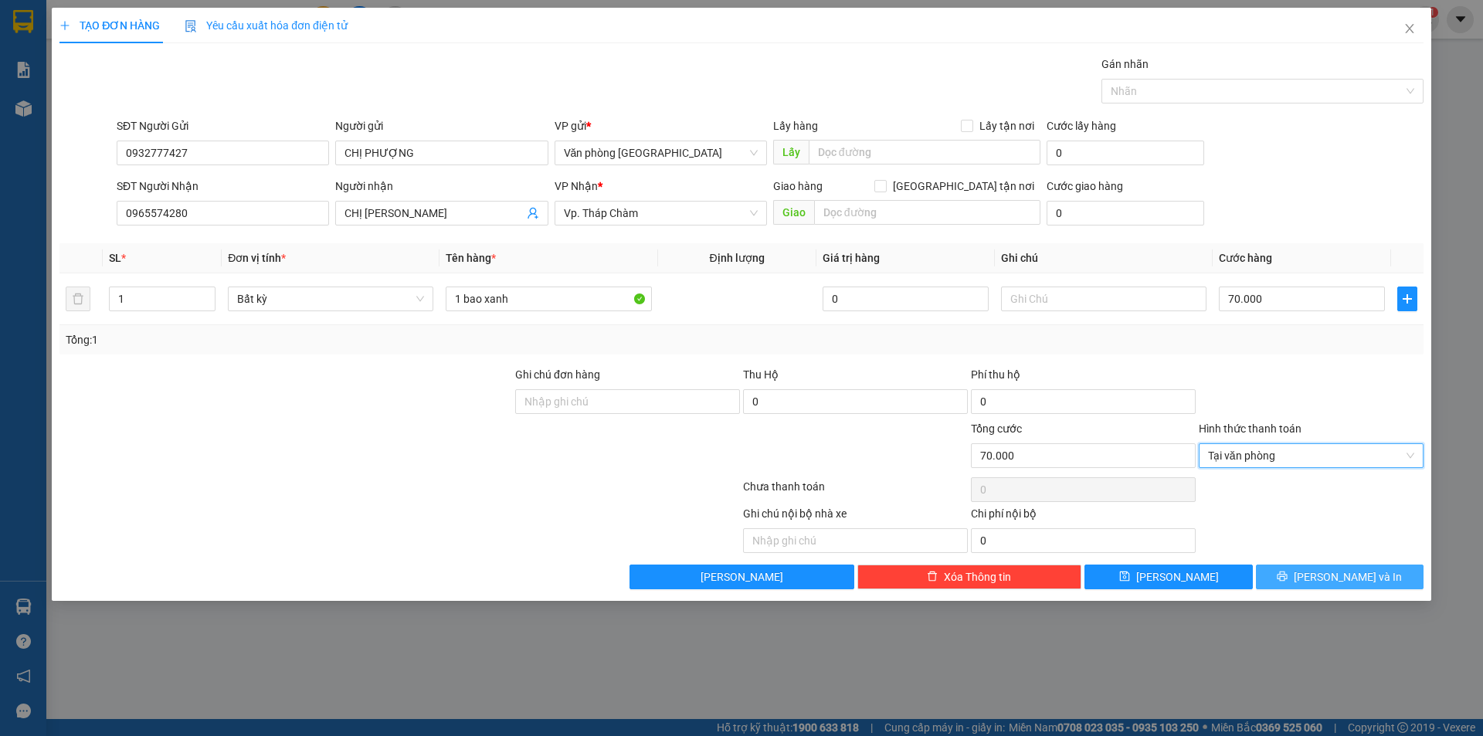
click at [1287, 573] on icon "printer" at bounding box center [1282, 576] width 11 height 11
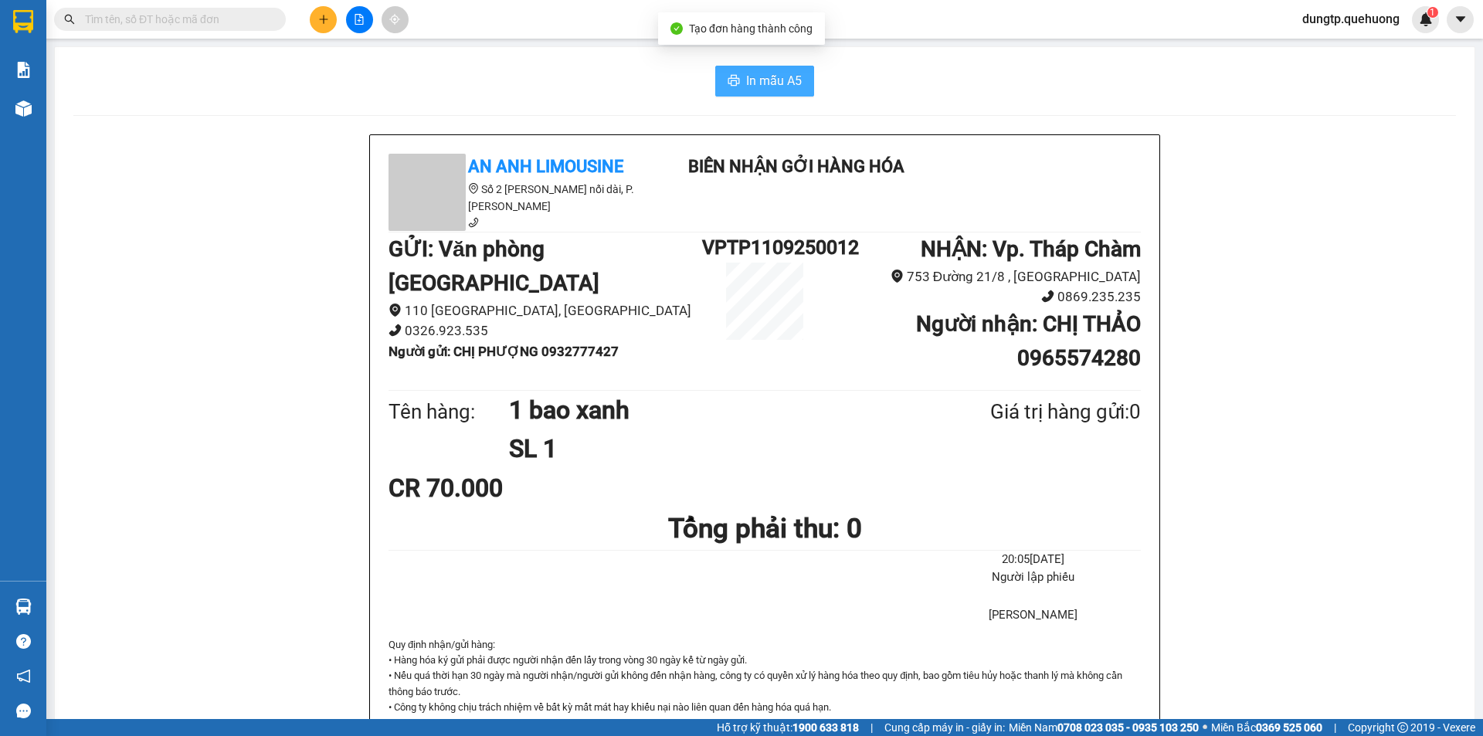
click at [733, 73] on button "In mẫu A5" at bounding box center [764, 81] width 99 height 31
click at [322, 13] on button at bounding box center [323, 19] width 27 height 27
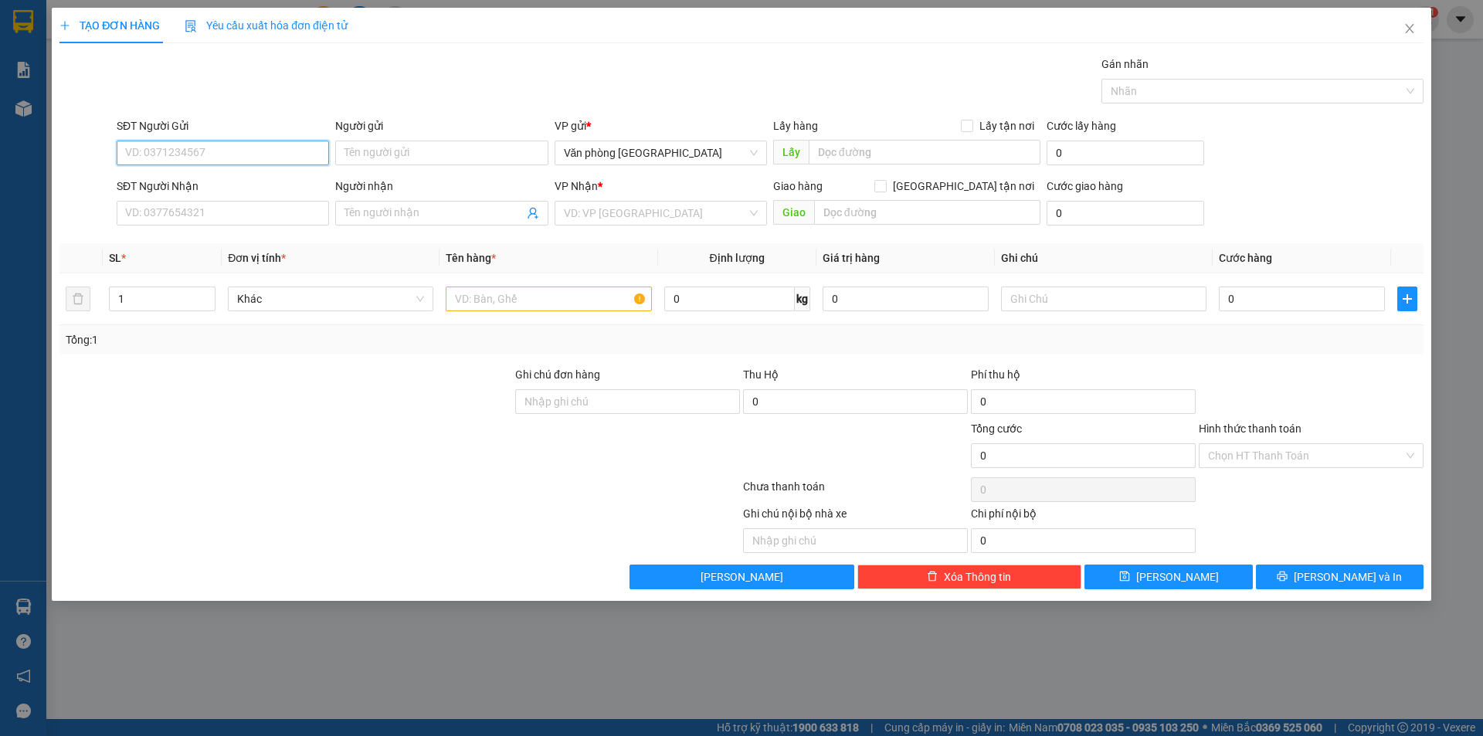
click at [178, 152] on input "SĐT Người Gửi" at bounding box center [223, 153] width 212 height 25
click at [207, 157] on input "SĐT Người Gửi" at bounding box center [223, 153] width 212 height 25
type input "0342429284"
click at [399, 158] on input "Người gửi" at bounding box center [441, 153] width 212 height 25
type input "CHỊ AN"
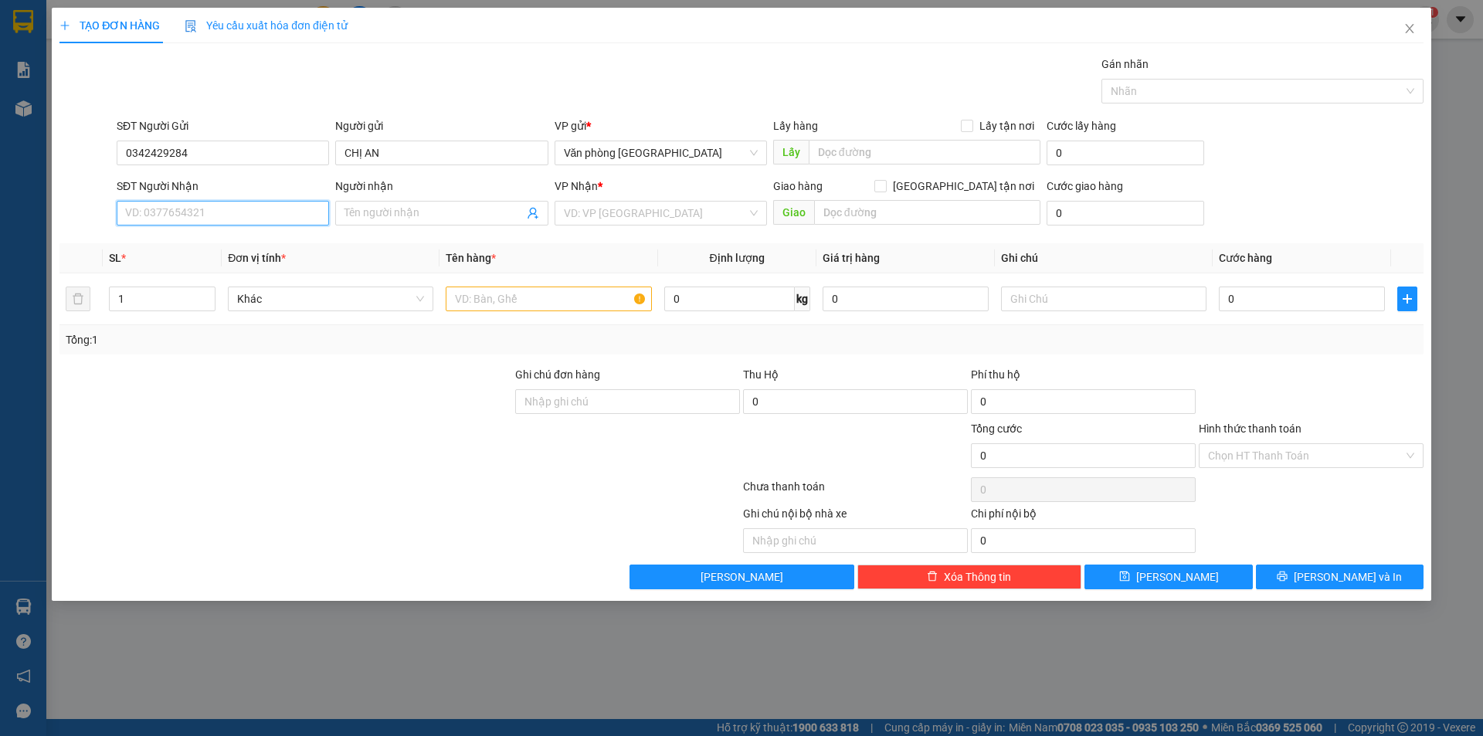
click at [185, 205] on input "SĐT Người Nhận" at bounding box center [223, 213] width 212 height 25
type input "0918176866"
click at [358, 210] on input "Người nhận" at bounding box center [433, 213] width 178 height 17
type input "A SƠN"
click at [590, 213] on input "search" at bounding box center [655, 213] width 183 height 23
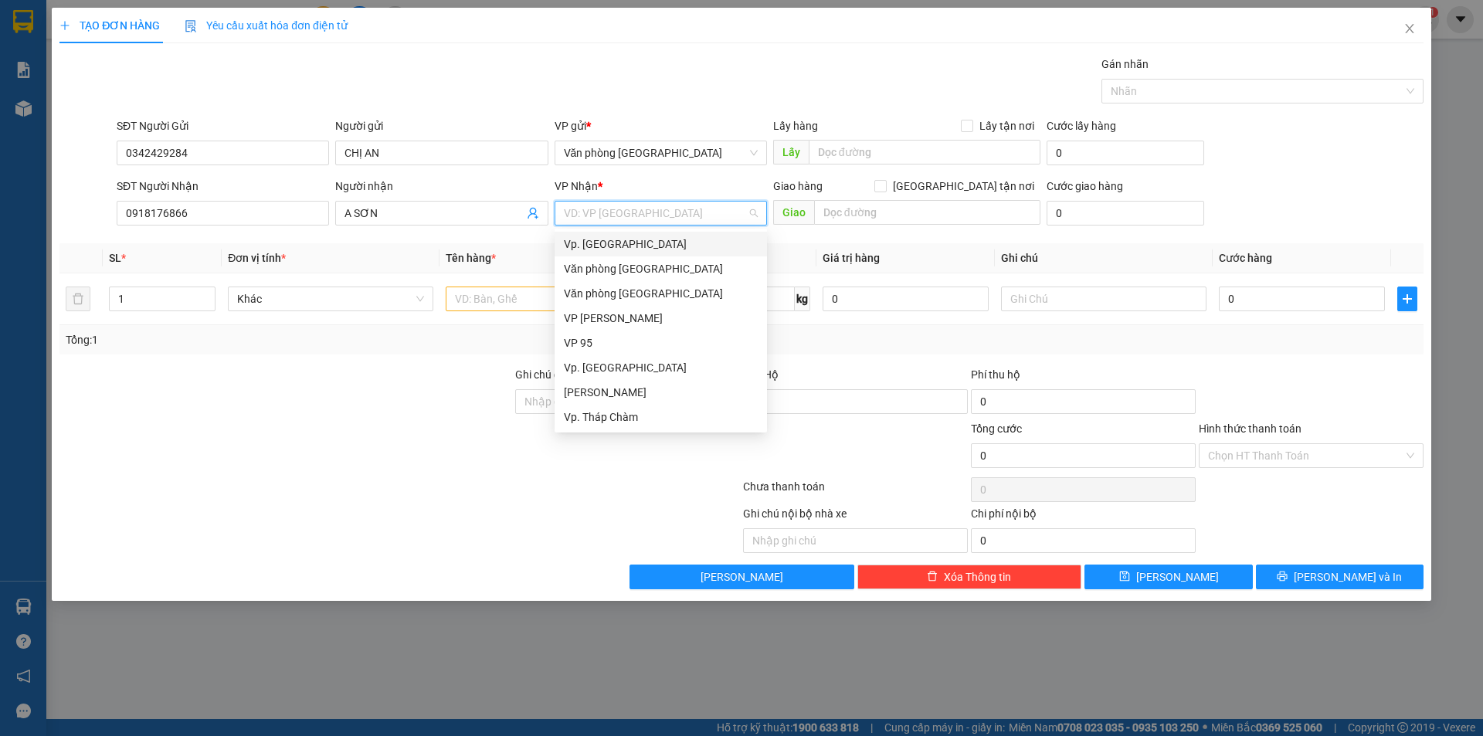
click at [593, 248] on div "Vp. [GEOGRAPHIC_DATA]" at bounding box center [661, 244] width 194 height 17
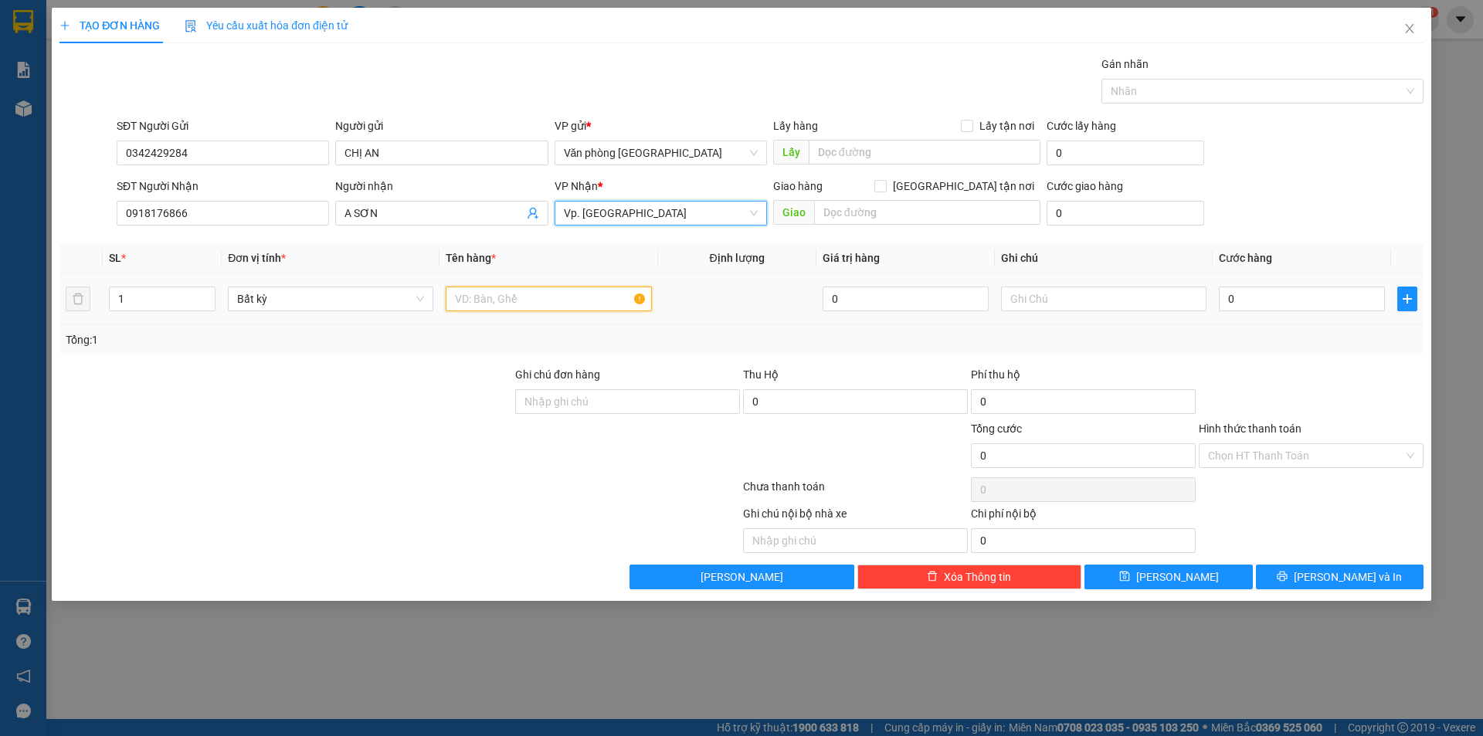
click at [541, 304] on input "text" at bounding box center [548, 299] width 205 height 25
type input "1 BÌ THƯ GIẤY TỜ"
click at [1248, 306] on input "0" at bounding box center [1302, 299] width 166 height 25
type input "2"
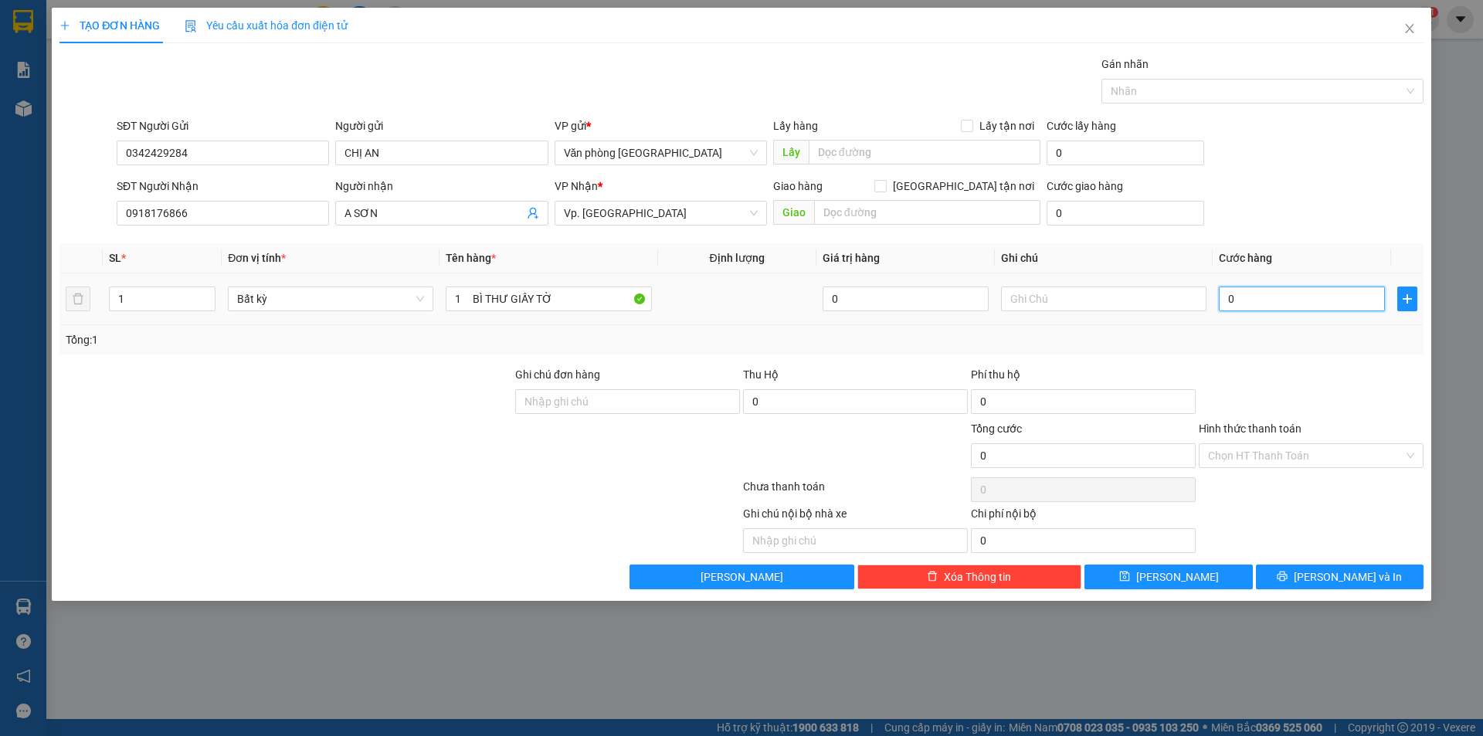
type input "2"
type input "20"
type input "20.000"
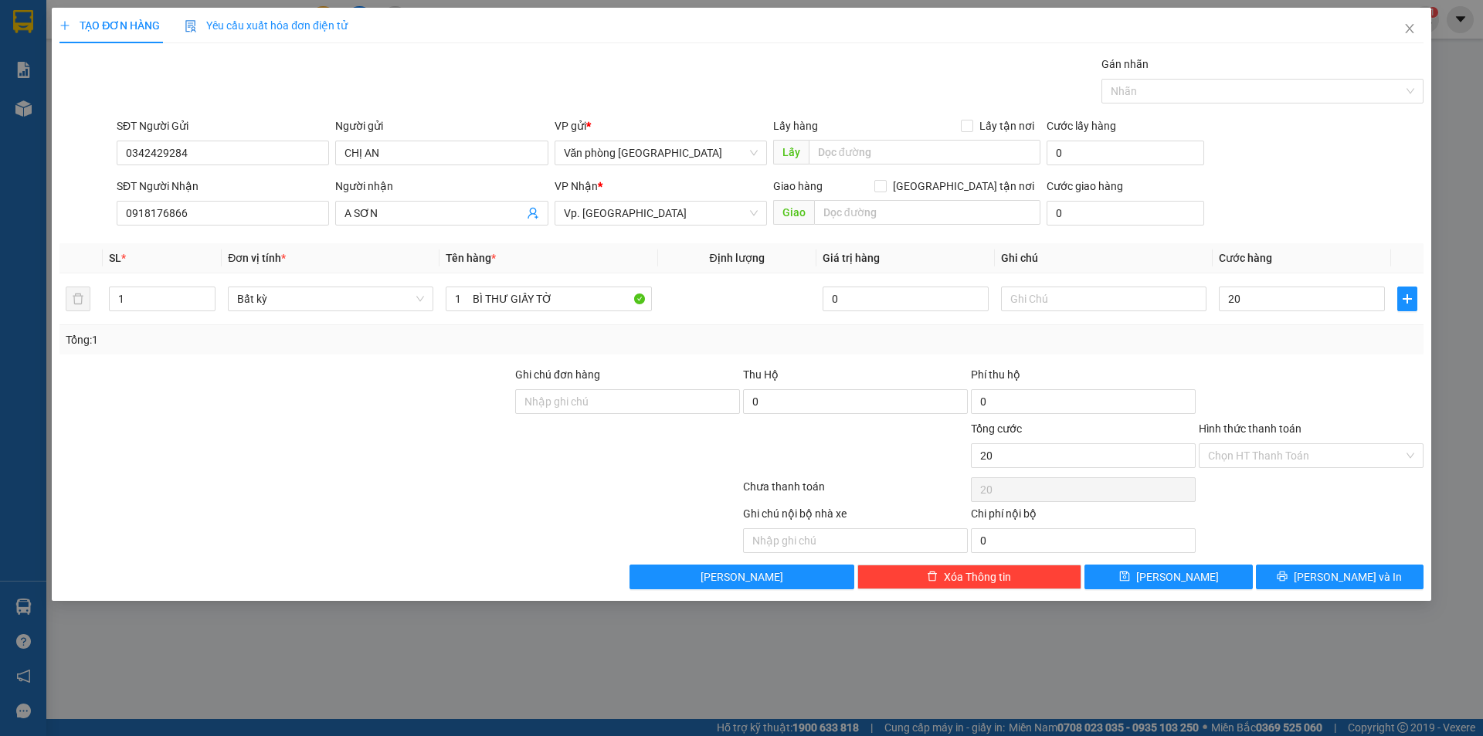
type input "20.000"
click at [1290, 356] on div "Transit Pickup Surcharge Ids Transit Deliver Surcharge Ids Transit Deliver Surc…" at bounding box center [741, 323] width 1364 height 534
click at [1356, 456] on input "Hình thức thanh toán" at bounding box center [1305, 455] width 195 height 23
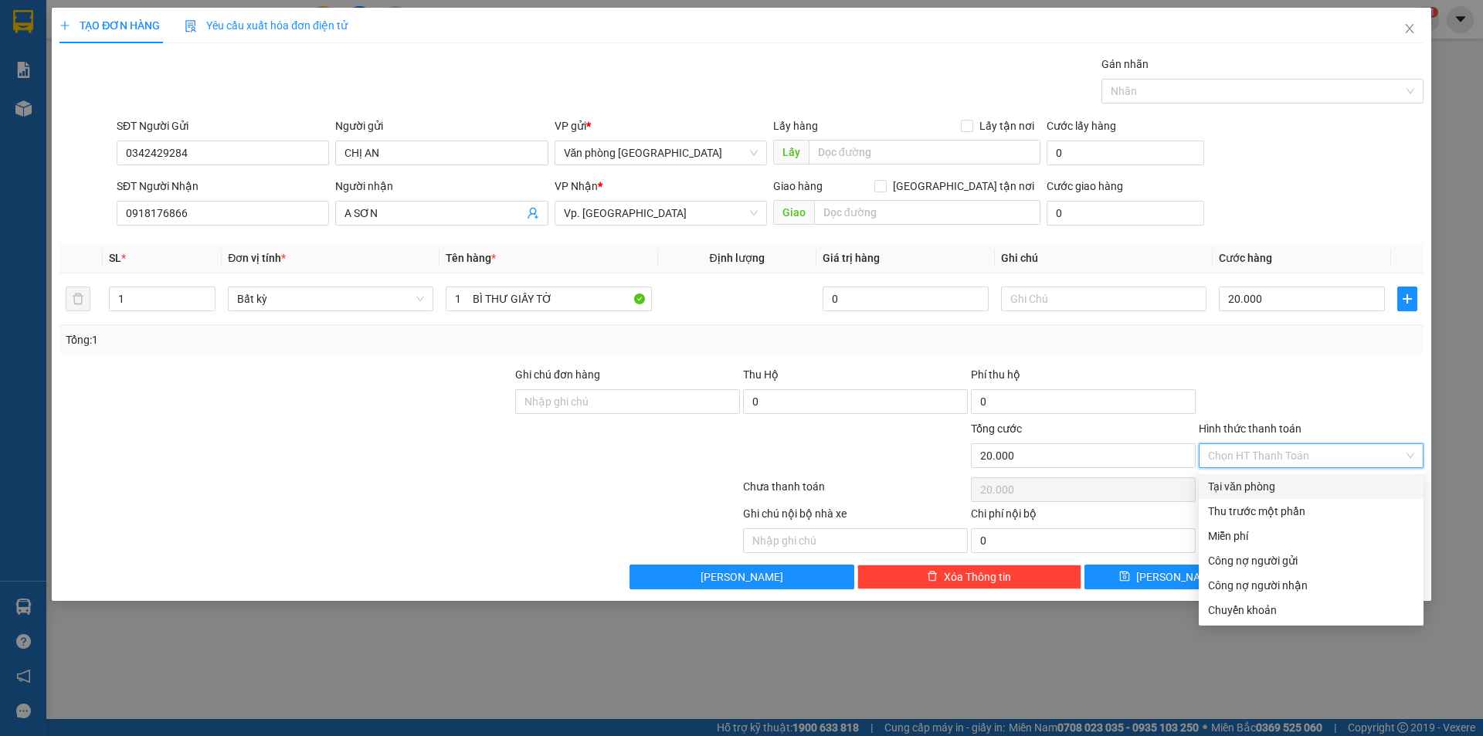
click at [1265, 490] on div "Tại văn phòng" at bounding box center [1311, 486] width 206 height 17
type input "0"
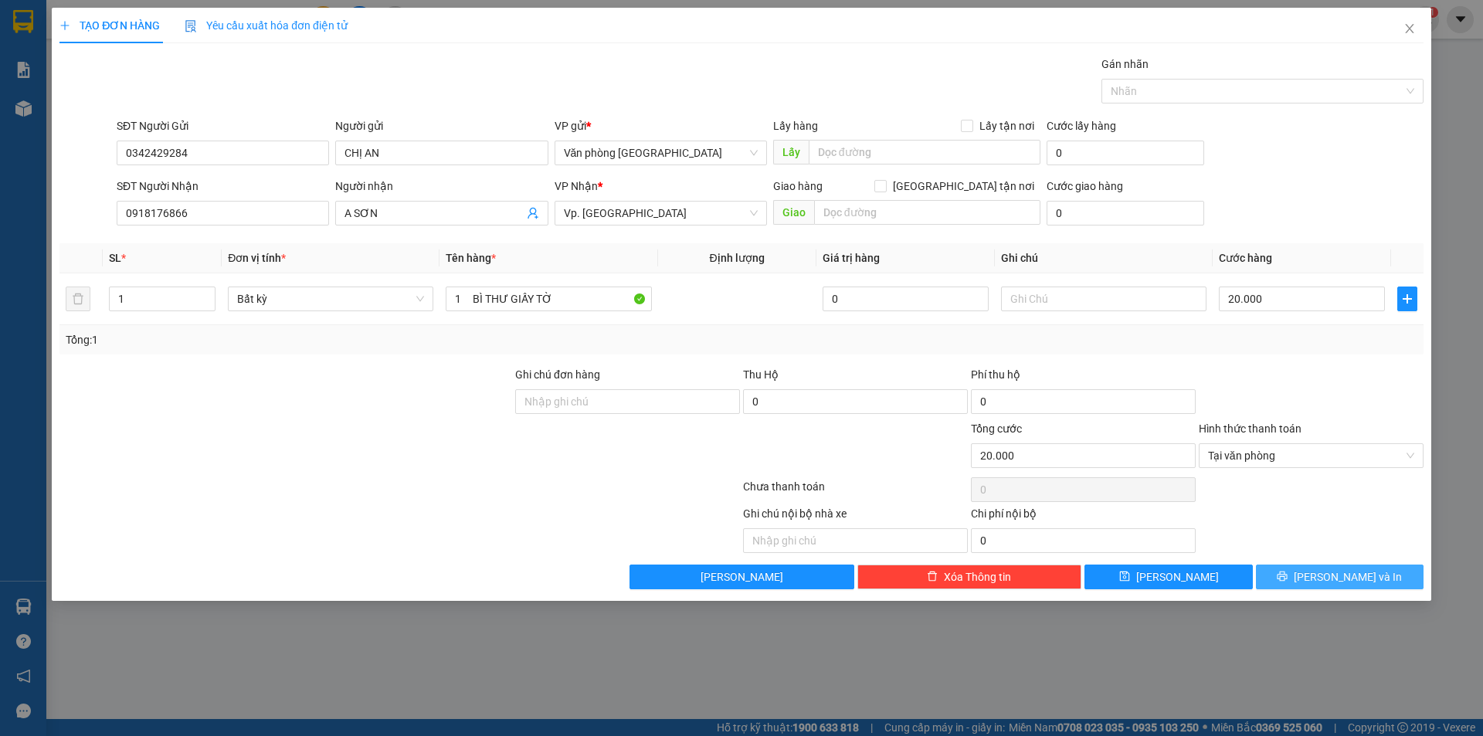
click at [1308, 581] on button "[PERSON_NAME] và In" at bounding box center [1340, 577] width 168 height 25
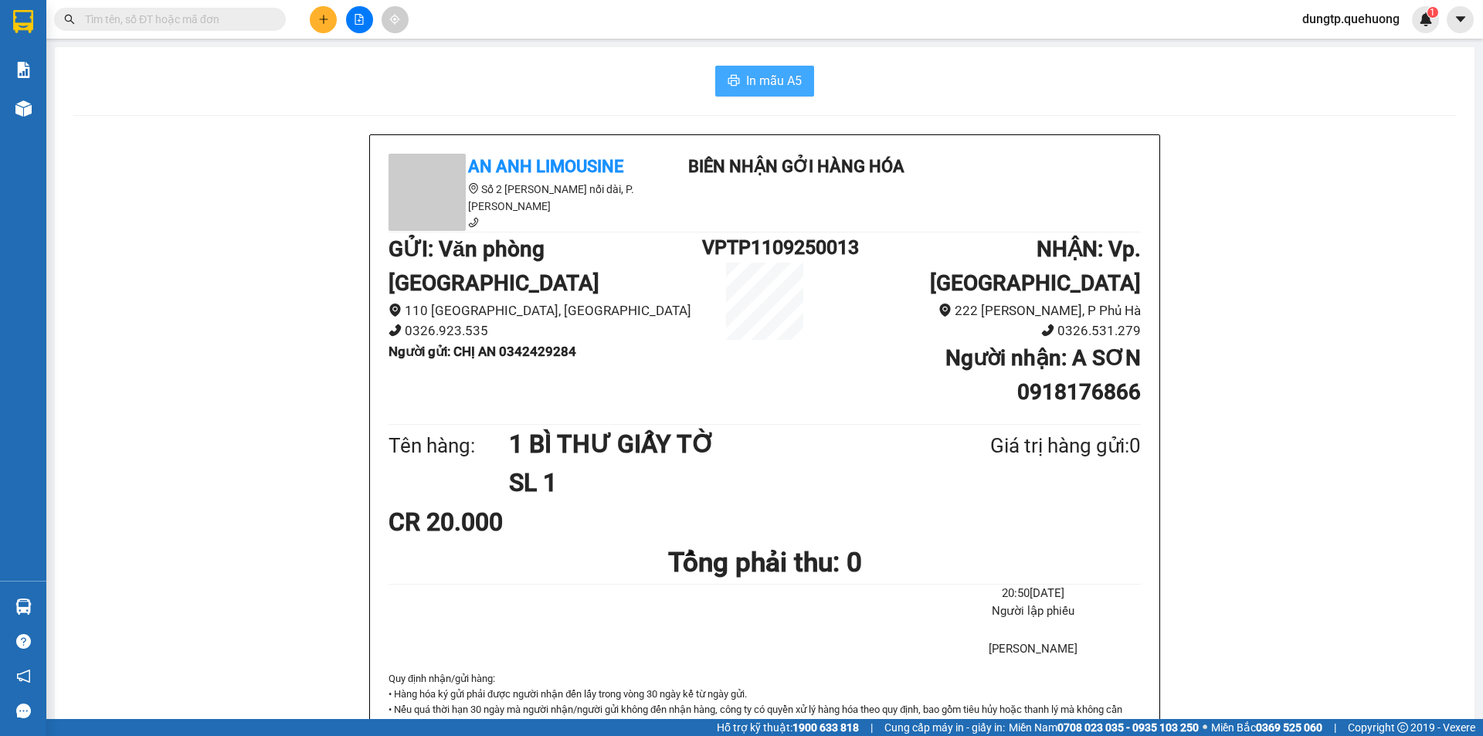
click at [780, 81] on span "In mẫu A5" at bounding box center [774, 80] width 56 height 19
